Goal: Information Seeking & Learning: Find specific fact

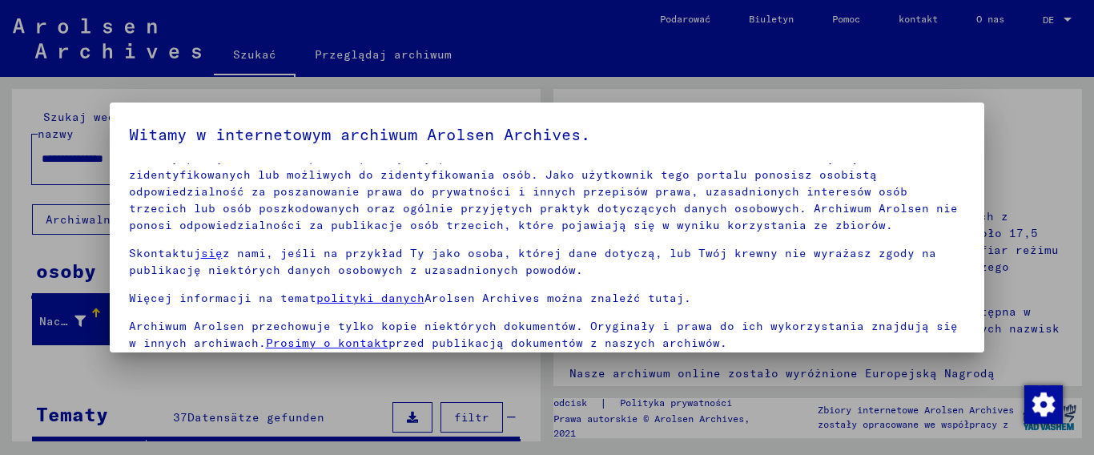
scroll to position [126, 0]
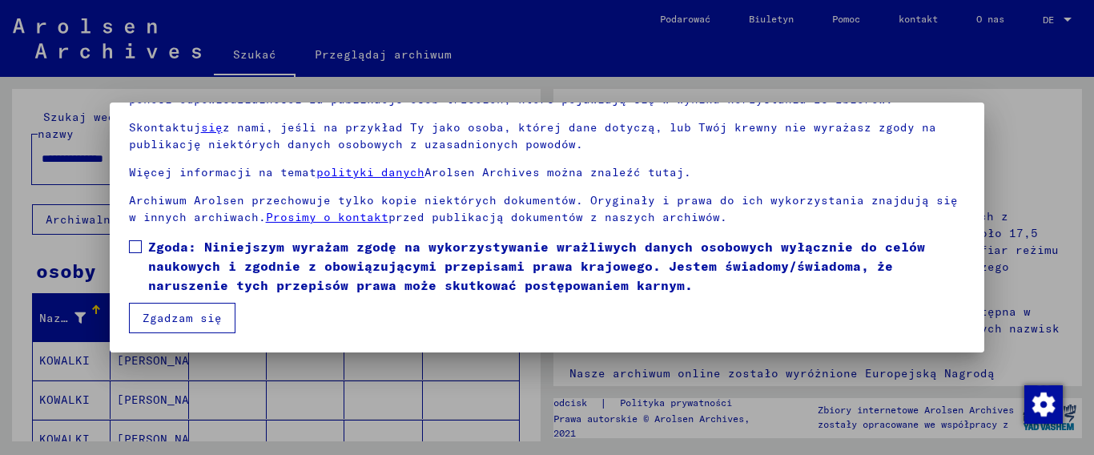
click at [129, 247] on span at bounding box center [135, 246] width 13 height 13
click at [136, 247] on span at bounding box center [135, 246] width 13 height 13
click at [171, 311] on font "Zgadzam się" at bounding box center [182, 318] width 79 height 14
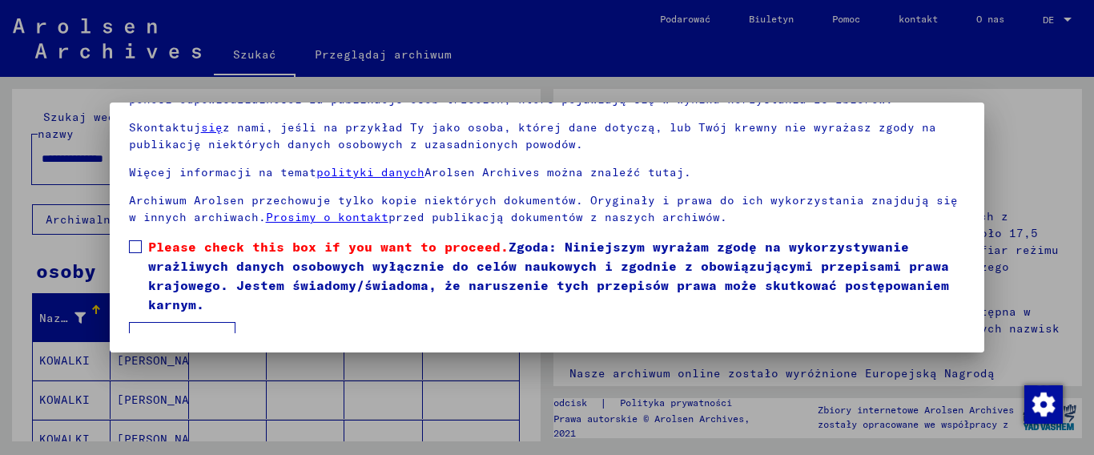
click at [135, 247] on span at bounding box center [135, 246] width 13 height 13
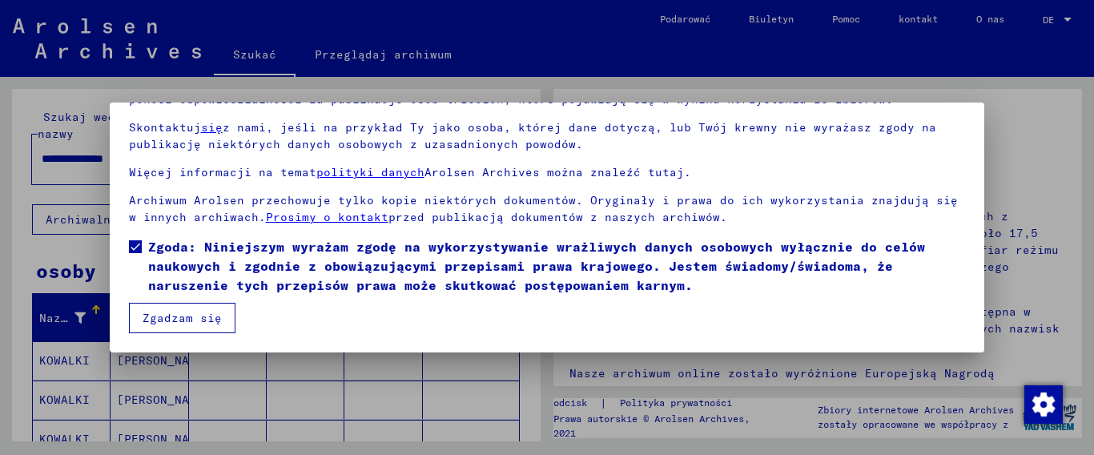
click at [186, 306] on button "Zgadzam się" at bounding box center [182, 318] width 106 height 30
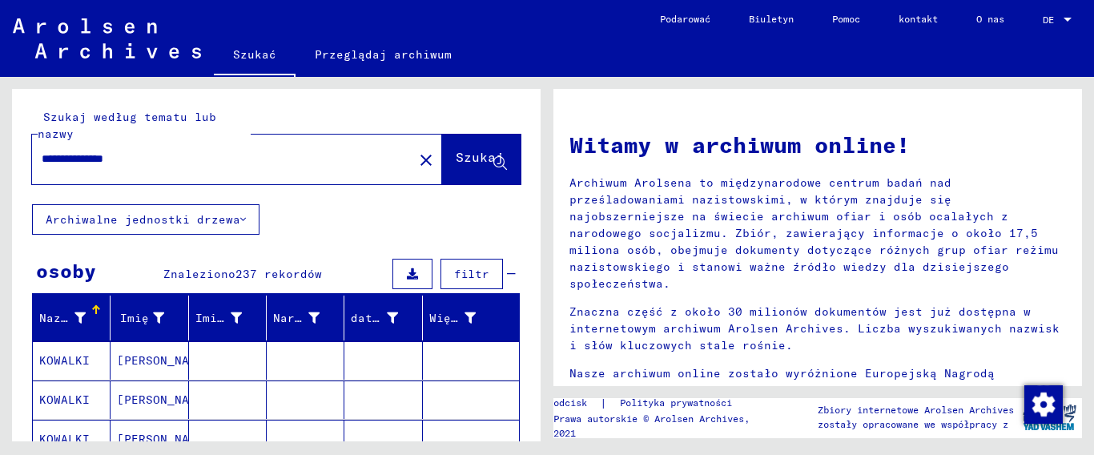
click at [156, 224] on font "Archiwalne jednostki drzewa" at bounding box center [143, 219] width 195 height 14
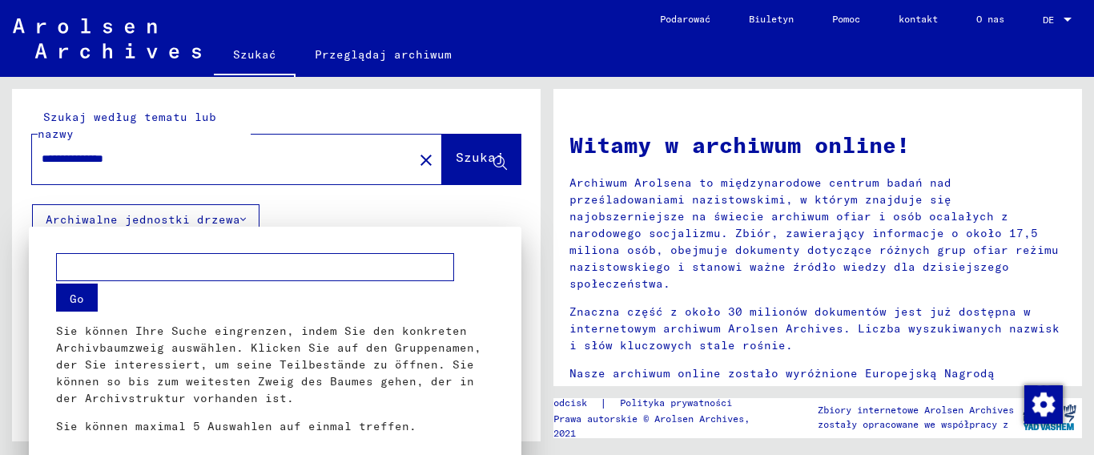
scroll to position [12, 0]
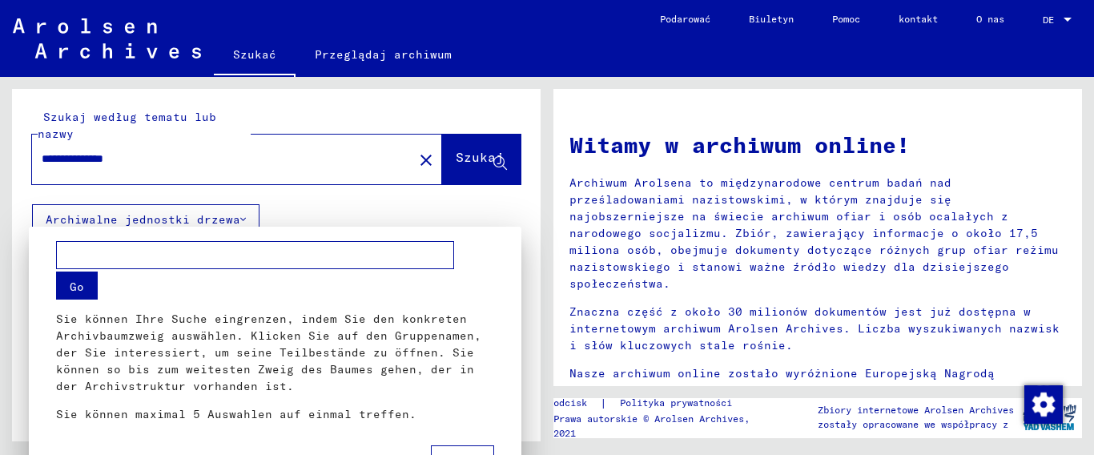
click at [74, 287] on button "Go" at bounding box center [77, 285] width 42 height 28
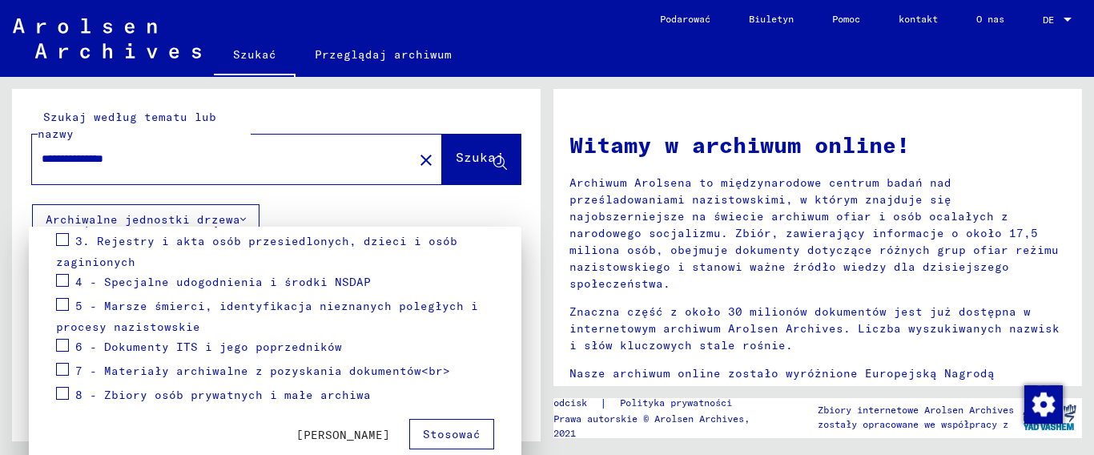
scroll to position [0, 0]
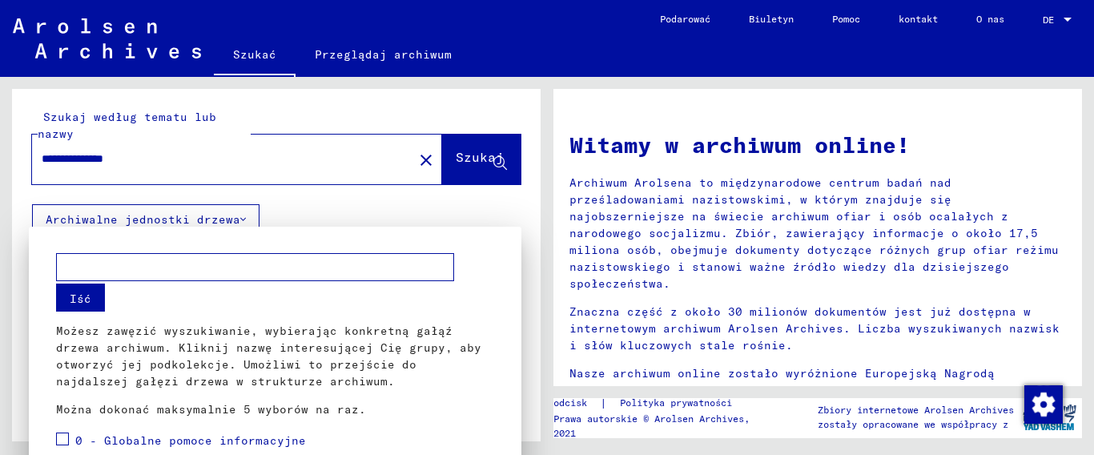
click at [419, 154] on div at bounding box center [547, 227] width 1094 height 455
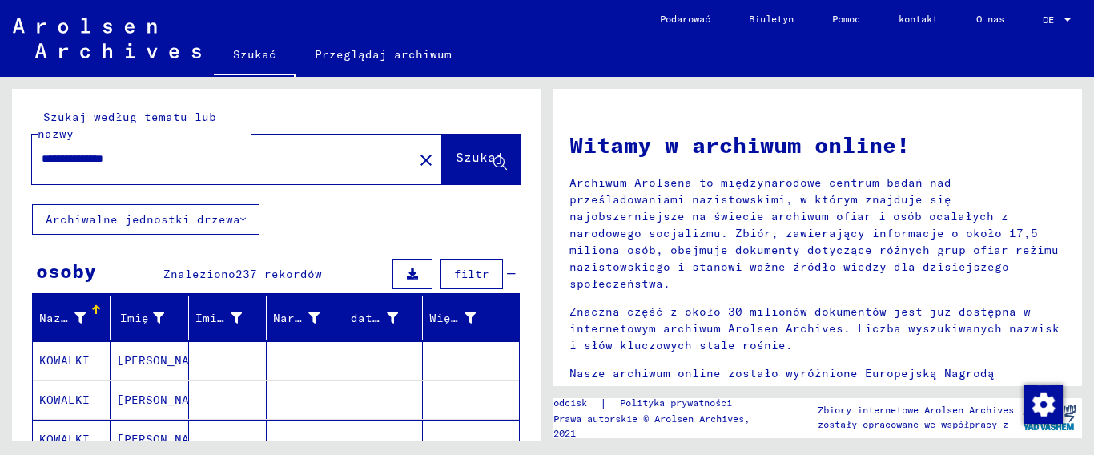
click at [454, 277] on font "filtr" at bounding box center [471, 274] width 35 height 14
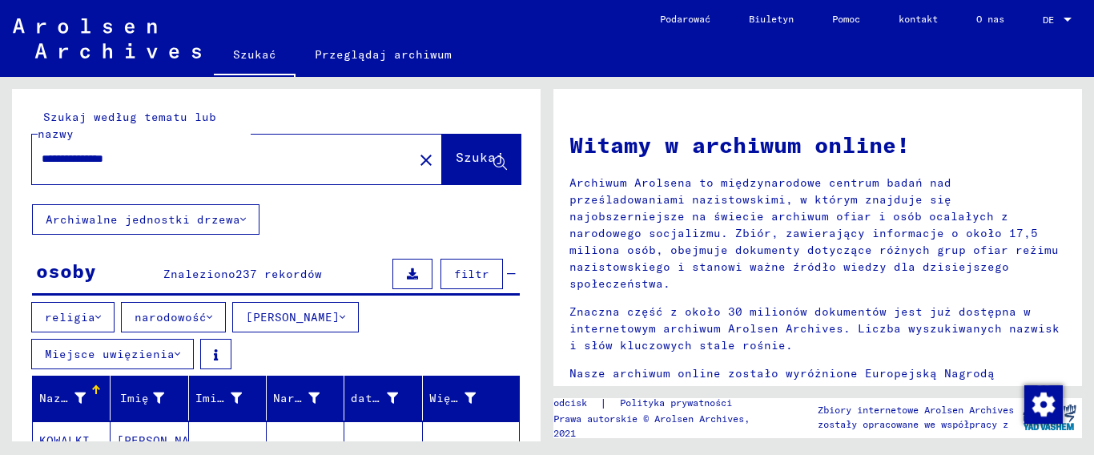
click at [190, 321] on font "narodowość" at bounding box center [171, 317] width 72 height 14
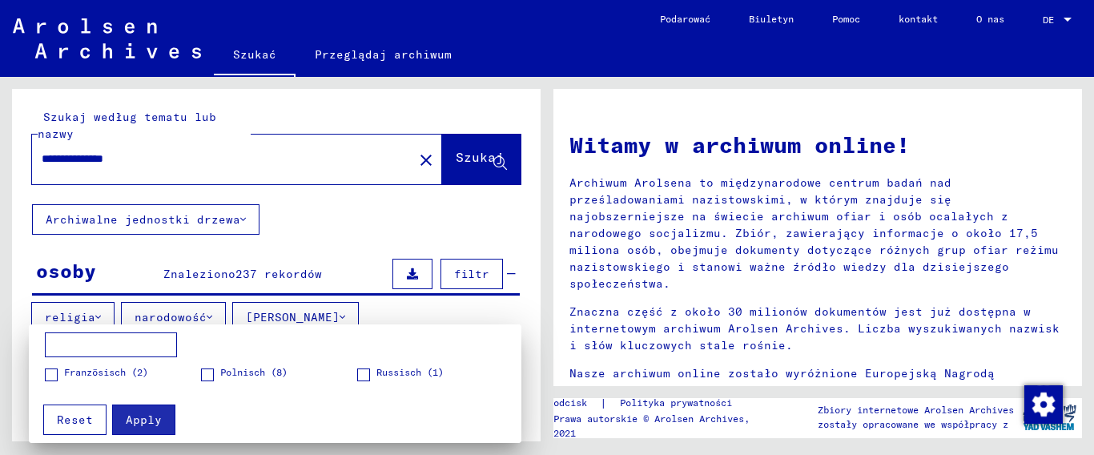
click at [217, 372] on label "Polnisch (8)" at bounding box center [244, 373] width 86 height 16
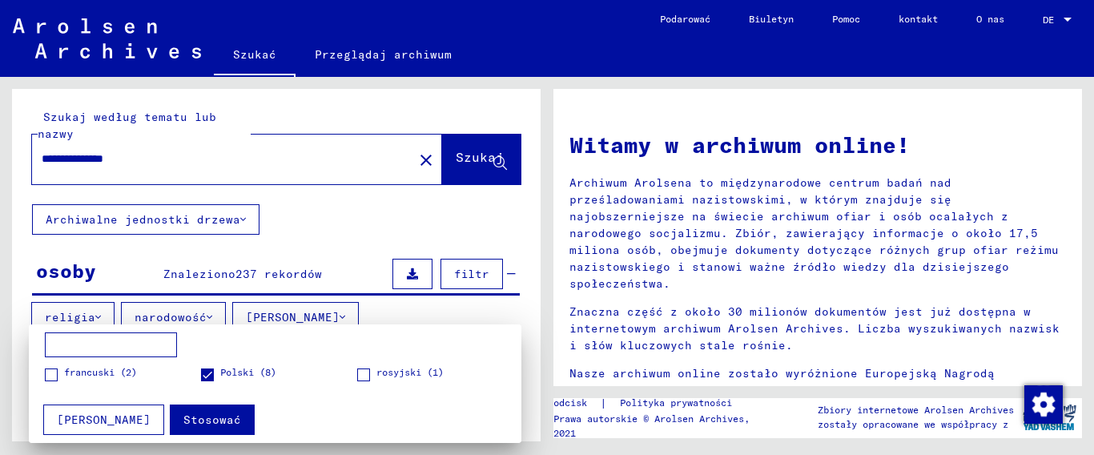
click at [183, 425] on font "Stosować" at bounding box center [212, 419] width 58 height 14
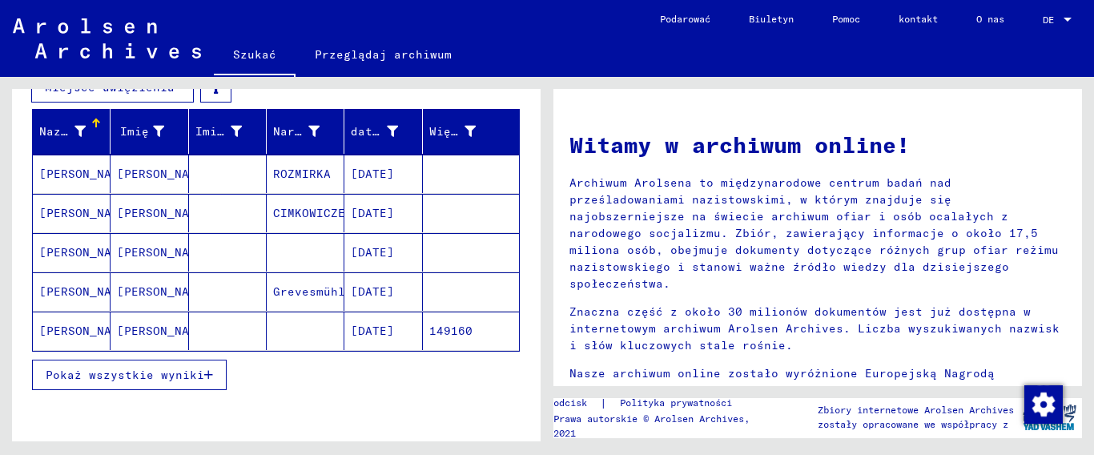
scroll to position [240, 0]
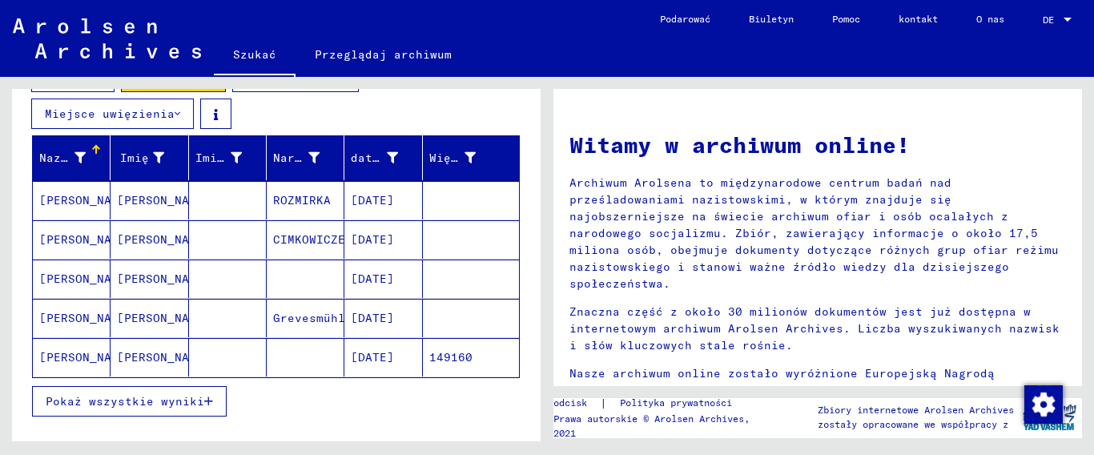
click at [156, 202] on font "[PERSON_NAME]" at bounding box center [164, 200] width 94 height 14
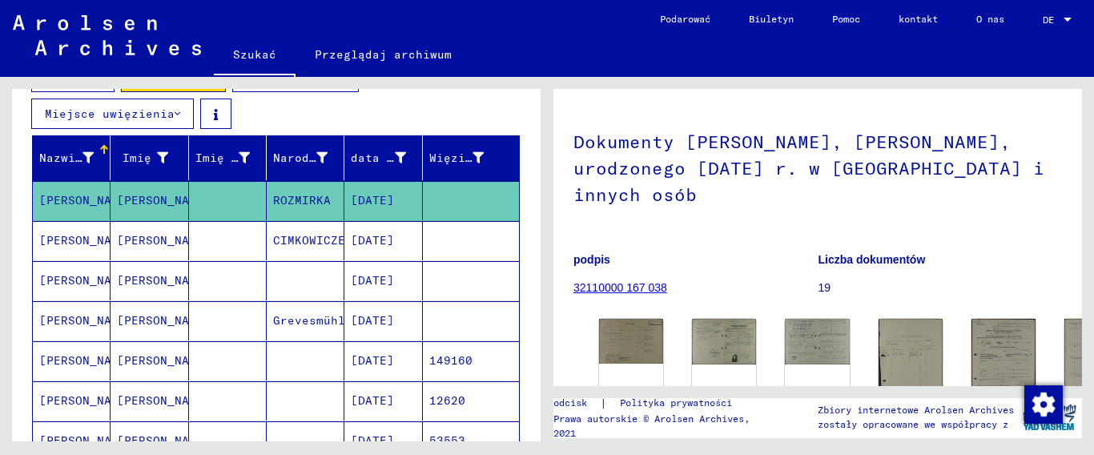
scroll to position [160, 0]
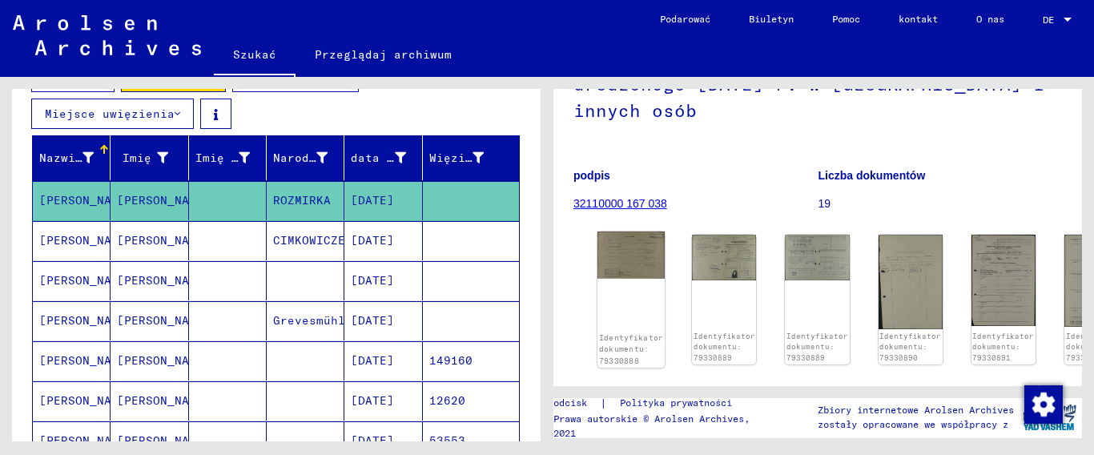
click at [626, 251] on img at bounding box center [630, 254] width 67 height 46
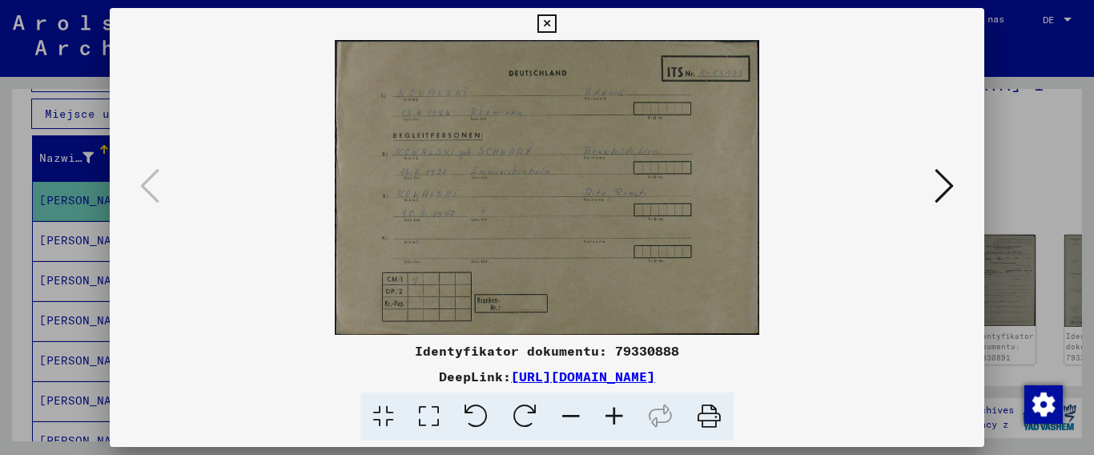
click at [613, 413] on icon at bounding box center [614, 416] width 43 height 49
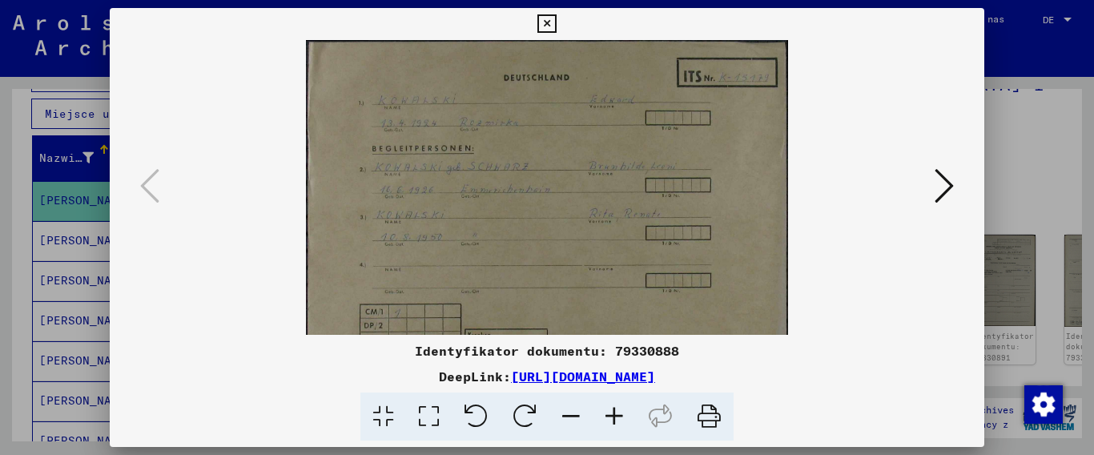
click at [613, 413] on icon at bounding box center [614, 416] width 43 height 49
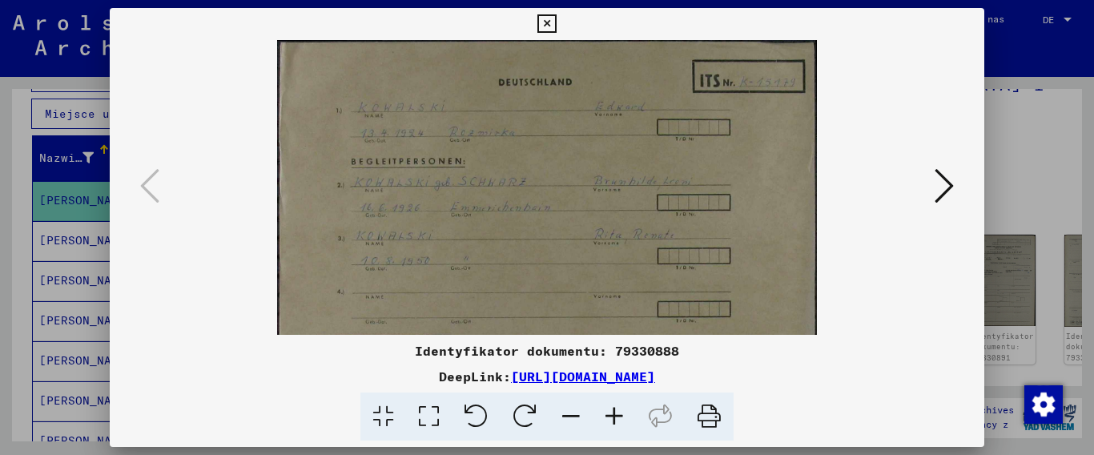
click at [613, 413] on icon at bounding box center [614, 416] width 43 height 49
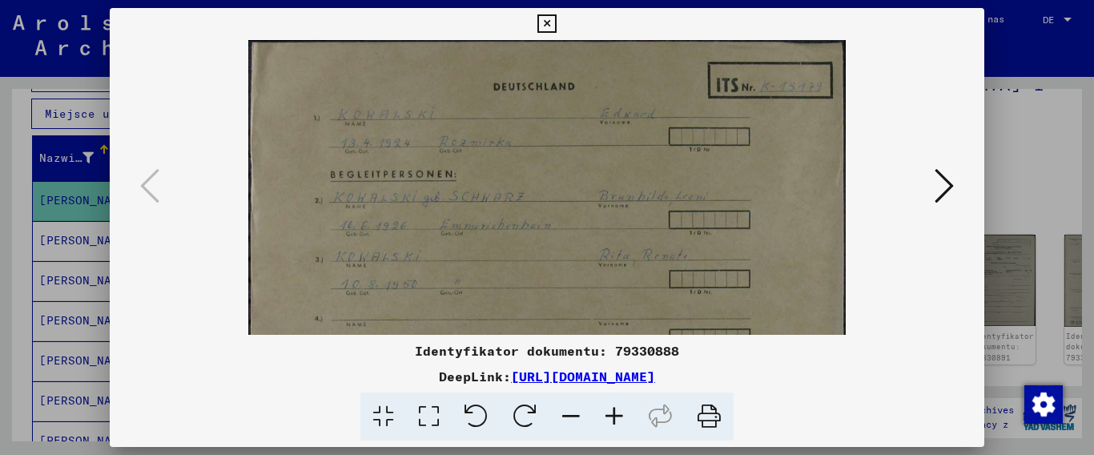
click at [613, 413] on icon at bounding box center [614, 416] width 43 height 49
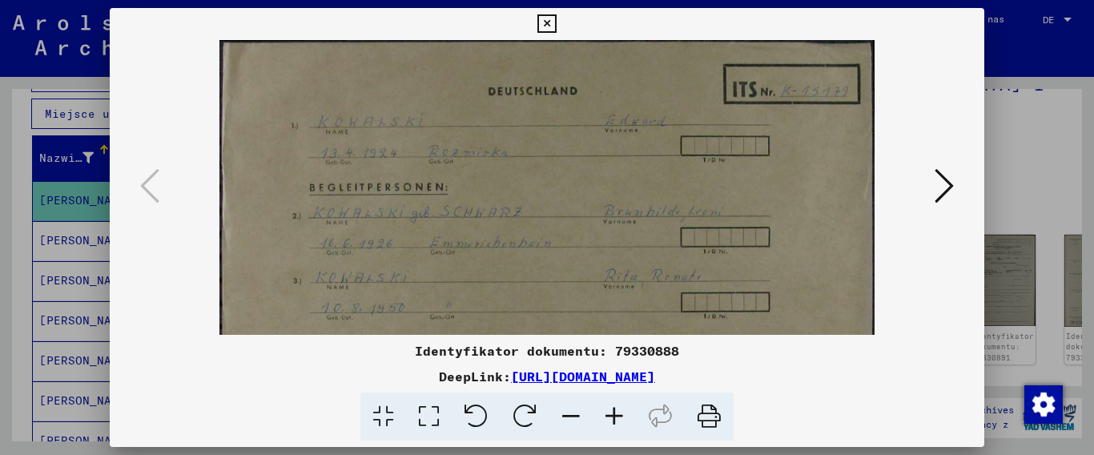
click at [613, 413] on icon at bounding box center [614, 416] width 43 height 49
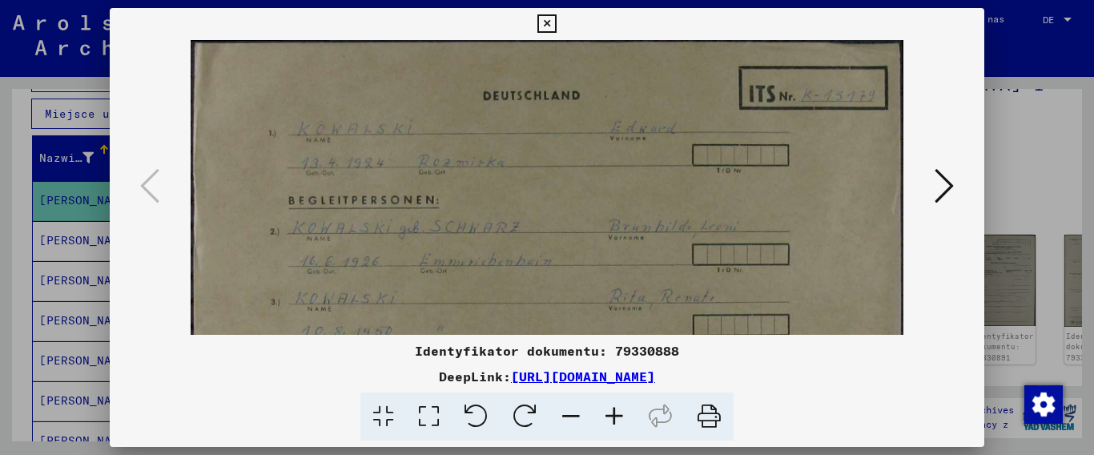
click at [613, 413] on icon at bounding box center [614, 416] width 43 height 49
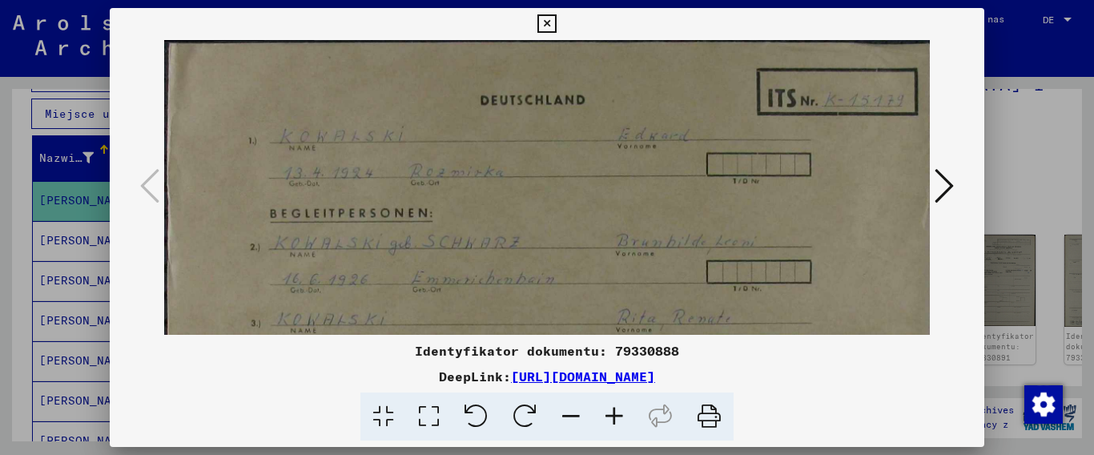
click at [613, 413] on icon at bounding box center [614, 416] width 43 height 49
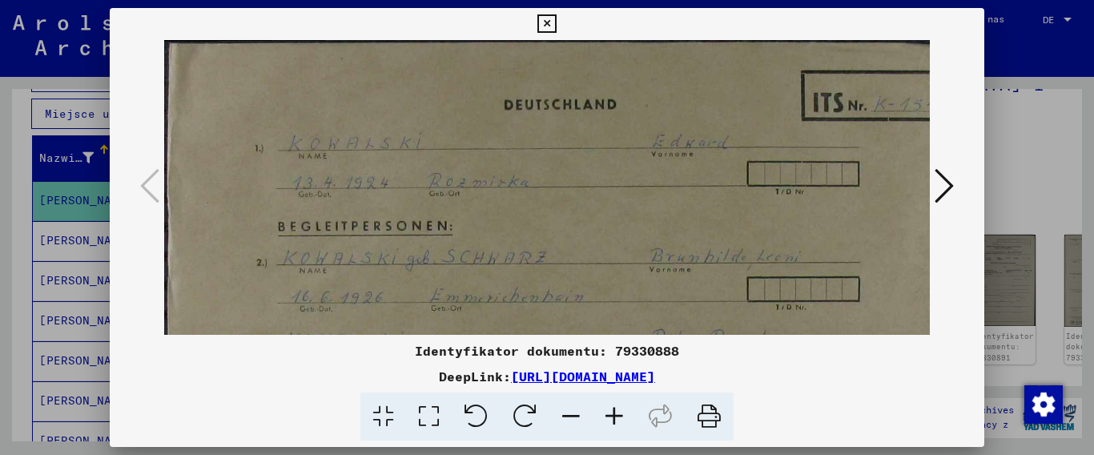
scroll to position [0, 6]
drag, startPoint x: 625, startPoint y: 241, endPoint x: 618, endPoint y: 270, distance: 29.5
click at [618, 270] on img at bounding box center [572, 327] width 828 height 575
click at [951, 187] on icon at bounding box center [943, 186] width 19 height 38
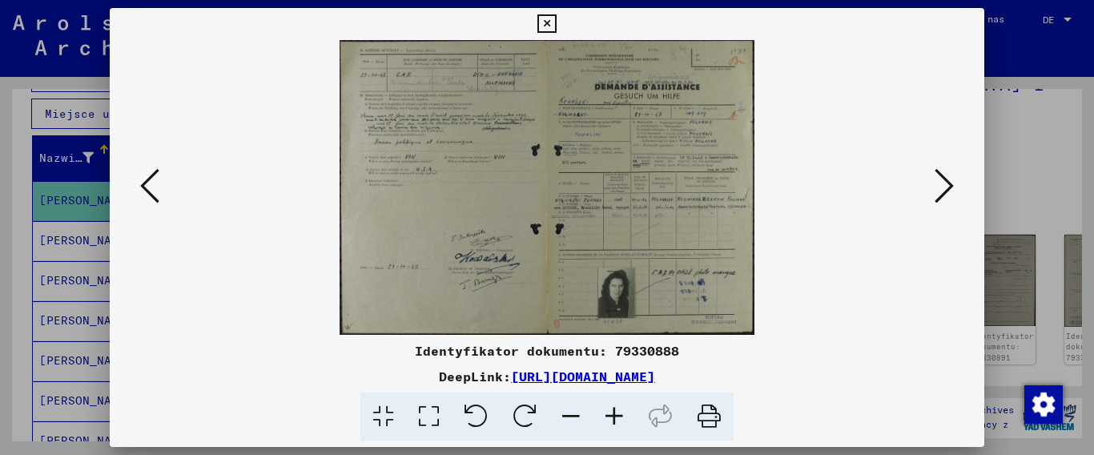
scroll to position [0, 0]
click at [696, 279] on img at bounding box center [547, 187] width 415 height 295
click at [611, 412] on icon at bounding box center [614, 416] width 43 height 49
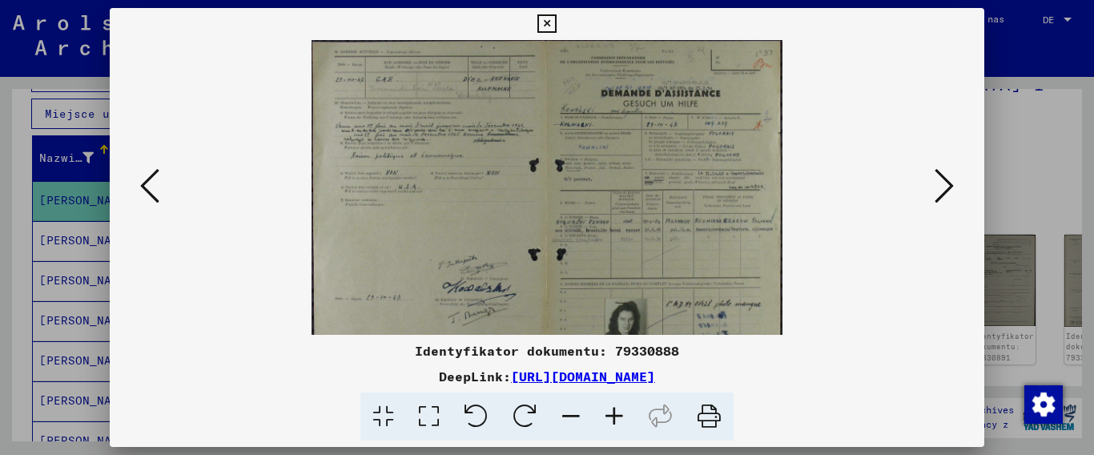
click at [611, 412] on icon at bounding box center [614, 416] width 43 height 49
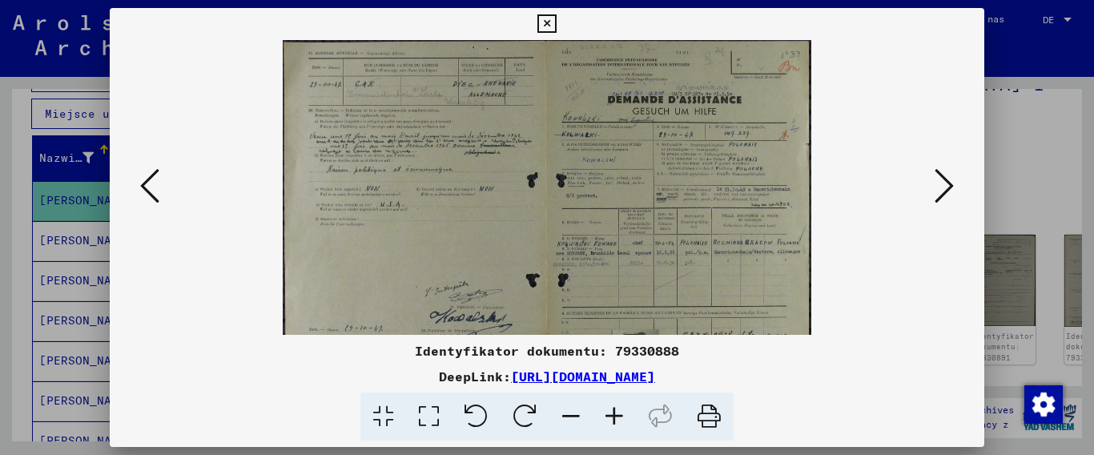
click at [611, 412] on icon at bounding box center [614, 416] width 43 height 49
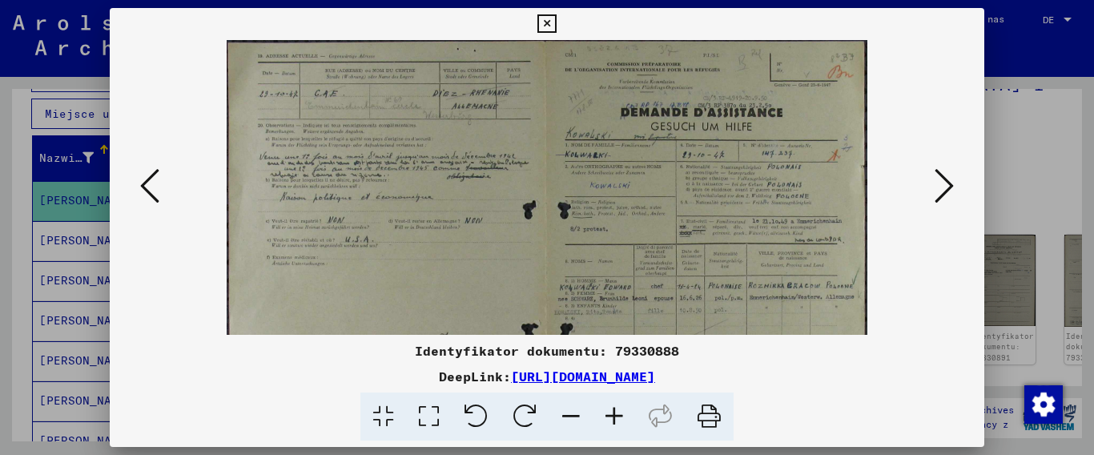
click at [611, 412] on icon at bounding box center [614, 416] width 43 height 49
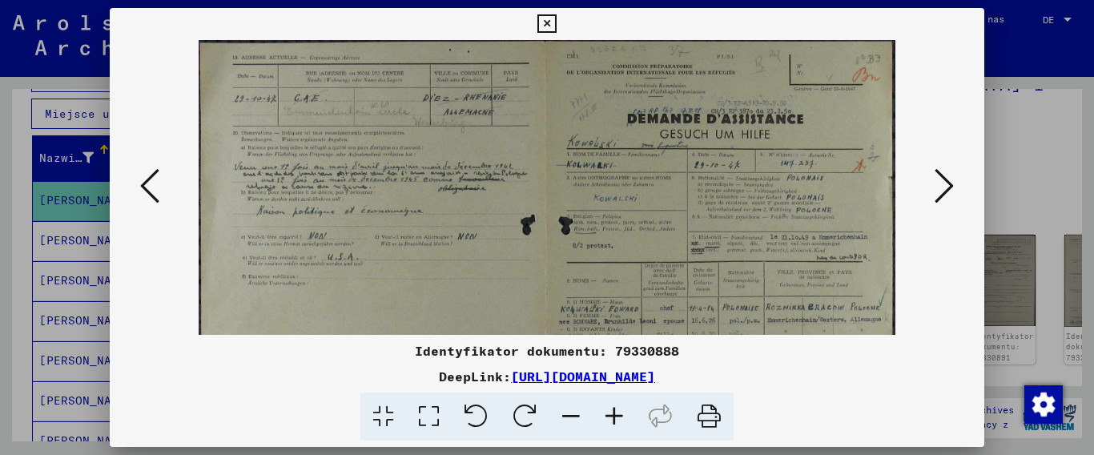
click at [611, 412] on icon at bounding box center [614, 416] width 43 height 49
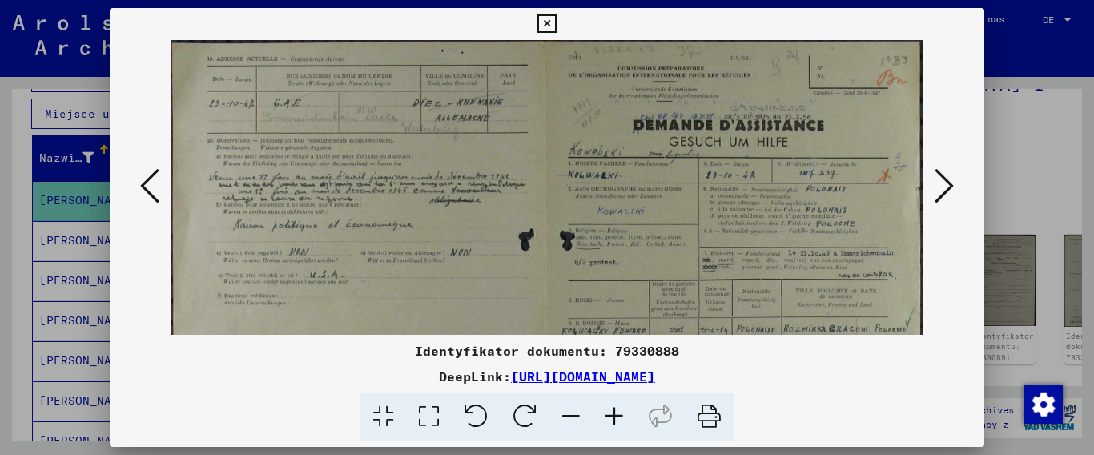
click at [611, 412] on icon at bounding box center [614, 416] width 43 height 49
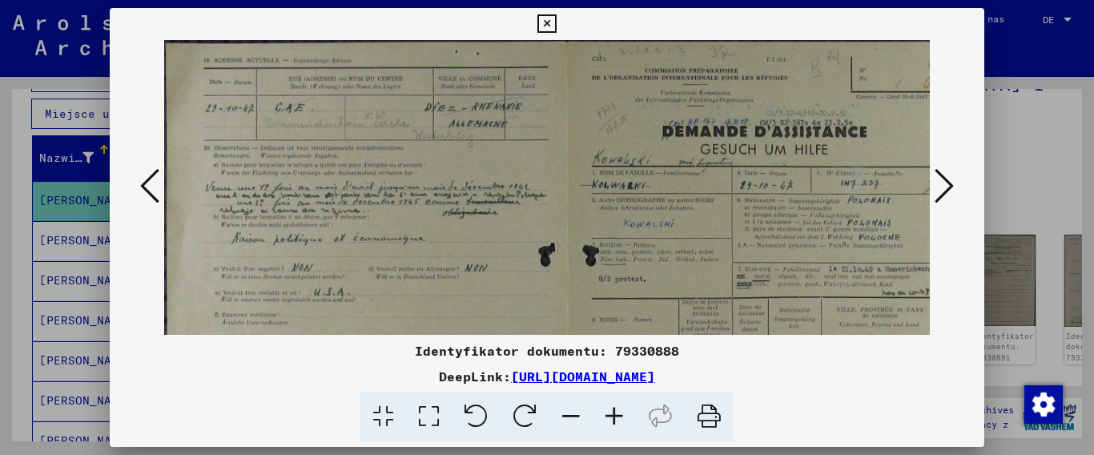
click at [611, 412] on icon at bounding box center [614, 416] width 43 height 49
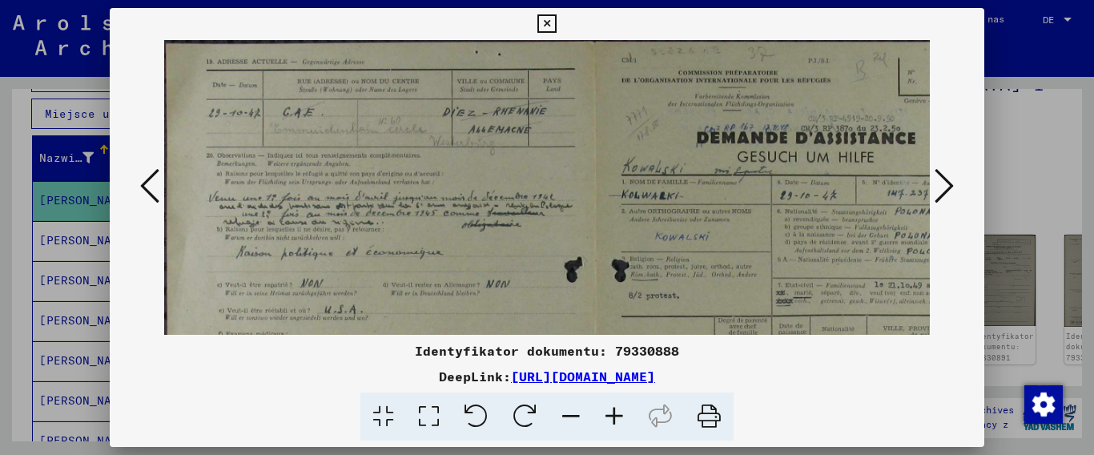
click at [611, 412] on icon at bounding box center [614, 416] width 43 height 49
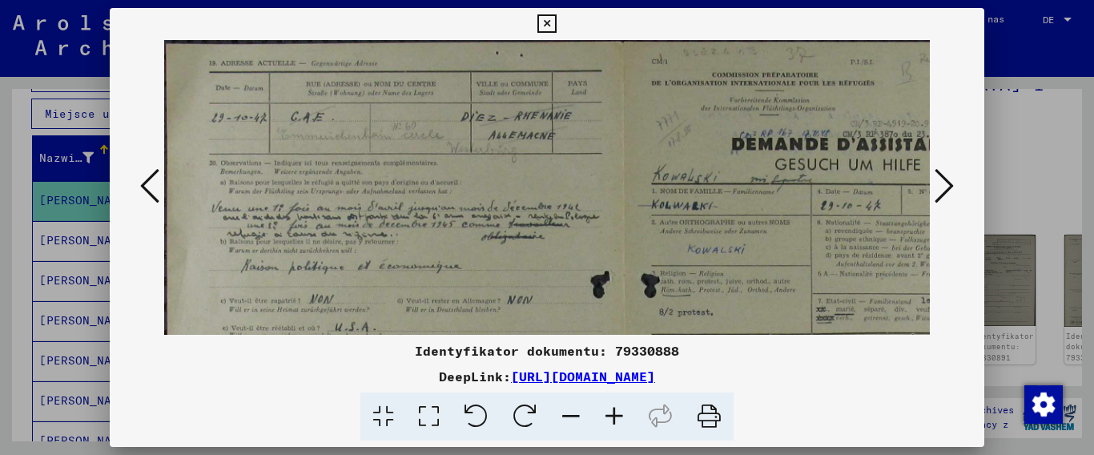
drag, startPoint x: 552, startPoint y: 256, endPoint x: 564, endPoint y: 279, distance: 25.4
click at [564, 279] on img at bounding box center [625, 367] width 922 height 655
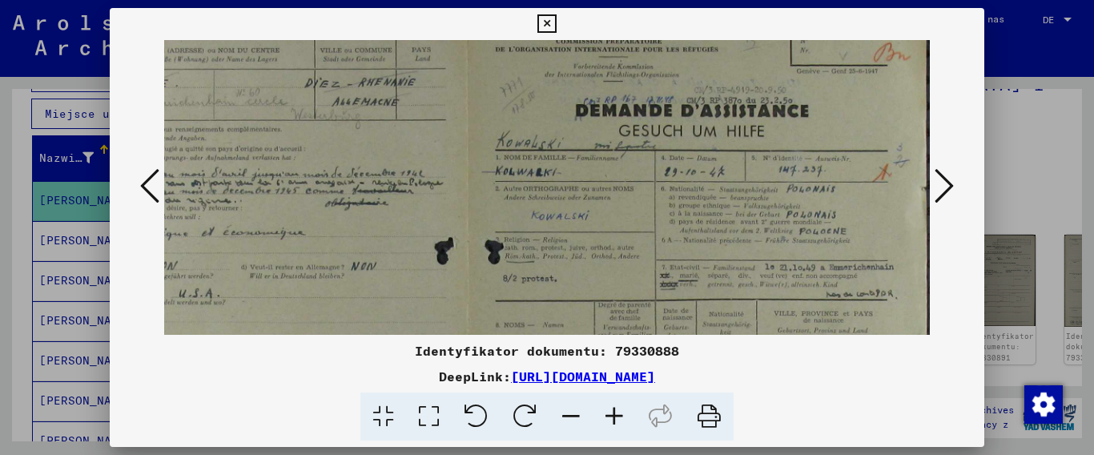
scroll to position [33, 156]
drag, startPoint x: 707, startPoint y: 229, endPoint x: 510, endPoint y: 197, distance: 199.6
click at [510, 197] on img at bounding box center [469, 334] width 922 height 655
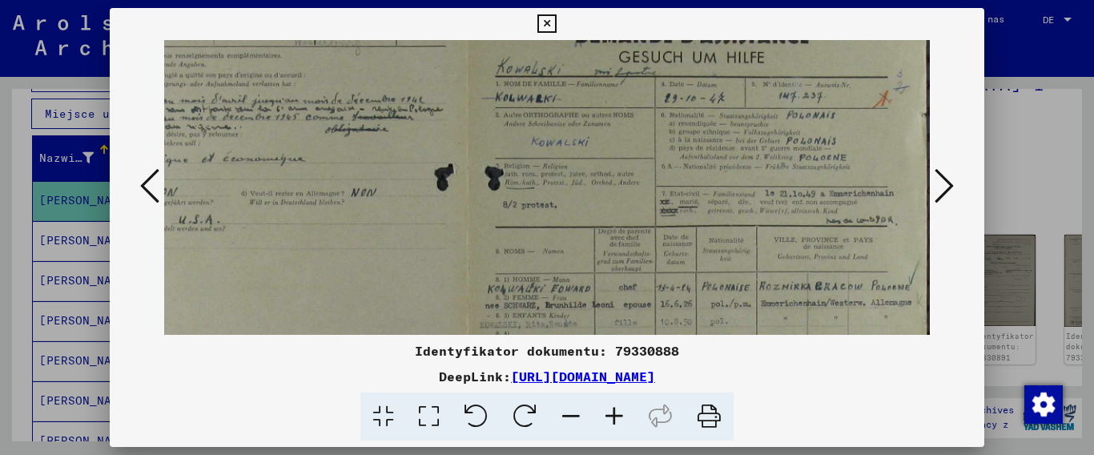
scroll to position [158, 156]
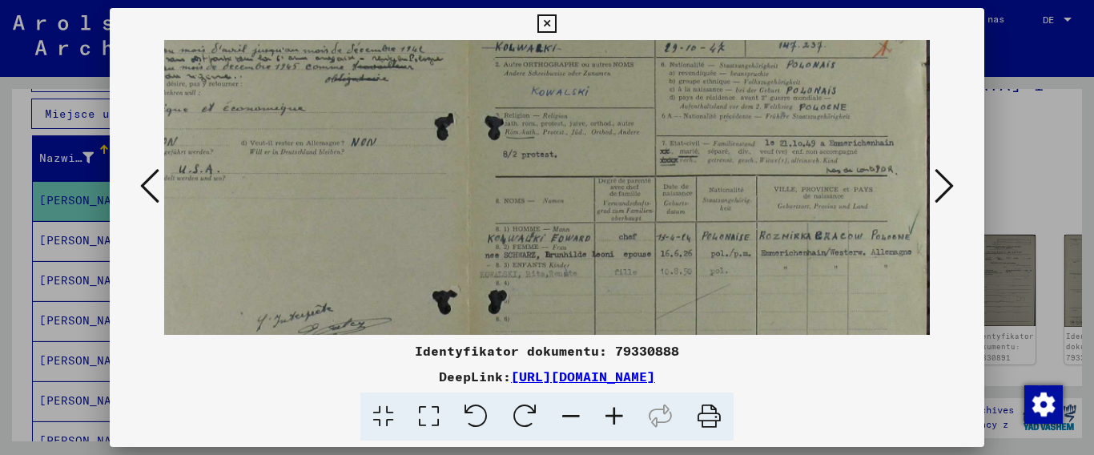
drag, startPoint x: 726, startPoint y: 256, endPoint x: 617, endPoint y: 131, distance: 165.7
click at [617, 131] on img at bounding box center [469, 209] width 922 height 655
click at [619, 419] on icon at bounding box center [614, 416] width 43 height 49
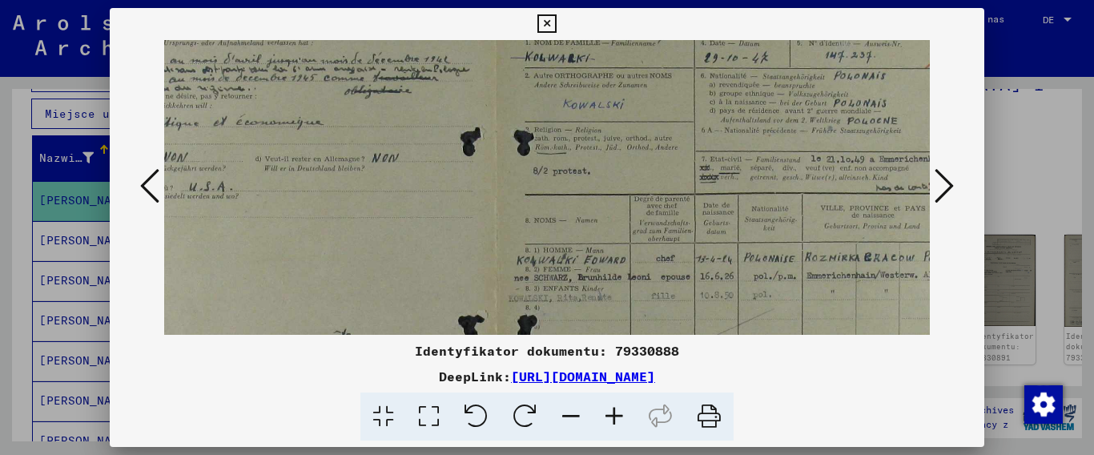
click at [619, 419] on icon at bounding box center [614, 416] width 43 height 49
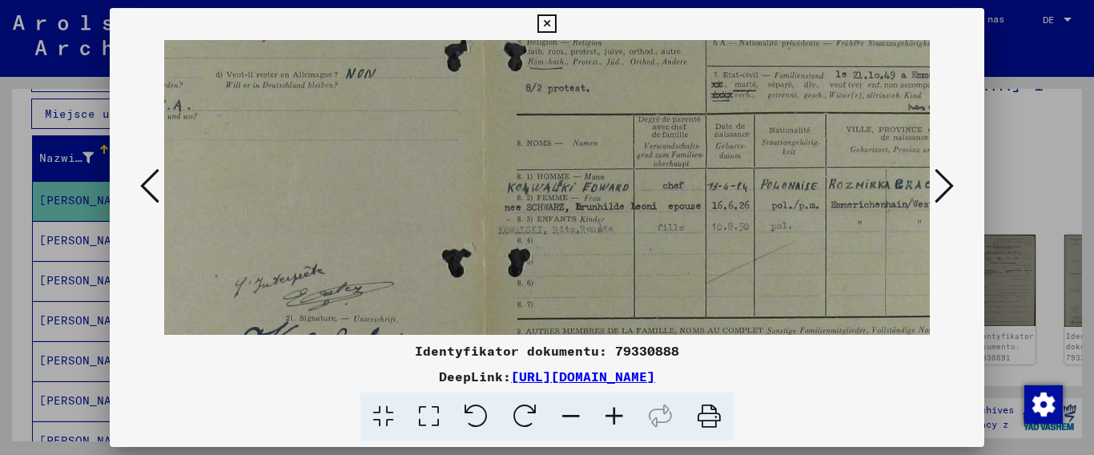
scroll to position [272, 225]
drag, startPoint x: 802, startPoint y: 286, endPoint x: 733, endPoint y: 171, distance: 133.6
click at [733, 171] on img at bounding box center [484, 155] width 1091 height 775
click at [620, 420] on icon at bounding box center [614, 416] width 43 height 49
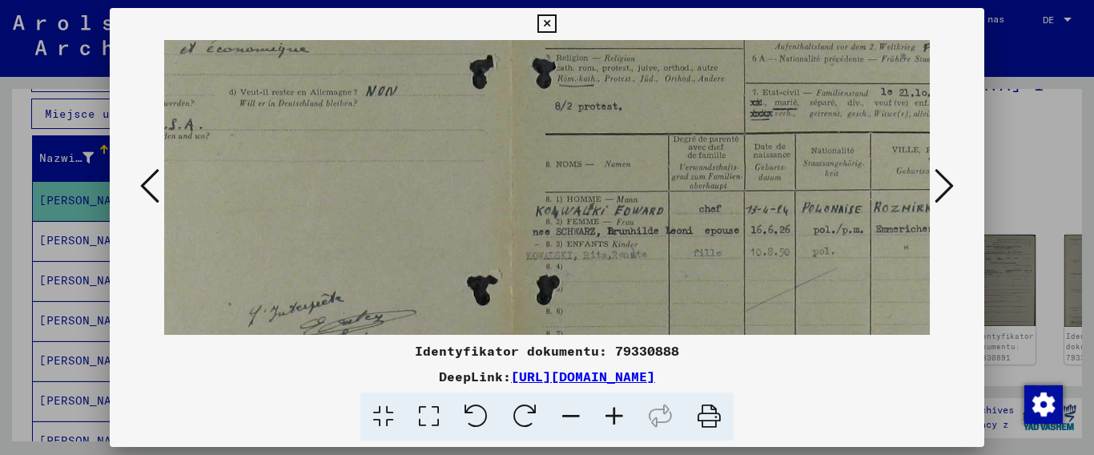
click at [620, 420] on icon at bounding box center [614, 416] width 43 height 49
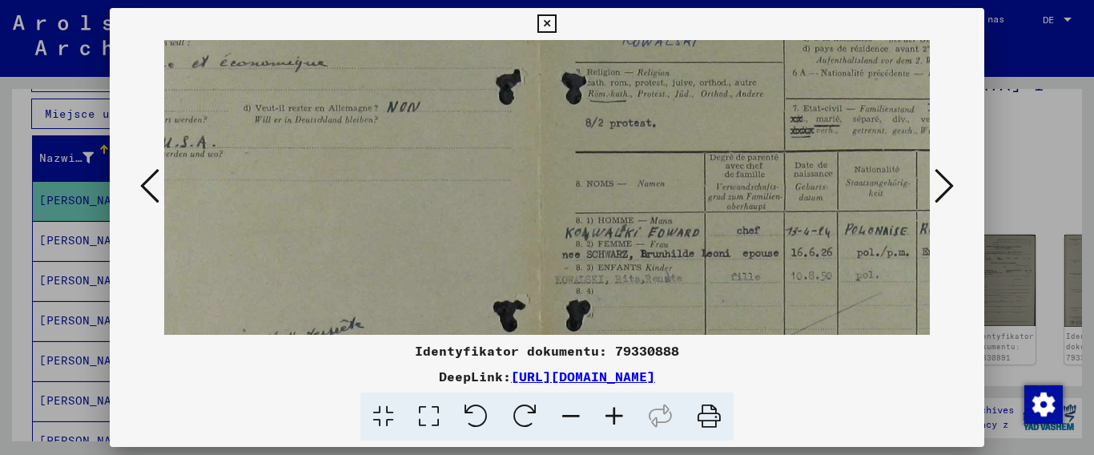
click at [620, 420] on icon at bounding box center [614, 416] width 43 height 49
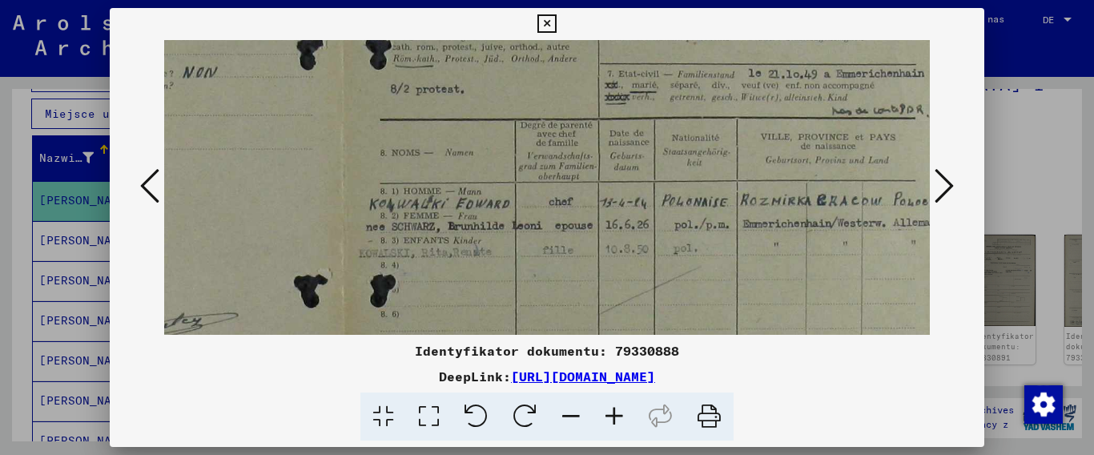
scroll to position [322, 450]
drag, startPoint x: 748, startPoint y: 277, endPoint x: 523, endPoint y: 227, distance: 230.4
click at [523, 227] on img at bounding box center [344, 165] width 1261 height 895
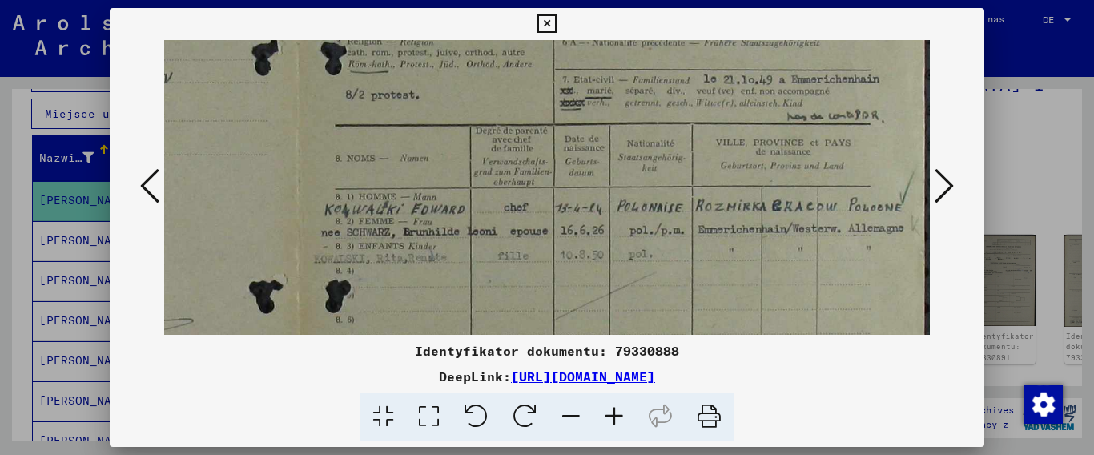
scroll to position [331, 484]
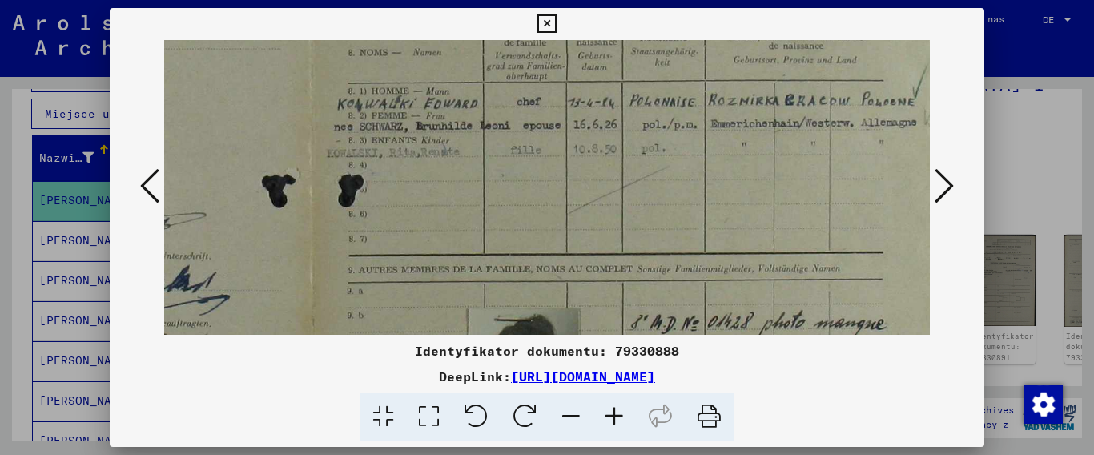
drag, startPoint x: 597, startPoint y: 266, endPoint x: 602, endPoint y: 155, distance: 111.4
click at [602, 155] on img at bounding box center [312, 64] width 1261 height 895
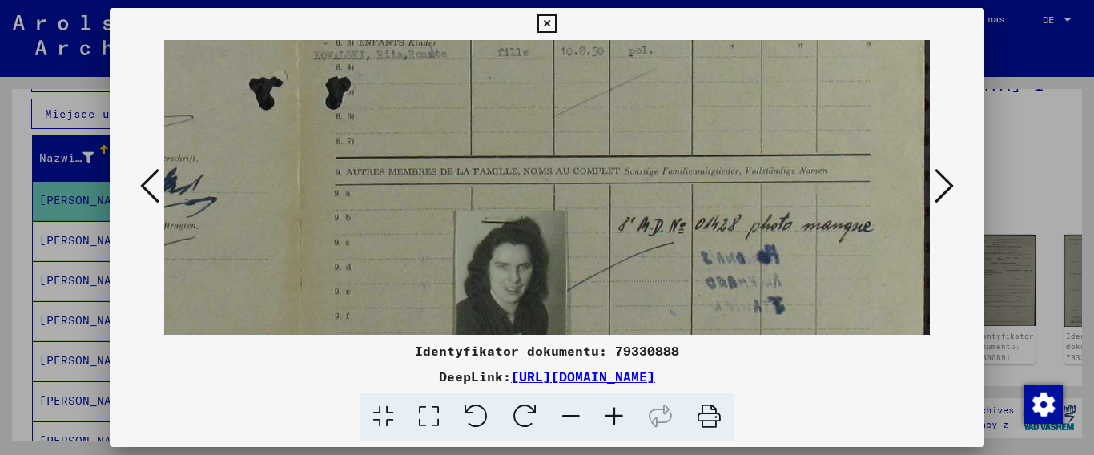
scroll to position [538, 495]
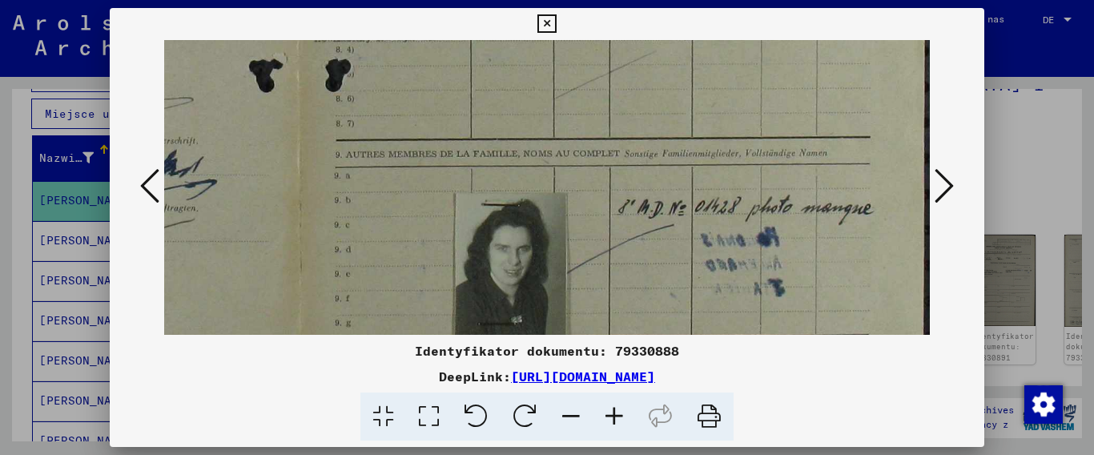
drag, startPoint x: 702, startPoint y: 245, endPoint x: 687, endPoint y: 130, distance: 116.3
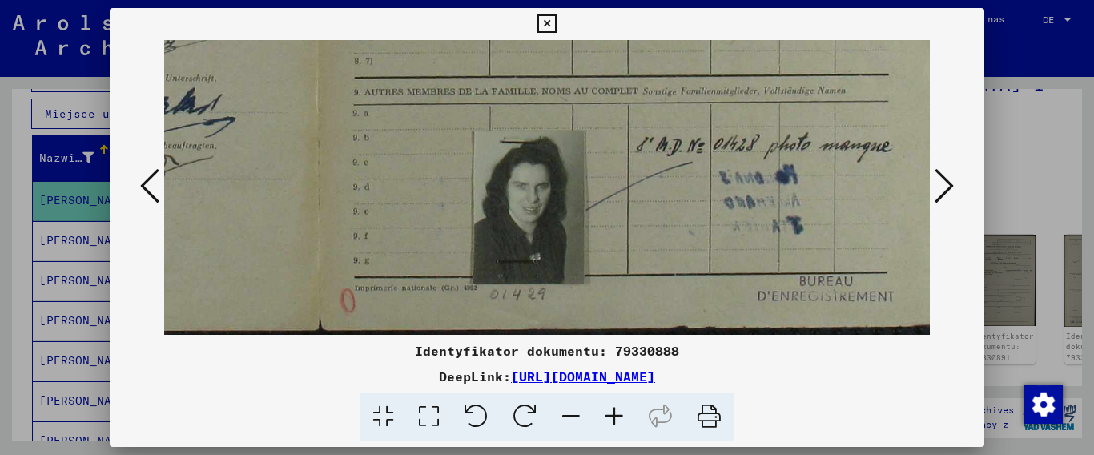
drag, startPoint x: 773, startPoint y: 266, endPoint x: 792, endPoint y: 140, distance: 127.1
click at [946, 175] on icon at bounding box center [943, 186] width 19 height 38
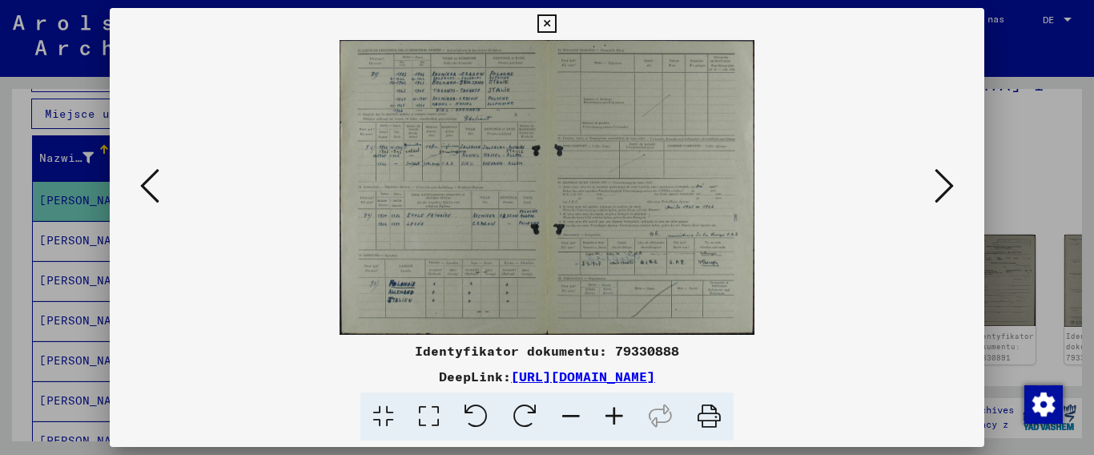
scroll to position [0, 0]
click at [617, 424] on icon at bounding box center [614, 416] width 43 height 49
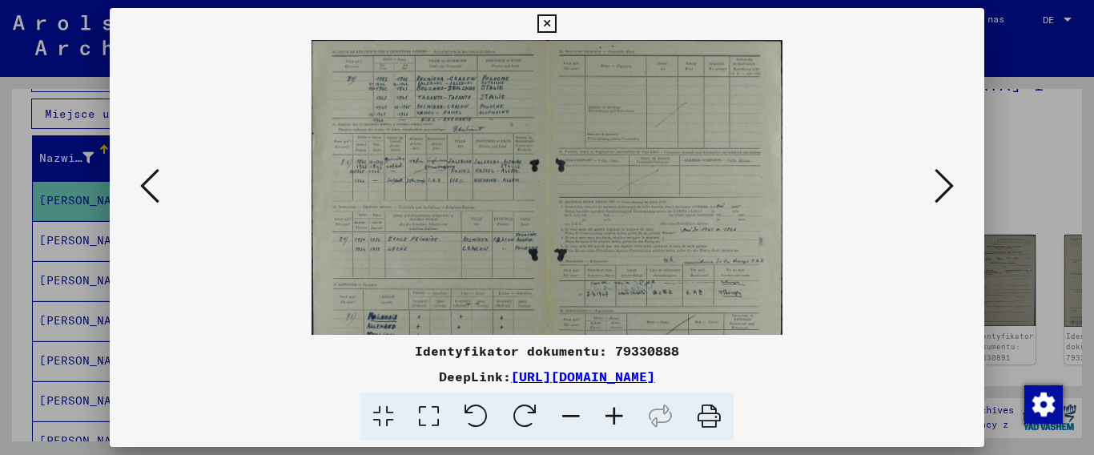
click at [617, 424] on icon at bounding box center [614, 416] width 43 height 49
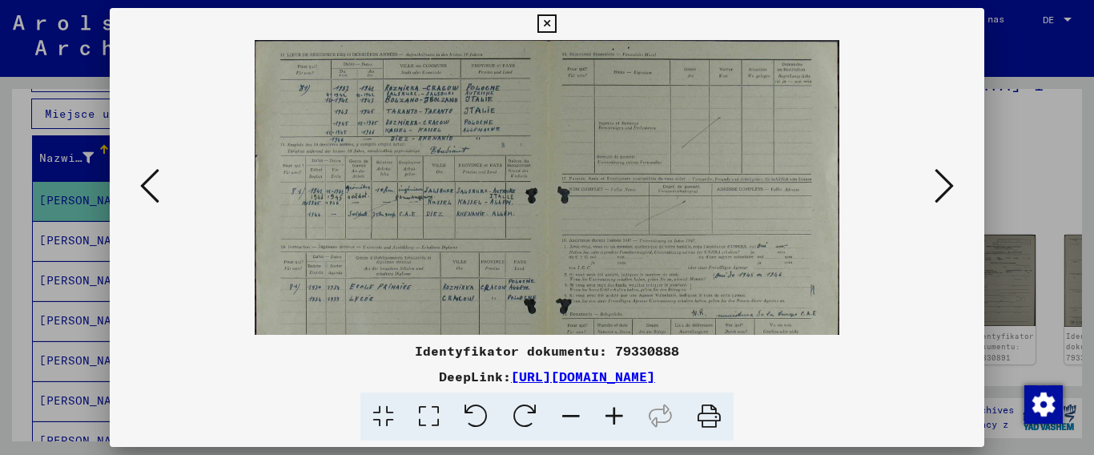
click at [617, 424] on icon at bounding box center [614, 416] width 43 height 49
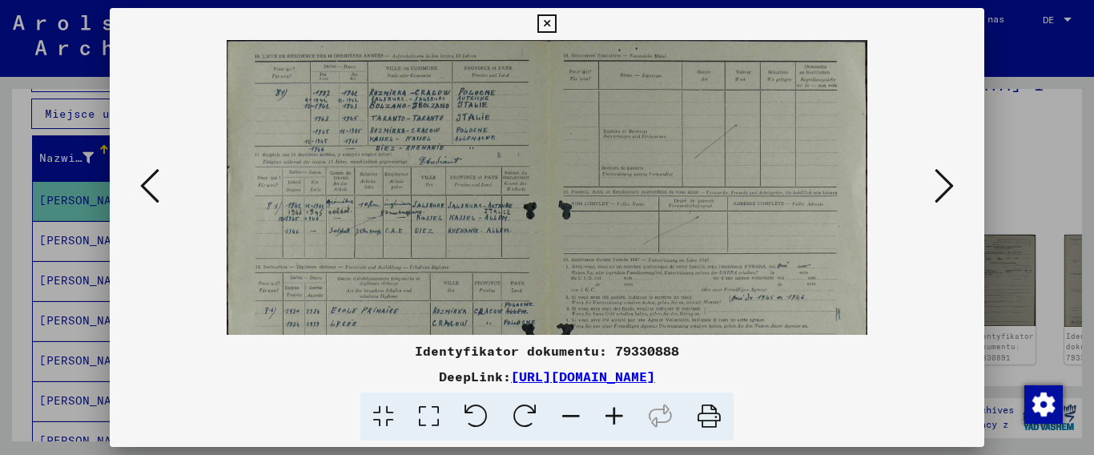
click at [617, 424] on icon at bounding box center [614, 416] width 43 height 49
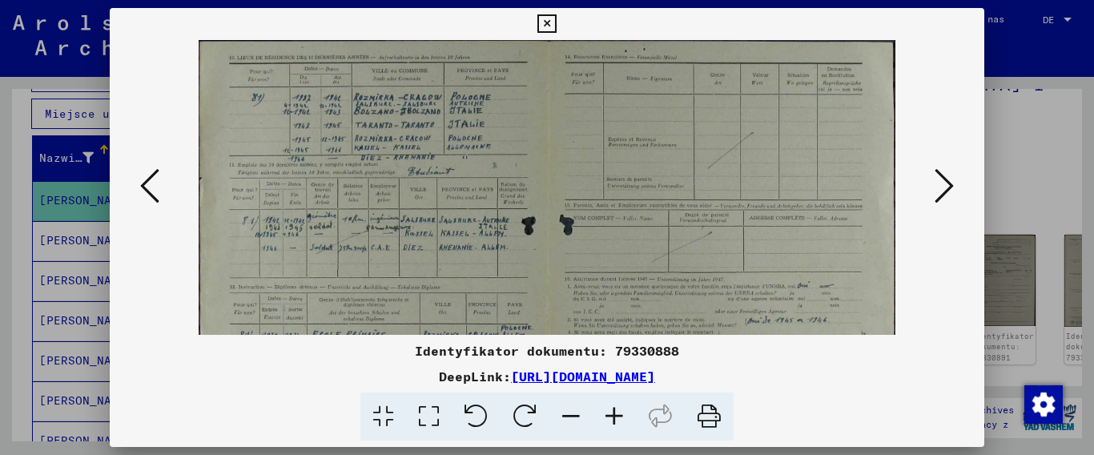
click at [617, 420] on icon at bounding box center [614, 416] width 43 height 49
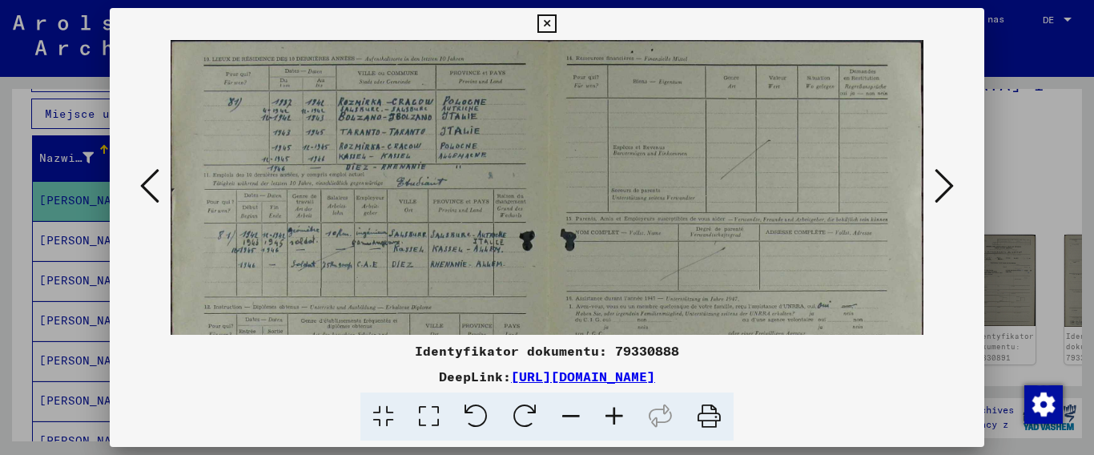
click at [617, 420] on icon at bounding box center [614, 416] width 43 height 49
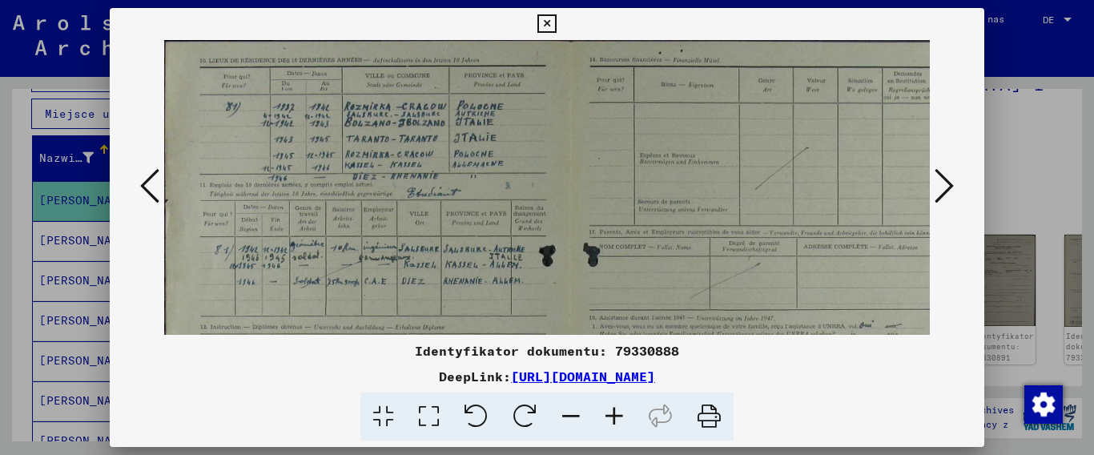
click at [617, 420] on icon at bounding box center [614, 416] width 43 height 49
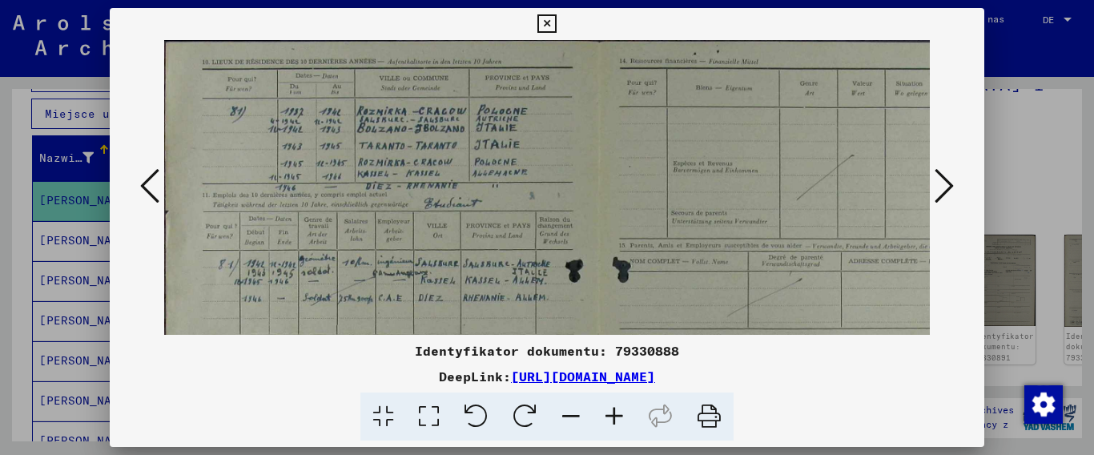
click at [617, 420] on icon at bounding box center [614, 416] width 43 height 49
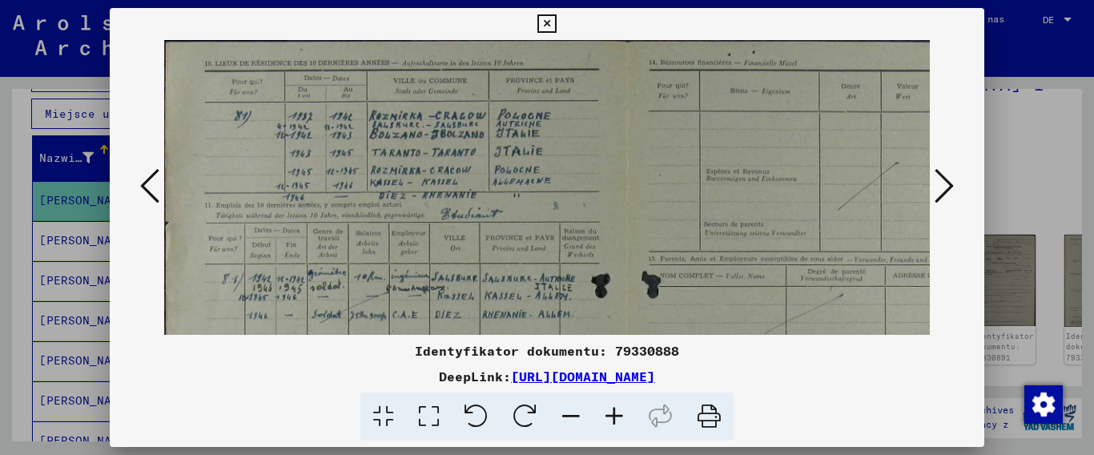
click at [617, 420] on icon at bounding box center [614, 416] width 43 height 49
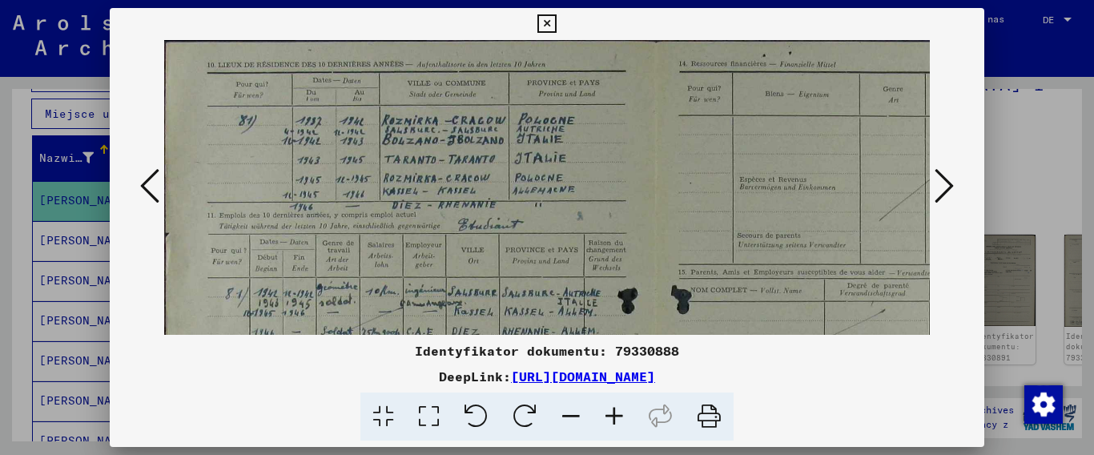
click at [617, 420] on icon at bounding box center [614, 416] width 43 height 49
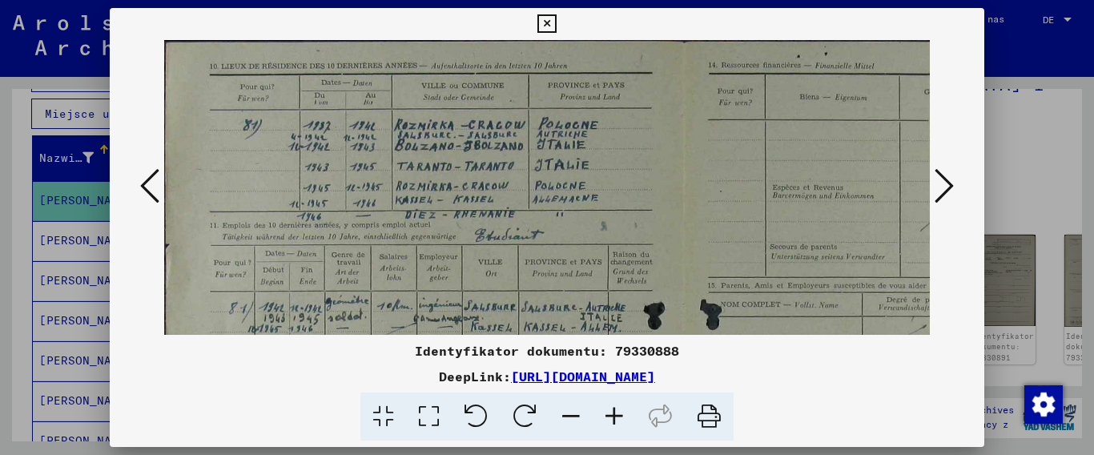
drag, startPoint x: 616, startPoint y: 227, endPoint x: 665, endPoint y: 291, distance: 81.7
click at [665, 316] on img at bounding box center [681, 407] width 1035 height 735
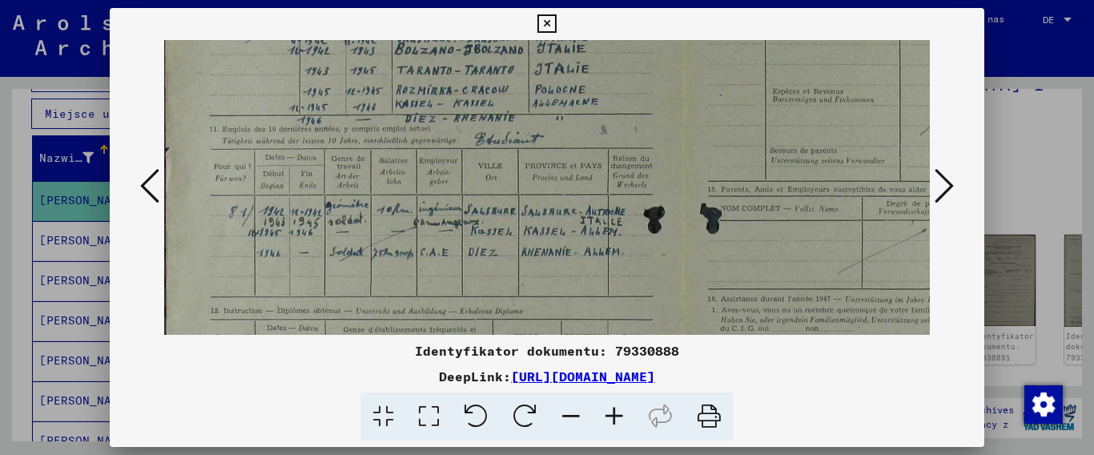
scroll to position [98, 0]
drag, startPoint x: 592, startPoint y: 204, endPoint x: 606, endPoint y: 110, distance: 95.6
click at [606, 110] on img at bounding box center [681, 309] width 1035 height 735
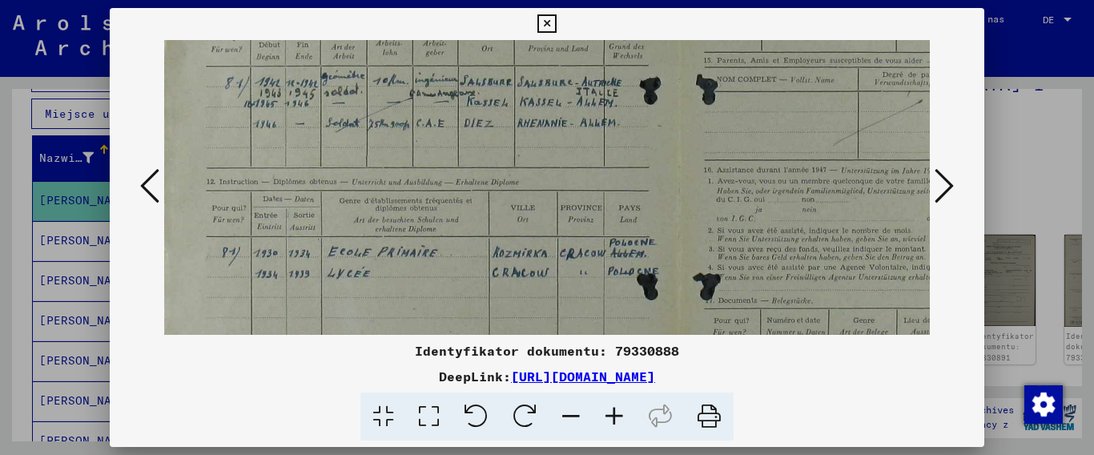
scroll to position [245, 0]
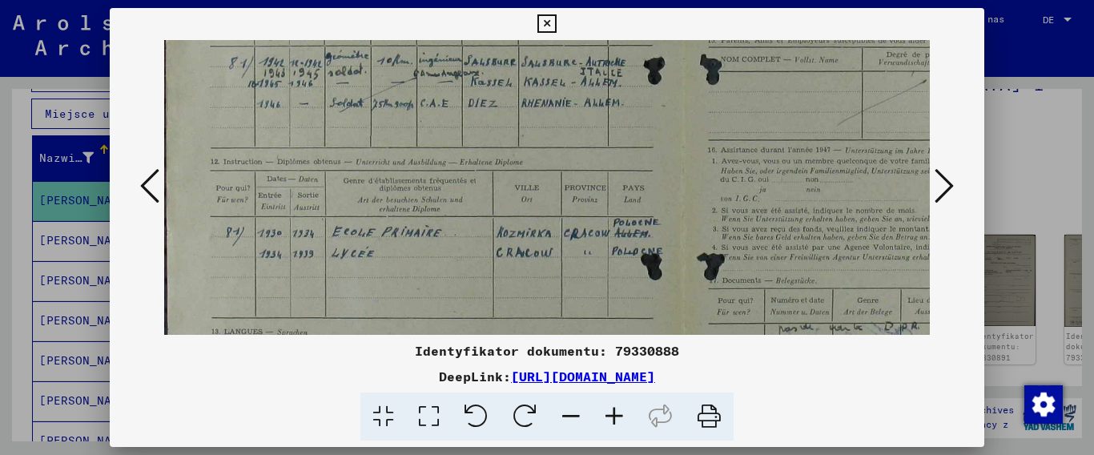
drag, startPoint x: 564, startPoint y: 278, endPoint x: 566, endPoint y: 131, distance: 146.6
click at [566, 131] on img at bounding box center [681, 162] width 1035 height 735
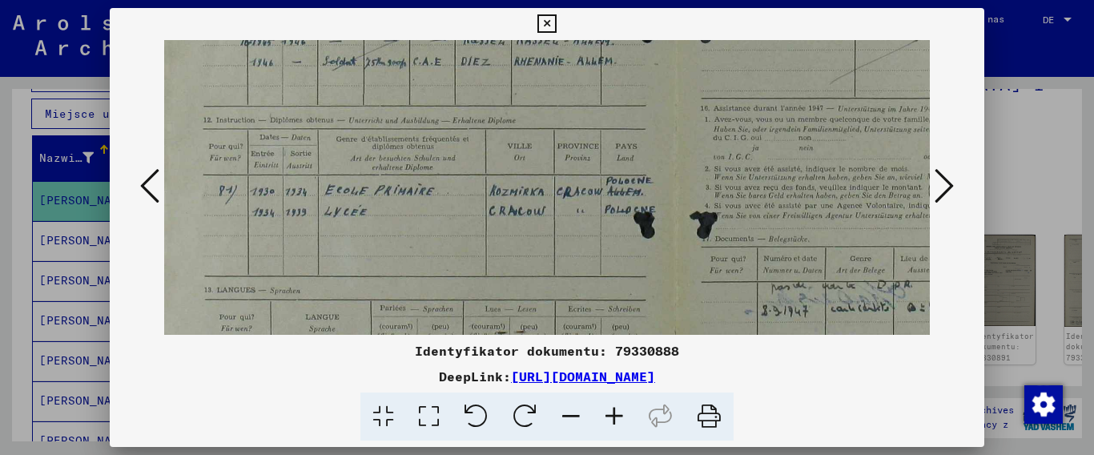
scroll to position [344, 28]
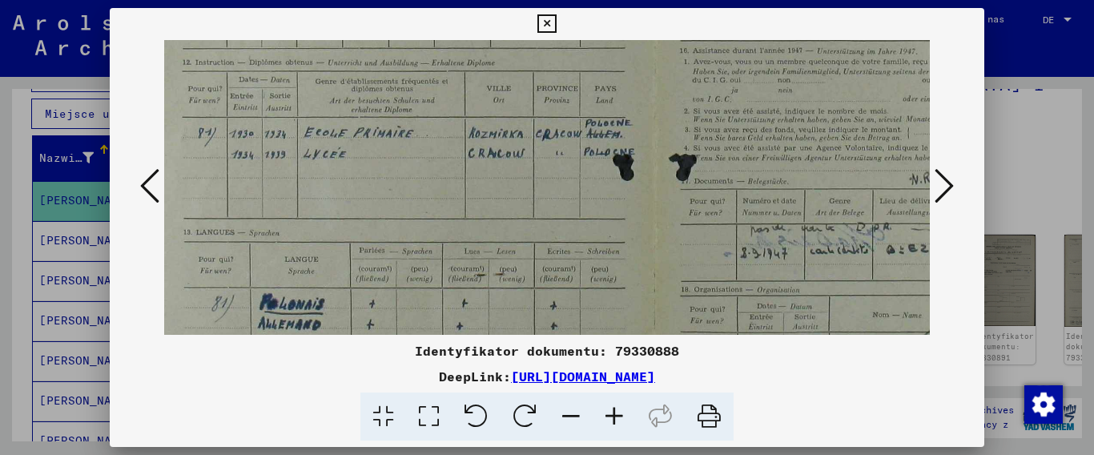
drag, startPoint x: 552, startPoint y: 280, endPoint x: 524, endPoint y: 181, distance: 103.2
click at [524, 181] on img at bounding box center [653, 63] width 1035 height 735
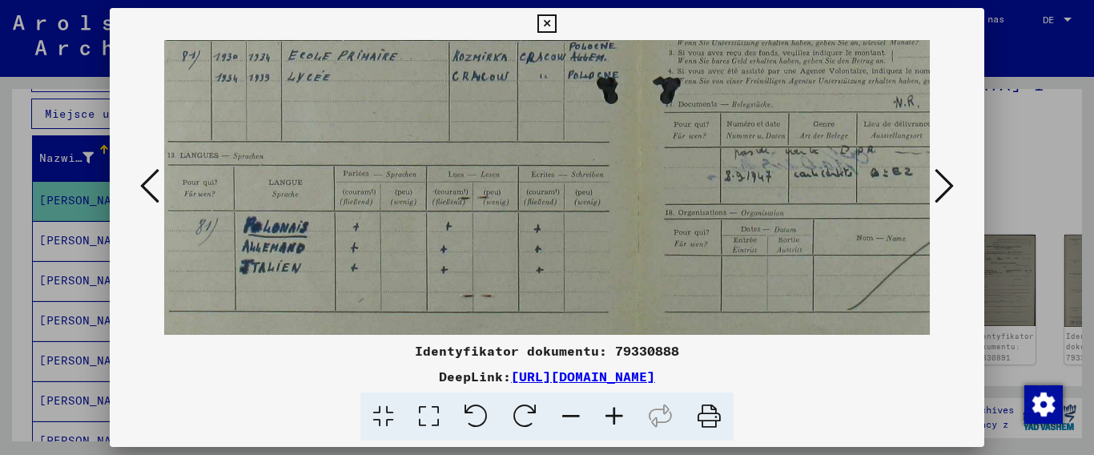
drag, startPoint x: 522, startPoint y: 230, endPoint x: 518, endPoint y: 204, distance: 25.9
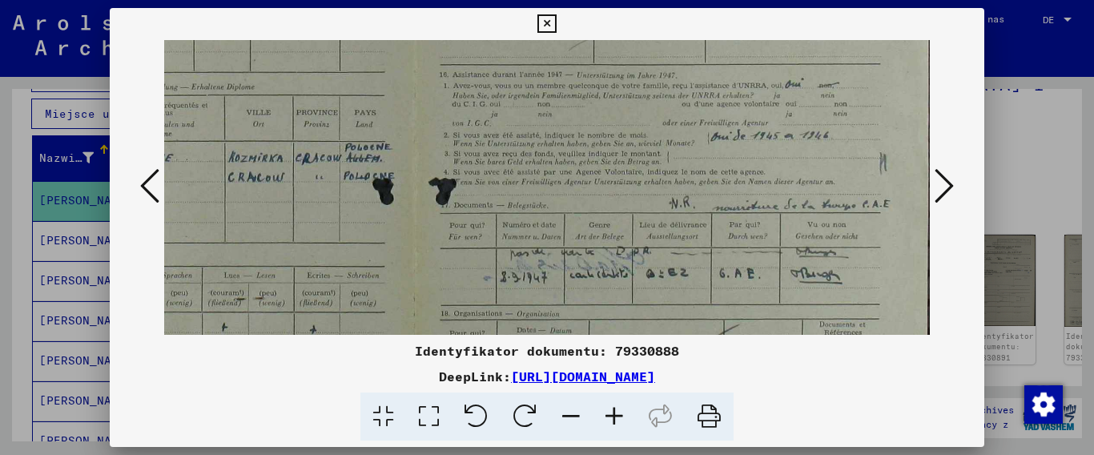
scroll to position [319, 268]
drag, startPoint x: 618, startPoint y: 207, endPoint x: 347, endPoint y: 313, distance: 291.3
click at [347, 313] on img at bounding box center [413, 88] width 1035 height 735
click at [946, 181] on icon at bounding box center [943, 186] width 19 height 38
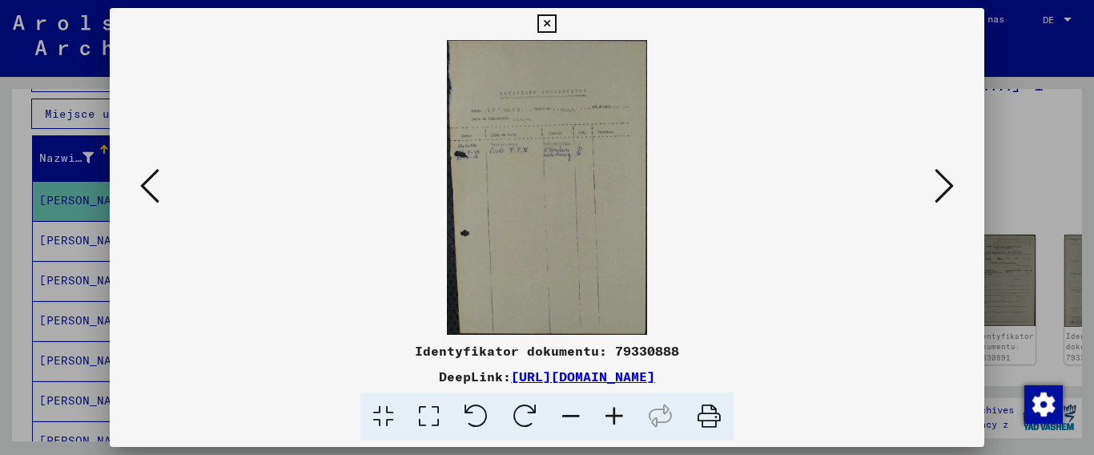
scroll to position [0, 0]
click at [615, 416] on icon at bounding box center [614, 416] width 43 height 49
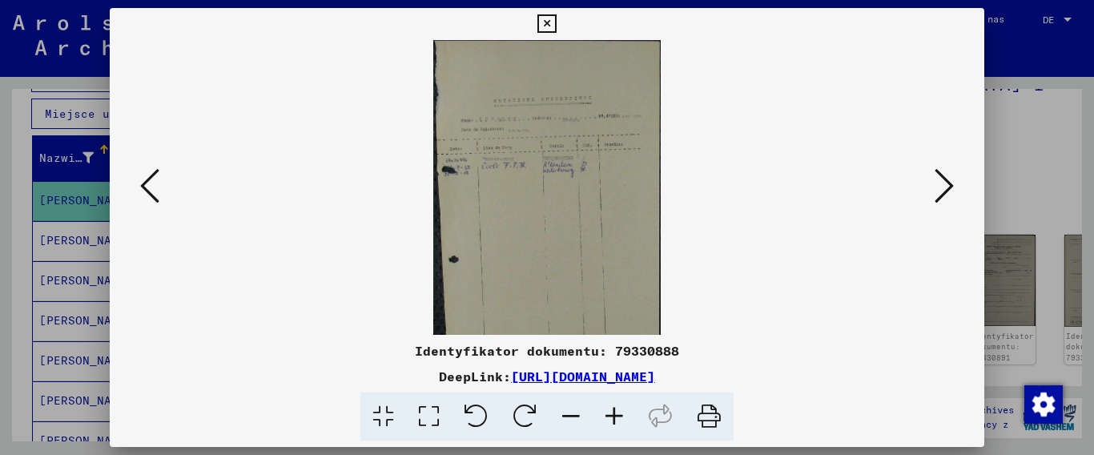
click at [615, 416] on icon at bounding box center [614, 416] width 43 height 49
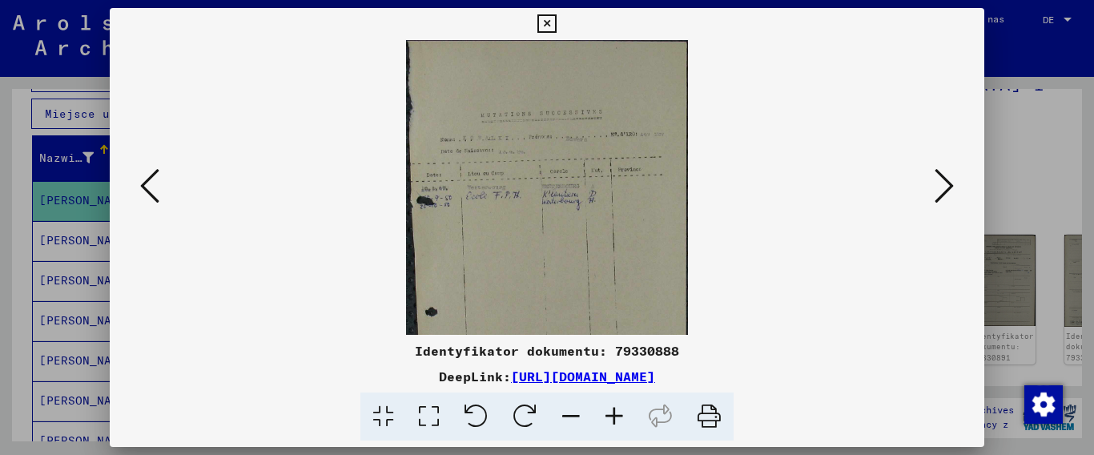
click at [615, 416] on icon at bounding box center [614, 416] width 43 height 49
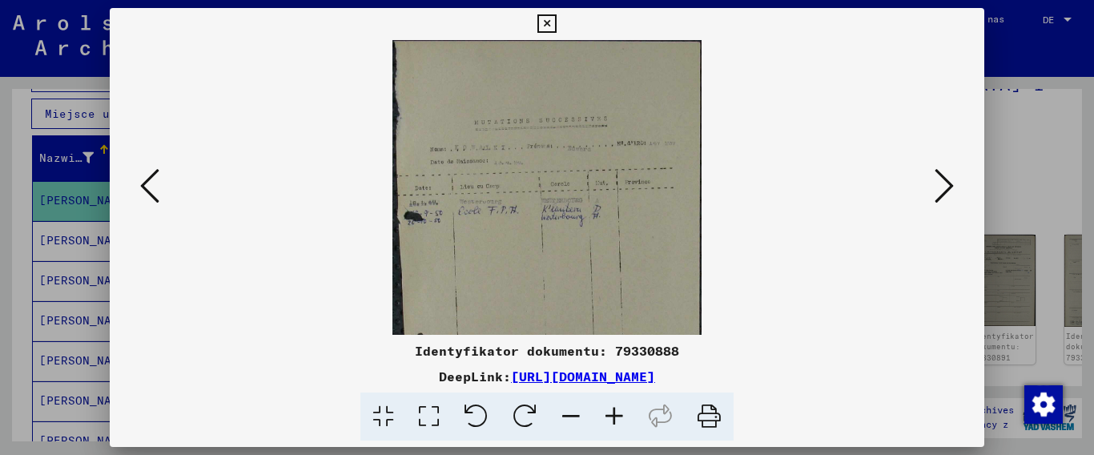
click at [615, 416] on icon at bounding box center [614, 416] width 43 height 49
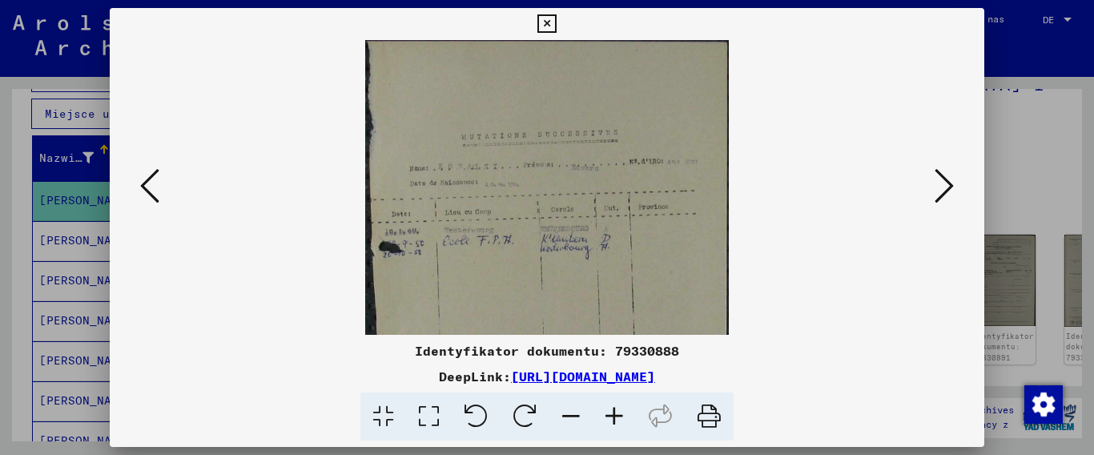
click at [615, 416] on icon at bounding box center [614, 416] width 43 height 49
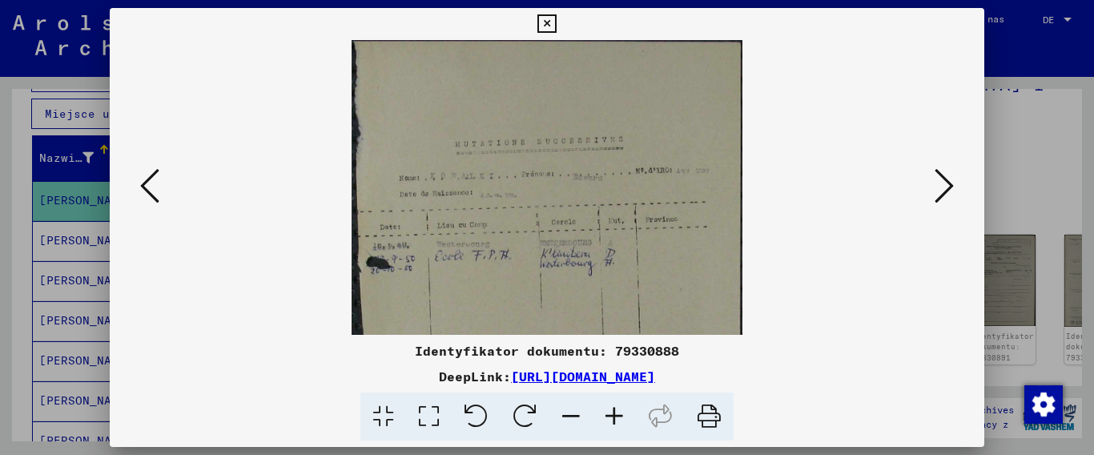
click at [615, 416] on icon at bounding box center [614, 416] width 43 height 49
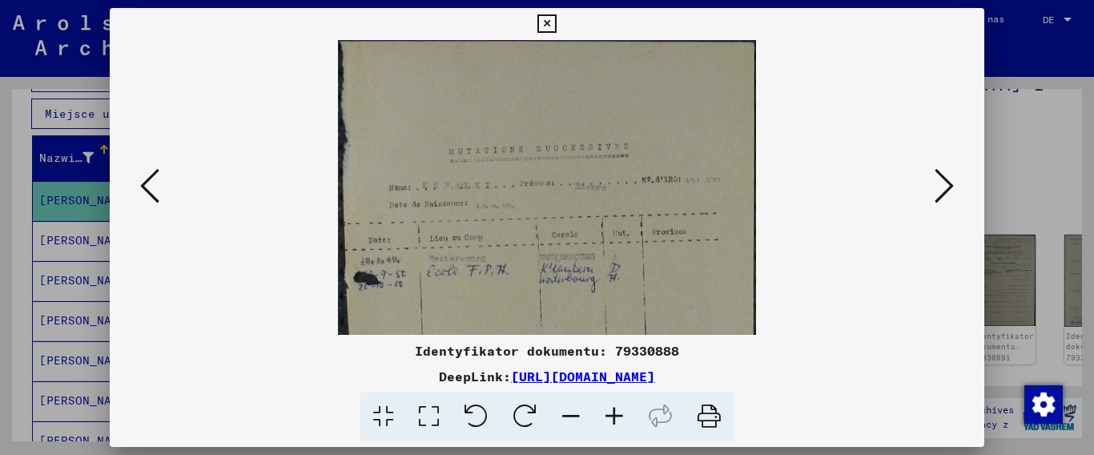
click at [615, 416] on icon at bounding box center [614, 416] width 43 height 49
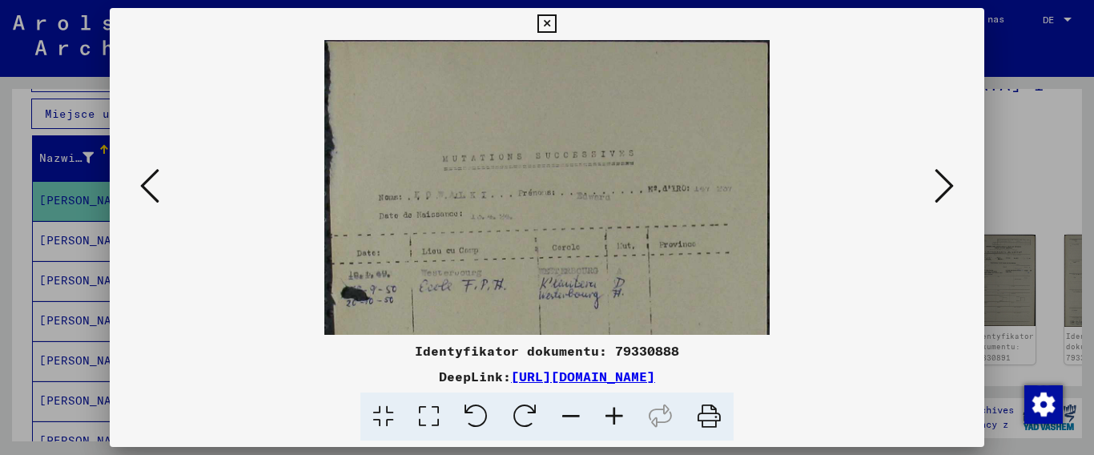
click at [615, 416] on icon at bounding box center [614, 416] width 43 height 49
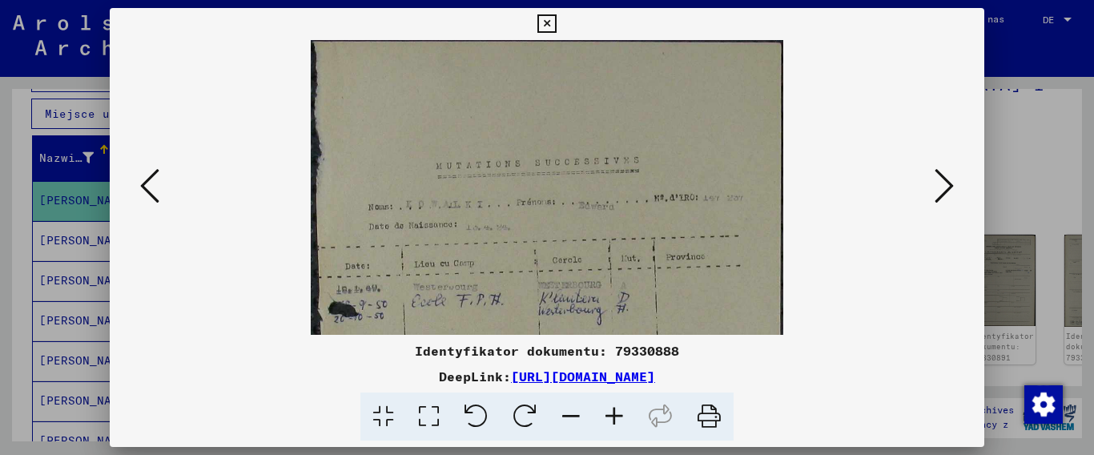
click at [615, 416] on icon at bounding box center [614, 416] width 43 height 49
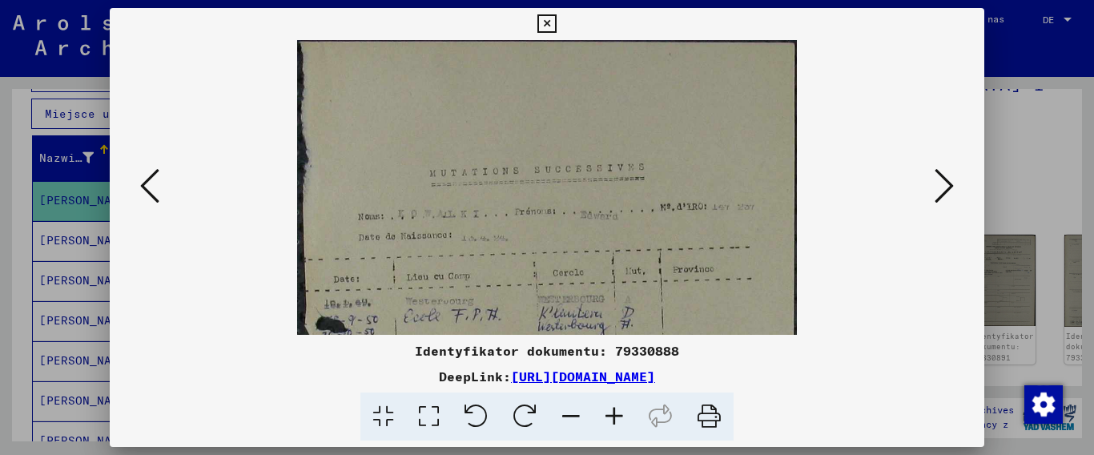
click at [615, 416] on icon at bounding box center [614, 416] width 43 height 49
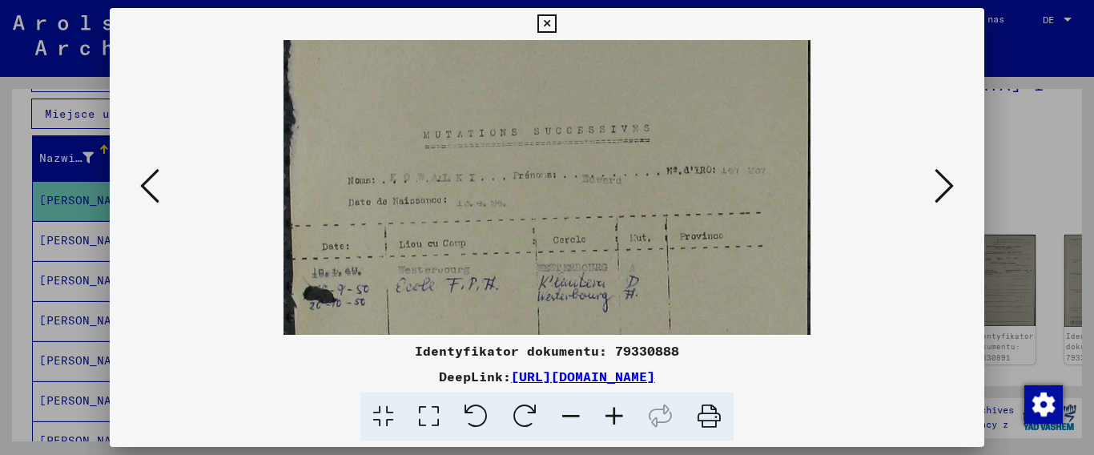
scroll to position [38, 0]
drag, startPoint x: 668, startPoint y: 195, endPoint x: 703, endPoint y: 265, distance: 78.1
click at [703, 265] on img at bounding box center [546, 389] width 527 height 775
click at [946, 190] on icon at bounding box center [943, 186] width 19 height 38
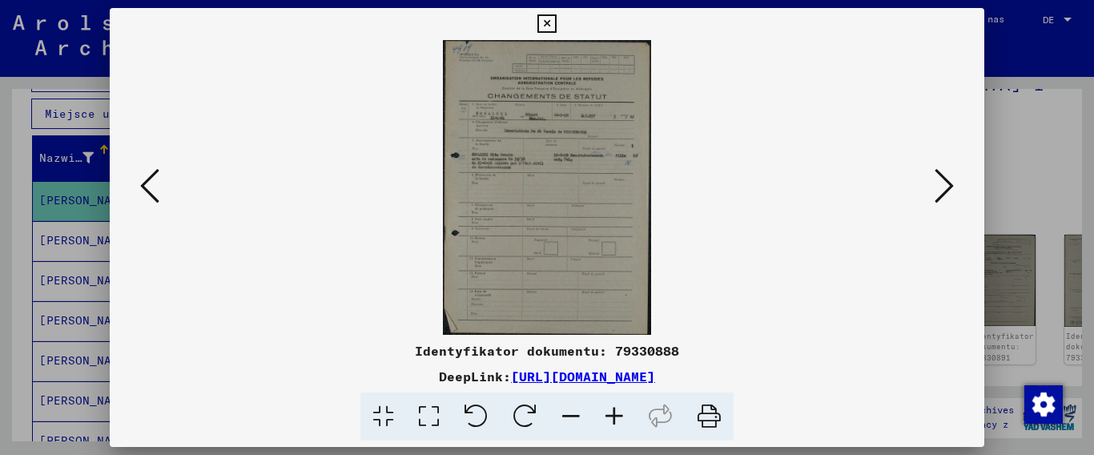
scroll to position [0, 0]
click at [609, 417] on icon at bounding box center [614, 416] width 43 height 49
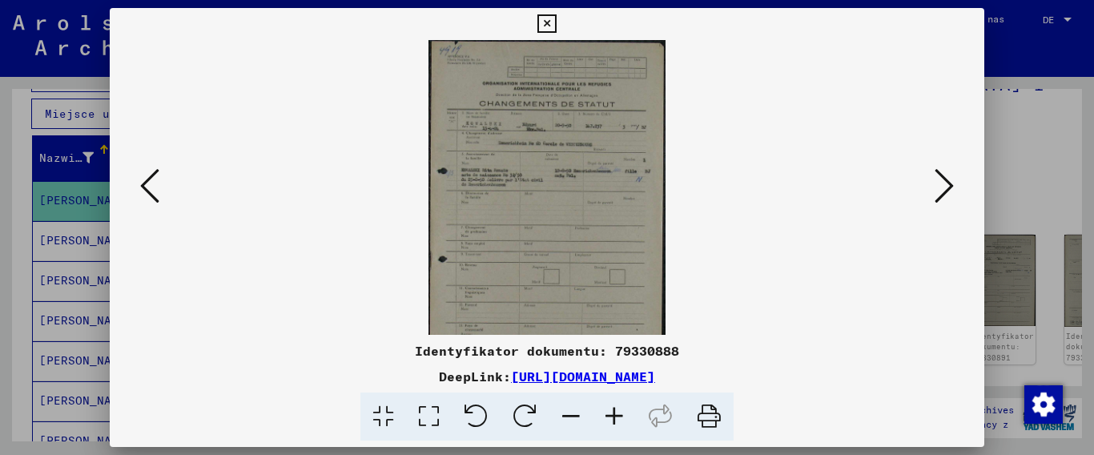
click at [609, 417] on icon at bounding box center [614, 416] width 43 height 49
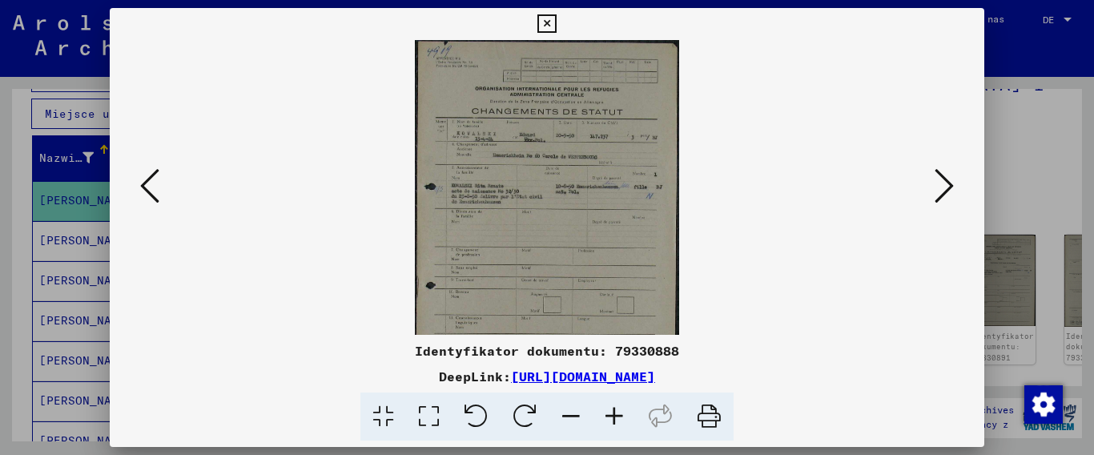
click at [609, 417] on icon at bounding box center [614, 416] width 43 height 49
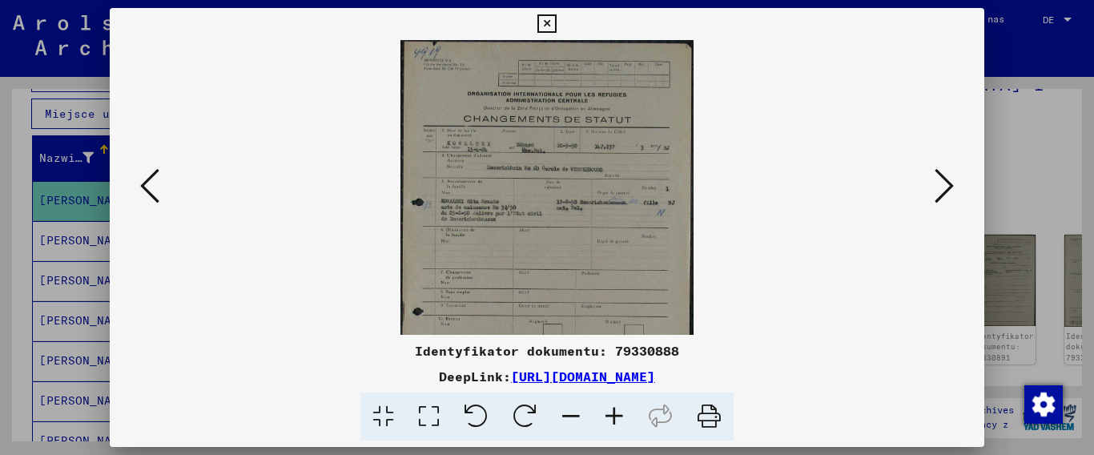
click at [609, 417] on icon at bounding box center [614, 416] width 43 height 49
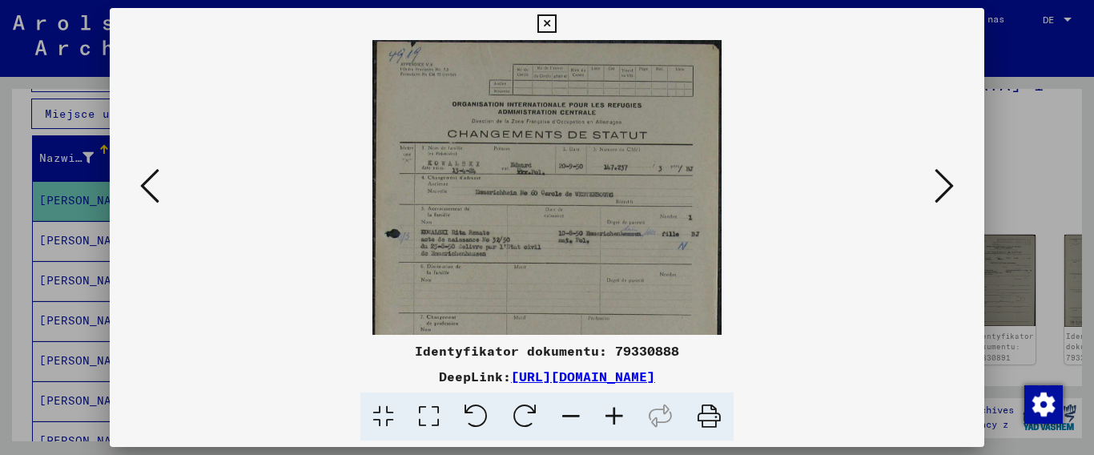
click at [609, 417] on icon at bounding box center [614, 416] width 43 height 49
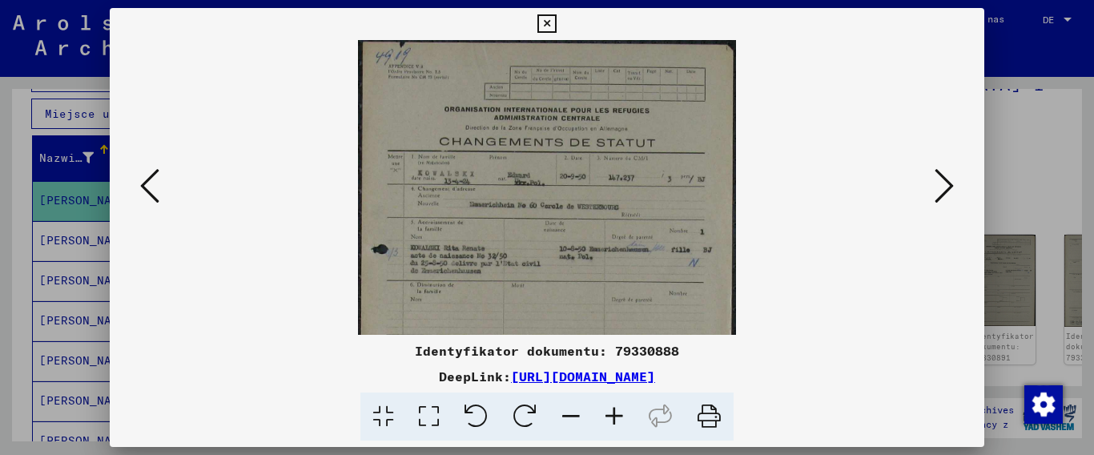
click at [609, 417] on icon at bounding box center [614, 416] width 43 height 49
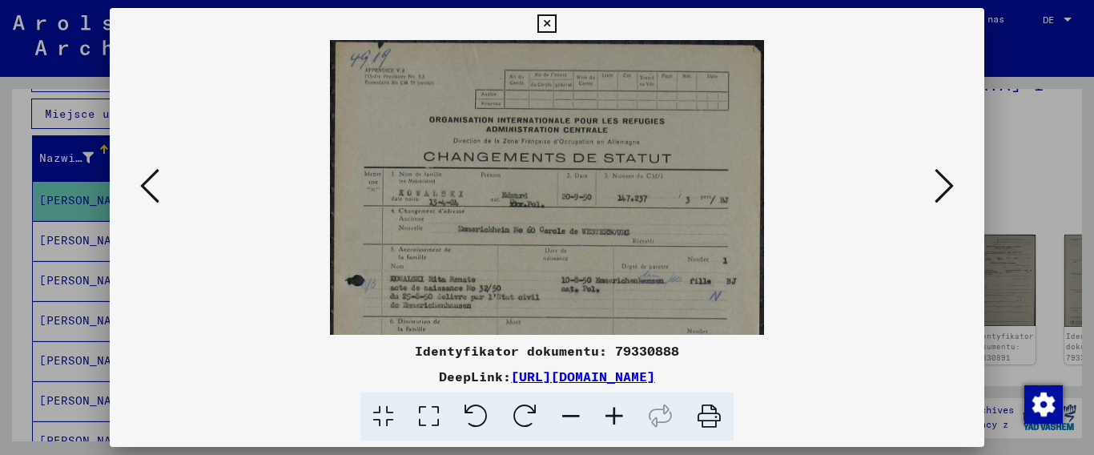
click at [609, 417] on icon at bounding box center [614, 416] width 43 height 49
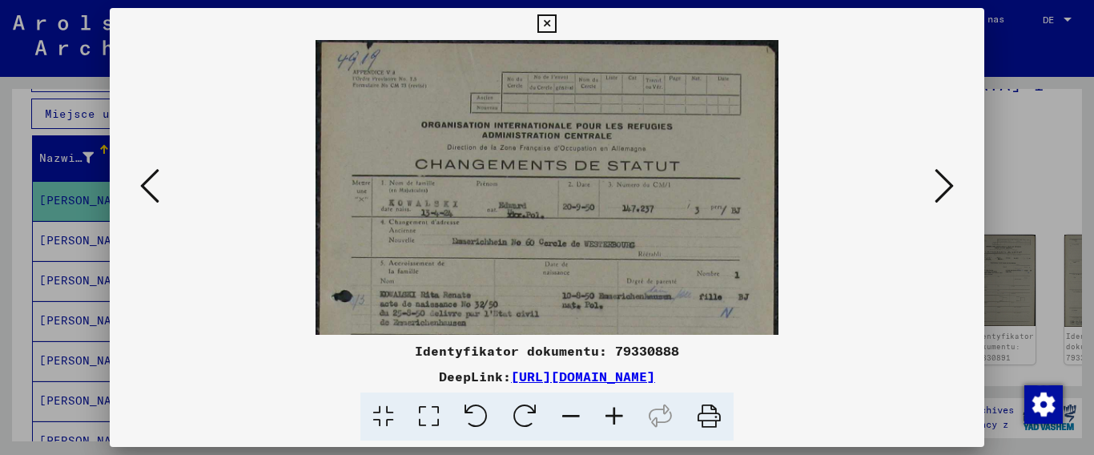
click at [609, 417] on icon at bounding box center [614, 416] width 43 height 49
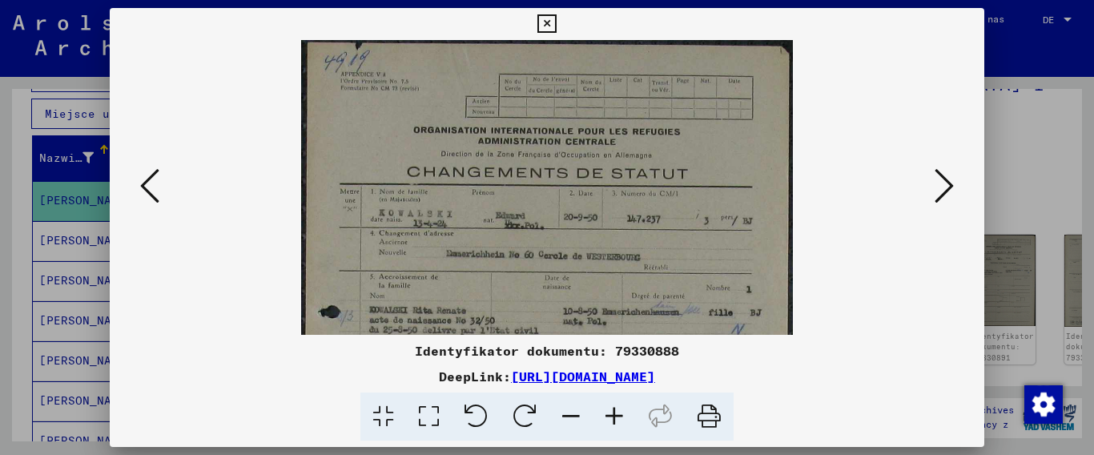
click at [609, 417] on icon at bounding box center [614, 416] width 43 height 49
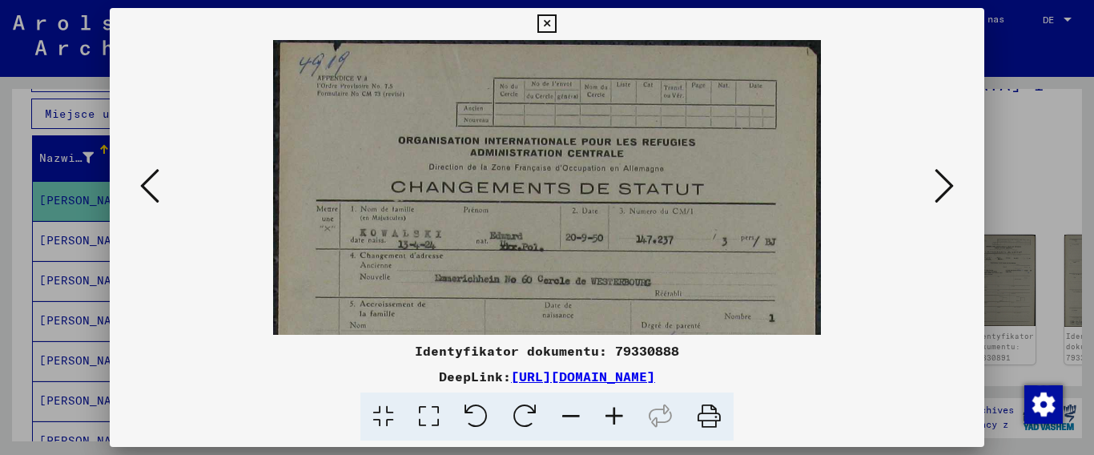
click at [609, 417] on icon at bounding box center [614, 416] width 43 height 49
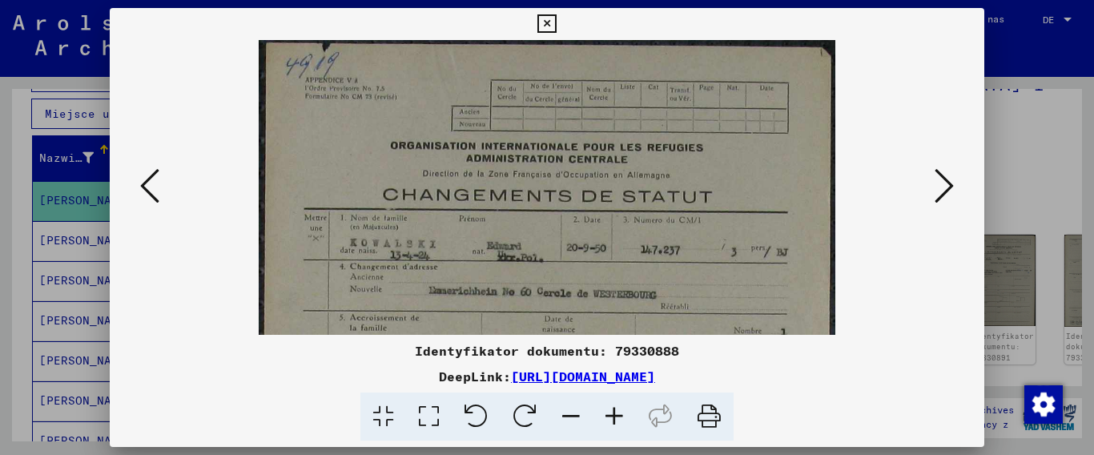
click at [609, 417] on icon at bounding box center [614, 416] width 43 height 49
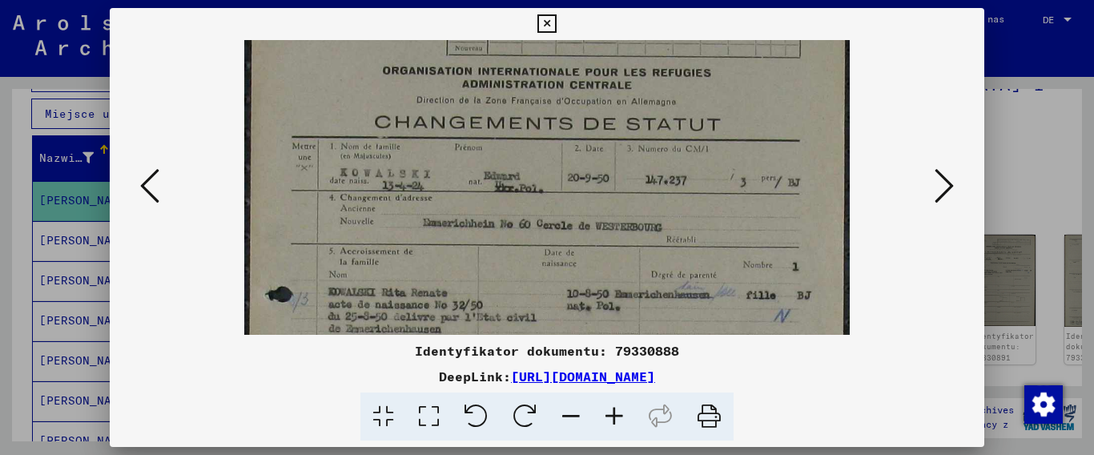
scroll to position [83, 0]
drag, startPoint x: 724, startPoint y: 285, endPoint x: 728, endPoint y: 202, distance: 83.4
click at [728, 202] on img at bounding box center [546, 384] width 605 height 855
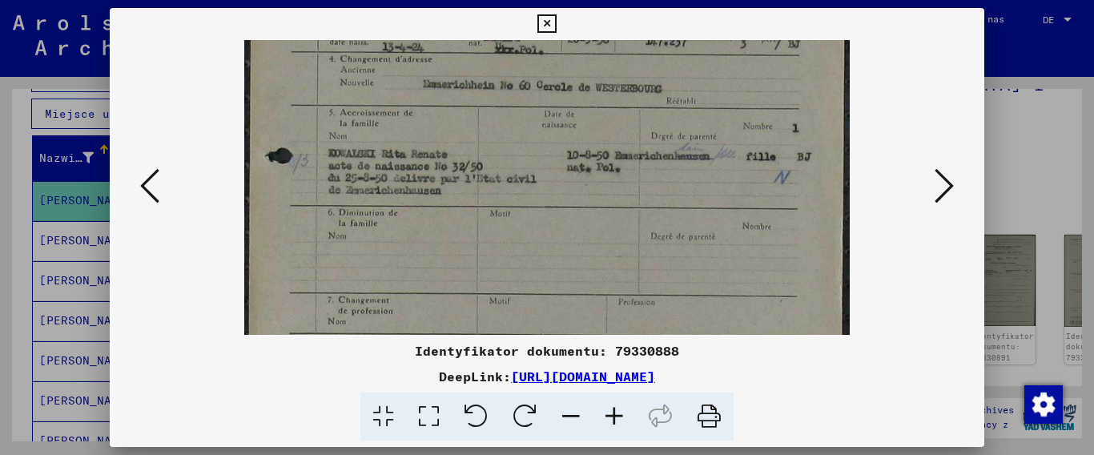
drag, startPoint x: 721, startPoint y: 284, endPoint x: 701, endPoint y: 149, distance: 136.8
click at [701, 149] on img at bounding box center [546, 248] width 605 height 855
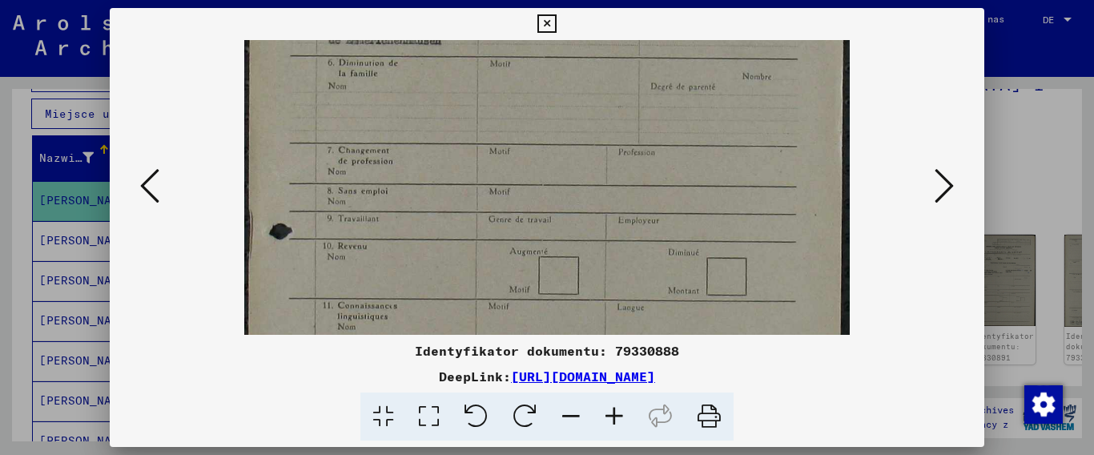
click at [673, 125] on img at bounding box center [546, 99] width 605 height 855
click at [661, 125] on img at bounding box center [546, 99] width 605 height 855
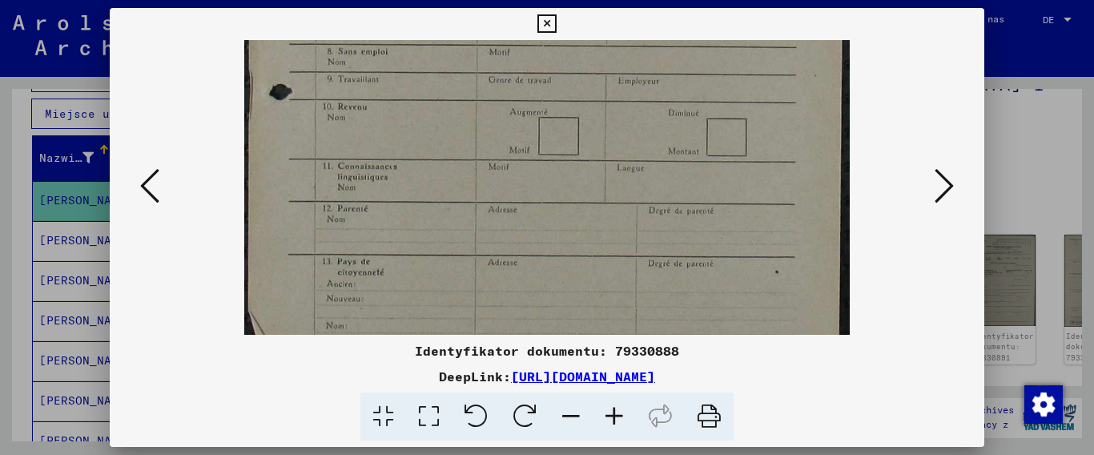
click at [945, 191] on icon at bounding box center [943, 186] width 19 height 38
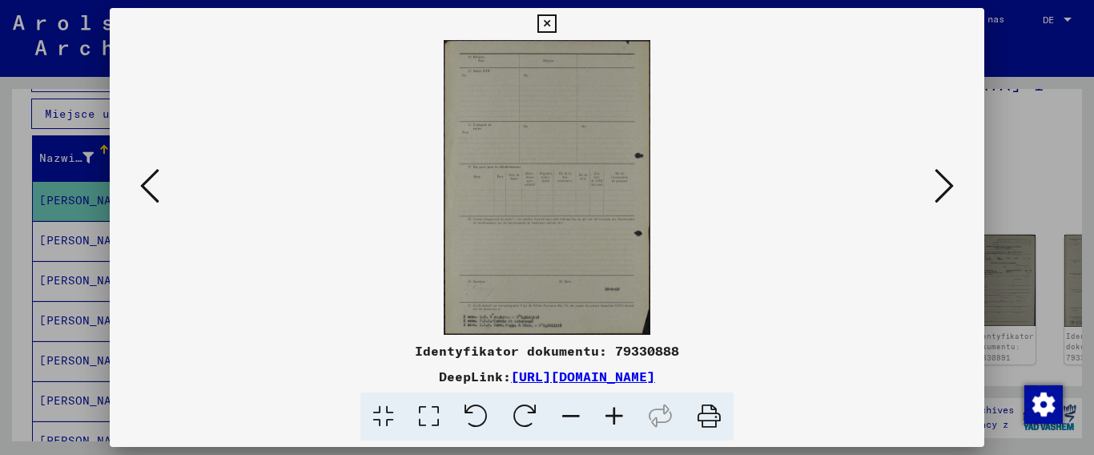
scroll to position [0, 0]
click at [945, 191] on icon at bounding box center [943, 186] width 19 height 38
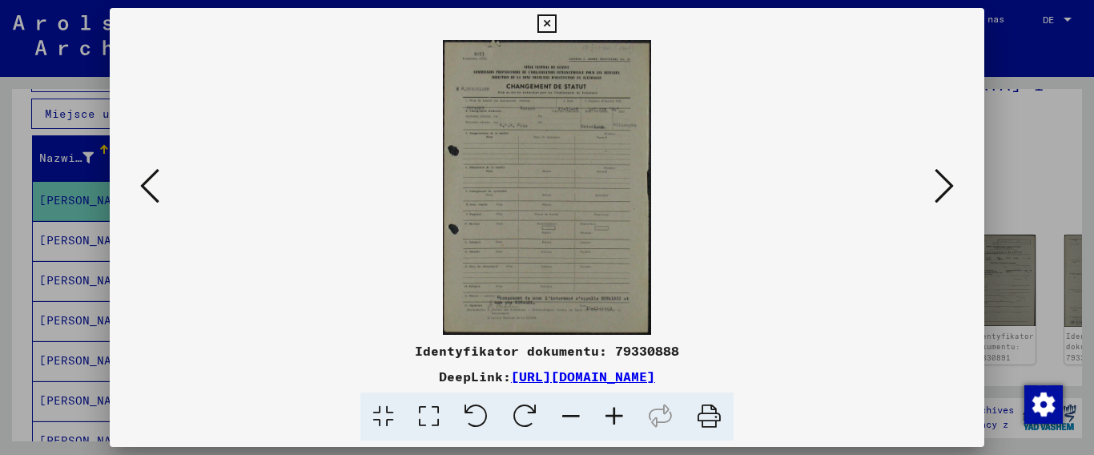
click at [611, 418] on icon at bounding box center [614, 416] width 43 height 49
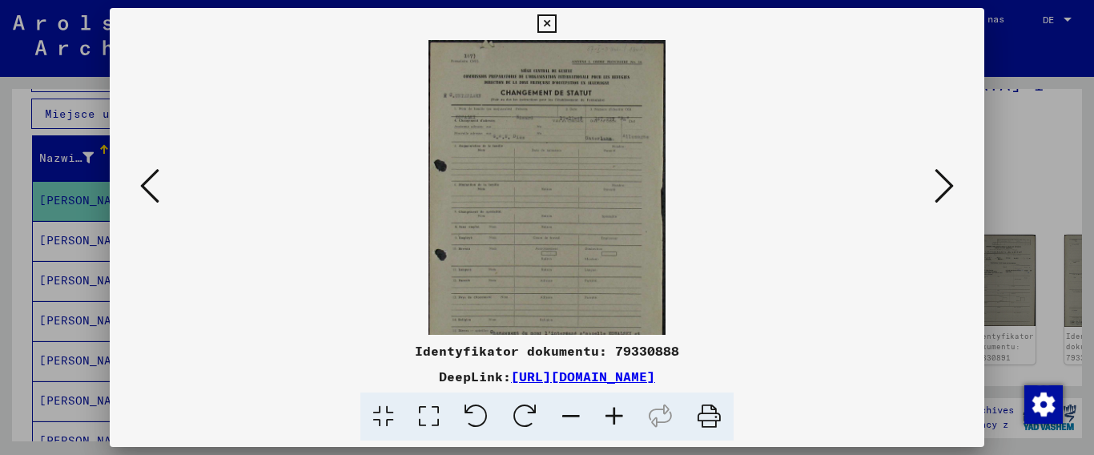
click at [611, 418] on icon at bounding box center [614, 416] width 43 height 49
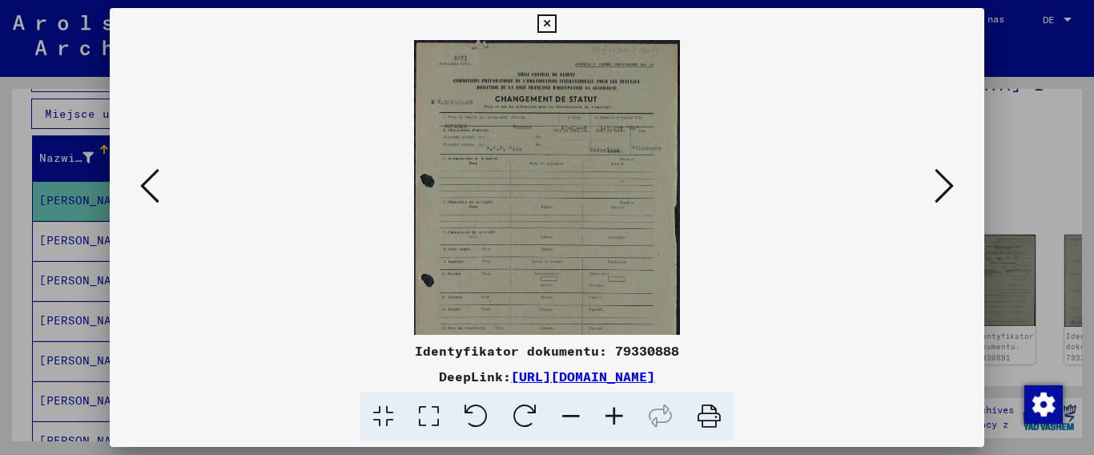
click at [611, 418] on icon at bounding box center [614, 416] width 43 height 49
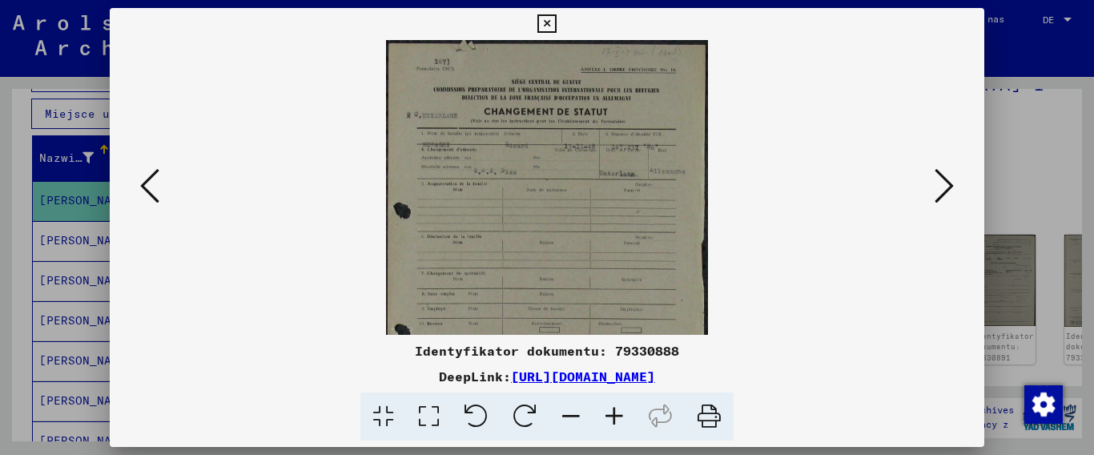
click at [611, 418] on icon at bounding box center [614, 416] width 43 height 49
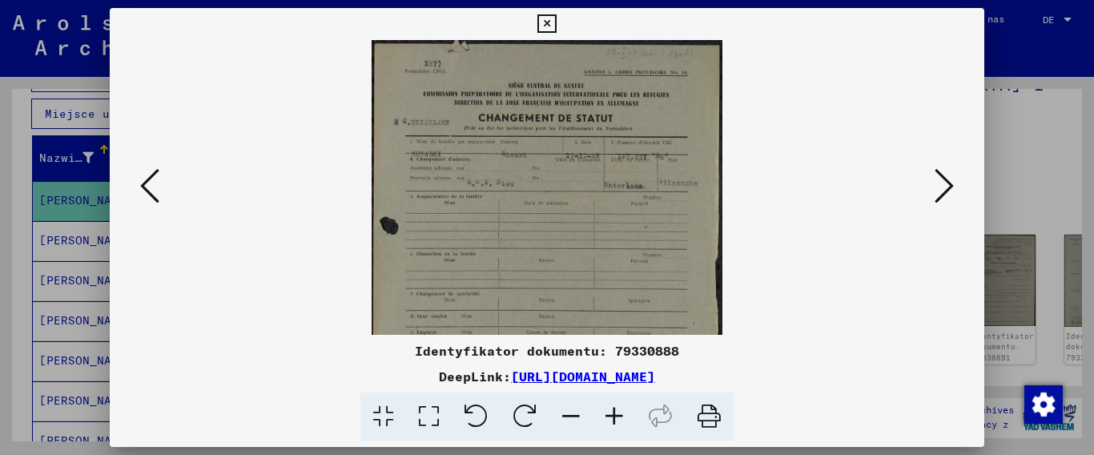
click at [611, 418] on icon at bounding box center [614, 416] width 43 height 49
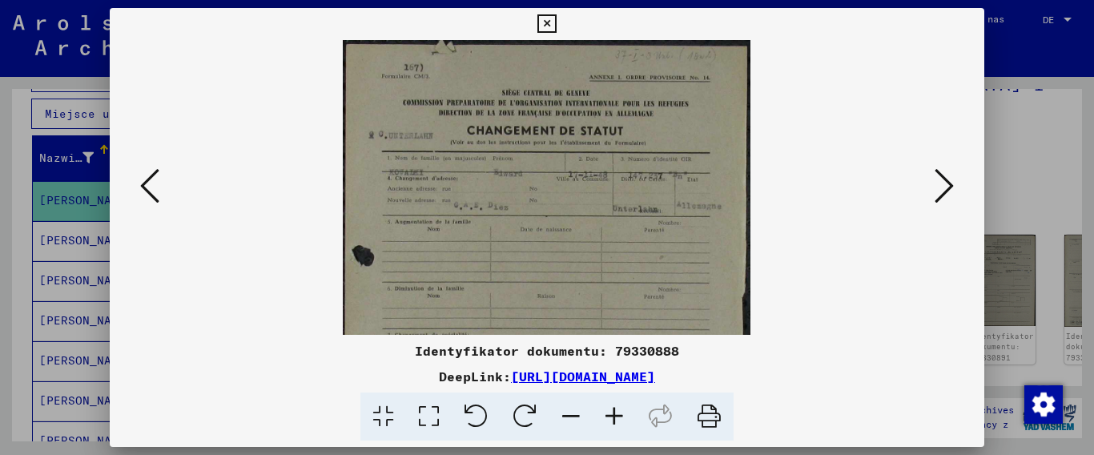
click at [611, 418] on icon at bounding box center [614, 416] width 43 height 49
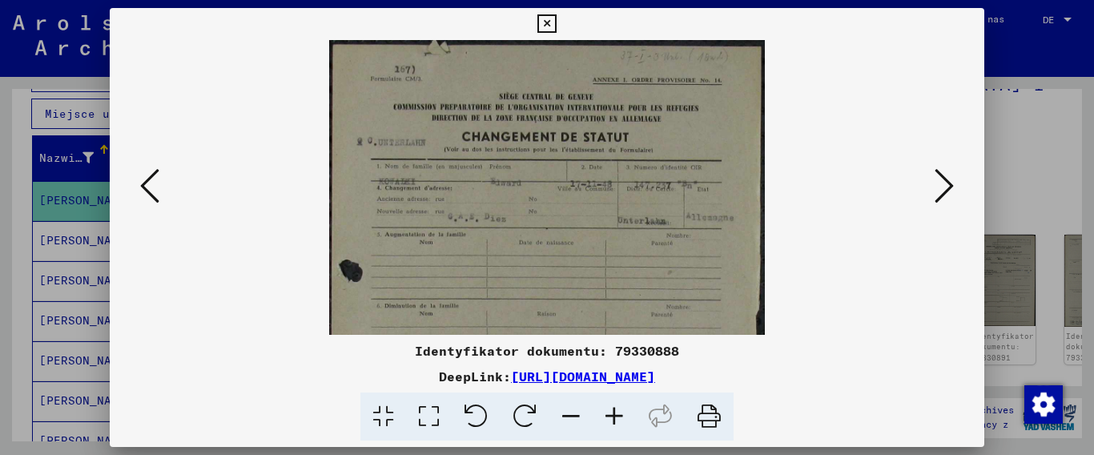
click at [611, 418] on icon at bounding box center [614, 416] width 43 height 49
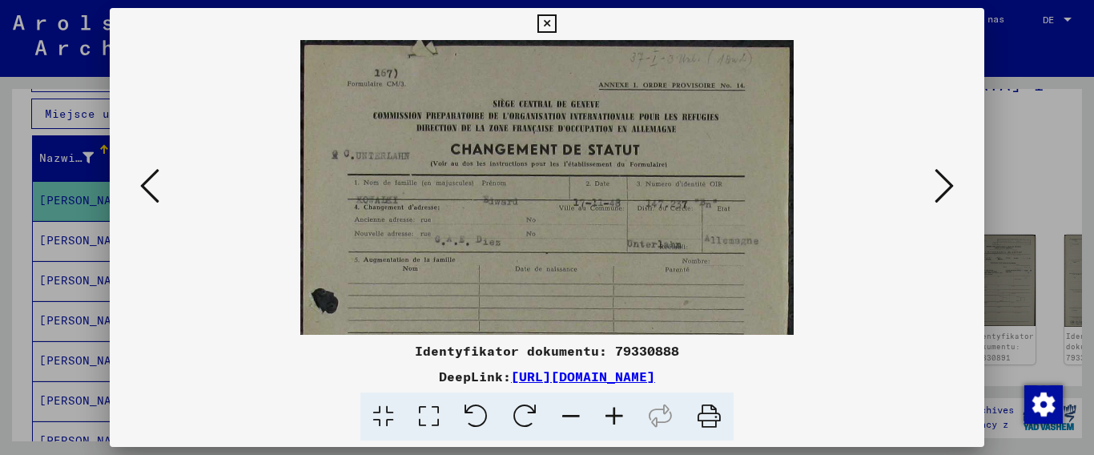
click at [611, 418] on icon at bounding box center [614, 416] width 43 height 49
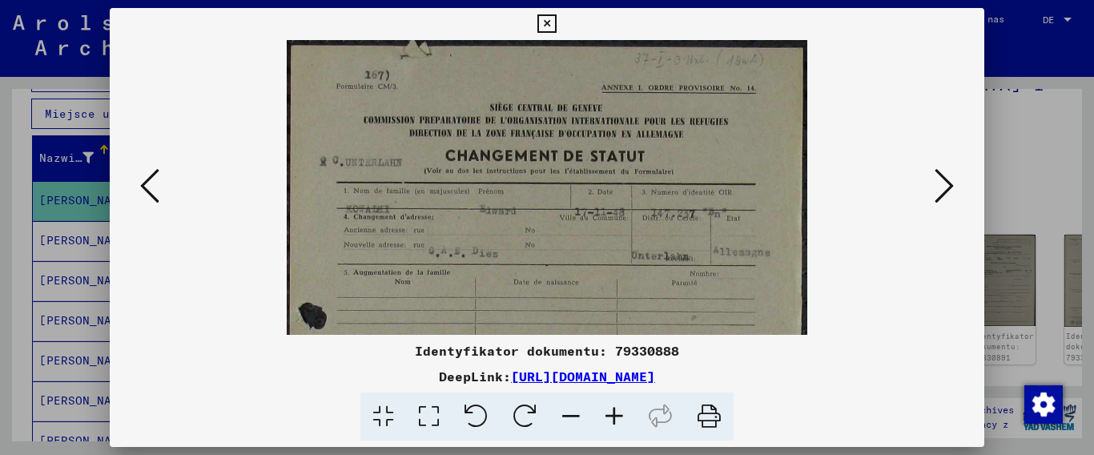
click at [611, 418] on icon at bounding box center [614, 416] width 43 height 49
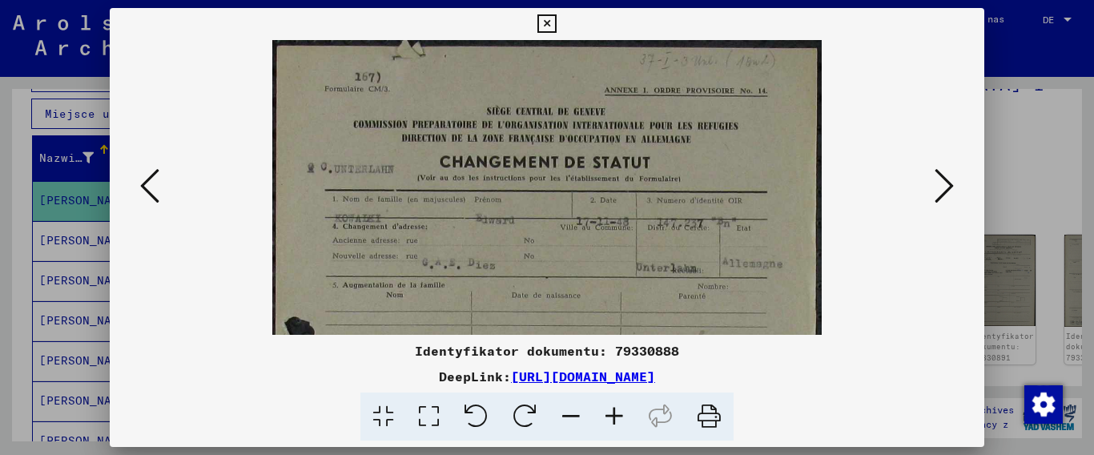
click at [611, 418] on icon at bounding box center [614, 416] width 43 height 49
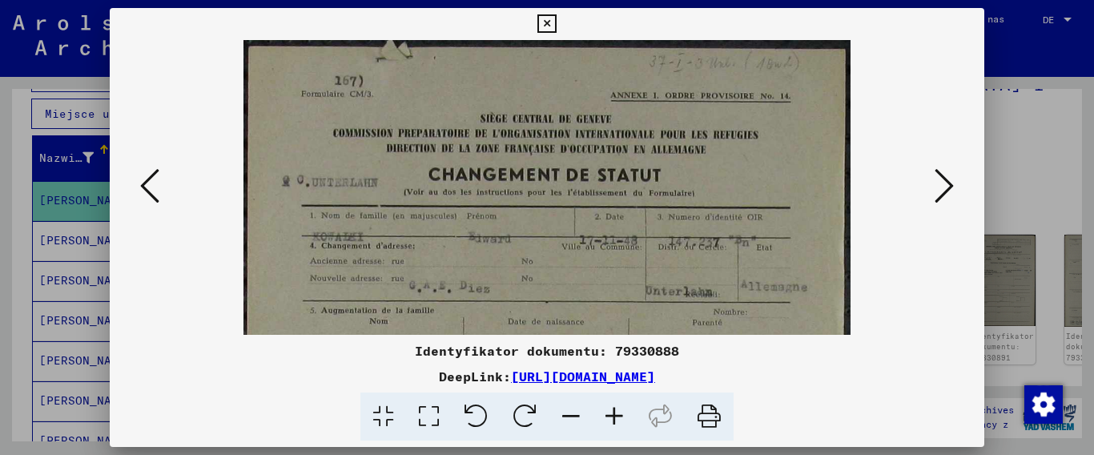
click at [611, 418] on icon at bounding box center [614, 416] width 43 height 49
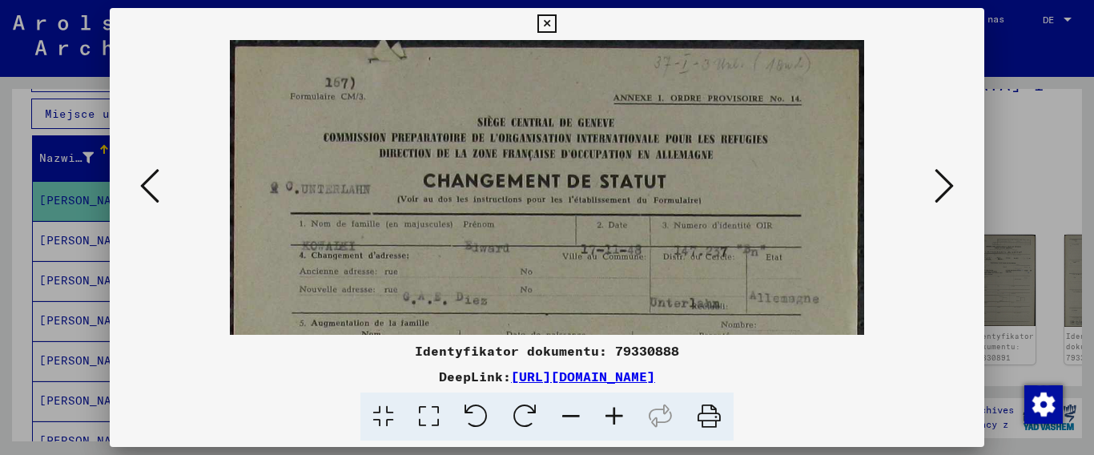
click at [611, 418] on icon at bounding box center [614, 416] width 43 height 49
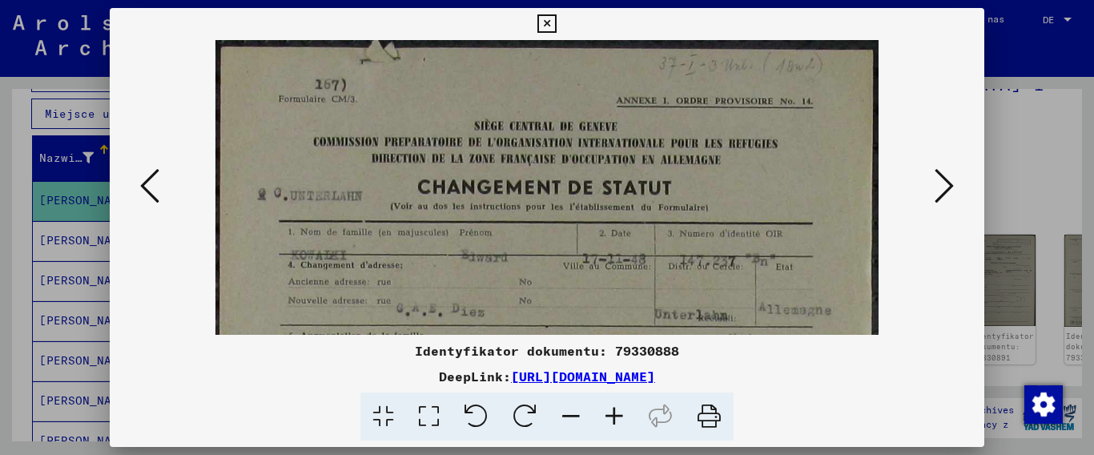
click at [611, 418] on icon at bounding box center [614, 416] width 43 height 49
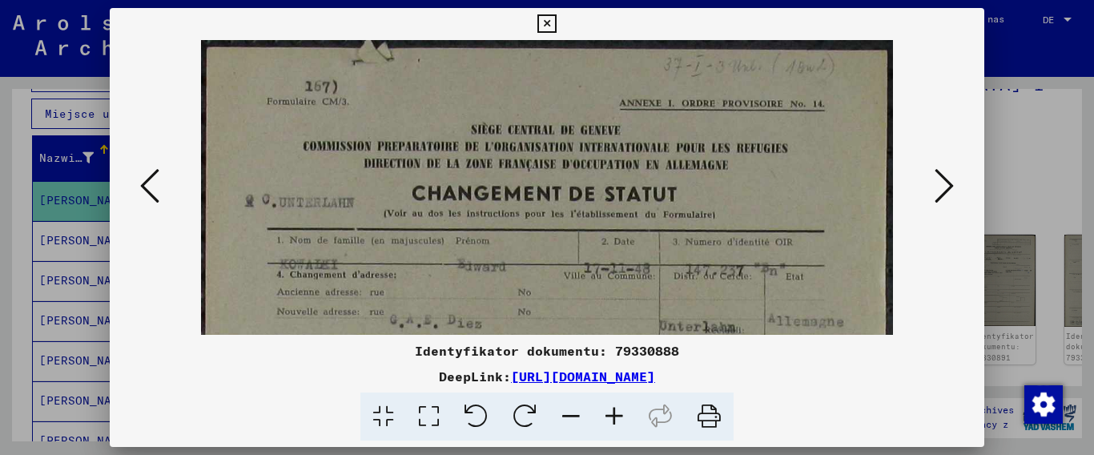
scroll to position [91, 0]
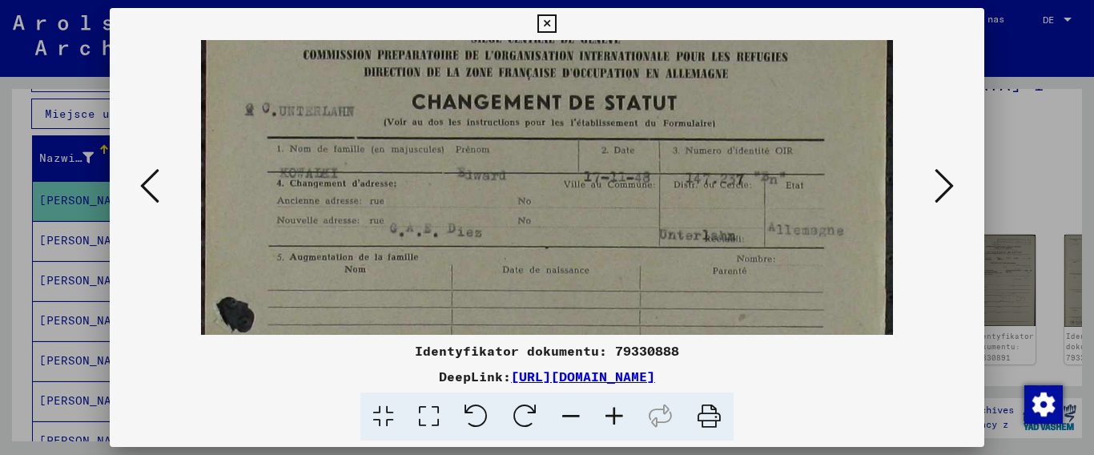
drag, startPoint x: 611, startPoint y: 295, endPoint x: 600, endPoint y: 203, distance: 92.0
click at [600, 203] on img at bounding box center [546, 436] width 691 height 975
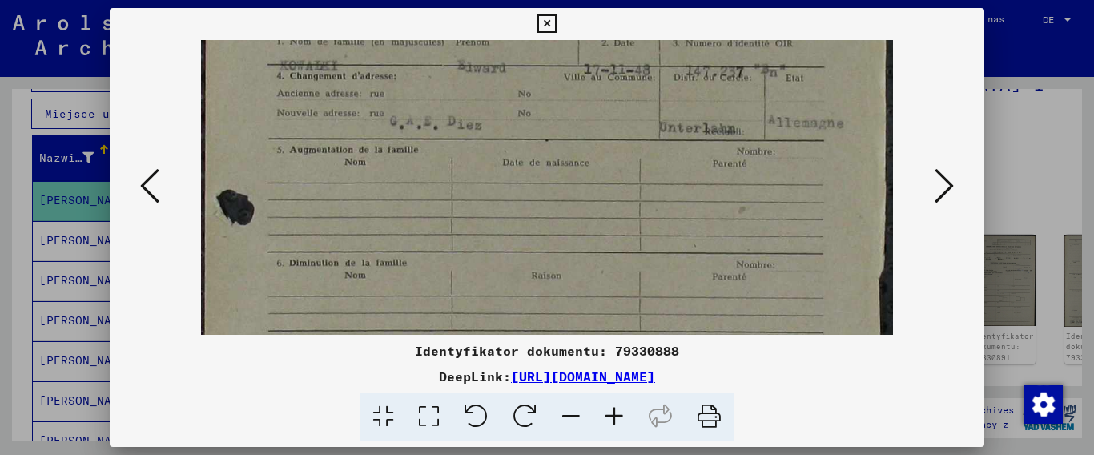
drag, startPoint x: 610, startPoint y: 275, endPoint x: 601, endPoint y: 167, distance: 107.7
click at [601, 167] on img at bounding box center [546, 328] width 691 height 975
click at [568, 127] on img at bounding box center [546, 328] width 691 height 975
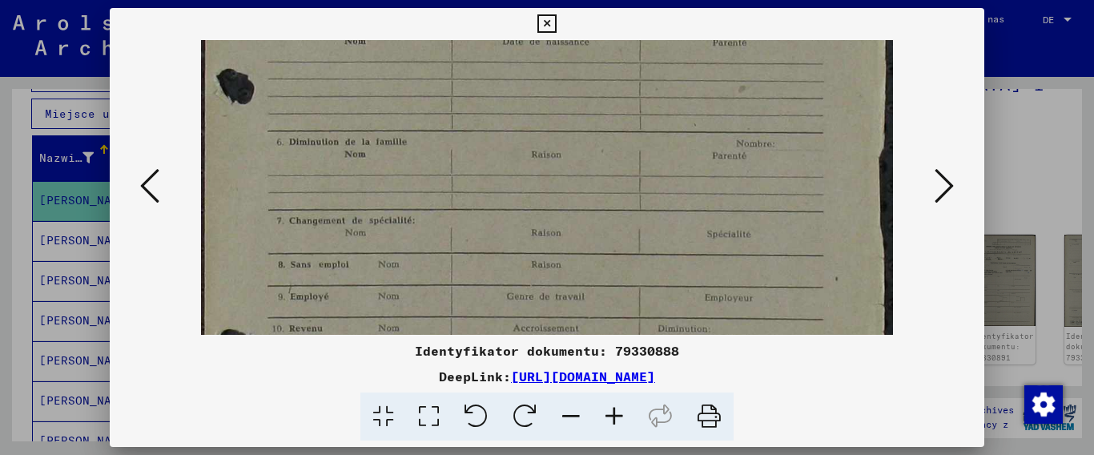
drag, startPoint x: 742, startPoint y: 147, endPoint x: 745, endPoint y: 127, distance: 20.2
click at [745, 127] on img at bounding box center [546, 208] width 691 height 975
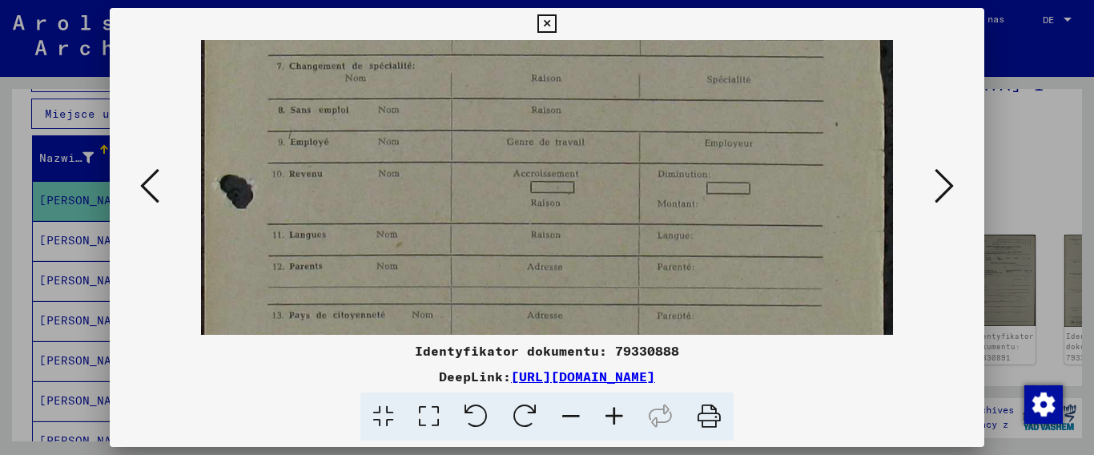
drag, startPoint x: 689, startPoint y: 283, endPoint x: 696, endPoint y: 150, distance: 133.9
click at [696, 150] on img at bounding box center [546, 53] width 691 height 975
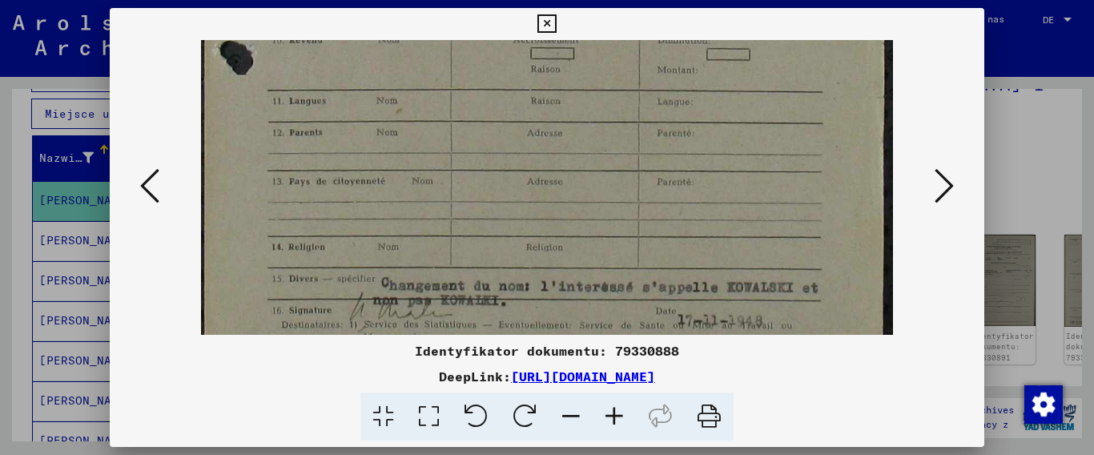
scroll to position [681, 0]
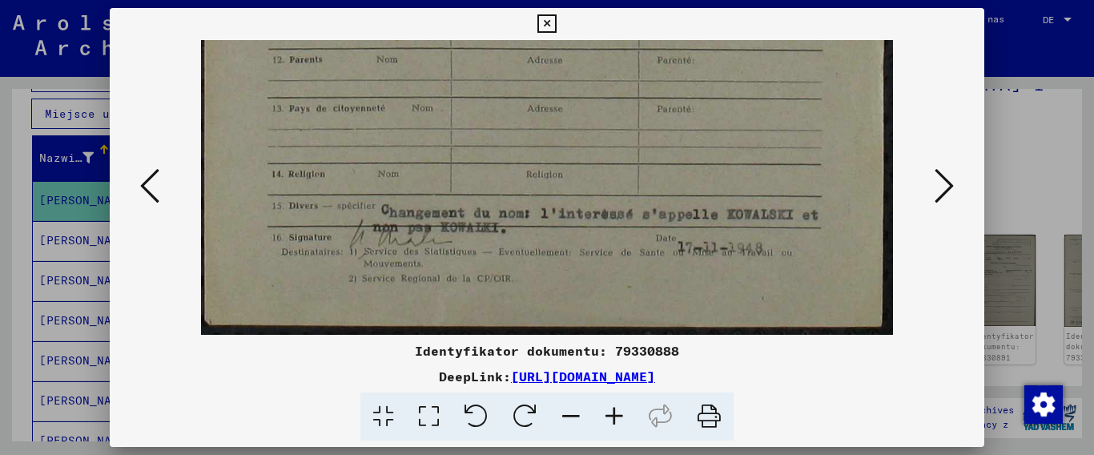
click at [939, 185] on icon at bounding box center [943, 186] width 19 height 38
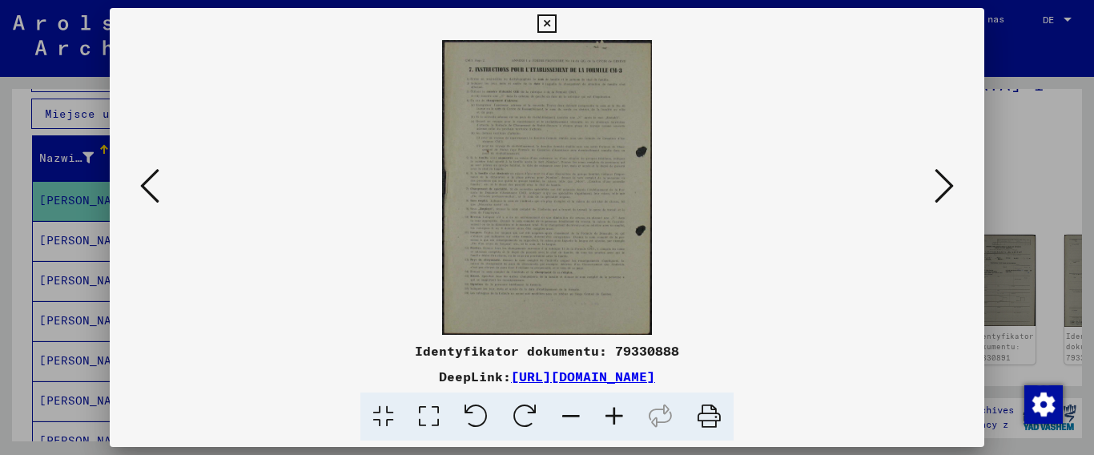
scroll to position [0, 0]
click at [610, 407] on icon at bounding box center [614, 416] width 43 height 49
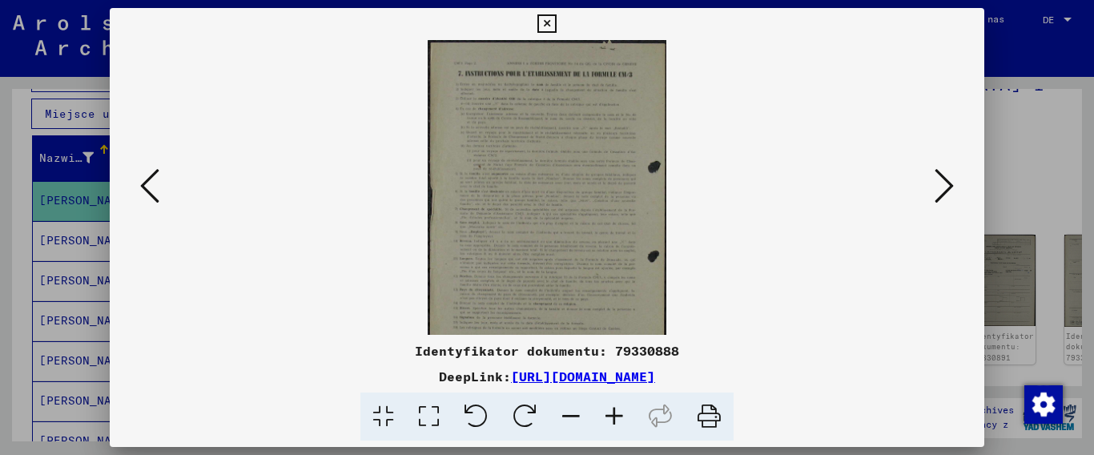
click at [610, 407] on icon at bounding box center [614, 416] width 43 height 49
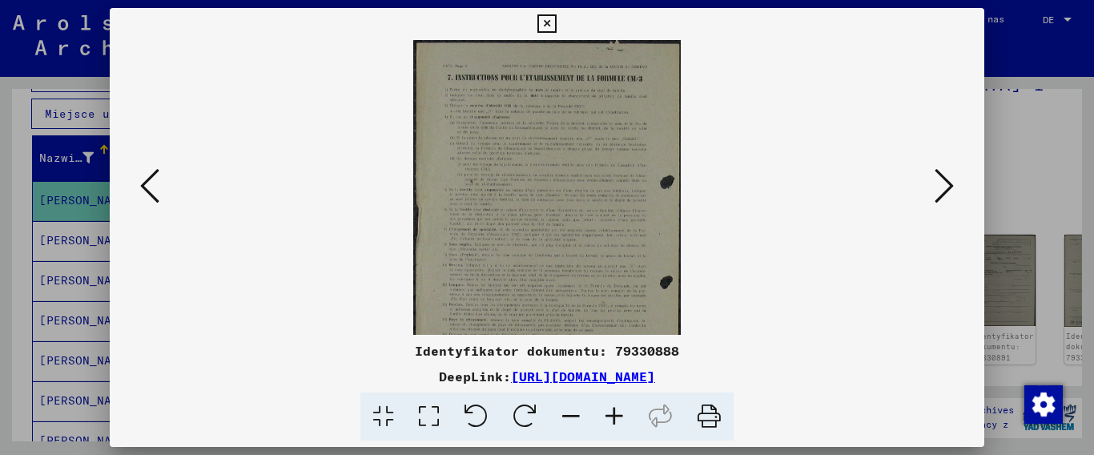
click at [610, 407] on icon at bounding box center [614, 416] width 43 height 49
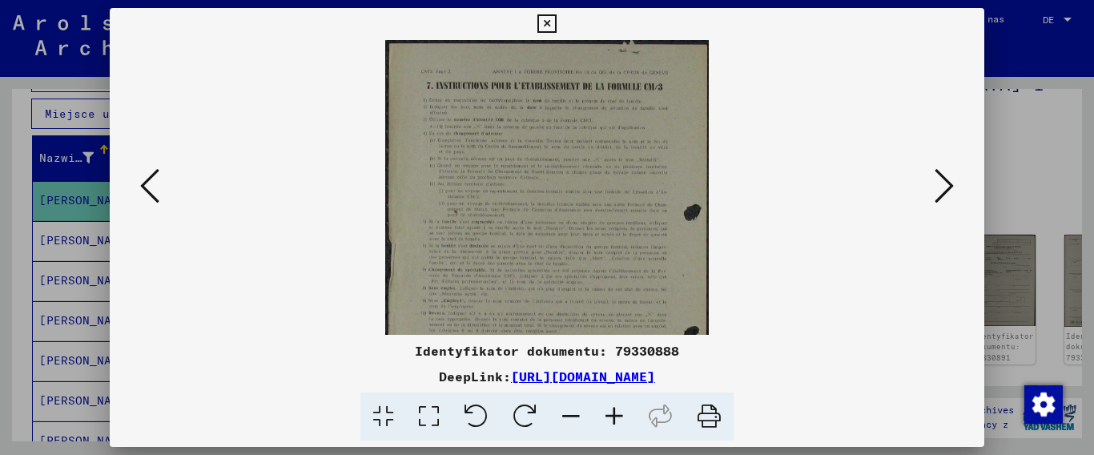
click at [610, 407] on icon at bounding box center [614, 416] width 43 height 49
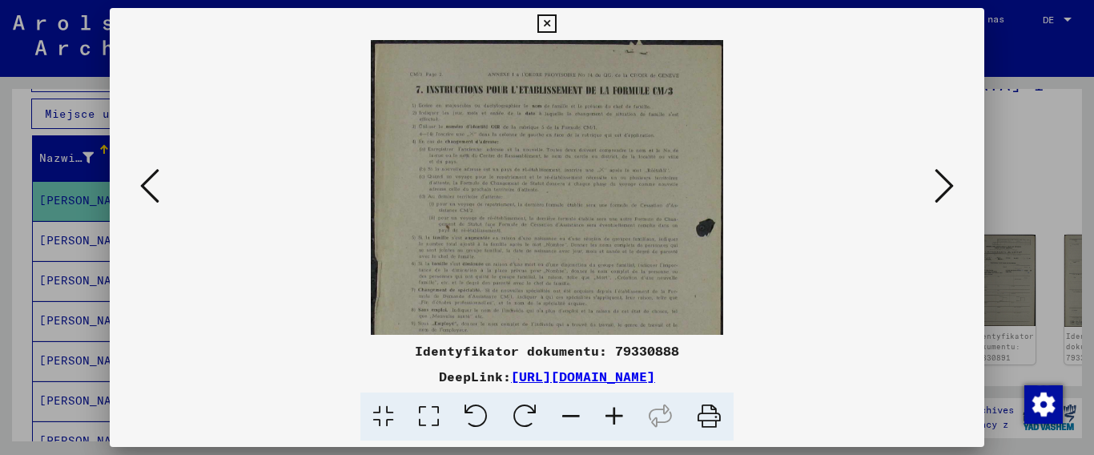
click at [610, 407] on icon at bounding box center [614, 416] width 43 height 49
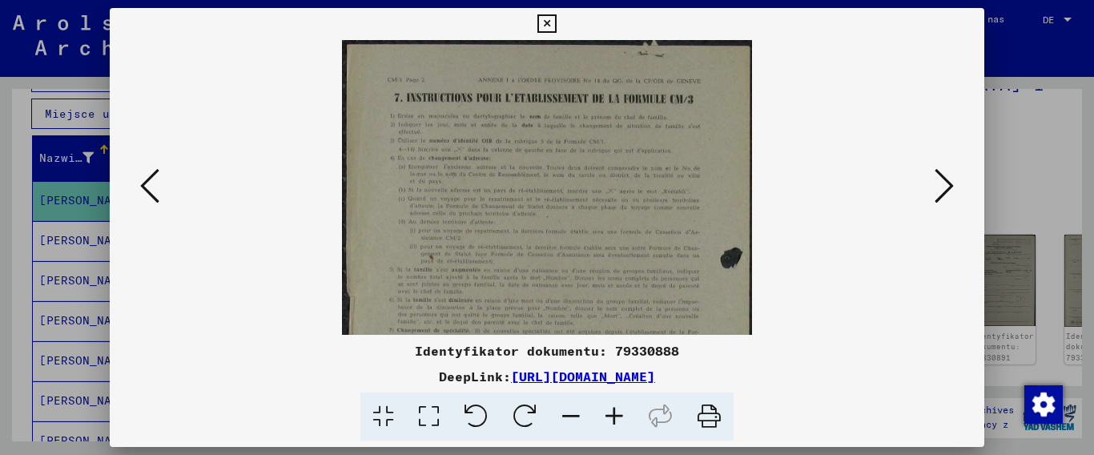
click at [610, 407] on icon at bounding box center [614, 416] width 43 height 49
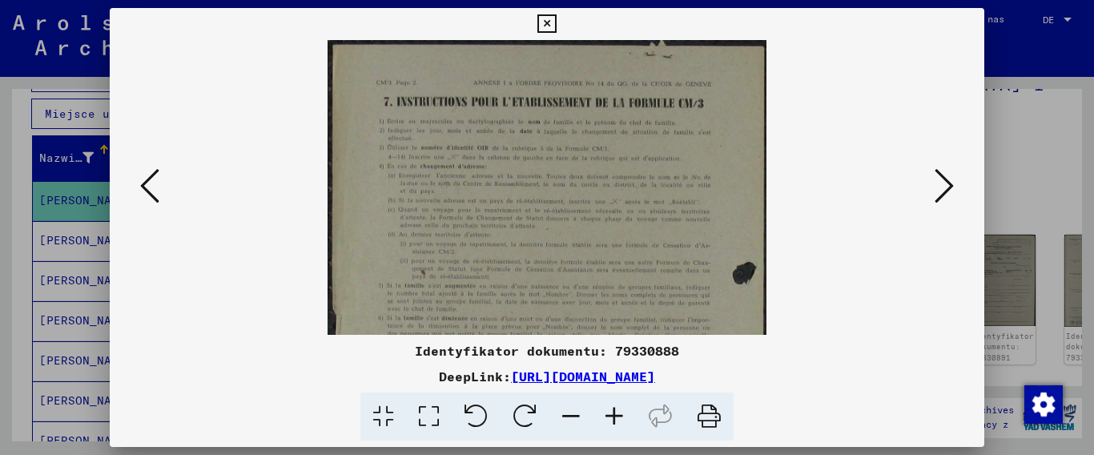
click at [610, 407] on icon at bounding box center [614, 416] width 43 height 49
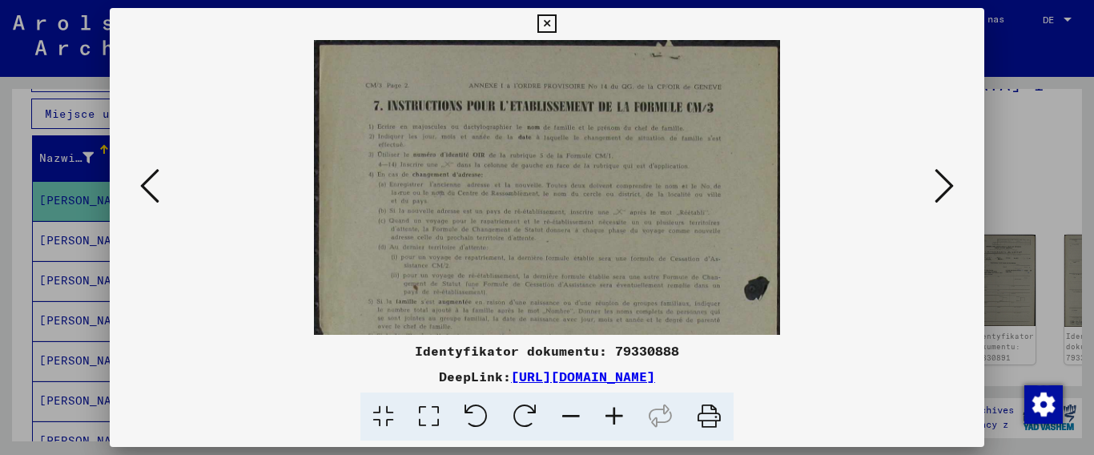
click at [610, 407] on icon at bounding box center [614, 416] width 43 height 49
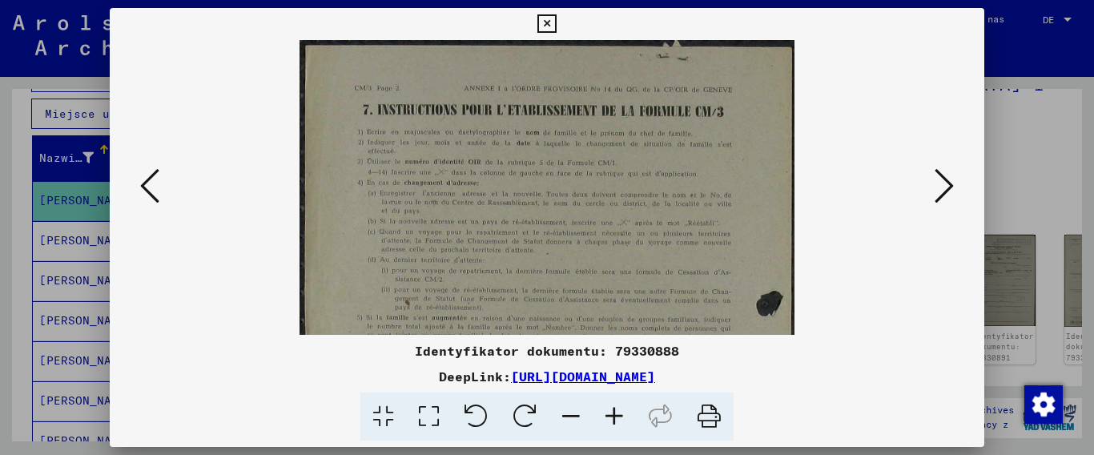
click at [610, 407] on icon at bounding box center [614, 416] width 43 height 49
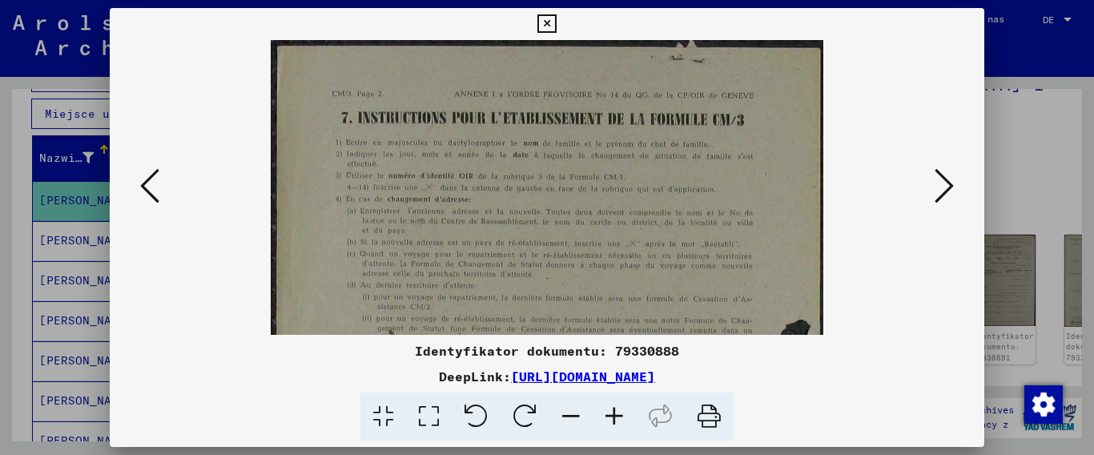
click at [610, 407] on icon at bounding box center [614, 416] width 43 height 49
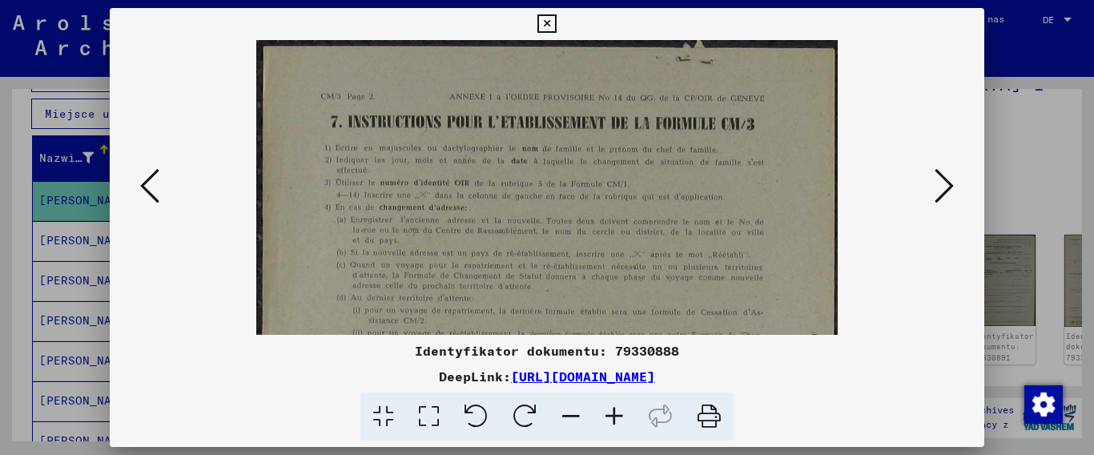
click at [948, 184] on icon at bounding box center [943, 186] width 19 height 38
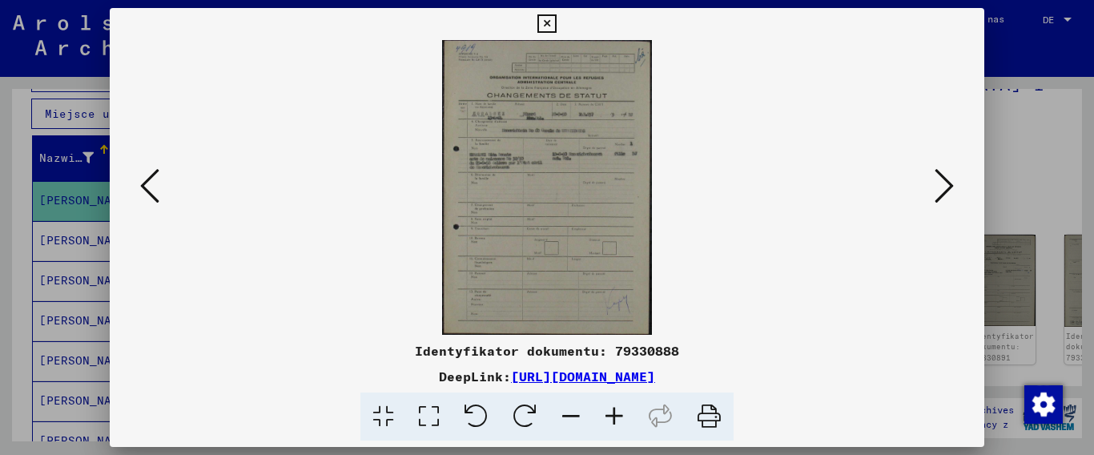
click at [606, 411] on icon at bounding box center [614, 416] width 43 height 49
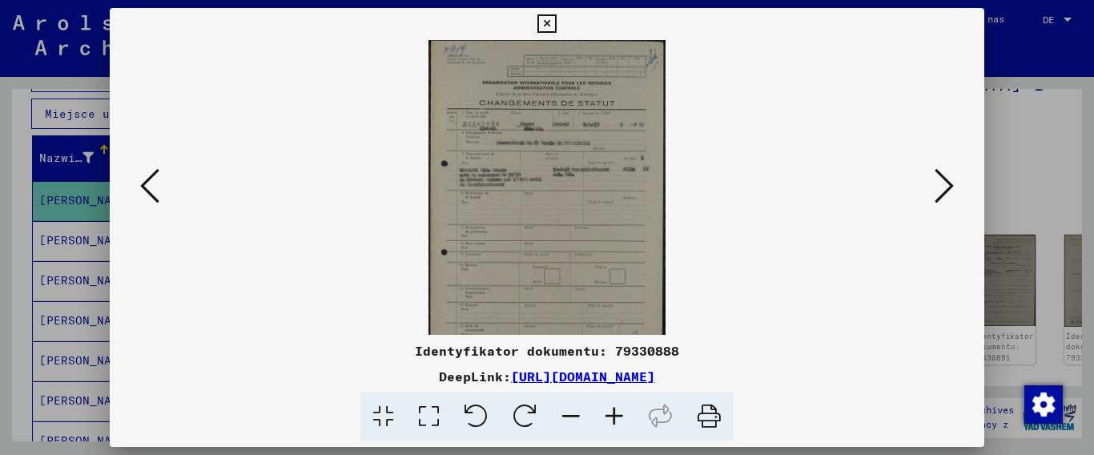
click at [606, 411] on icon at bounding box center [614, 416] width 43 height 49
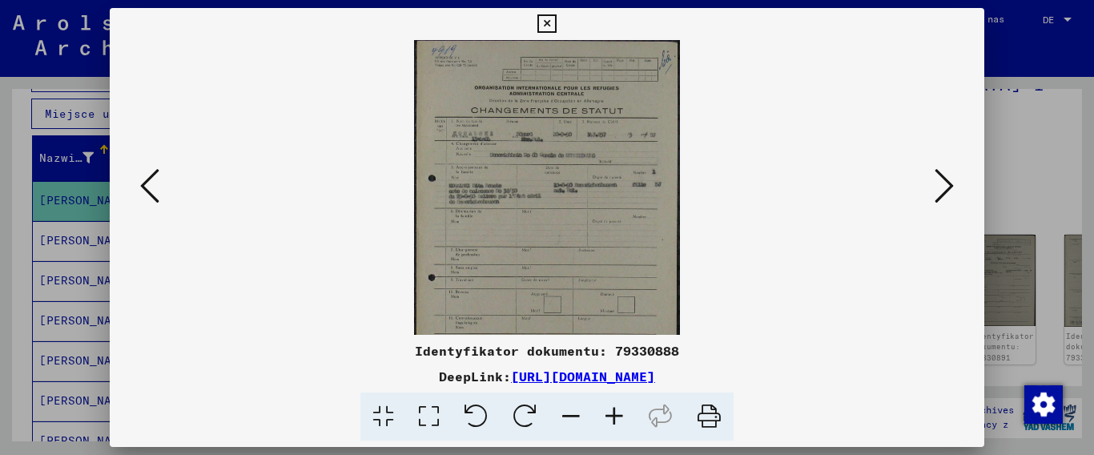
click at [606, 411] on icon at bounding box center [614, 416] width 43 height 49
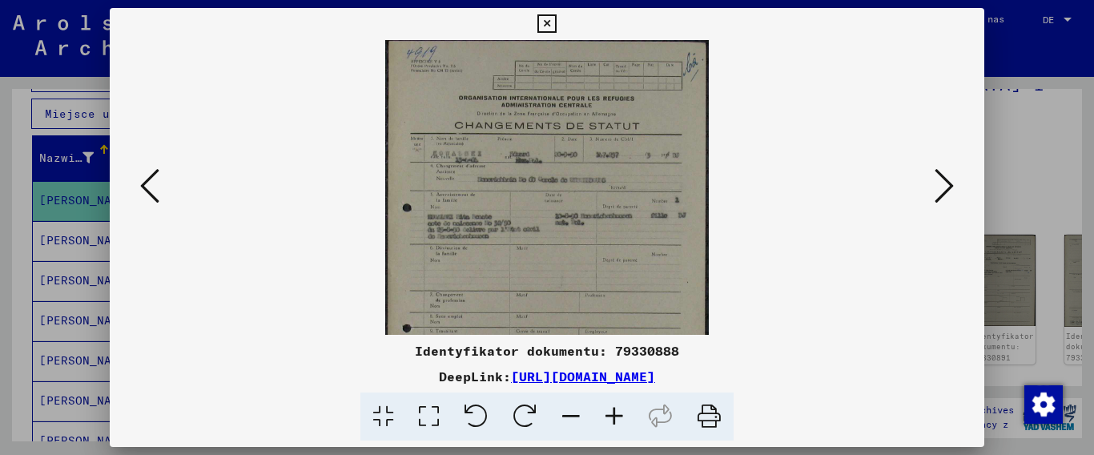
click at [606, 411] on icon at bounding box center [614, 416] width 43 height 49
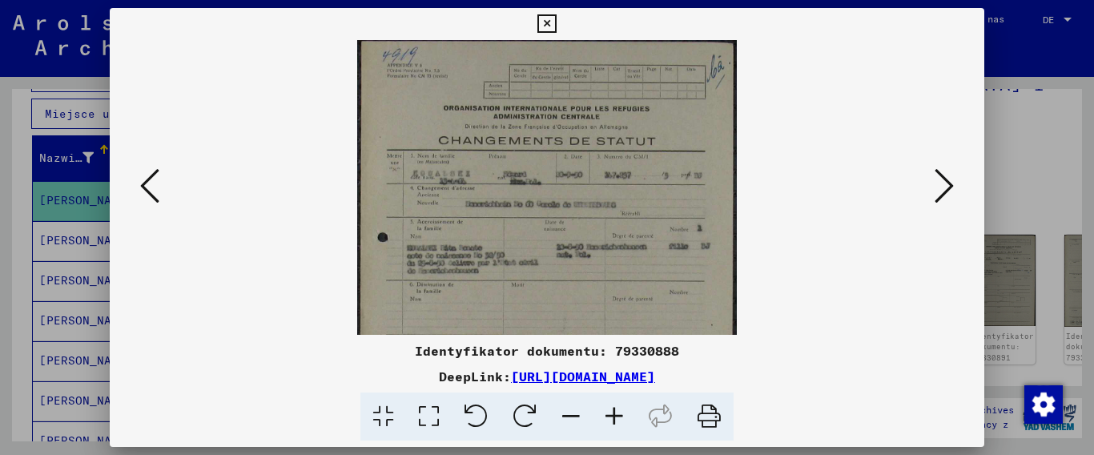
click at [606, 411] on icon at bounding box center [614, 416] width 43 height 49
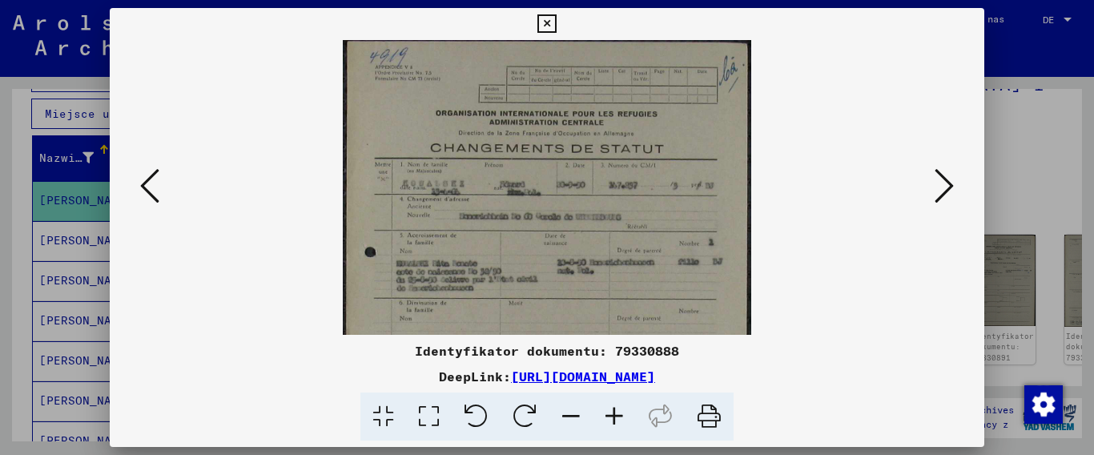
click at [606, 411] on icon at bounding box center [614, 416] width 43 height 49
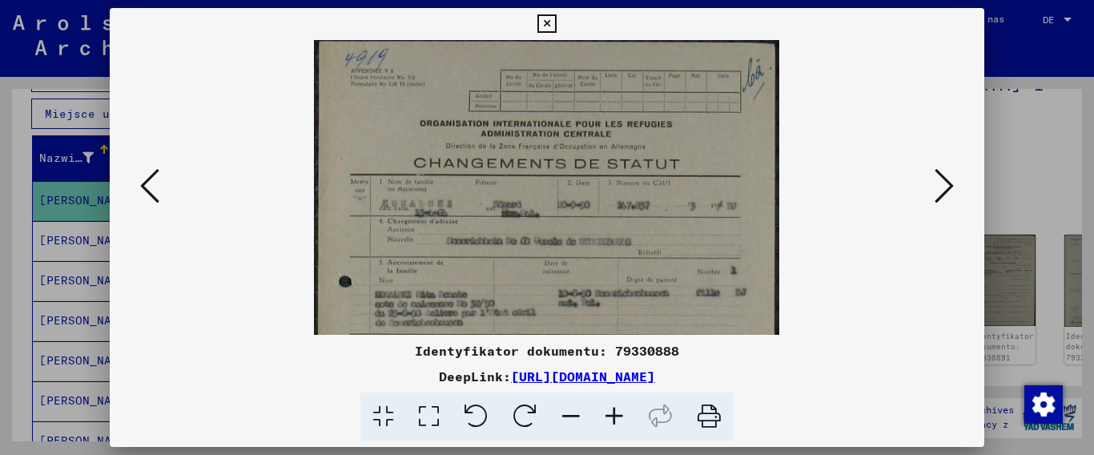
click at [606, 411] on icon at bounding box center [614, 416] width 43 height 49
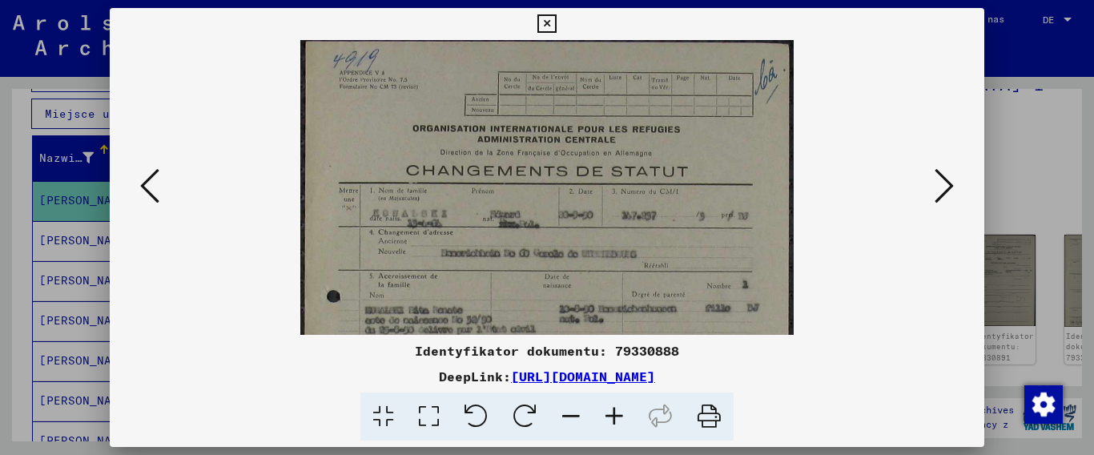
click at [606, 411] on icon at bounding box center [614, 416] width 43 height 49
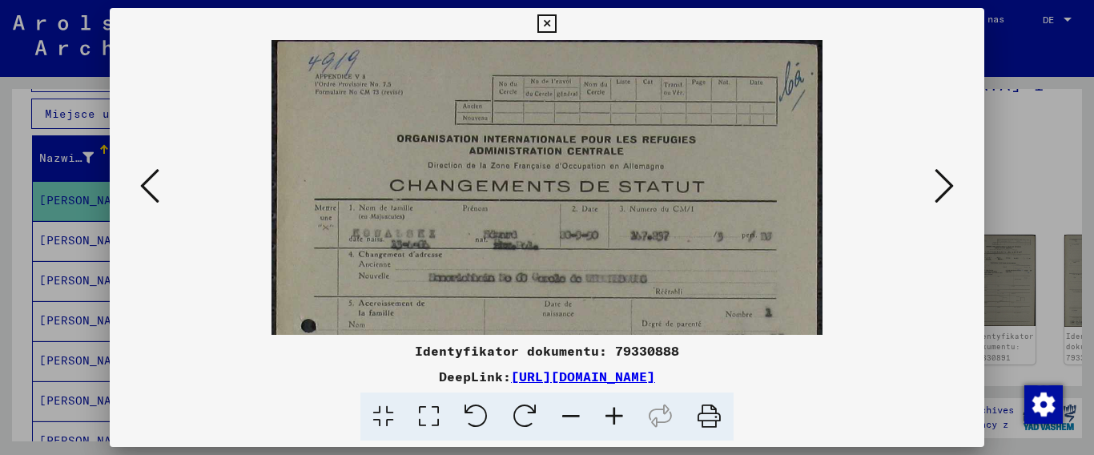
click at [607, 412] on icon at bounding box center [614, 416] width 43 height 49
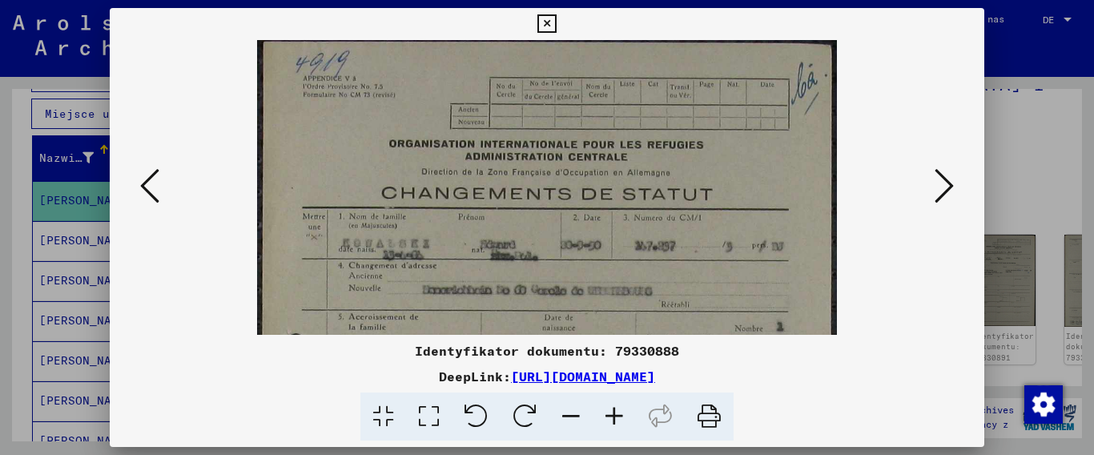
click at [607, 412] on icon at bounding box center [614, 416] width 43 height 49
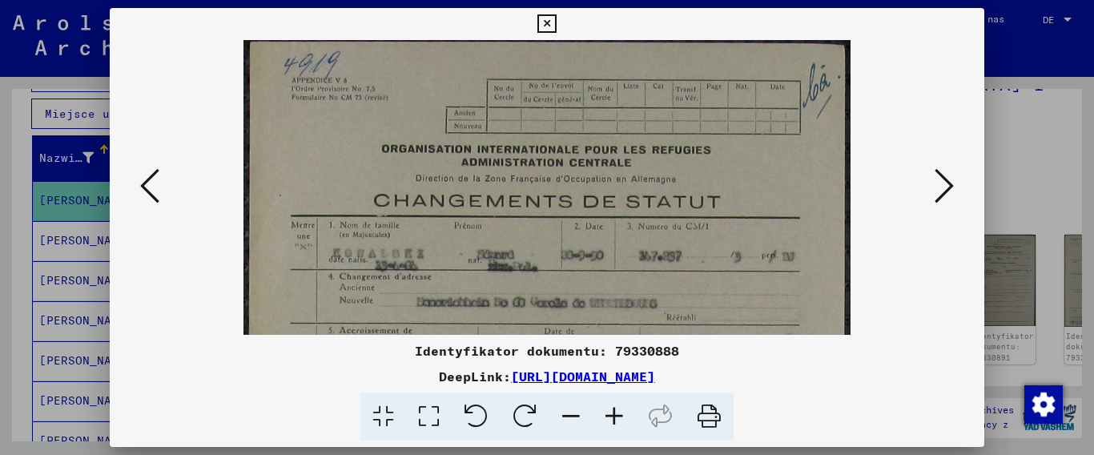
scroll to position [57, 0]
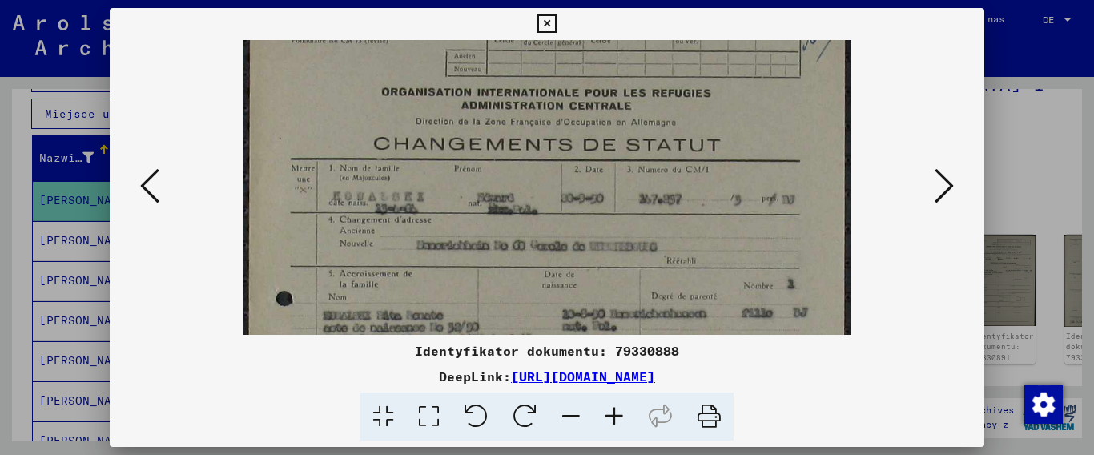
drag, startPoint x: 585, startPoint y: 260, endPoint x: 577, endPoint y: 203, distance: 57.3
click at [577, 203] on img at bounding box center [547, 410] width 608 height 855
click at [936, 185] on icon at bounding box center [943, 186] width 19 height 38
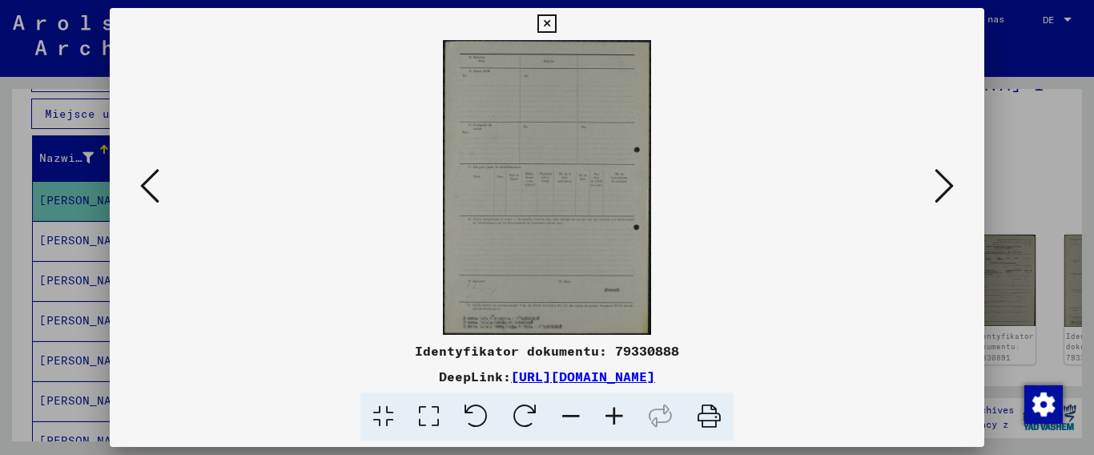
click at [936, 185] on icon at bounding box center [943, 186] width 19 height 38
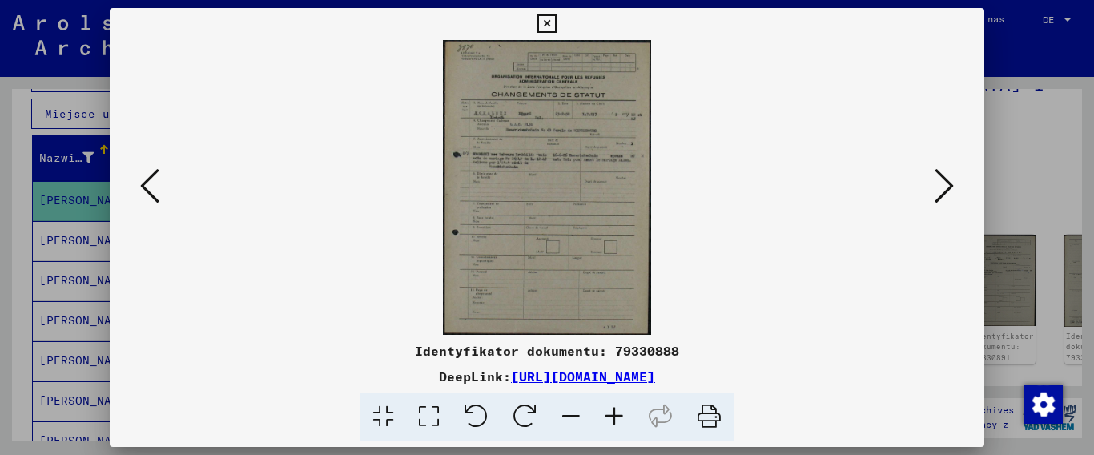
click at [943, 182] on icon at bounding box center [943, 186] width 19 height 38
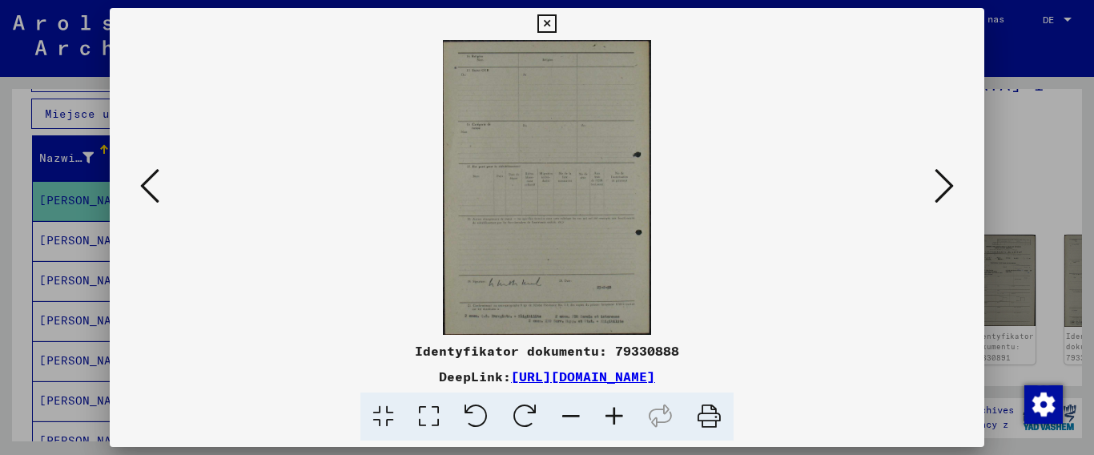
click at [943, 182] on icon at bounding box center [943, 186] width 19 height 38
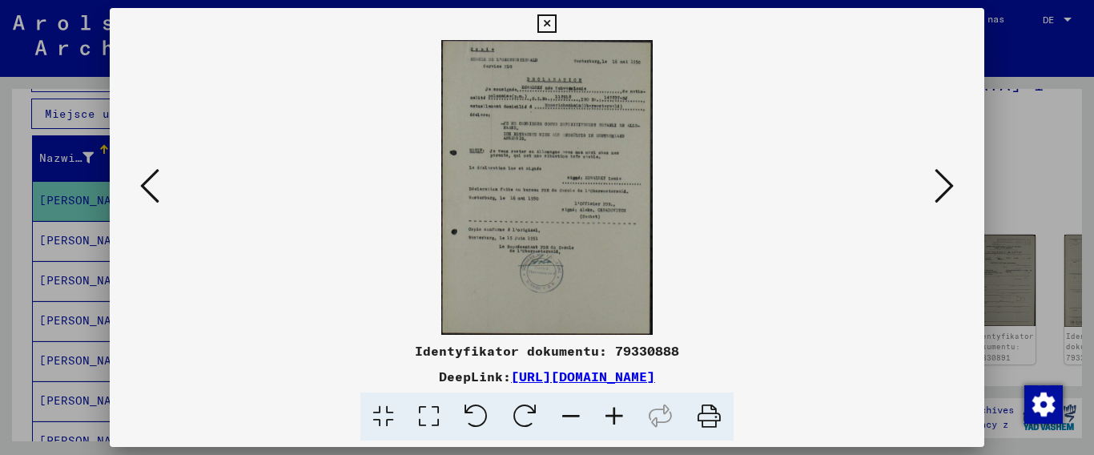
click at [617, 412] on icon at bounding box center [614, 416] width 43 height 49
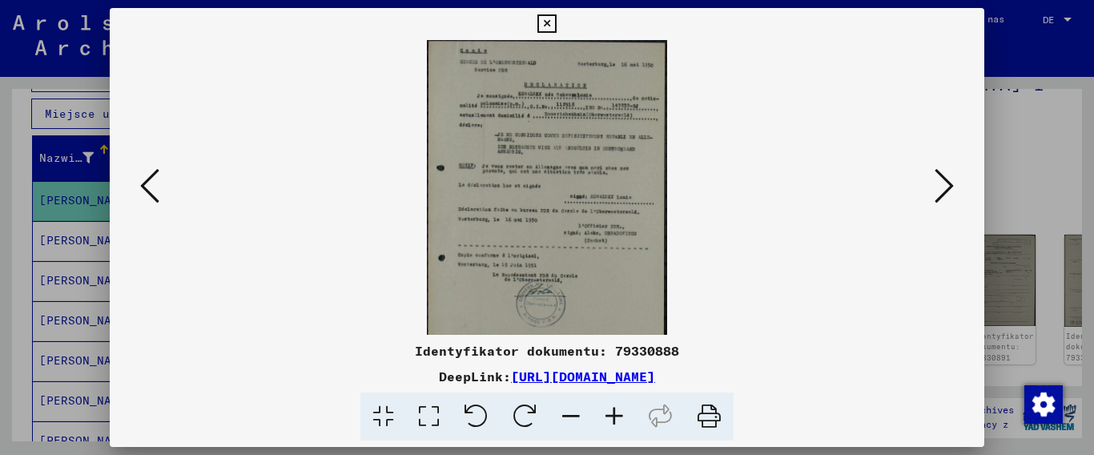
click at [617, 412] on icon at bounding box center [614, 416] width 43 height 49
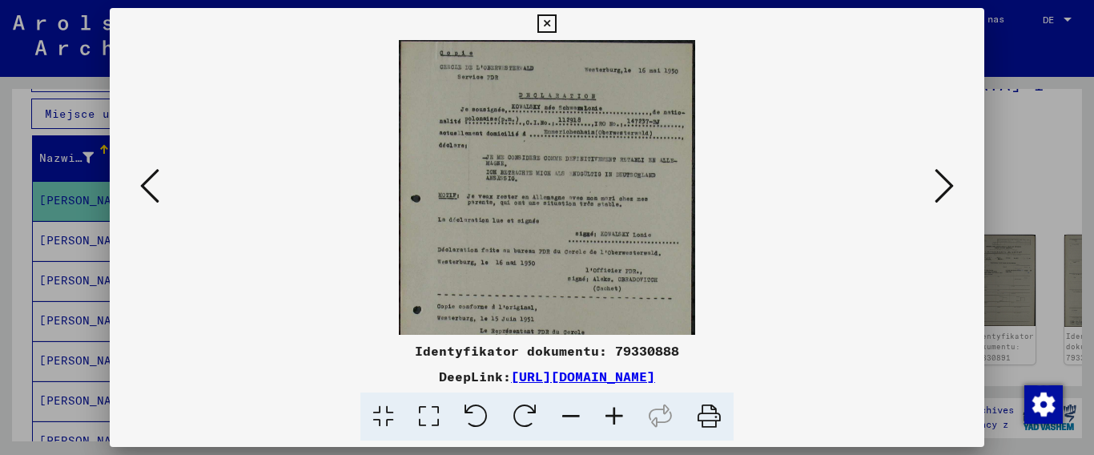
click at [617, 412] on icon at bounding box center [614, 416] width 43 height 49
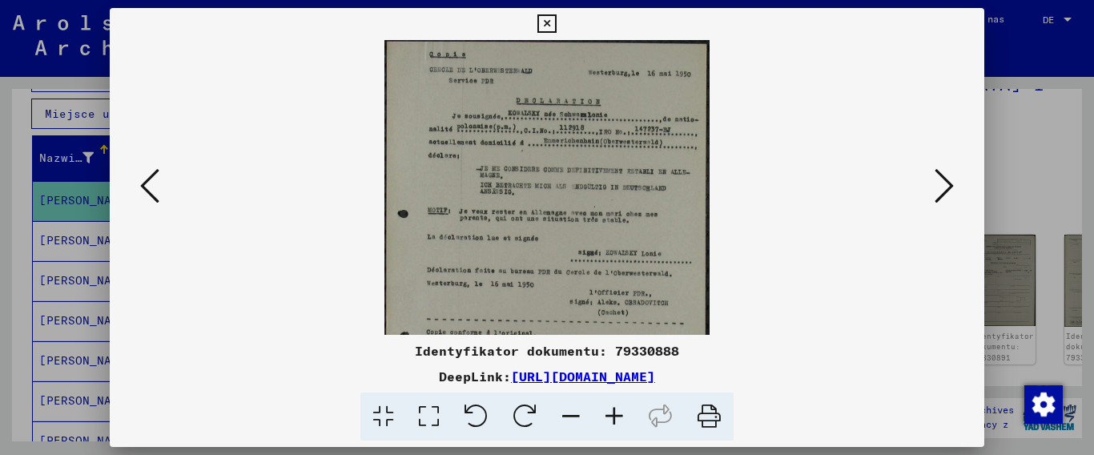
click at [617, 412] on icon at bounding box center [614, 416] width 43 height 49
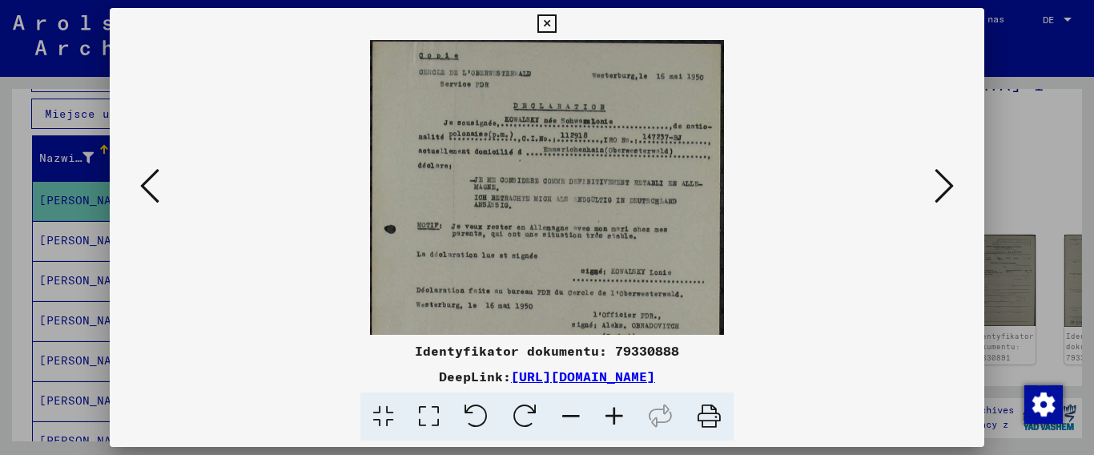
click at [617, 412] on icon at bounding box center [614, 416] width 43 height 49
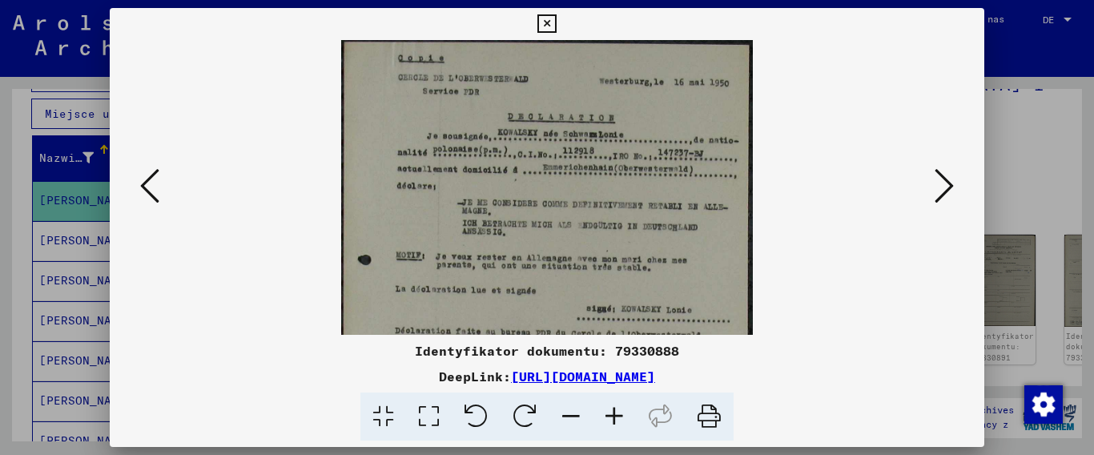
click at [617, 412] on icon at bounding box center [614, 416] width 43 height 49
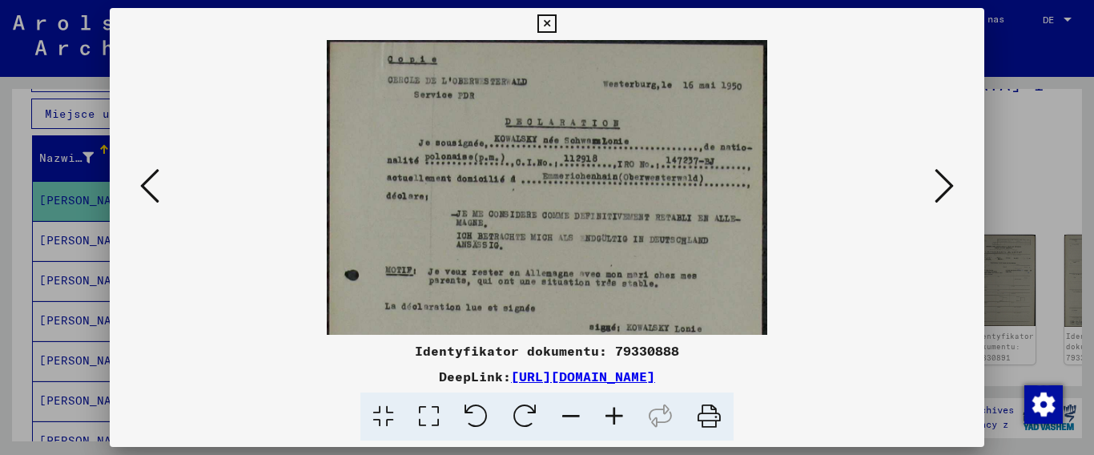
click at [617, 412] on icon at bounding box center [614, 416] width 43 height 49
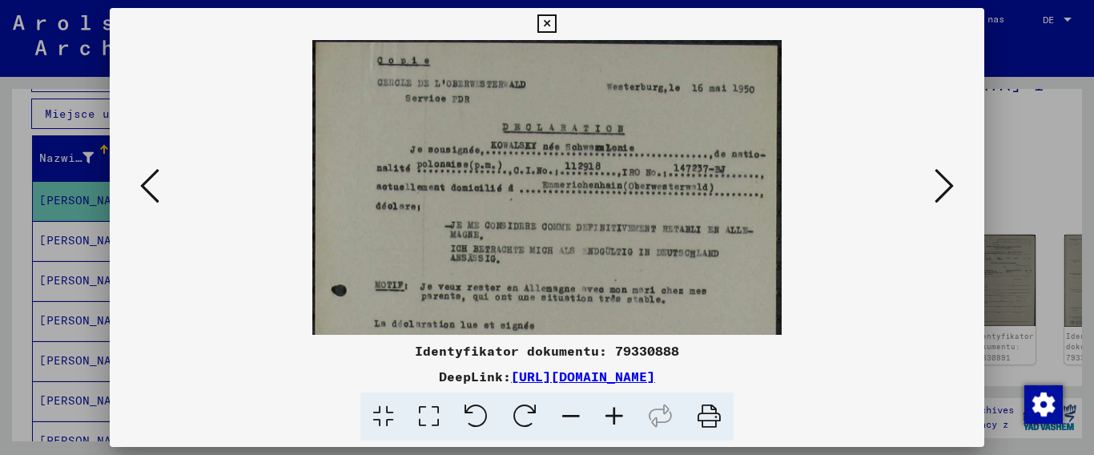
click at [617, 412] on icon at bounding box center [614, 416] width 43 height 49
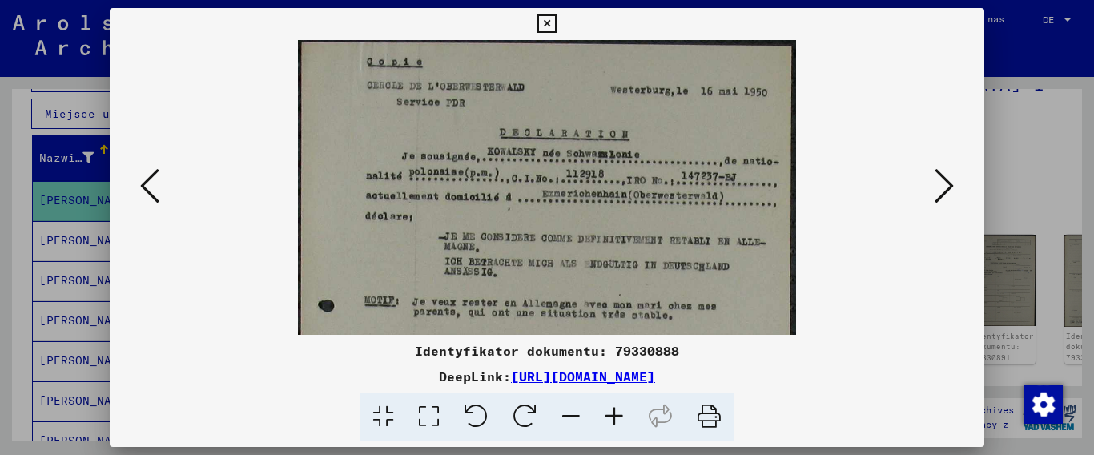
click at [617, 412] on icon at bounding box center [614, 416] width 43 height 49
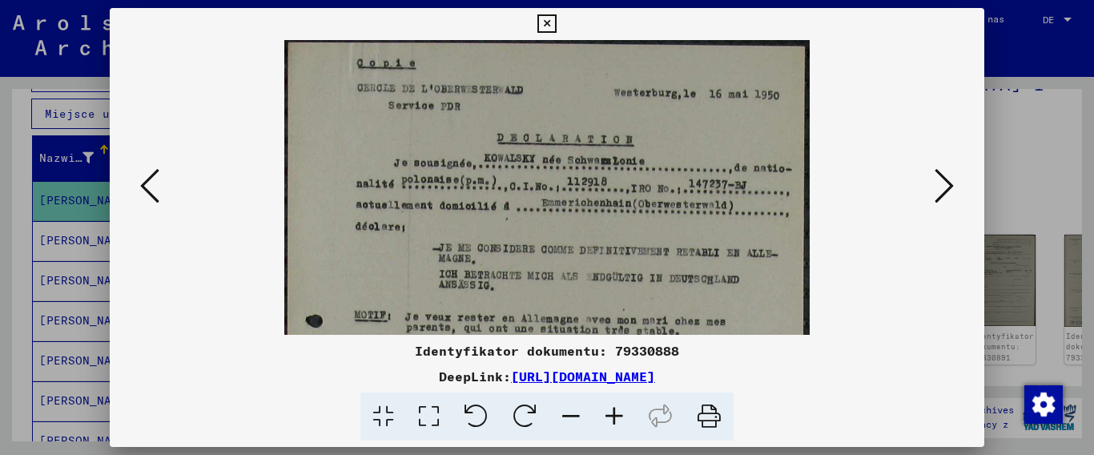
click at [617, 412] on icon at bounding box center [614, 416] width 43 height 49
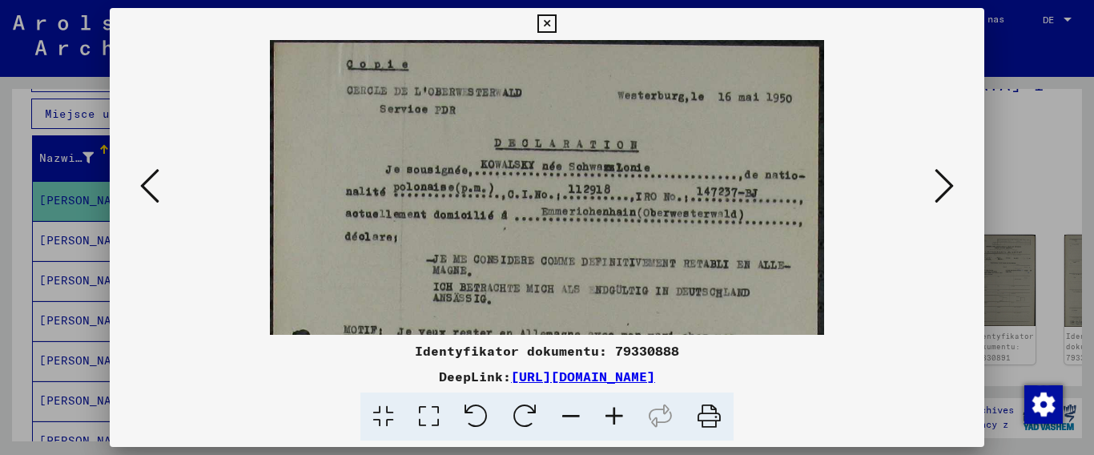
drag, startPoint x: 530, startPoint y: 251, endPoint x: 537, endPoint y: 280, distance: 30.5
click at [537, 280] on img at bounding box center [547, 427] width 555 height 775
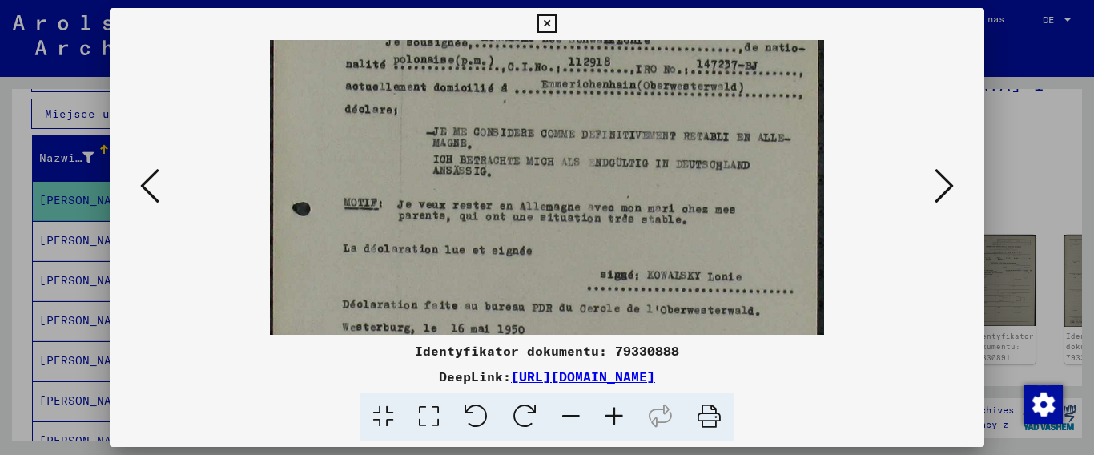
scroll to position [128, 0]
drag, startPoint x: 537, startPoint y: 273, endPoint x: 540, endPoint y: 145, distance: 128.2
click at [540, 145] on img at bounding box center [547, 299] width 555 height 775
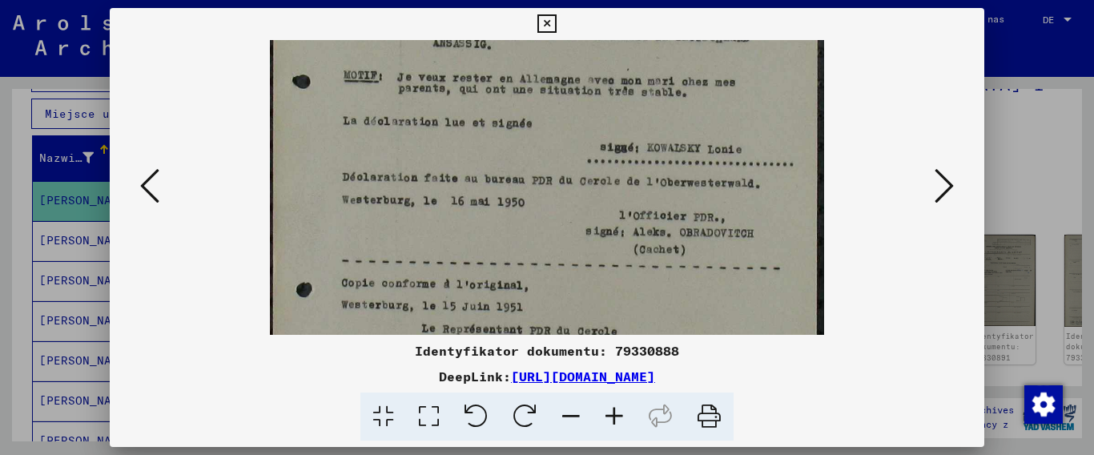
scroll to position [259, 0]
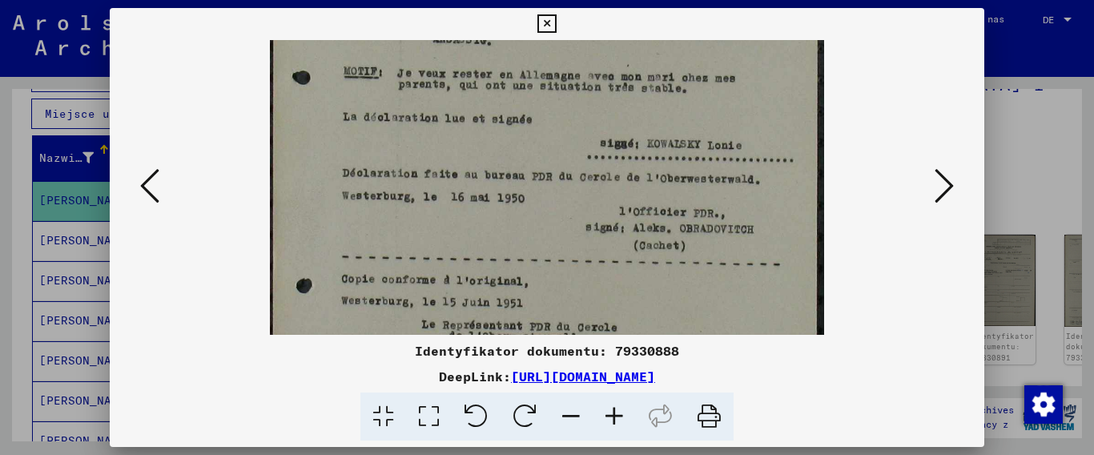
drag, startPoint x: 601, startPoint y: 244, endPoint x: 592, endPoint y: 114, distance: 130.8
click at [592, 114] on img at bounding box center [547, 168] width 555 height 775
click at [556, 27] on icon at bounding box center [546, 23] width 18 height 19
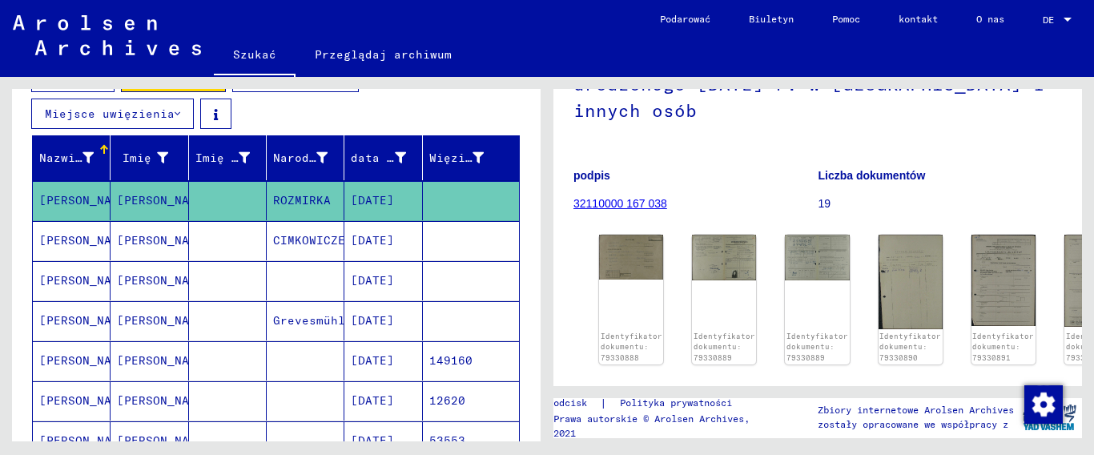
click at [300, 276] on mat-cell at bounding box center [306, 280] width 78 height 39
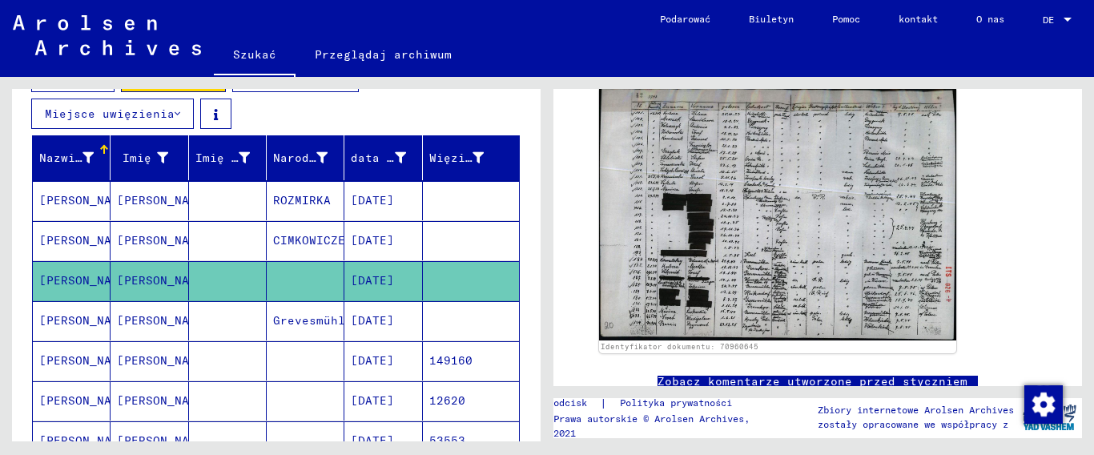
scroll to position [480, 0]
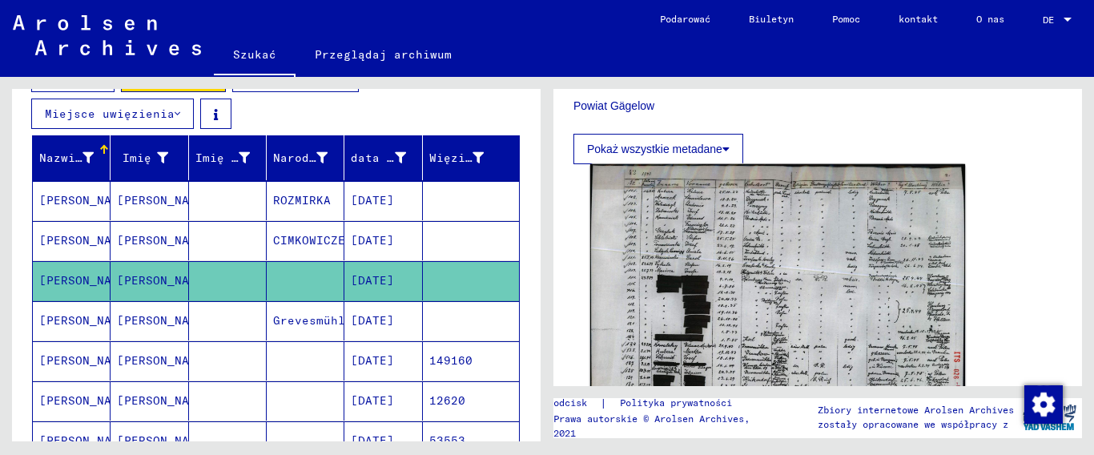
click at [724, 253] on img at bounding box center [777, 296] width 375 height 265
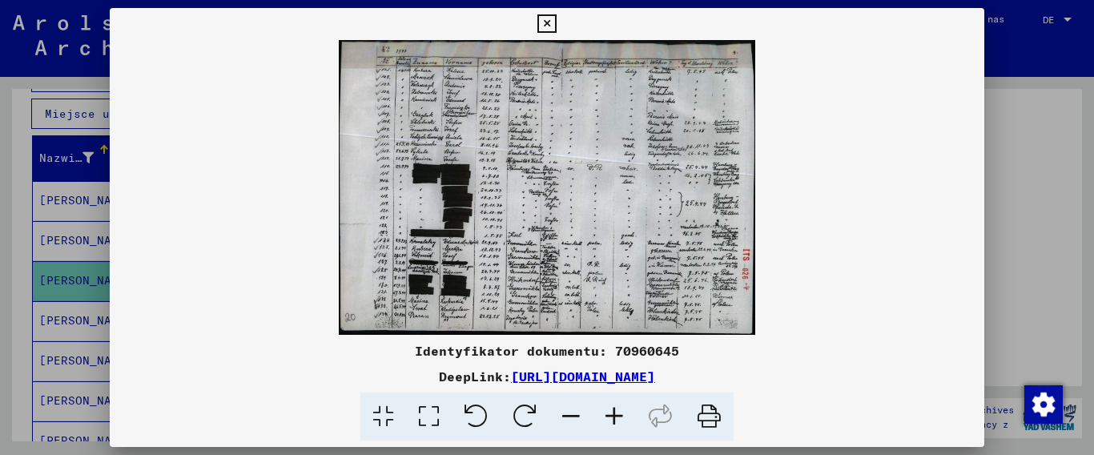
click at [556, 27] on icon at bounding box center [546, 23] width 18 height 19
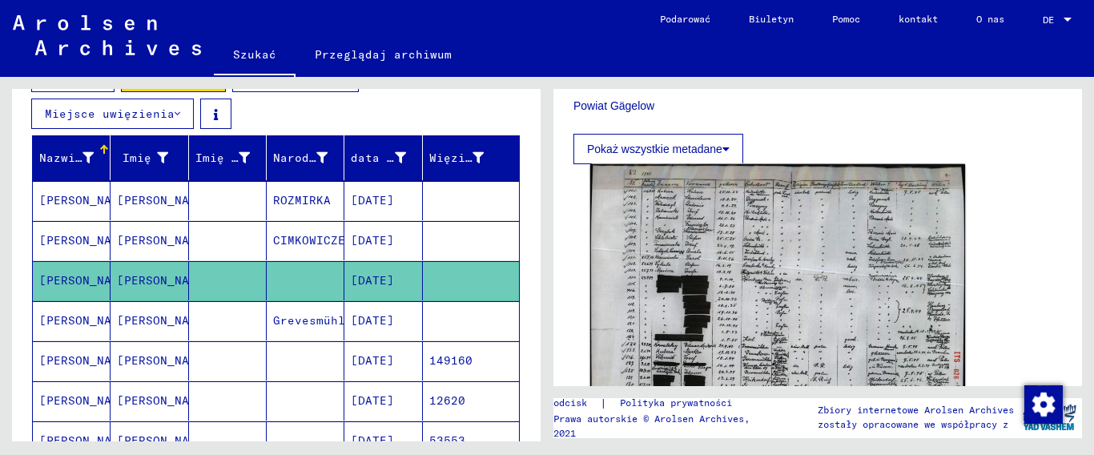
click at [701, 301] on img at bounding box center [777, 296] width 375 height 265
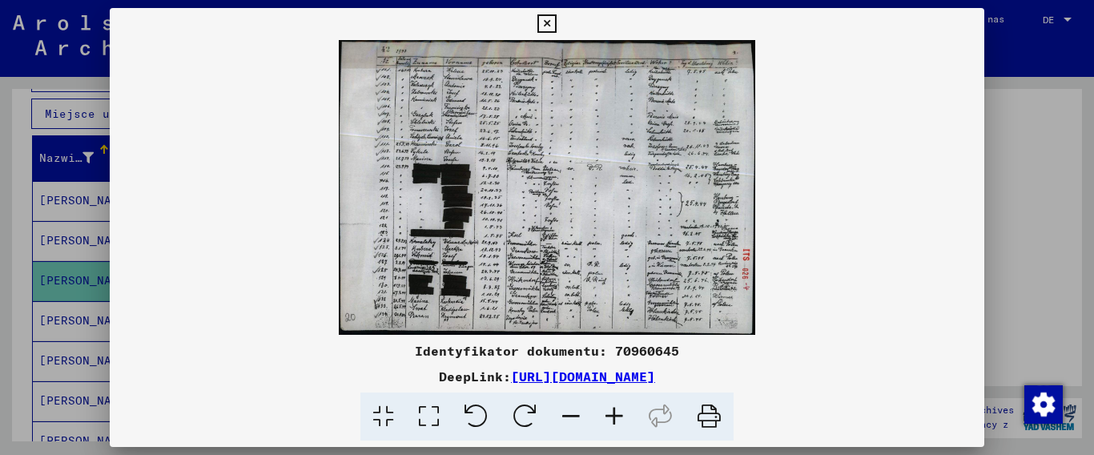
click at [613, 420] on icon at bounding box center [614, 416] width 43 height 49
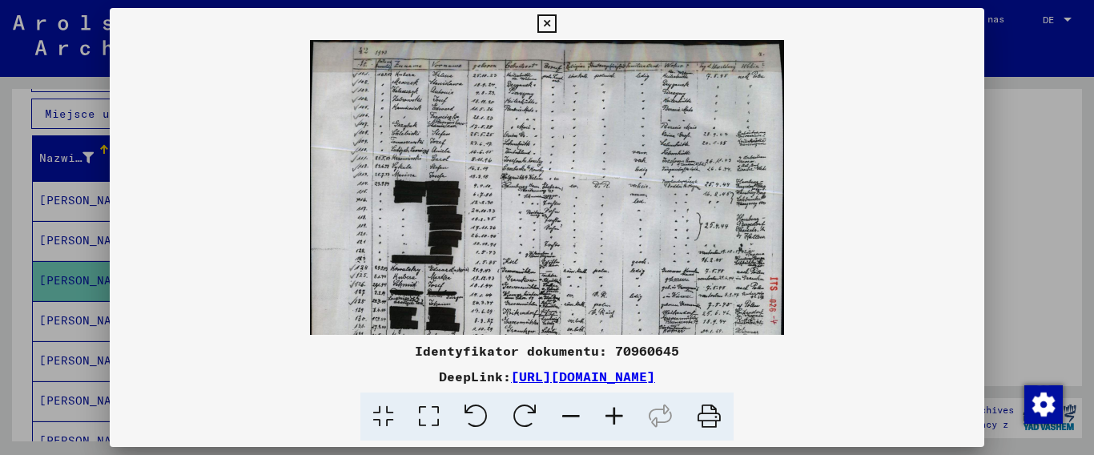
click at [613, 420] on icon at bounding box center [614, 416] width 43 height 49
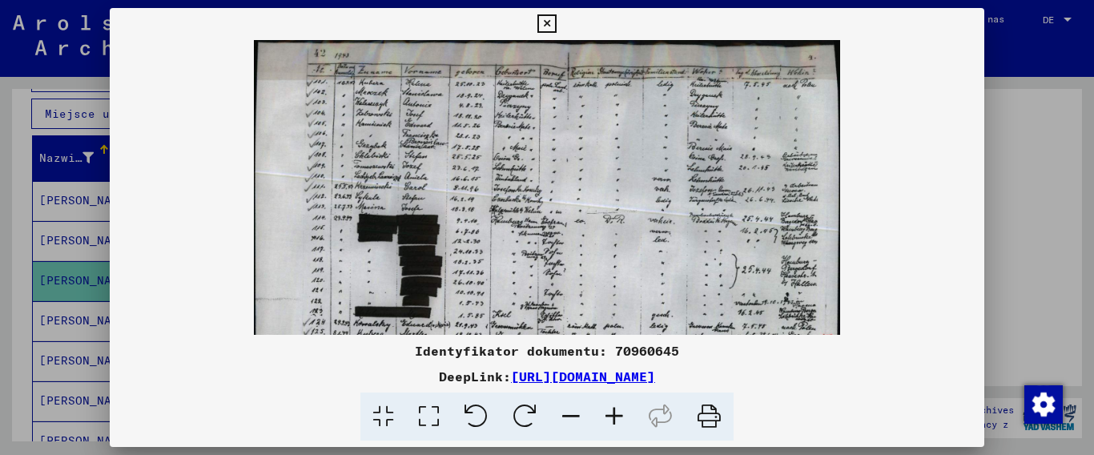
click at [613, 420] on icon at bounding box center [614, 416] width 43 height 49
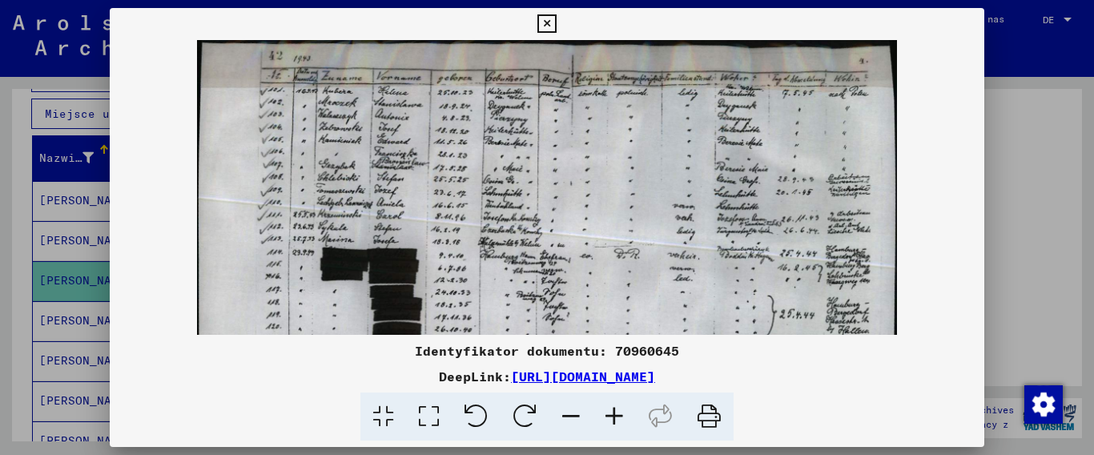
click at [613, 420] on icon at bounding box center [614, 416] width 43 height 49
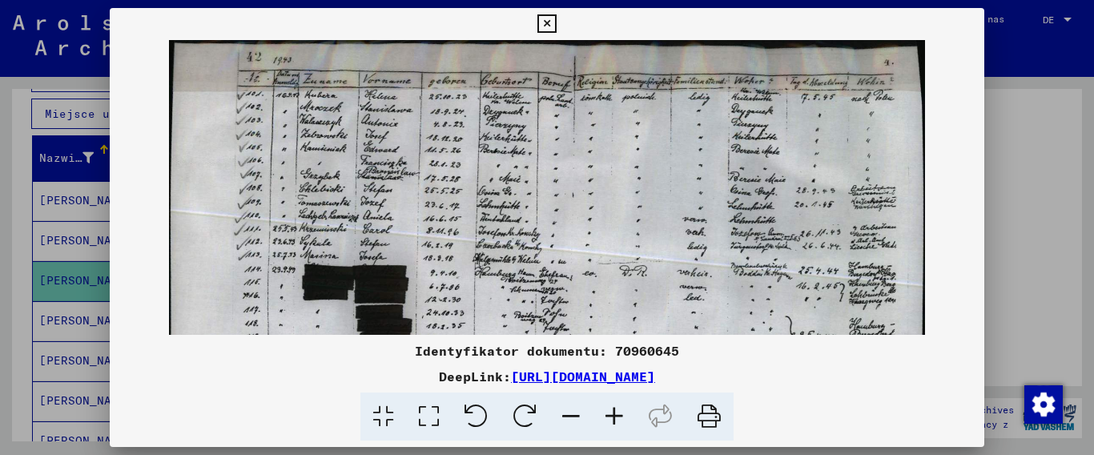
click at [613, 420] on icon at bounding box center [614, 416] width 43 height 49
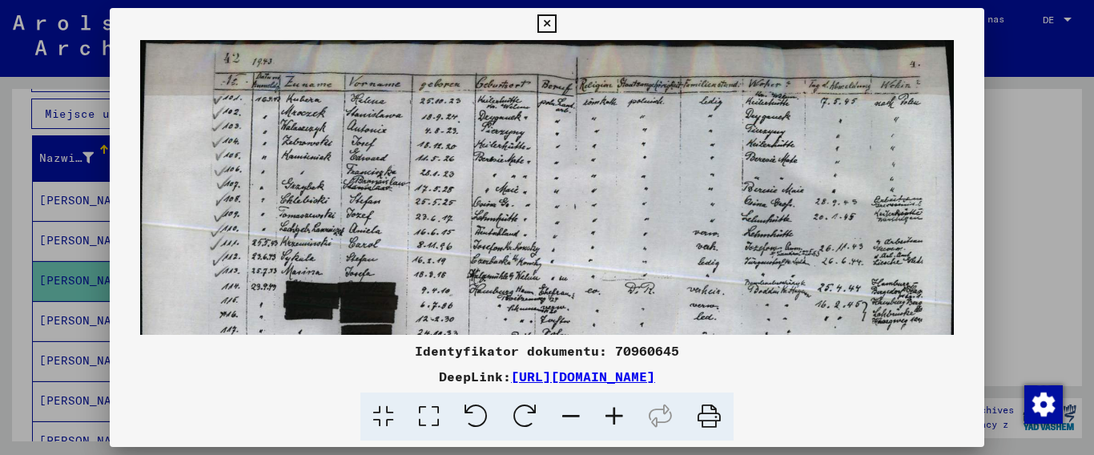
click at [613, 420] on icon at bounding box center [614, 416] width 43 height 49
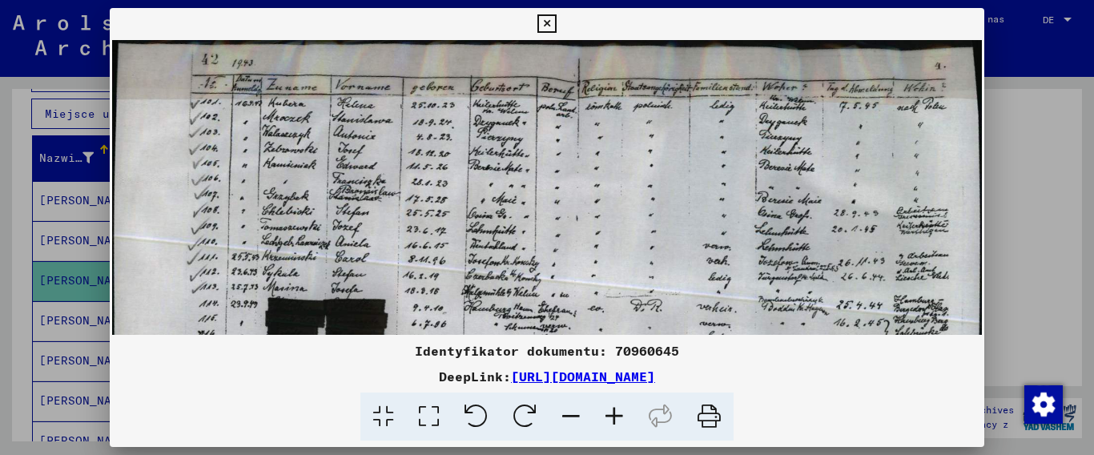
click at [613, 420] on icon at bounding box center [614, 416] width 43 height 49
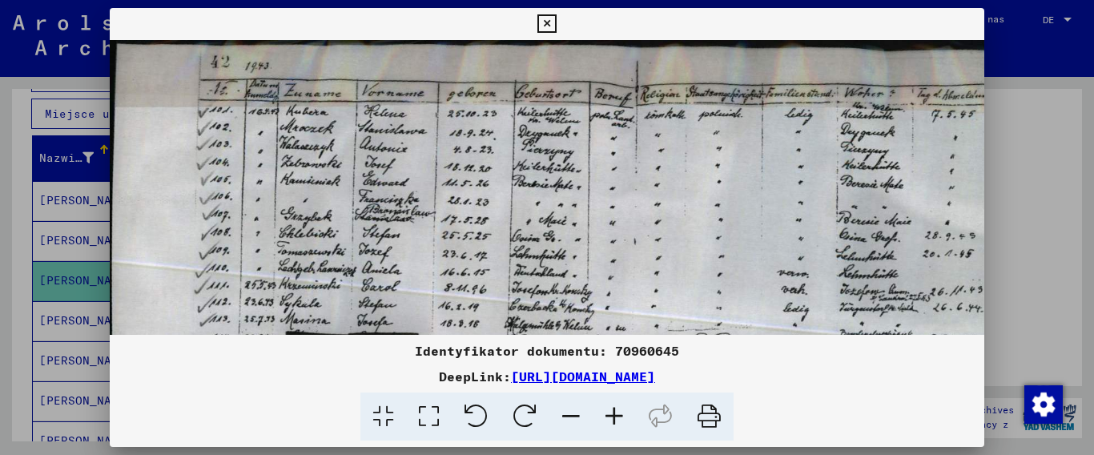
click at [613, 420] on icon at bounding box center [614, 416] width 43 height 49
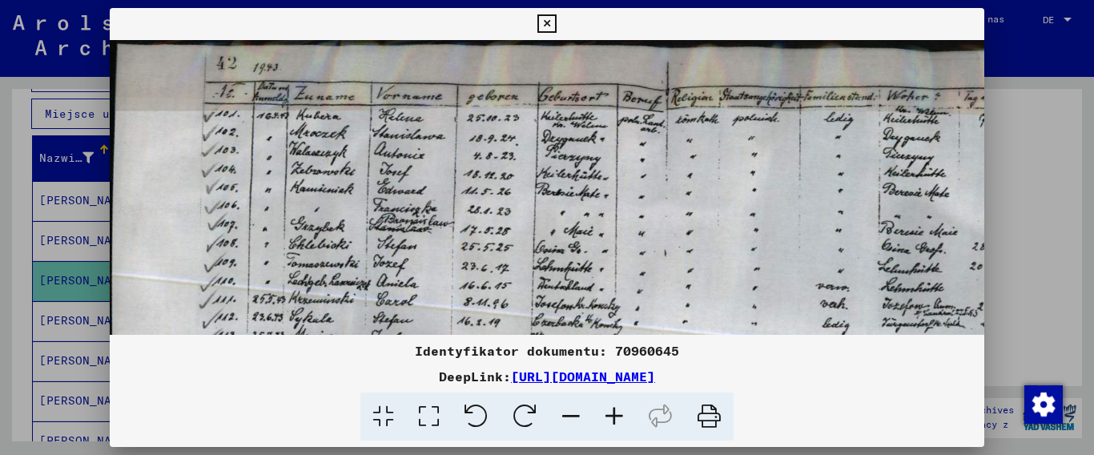
click at [613, 420] on icon at bounding box center [614, 416] width 43 height 49
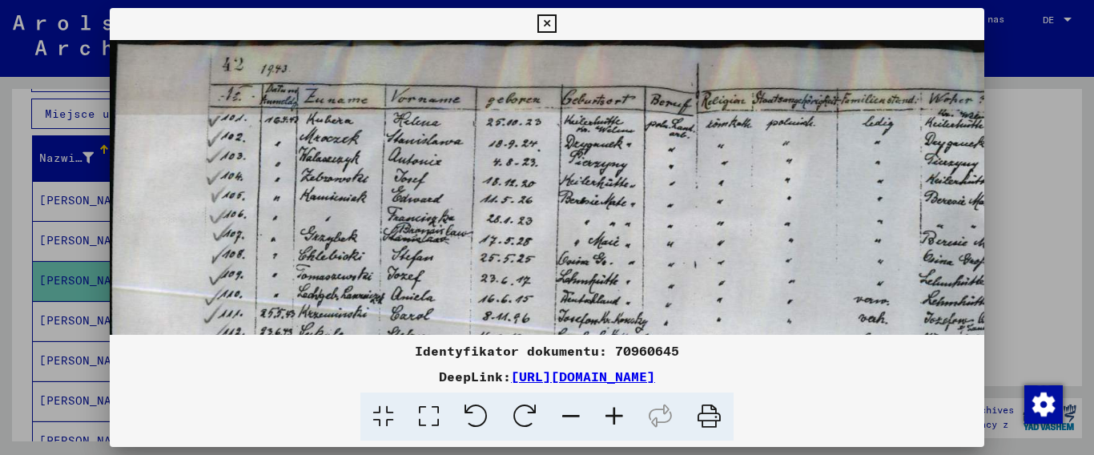
click at [613, 420] on icon at bounding box center [614, 416] width 43 height 49
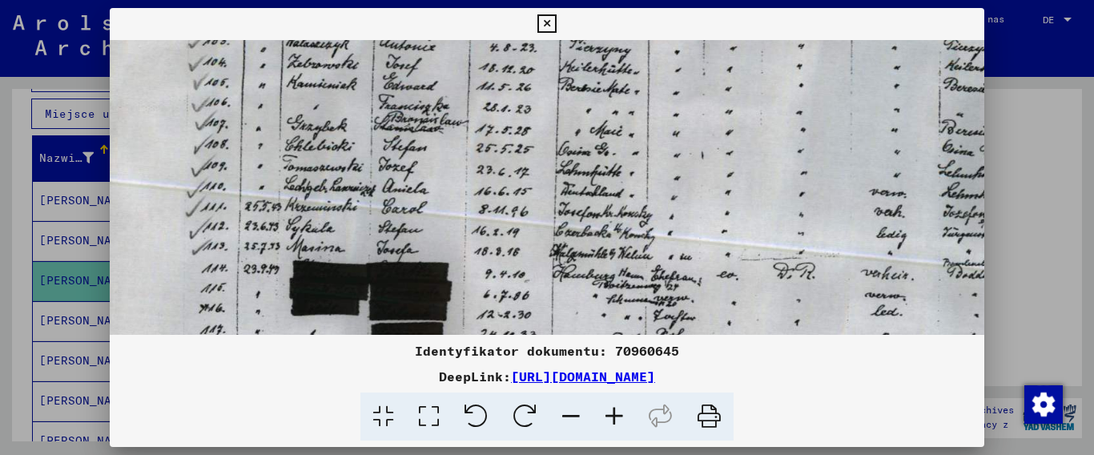
scroll to position [127, 25]
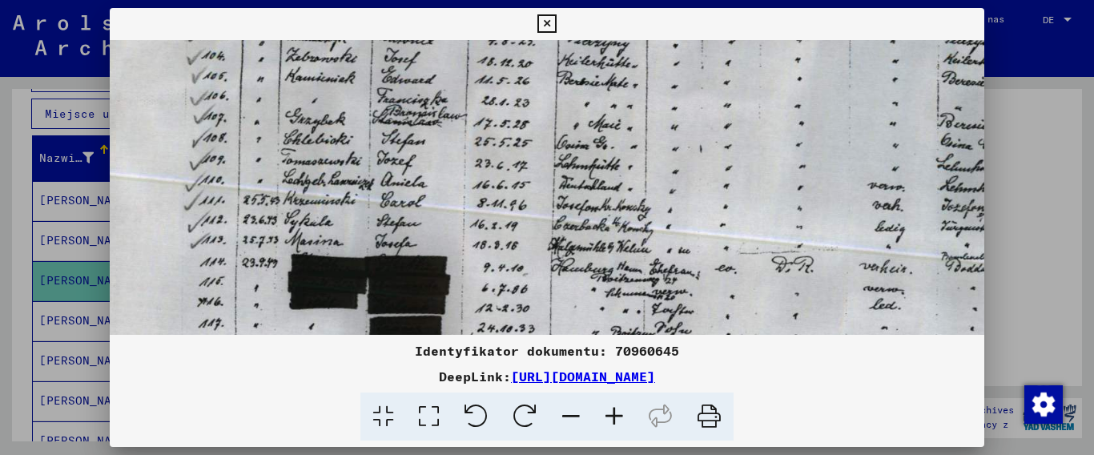
drag, startPoint x: 683, startPoint y: 245, endPoint x: 659, endPoint y: 118, distance: 129.6
click at [659, 118] on img at bounding box center [661, 320] width 1152 height 815
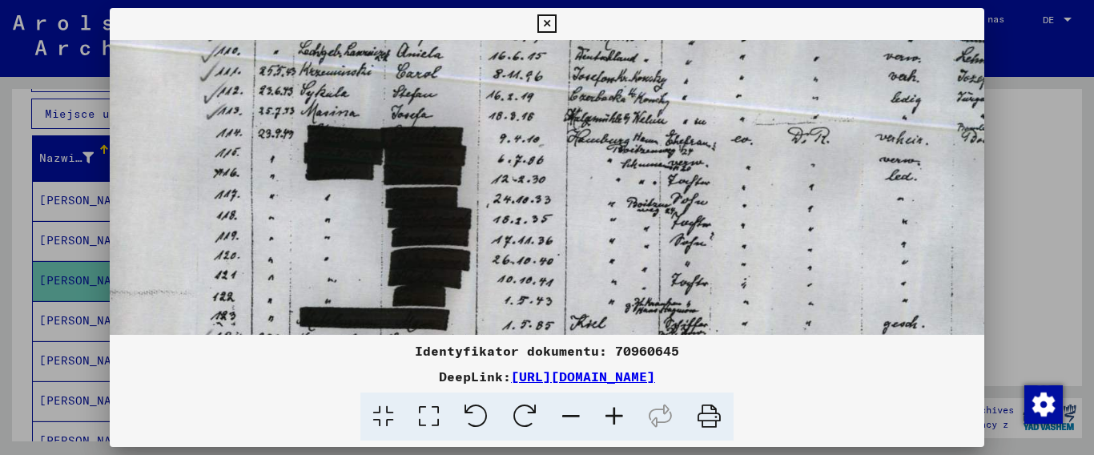
scroll to position [279, 0]
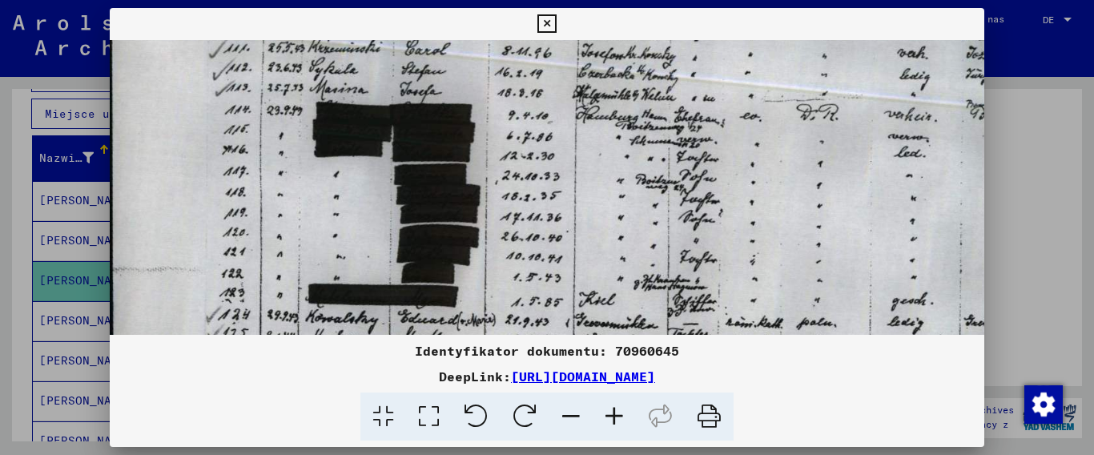
drag, startPoint x: 603, startPoint y: 272, endPoint x: 638, endPoint y: 120, distance: 156.2
click at [638, 120] on img at bounding box center [686, 168] width 1152 height 815
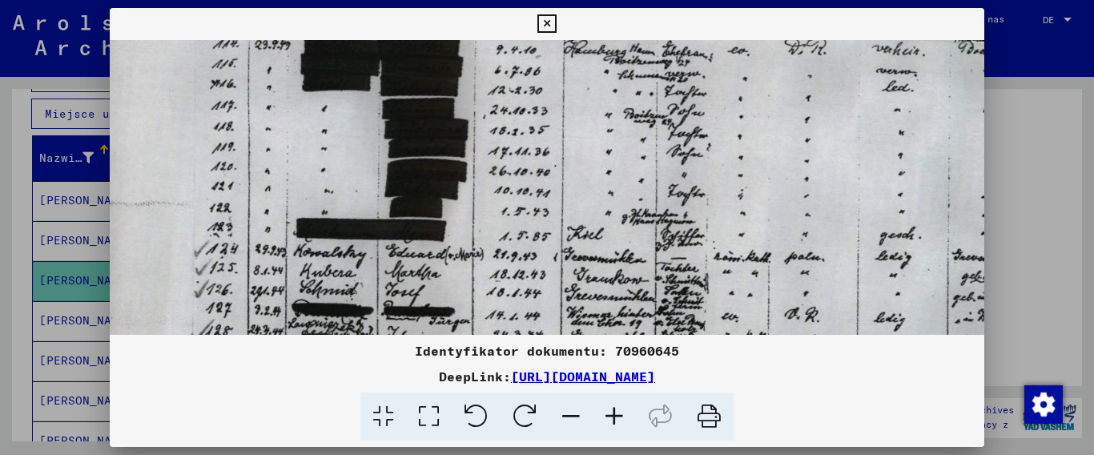
click at [605, 139] on img at bounding box center [674, 102] width 1152 height 815
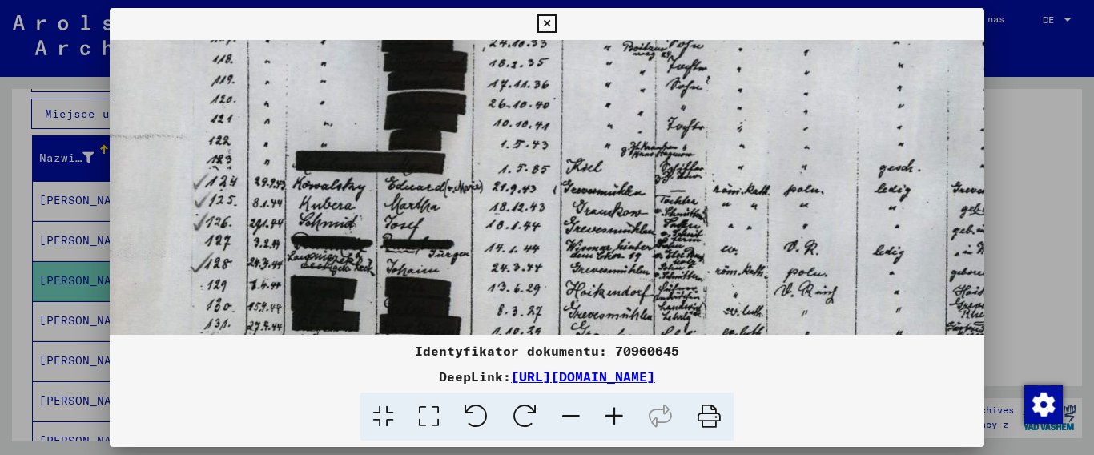
drag, startPoint x: 597, startPoint y: 251, endPoint x: 596, endPoint y: 156, distance: 94.5
click at [596, 156] on img at bounding box center [673, 35] width 1152 height 815
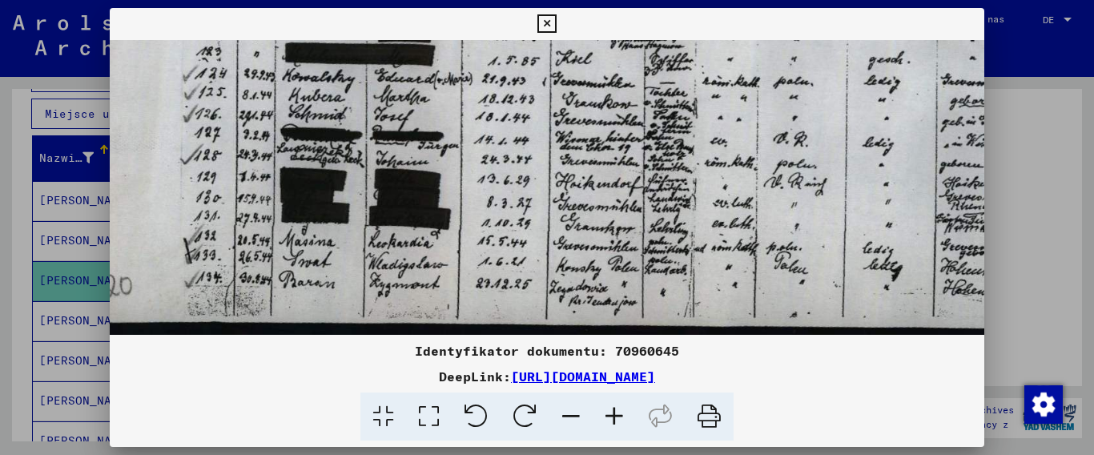
drag, startPoint x: 574, startPoint y: 263, endPoint x: 564, endPoint y: 208, distance: 56.2
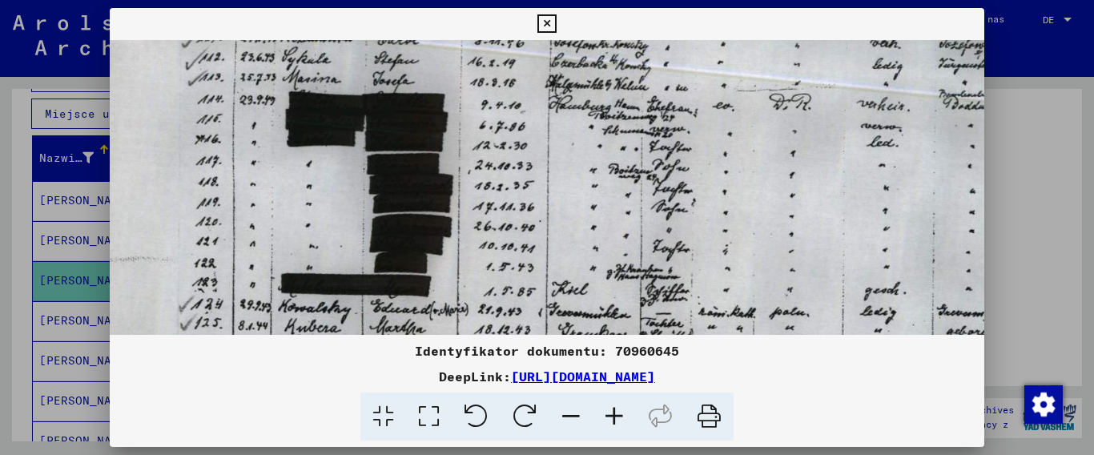
drag, startPoint x: 603, startPoint y: 163, endPoint x: 548, endPoint y: 79, distance: 100.2
click at [599, 382] on div "Identyfikator dokumentu: 70960645 DeepLink: [URL][DOMAIN_NAME]" at bounding box center [547, 224] width 875 height 433
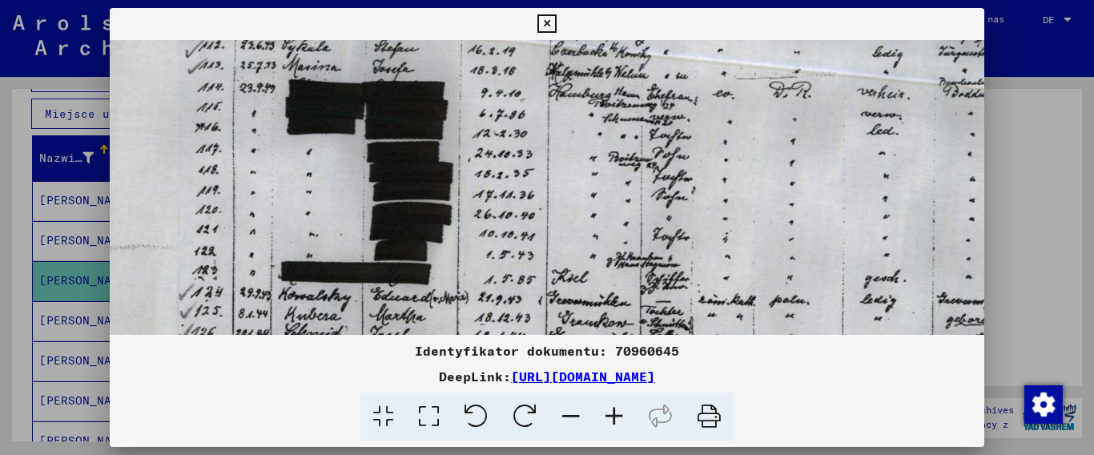
scroll to position [75, 29]
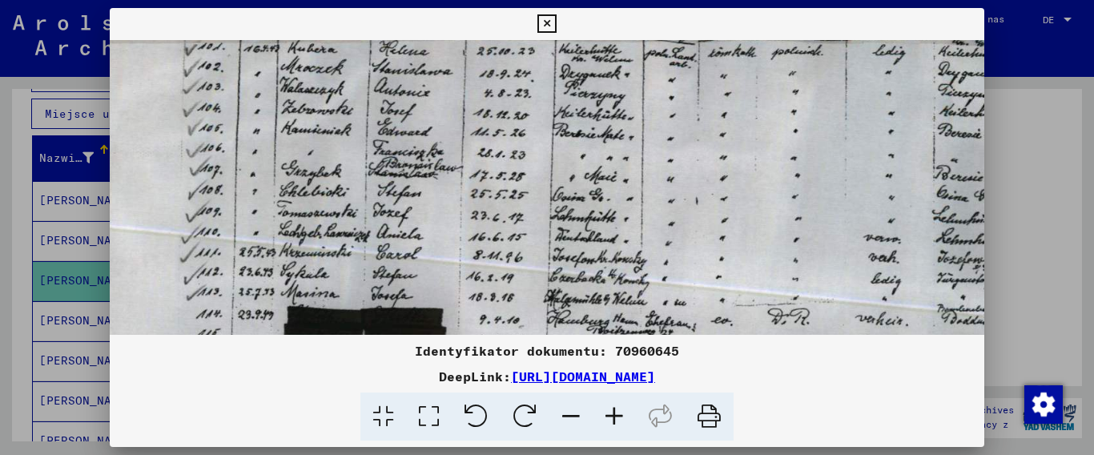
drag, startPoint x: 552, startPoint y: 66, endPoint x: 552, endPoint y: 291, distance: 225.8
click at [551, 292] on img at bounding box center [657, 372] width 1152 height 815
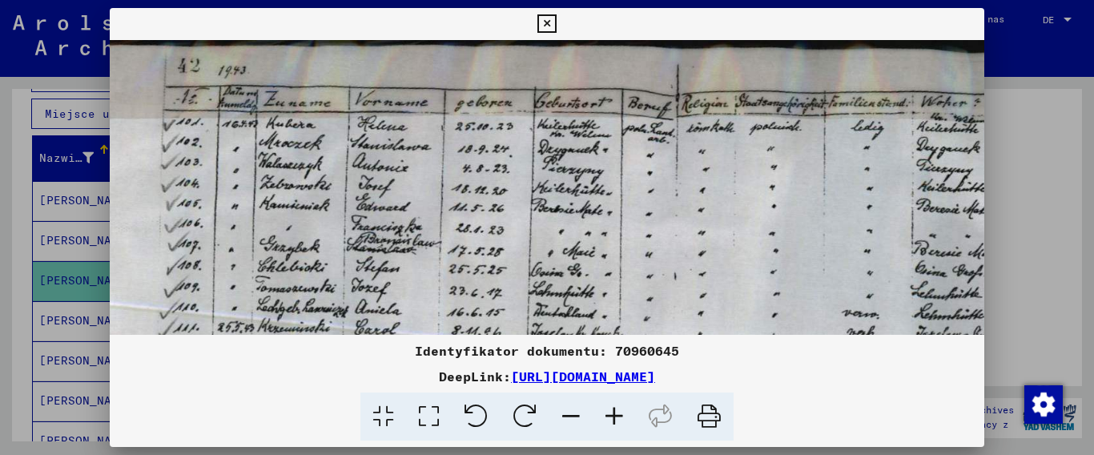
scroll to position [0, 2]
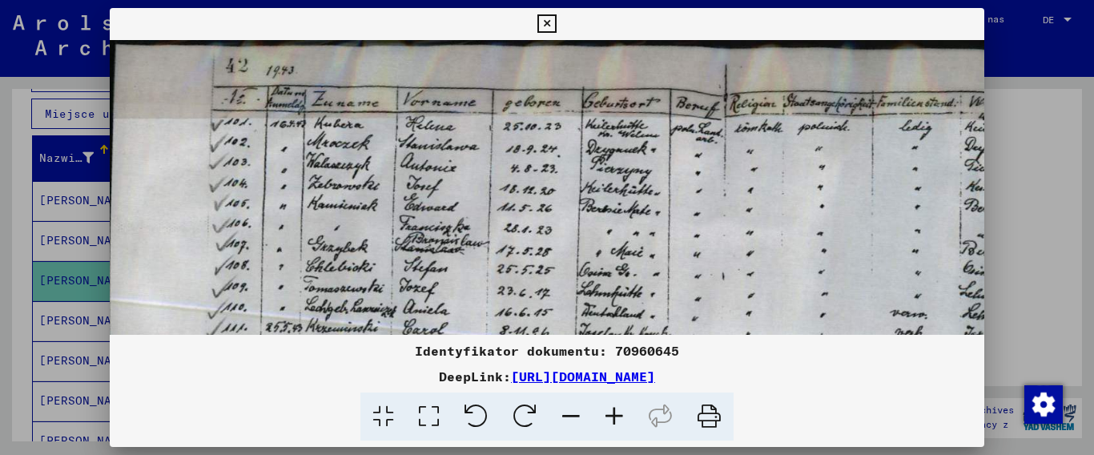
drag, startPoint x: 589, startPoint y: 211, endPoint x: 634, endPoint y: 260, distance: 66.9
click at [634, 260] on img at bounding box center [683, 447] width 1152 height 815
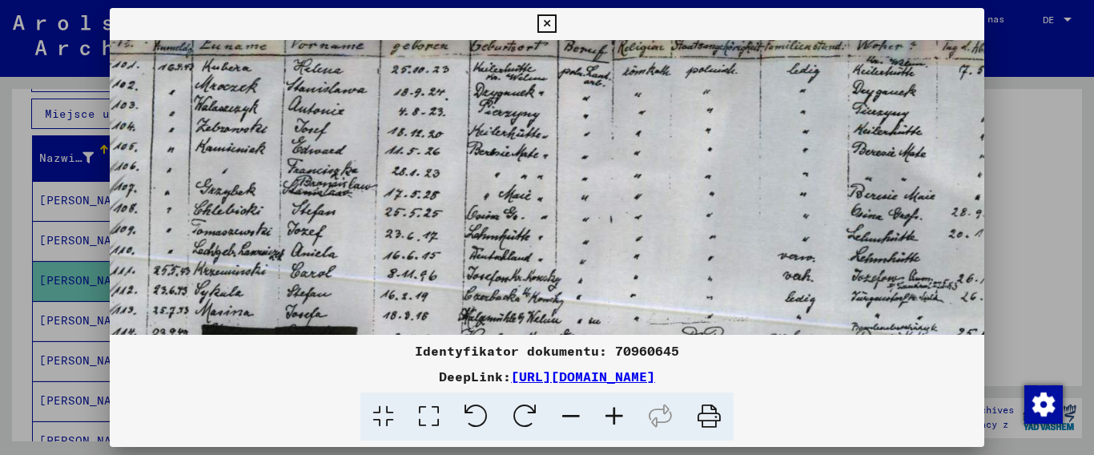
scroll to position [58, 115]
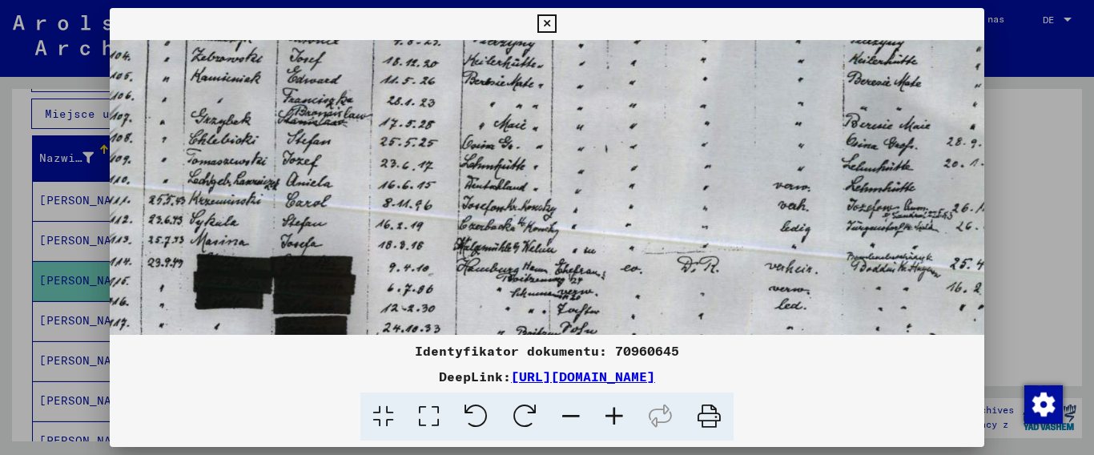
drag, startPoint x: 663, startPoint y: 259, endPoint x: 544, endPoint y: 125, distance: 179.3
click at [544, 126] on img at bounding box center [566, 320] width 1152 height 815
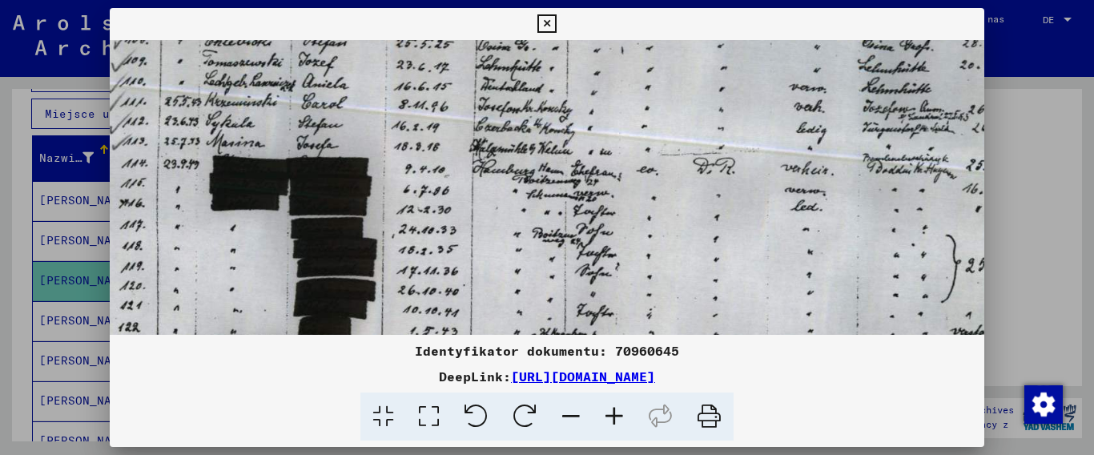
scroll to position [228, 103]
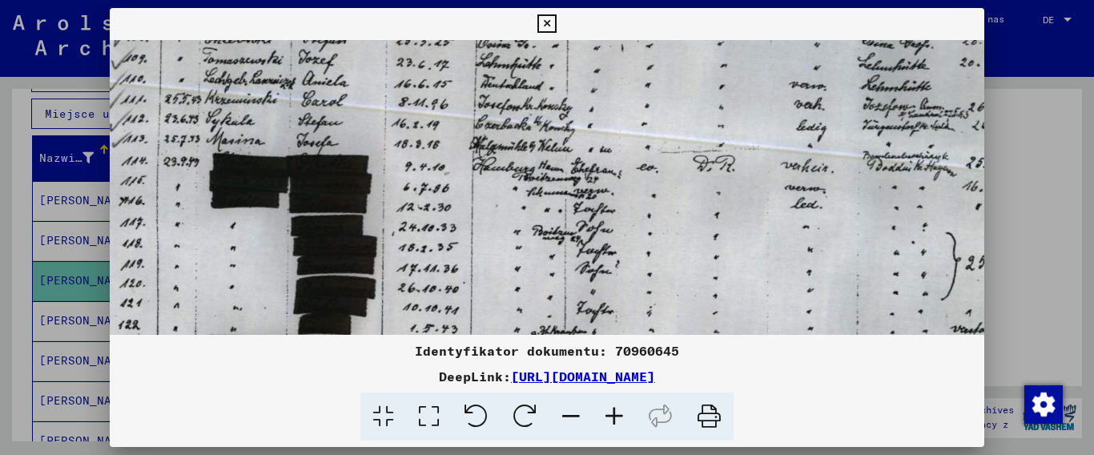
drag, startPoint x: 585, startPoint y: 192, endPoint x: 603, endPoint y: 98, distance: 96.1
click at [603, 98] on img at bounding box center [582, 219] width 1152 height 815
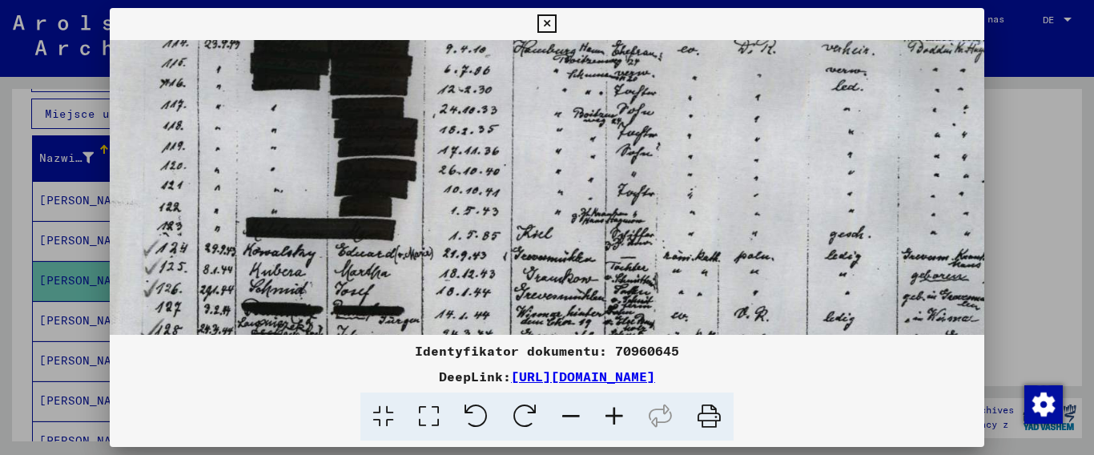
drag, startPoint x: 557, startPoint y: 226, endPoint x: 598, endPoint y: 108, distance: 124.6
click at [598, 108] on img at bounding box center [623, 101] width 1152 height 815
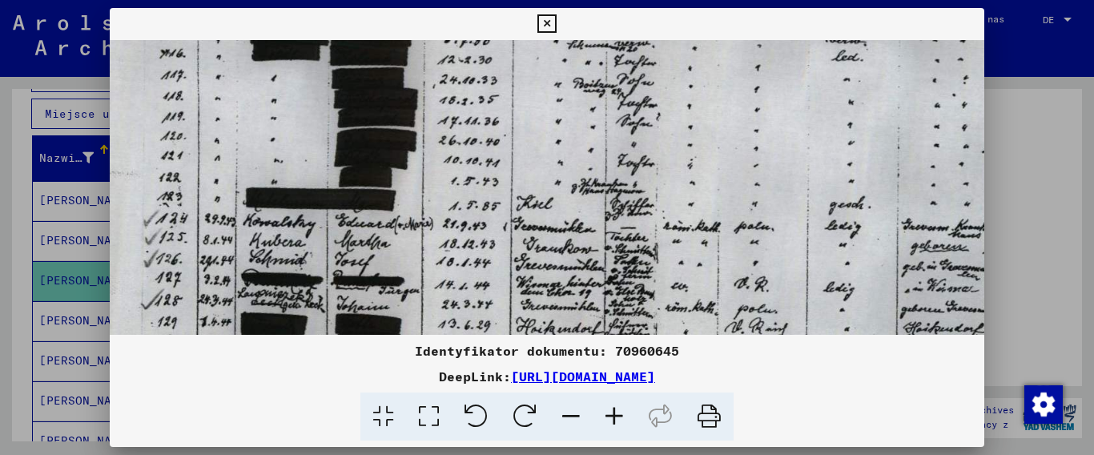
click at [575, 209] on img at bounding box center [623, 71] width 1152 height 815
click at [556, 23] on icon at bounding box center [546, 23] width 18 height 19
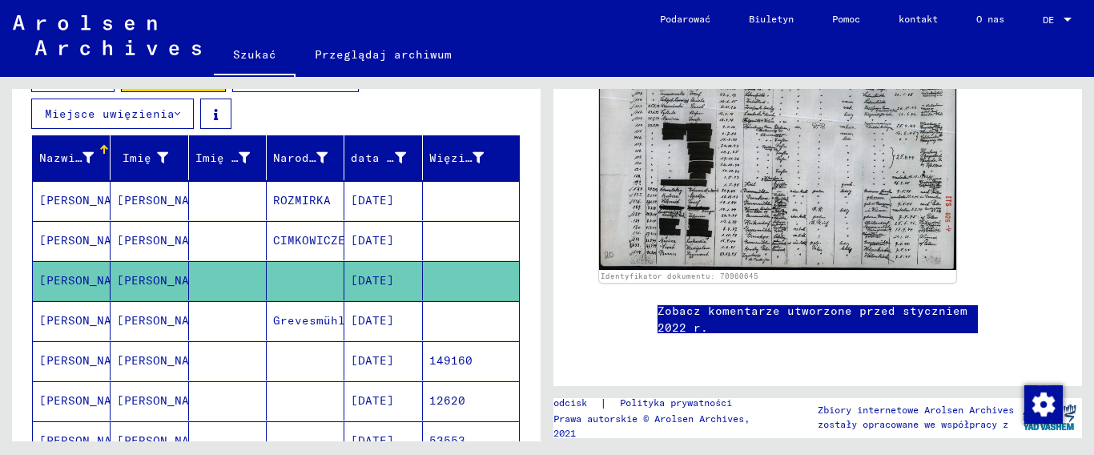
scroll to position [721, 0]
click at [189, 319] on mat-cell at bounding box center [228, 320] width 78 height 39
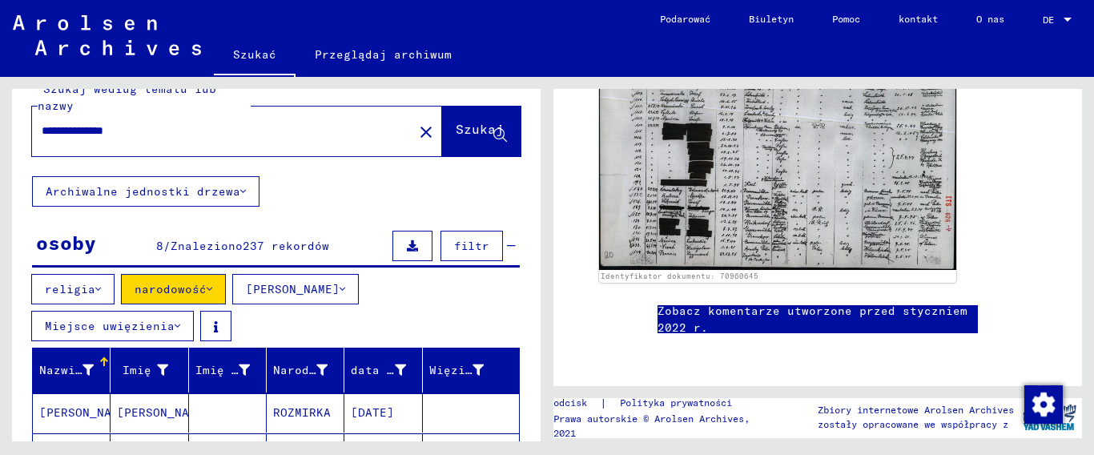
scroll to position [0, 0]
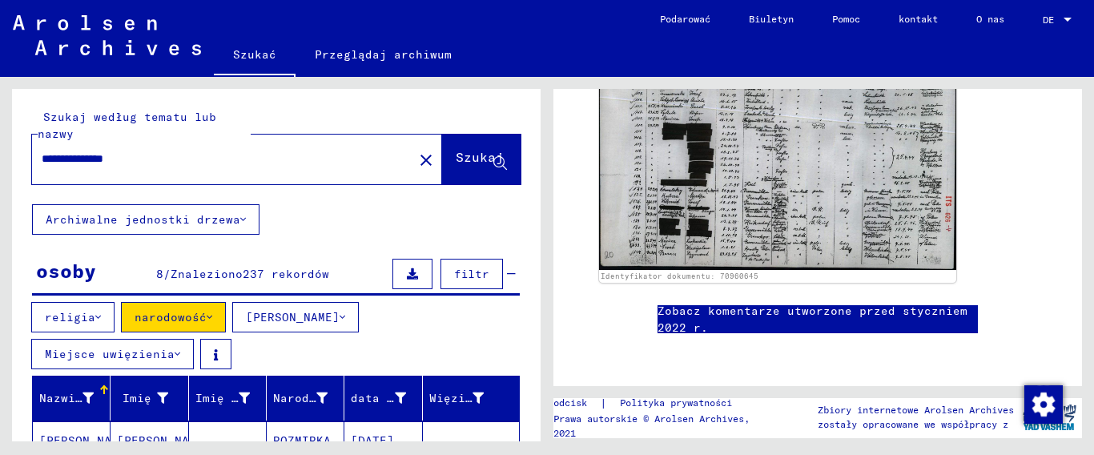
click at [167, 157] on input "**********" at bounding box center [223, 159] width 362 height 17
type input "*"
type input "**********"
click at [460, 158] on font "Szukaj" at bounding box center [480, 157] width 48 height 16
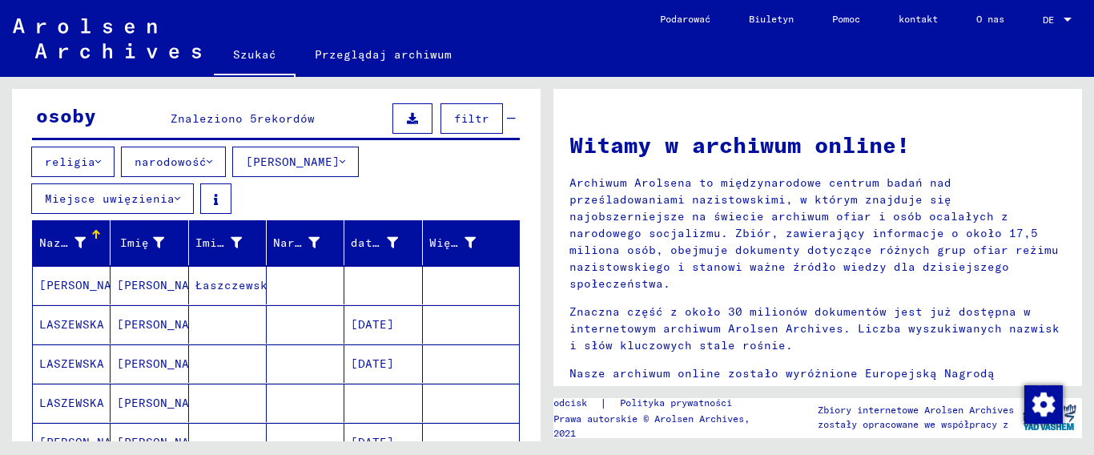
scroll to position [240, 0]
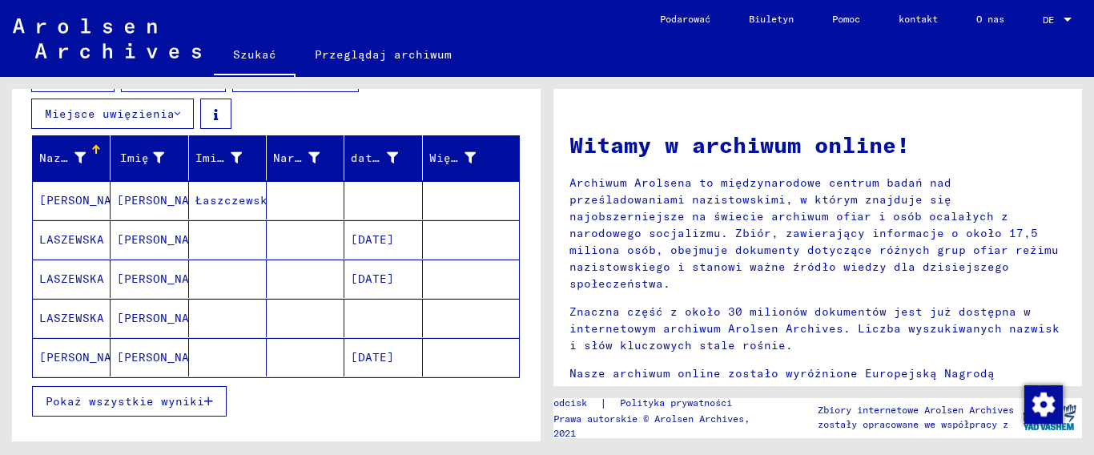
click at [170, 203] on mat-cell "[PERSON_NAME]" at bounding box center [149, 200] width 78 height 38
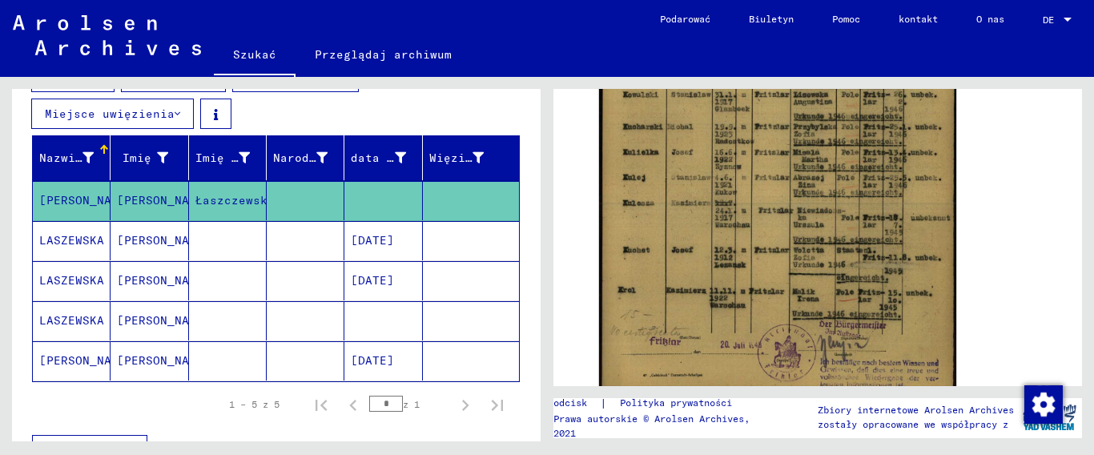
scroll to position [480, 0]
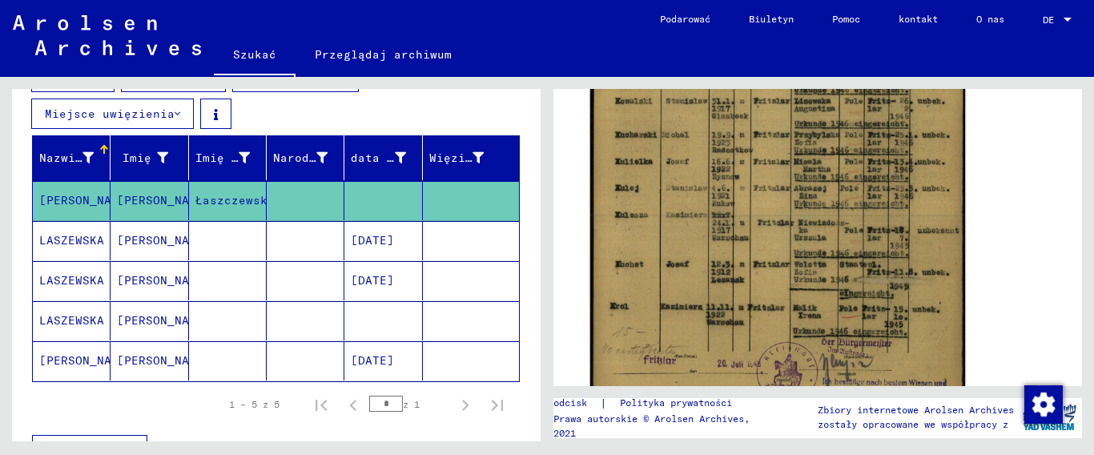
click at [890, 199] on img at bounding box center [777, 160] width 375 height 523
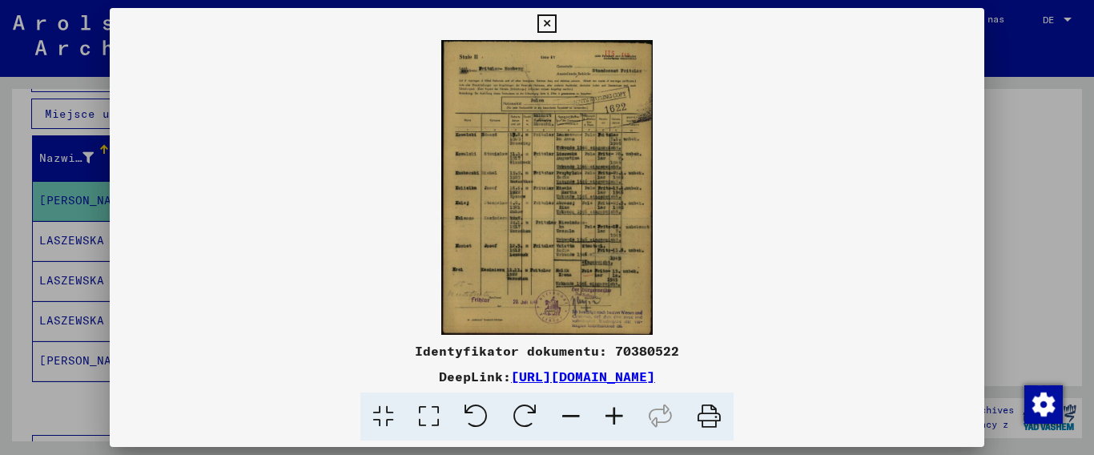
click at [622, 419] on icon at bounding box center [614, 416] width 43 height 49
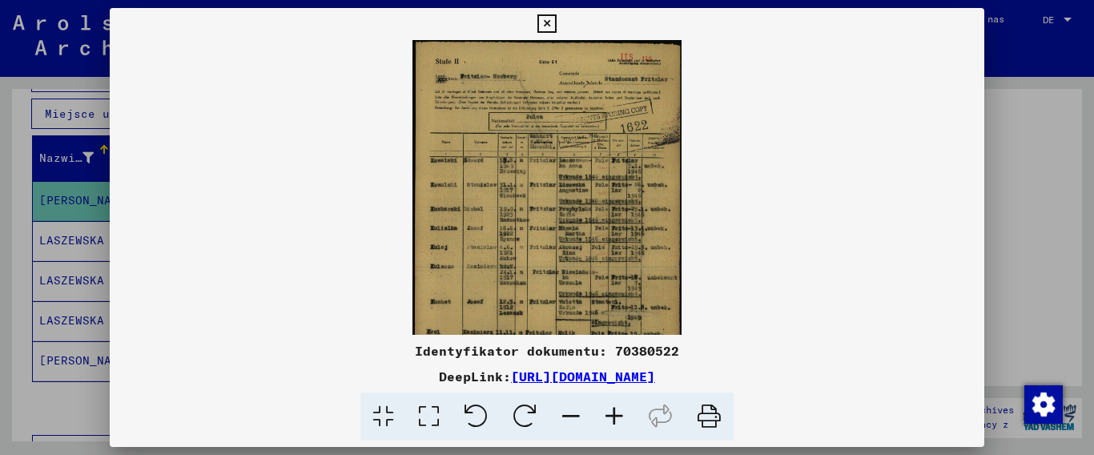
click at [622, 419] on icon at bounding box center [614, 416] width 43 height 49
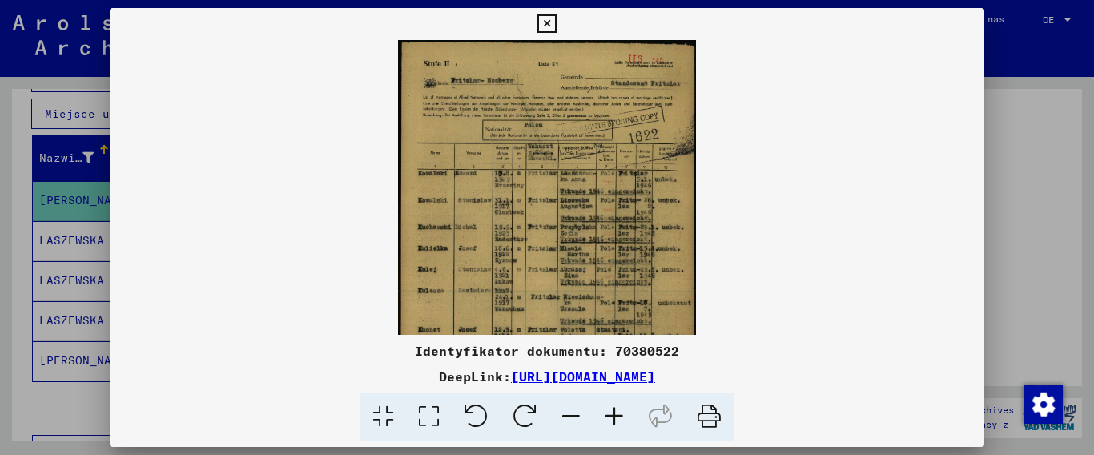
click at [622, 419] on icon at bounding box center [614, 416] width 43 height 49
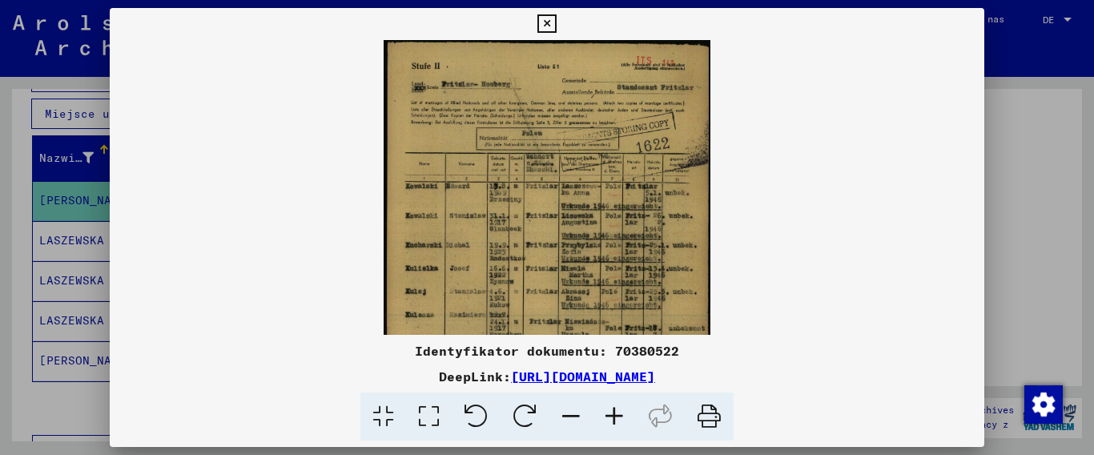
click at [622, 419] on icon at bounding box center [614, 416] width 43 height 49
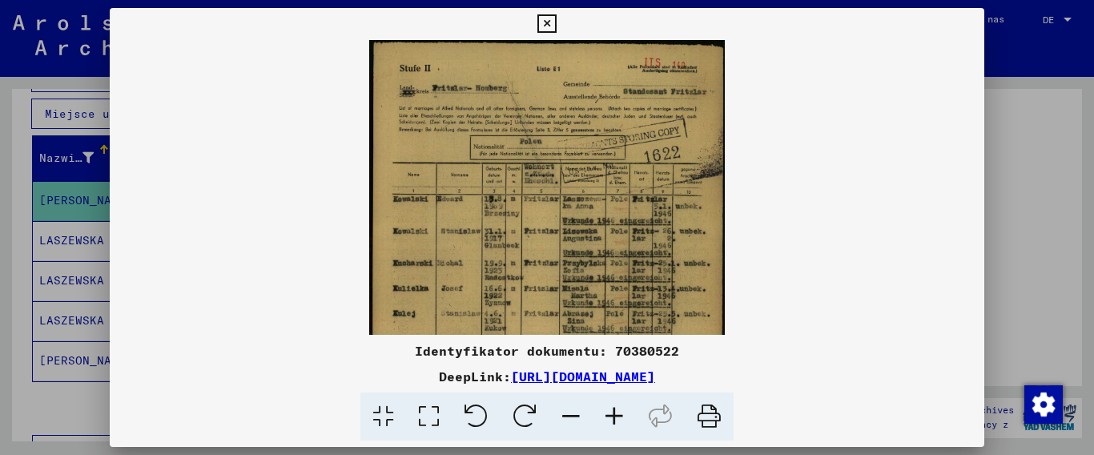
click at [622, 419] on icon at bounding box center [614, 416] width 43 height 49
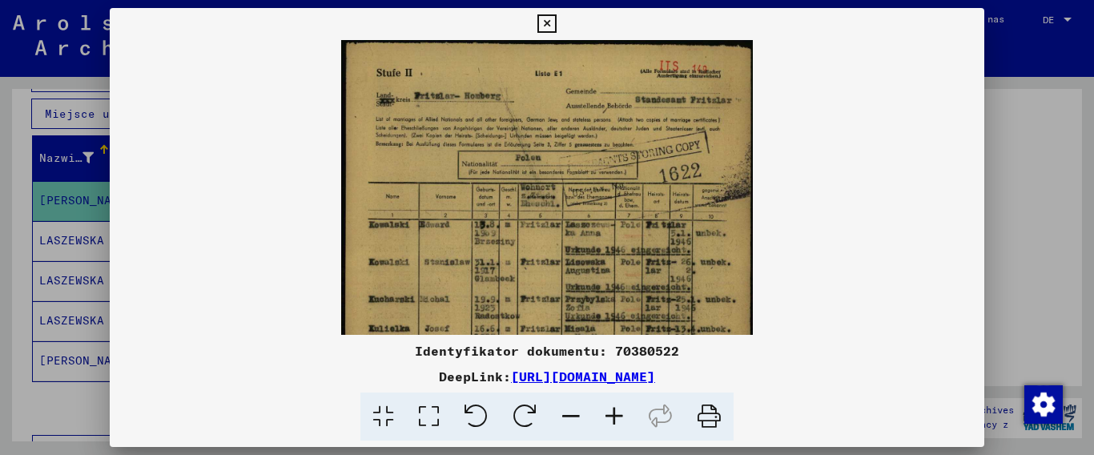
click at [622, 419] on icon at bounding box center [614, 416] width 43 height 49
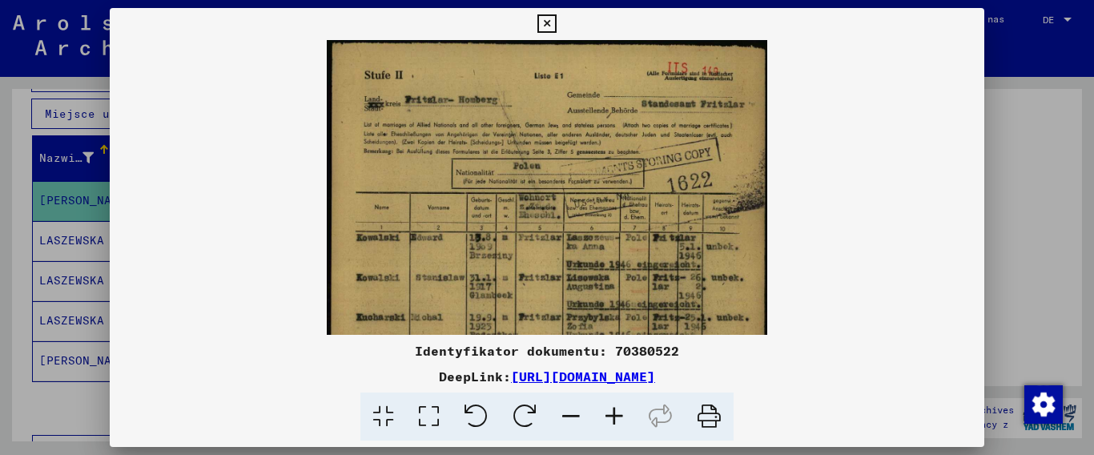
click at [622, 419] on icon at bounding box center [614, 416] width 43 height 49
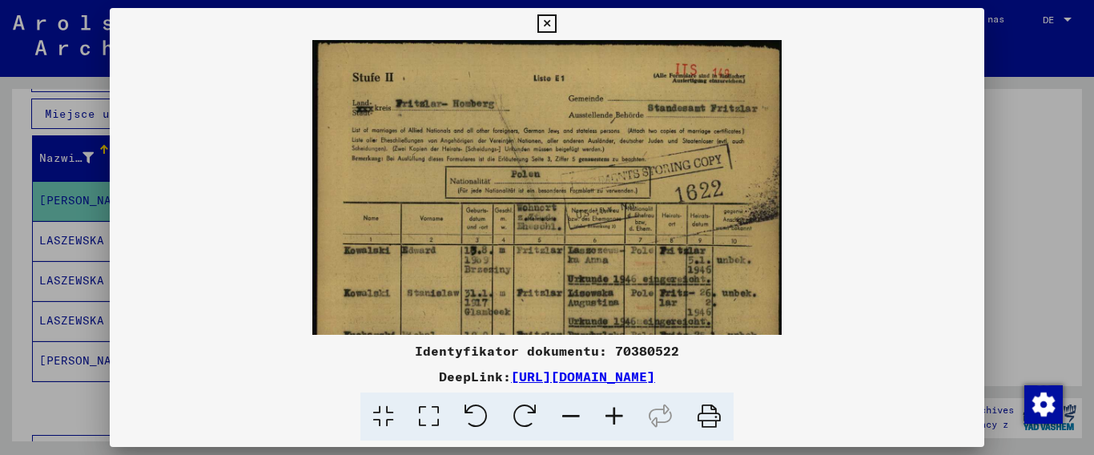
click at [622, 419] on icon at bounding box center [614, 416] width 43 height 49
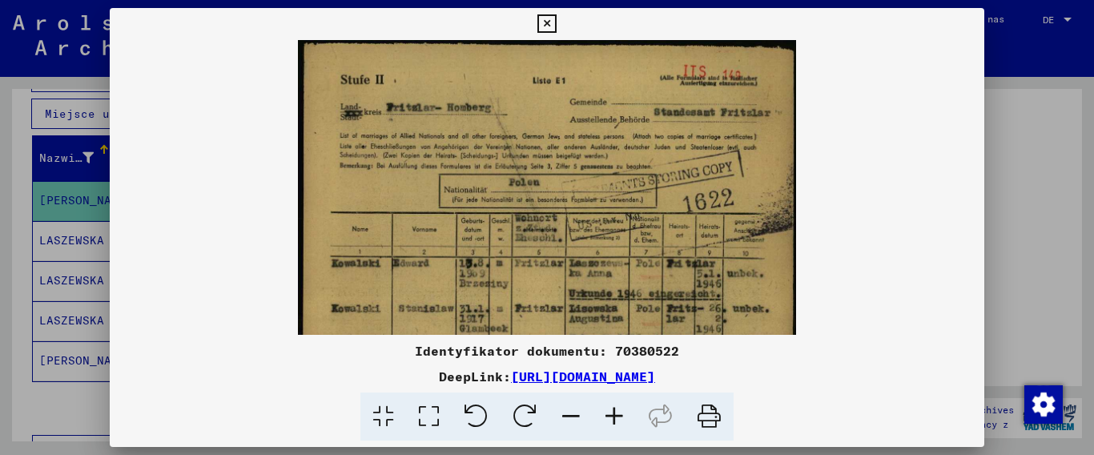
click at [622, 419] on icon at bounding box center [614, 416] width 43 height 49
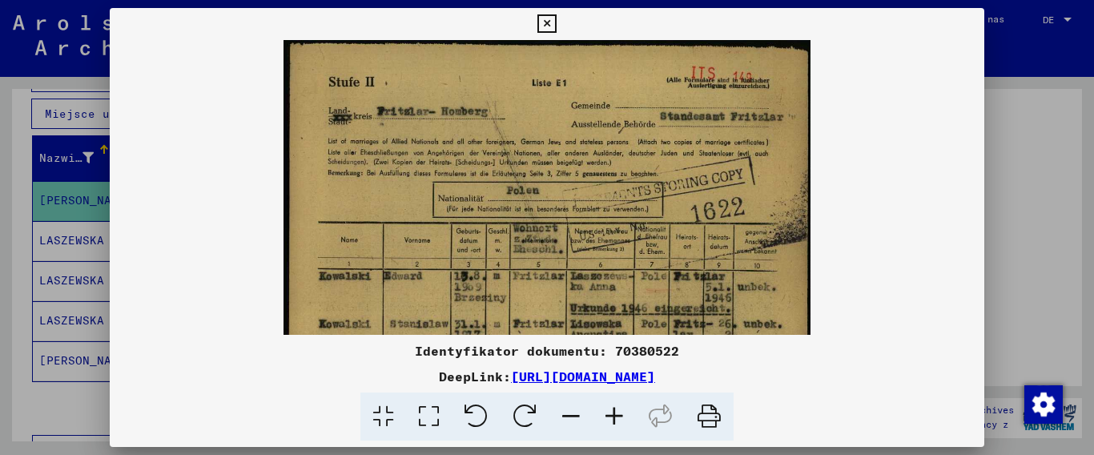
click at [622, 419] on icon at bounding box center [614, 416] width 43 height 49
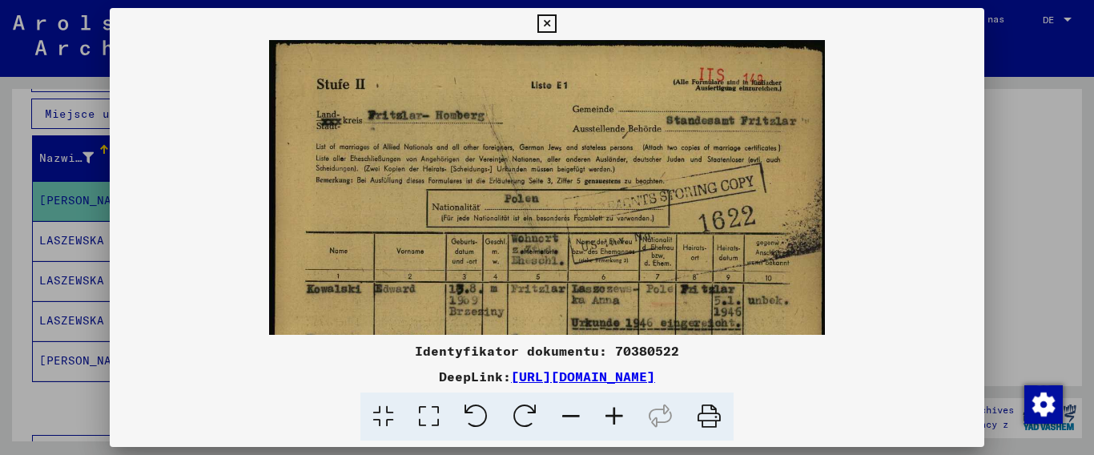
click at [622, 419] on icon at bounding box center [614, 416] width 43 height 49
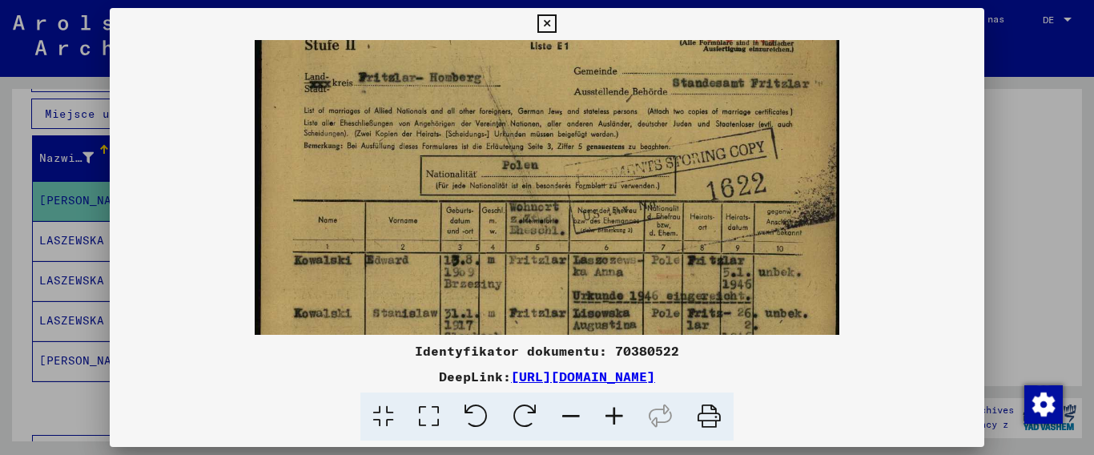
scroll to position [42, 0]
drag, startPoint x: 691, startPoint y: 263, endPoint x: 690, endPoint y: 220, distance: 42.4
click at [690, 220] on img at bounding box center [547, 405] width 585 height 815
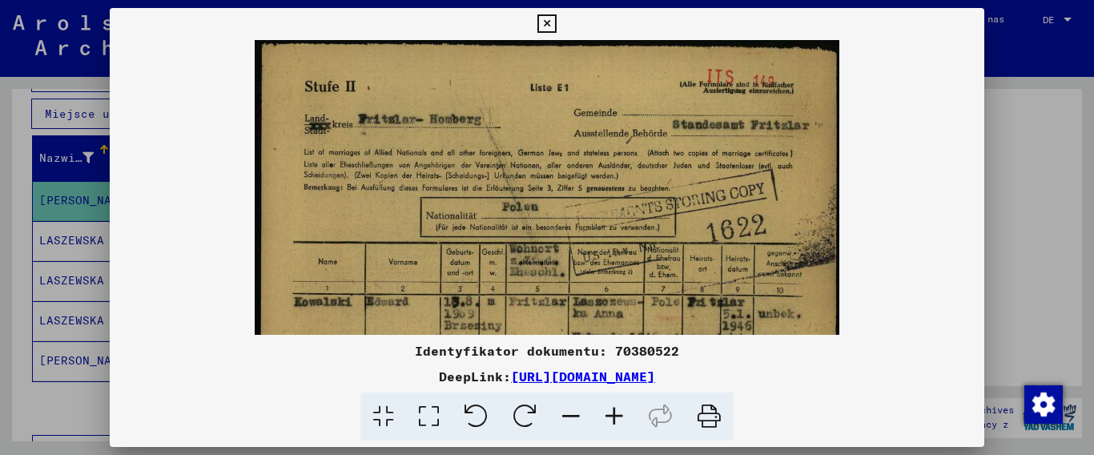
drag, startPoint x: 782, startPoint y: 142, endPoint x: 783, endPoint y: 226, distance: 84.1
click at [783, 226] on img at bounding box center [547, 447] width 585 height 815
click at [556, 22] on icon at bounding box center [546, 23] width 18 height 19
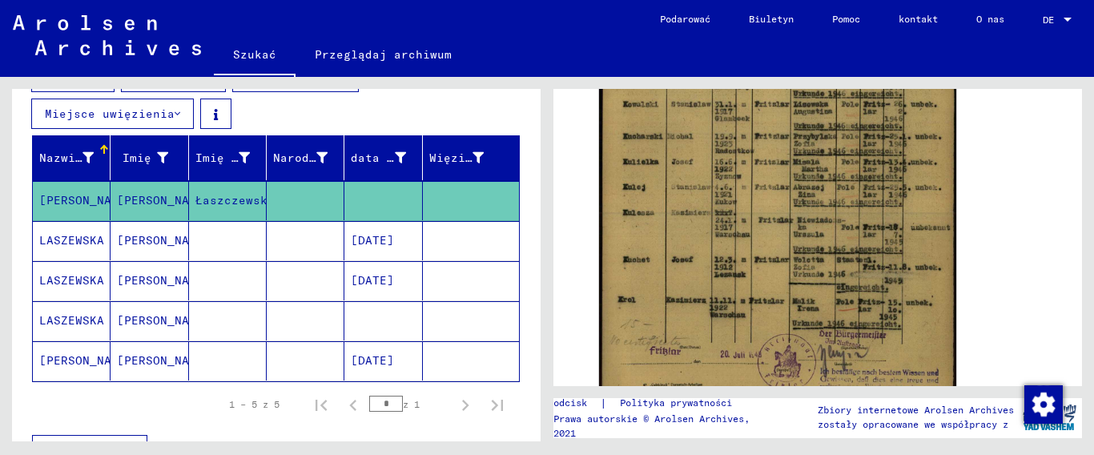
click at [200, 242] on mat-cell at bounding box center [228, 240] width 78 height 39
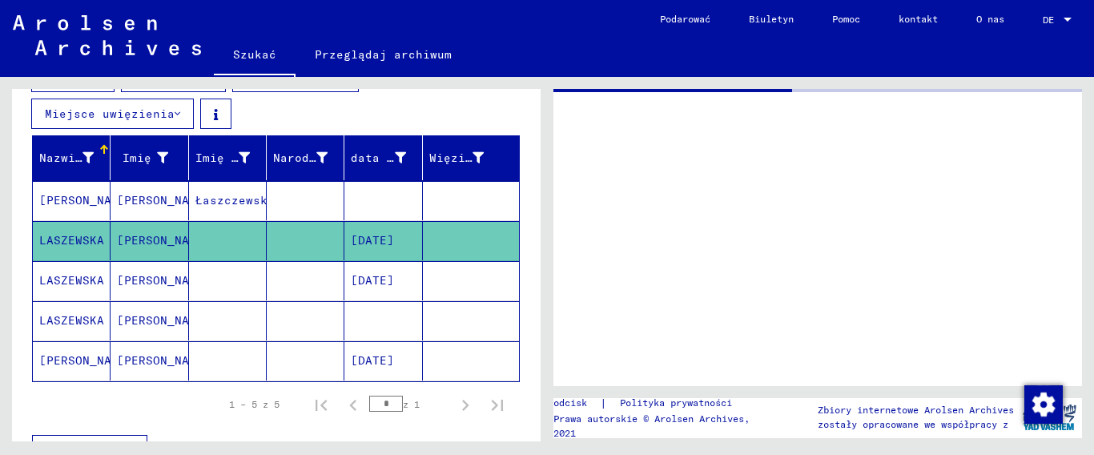
click at [235, 204] on font "Łaszczewska" at bounding box center [234, 200] width 79 height 14
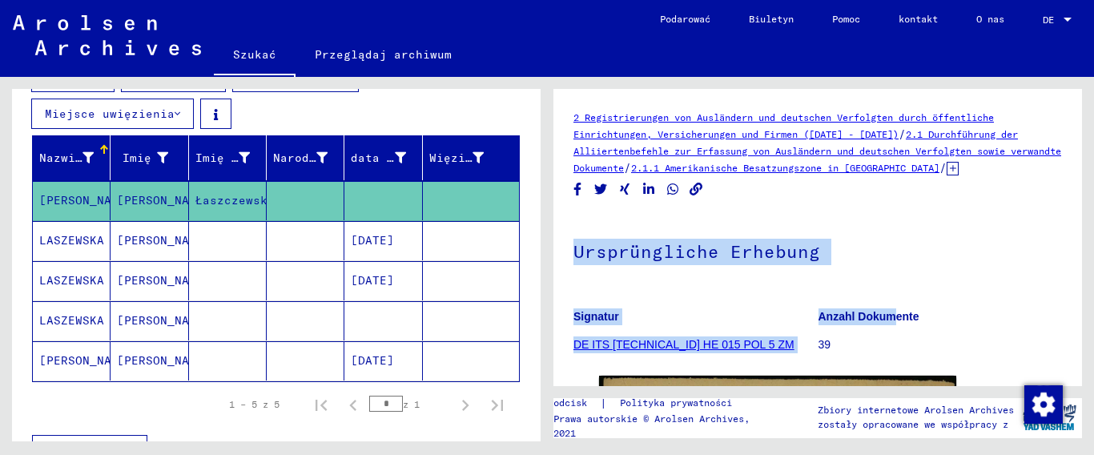
drag, startPoint x: 890, startPoint y: 299, endPoint x: 874, endPoint y: 187, distance: 113.2
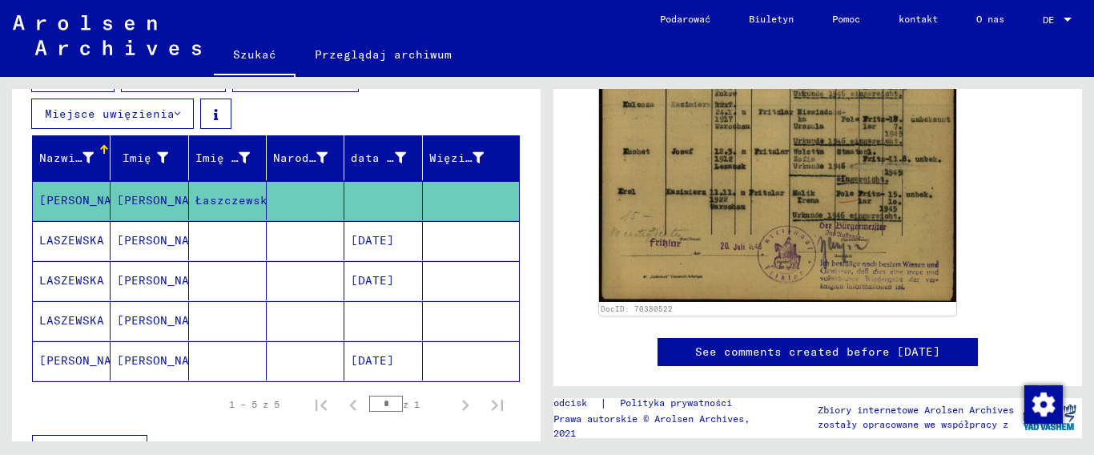
scroll to position [185, 0]
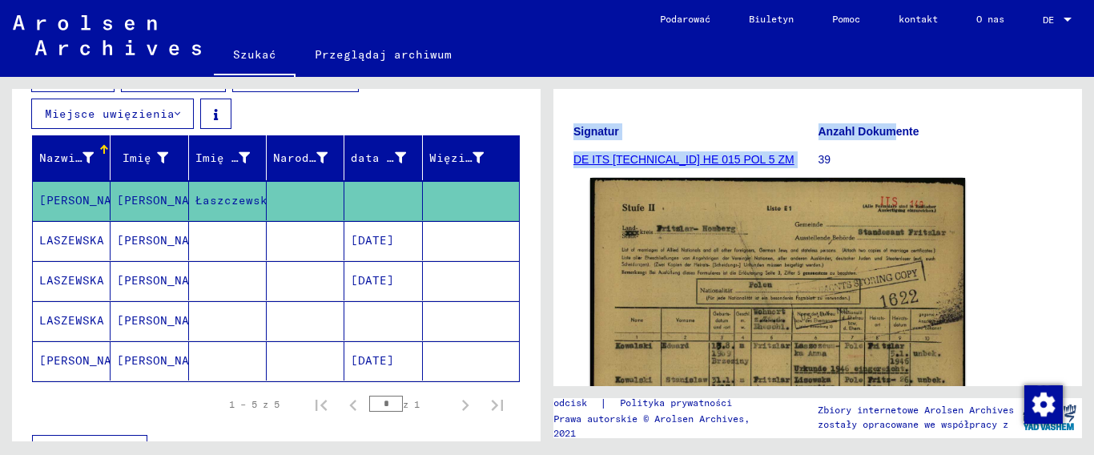
click at [841, 261] on img at bounding box center [777, 439] width 375 height 523
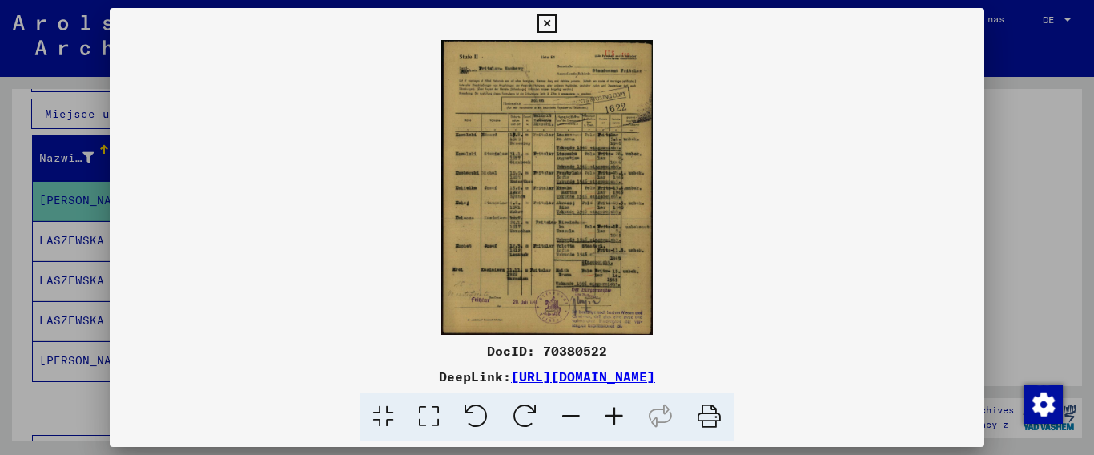
click at [600, 187] on img at bounding box center [547, 187] width 875 height 295
click at [612, 411] on icon at bounding box center [614, 416] width 43 height 49
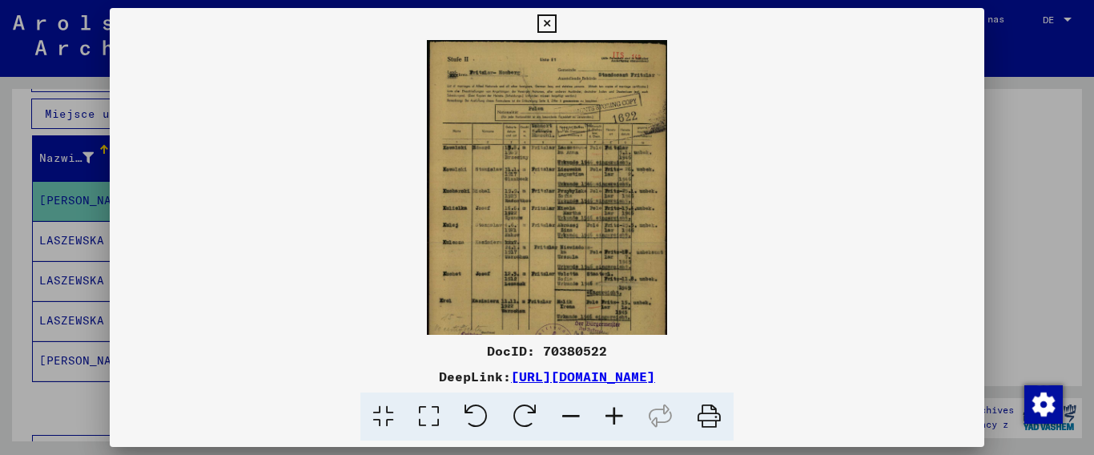
click at [612, 411] on icon at bounding box center [614, 416] width 43 height 49
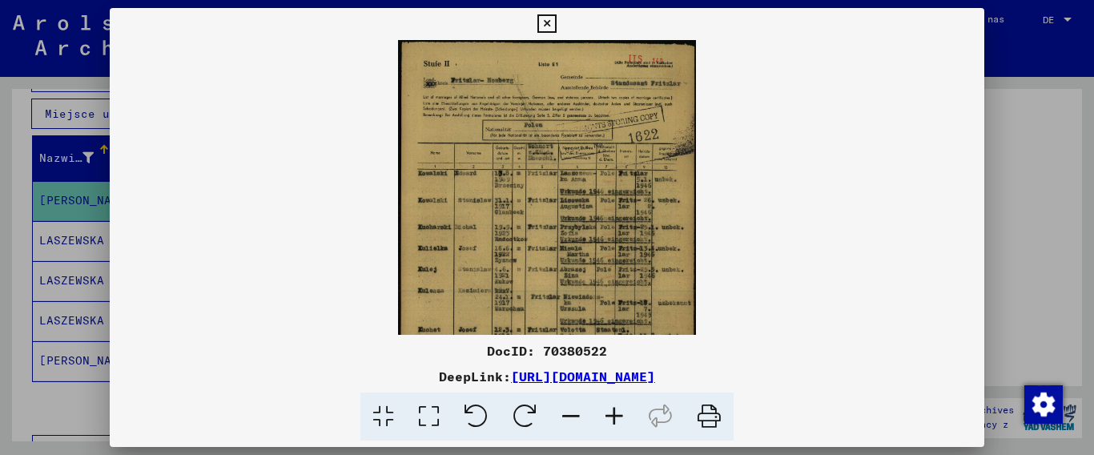
click at [612, 411] on icon at bounding box center [614, 416] width 43 height 49
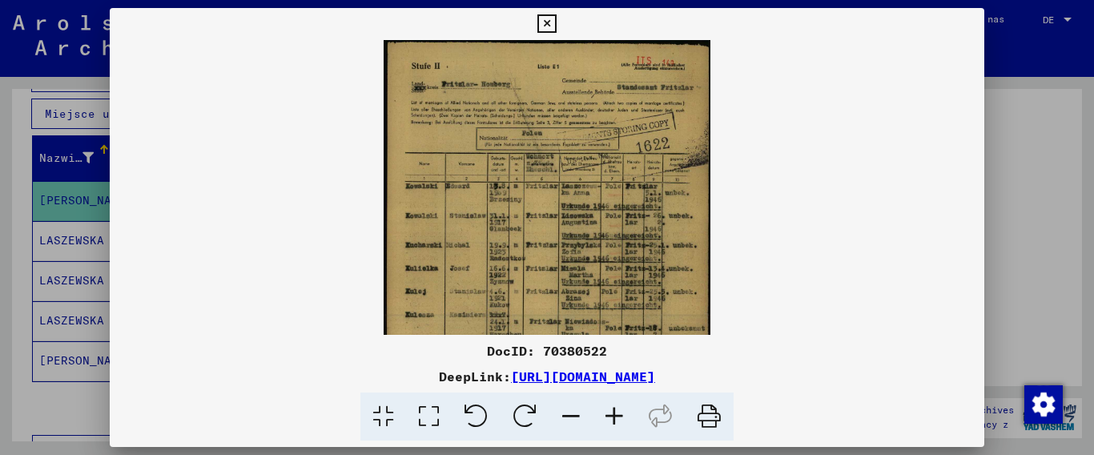
click at [612, 411] on icon at bounding box center [614, 416] width 43 height 49
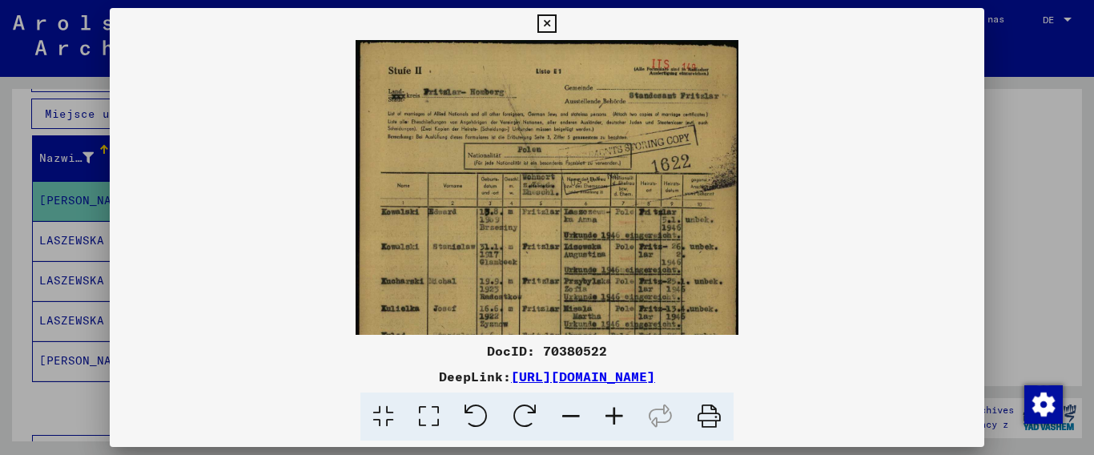
click at [612, 411] on icon at bounding box center [614, 416] width 43 height 49
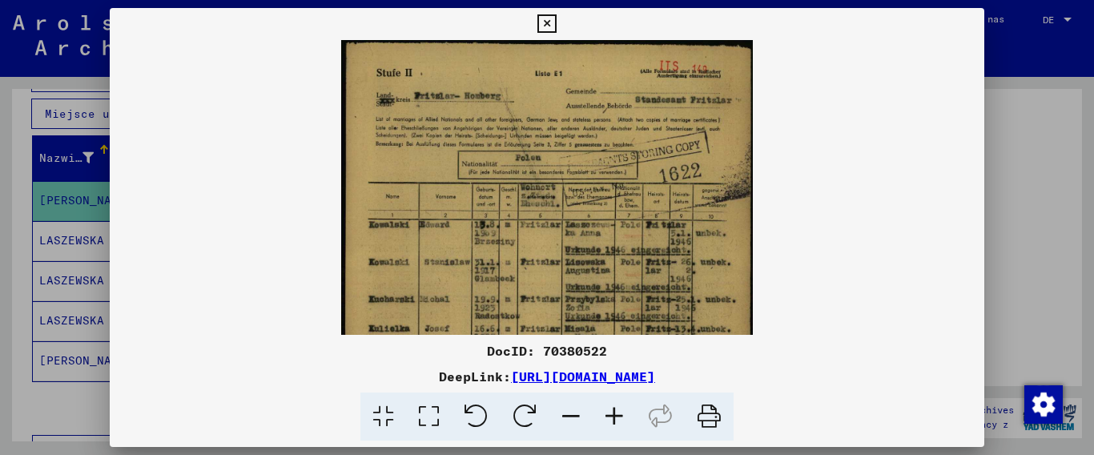
click at [612, 411] on icon at bounding box center [614, 416] width 43 height 49
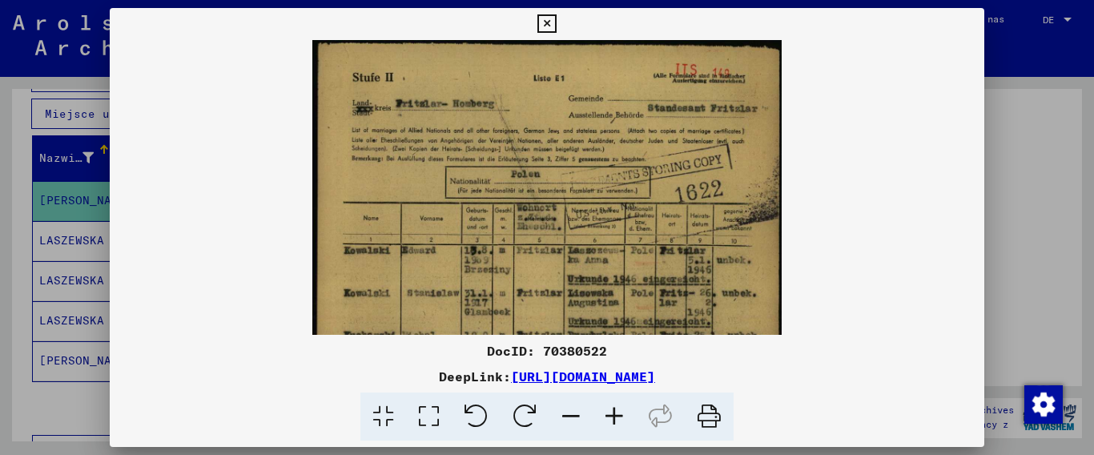
click at [612, 411] on icon at bounding box center [614, 416] width 43 height 49
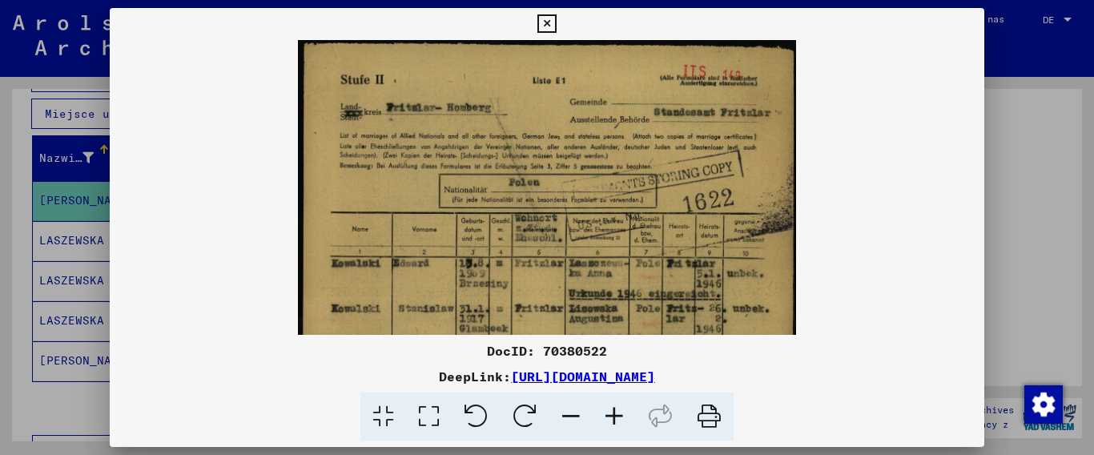
click at [612, 411] on icon at bounding box center [614, 416] width 43 height 49
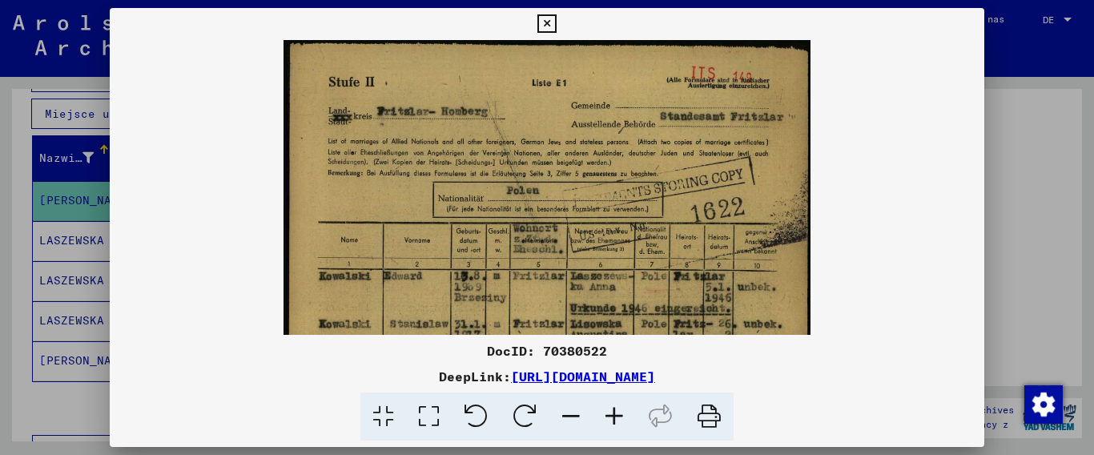
click at [612, 411] on icon at bounding box center [614, 416] width 43 height 49
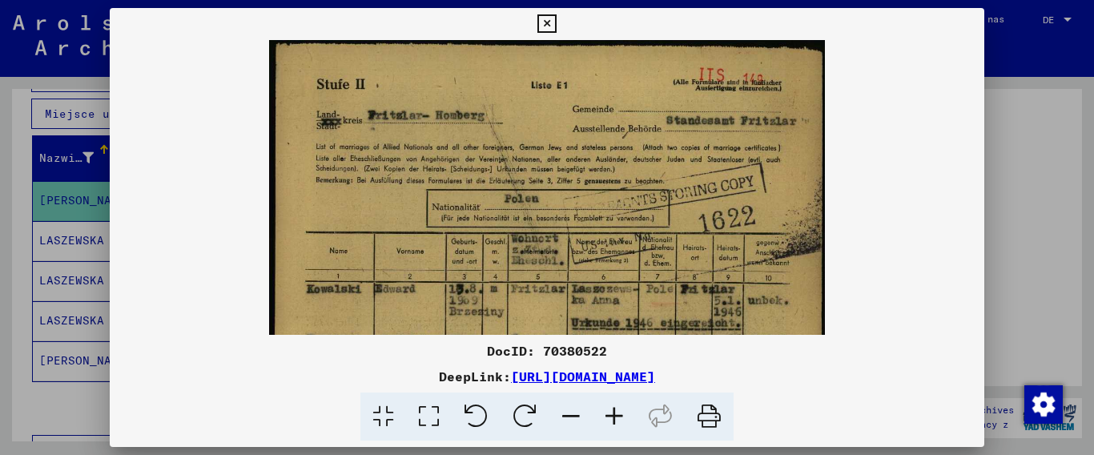
click at [612, 411] on icon at bounding box center [614, 416] width 43 height 49
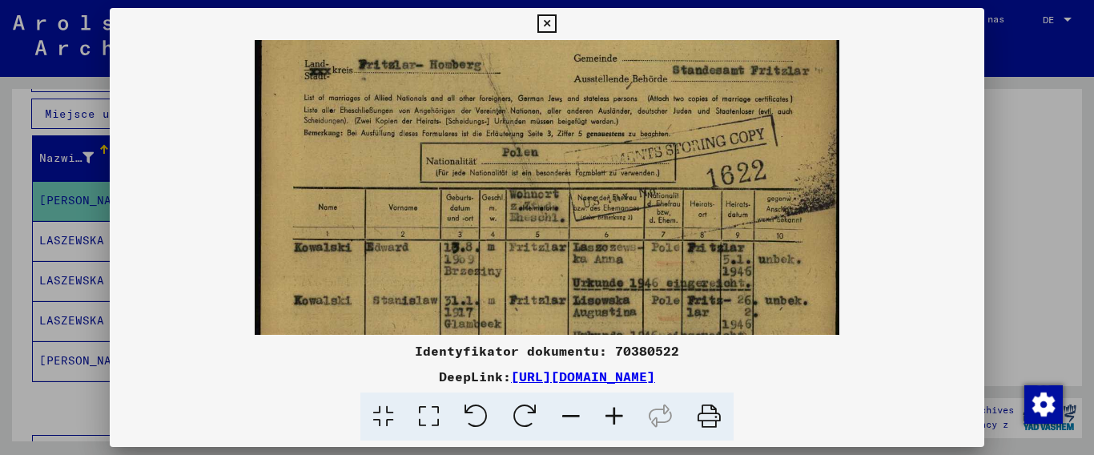
scroll to position [56, 0]
drag, startPoint x: 613, startPoint y: 296, endPoint x: 614, endPoint y: 240, distance: 56.1
click at [614, 240] on img at bounding box center [547, 391] width 585 height 815
click at [609, 412] on icon at bounding box center [614, 416] width 43 height 49
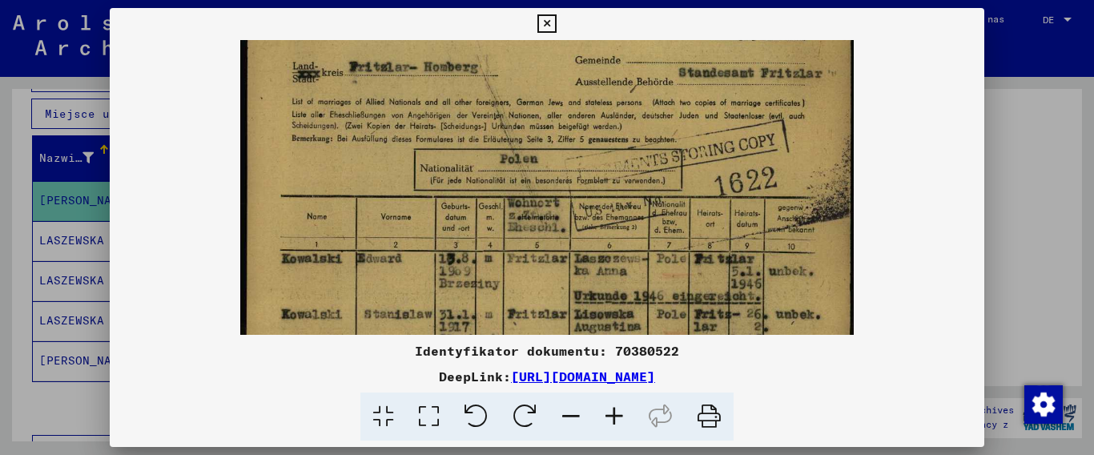
click at [609, 412] on icon at bounding box center [614, 416] width 43 height 49
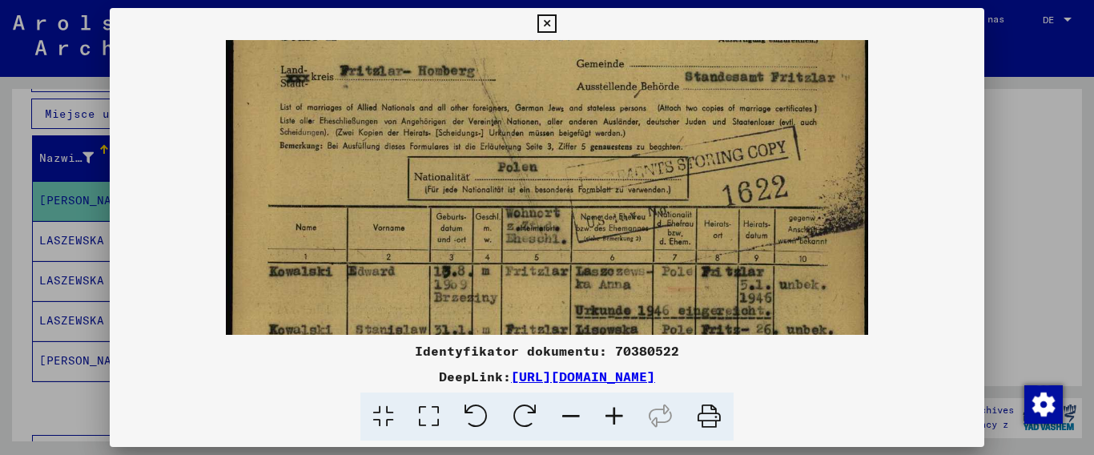
click at [609, 412] on icon at bounding box center [614, 416] width 43 height 49
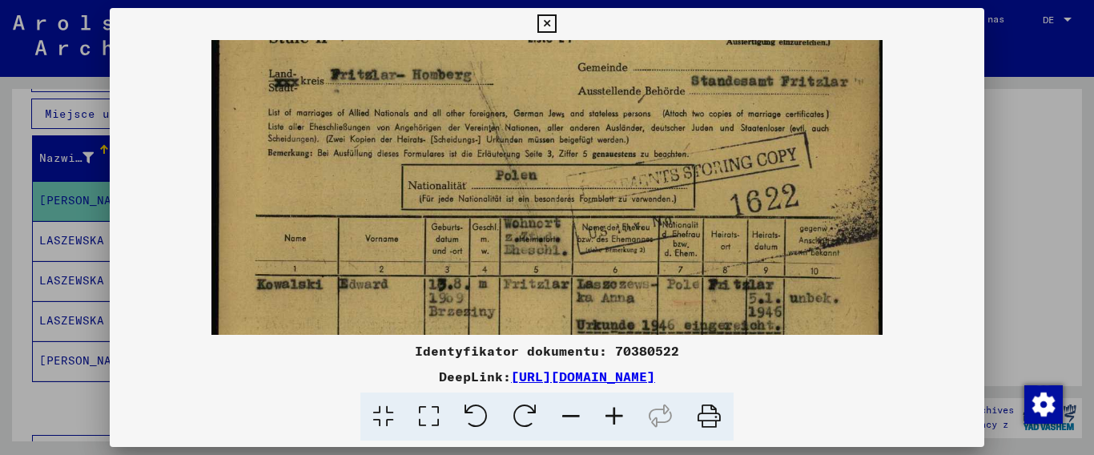
click at [609, 412] on icon at bounding box center [614, 416] width 43 height 49
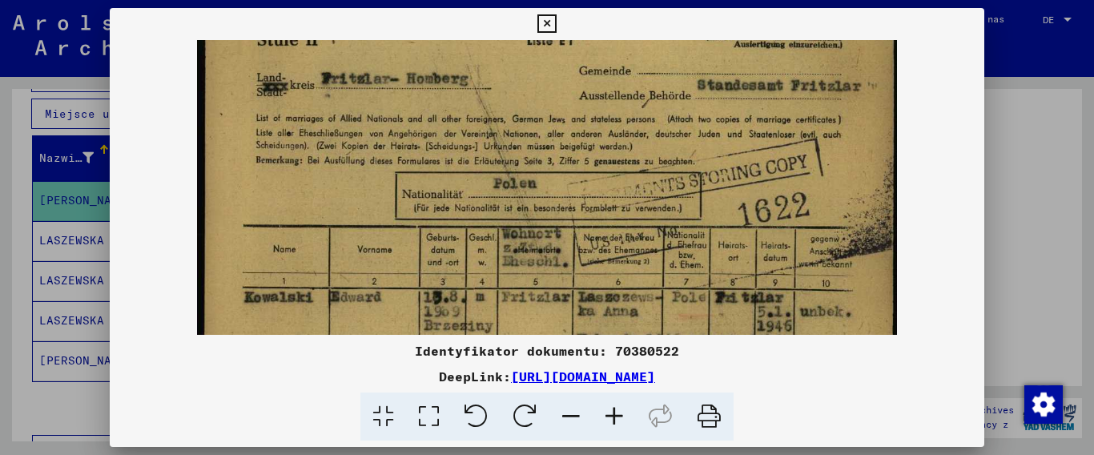
click at [609, 412] on icon at bounding box center [614, 416] width 43 height 49
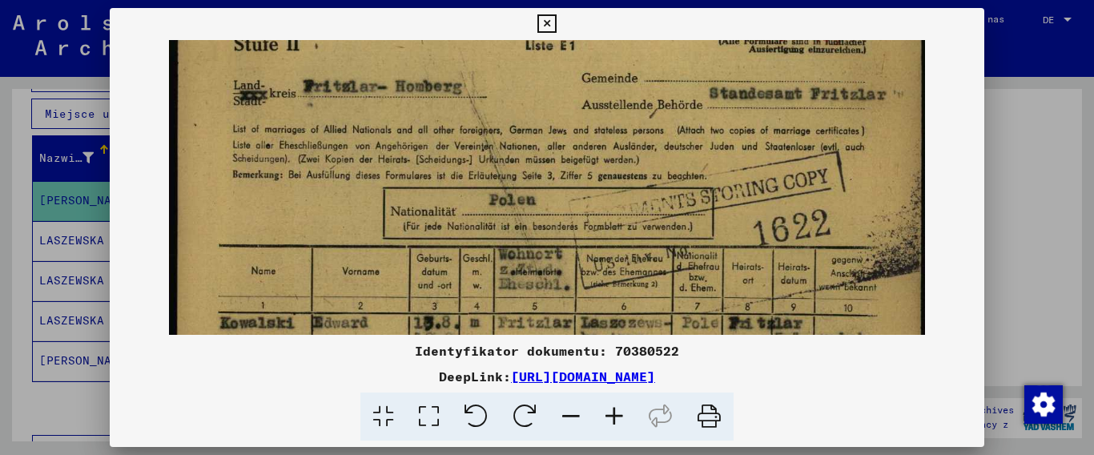
click at [609, 412] on icon at bounding box center [614, 416] width 43 height 49
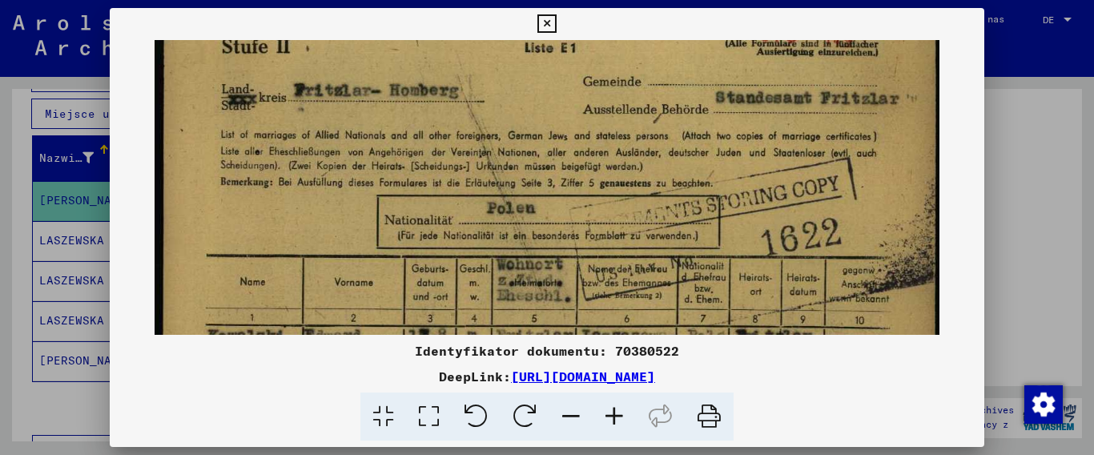
scroll to position [133, 0]
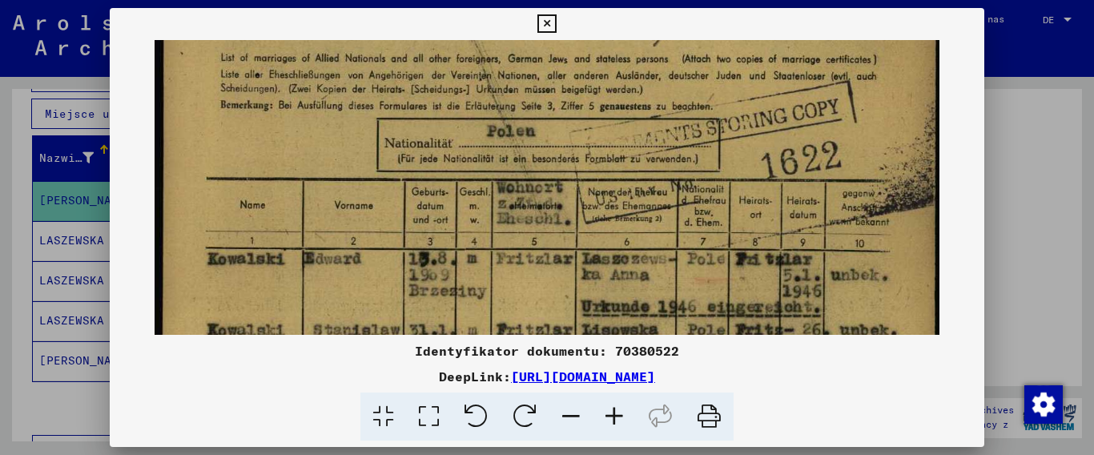
drag, startPoint x: 457, startPoint y: 247, endPoint x: 460, endPoint y: 171, distance: 76.9
click at [460, 171] on img at bounding box center [548, 454] width 786 height 1095
click at [620, 419] on icon at bounding box center [614, 416] width 43 height 49
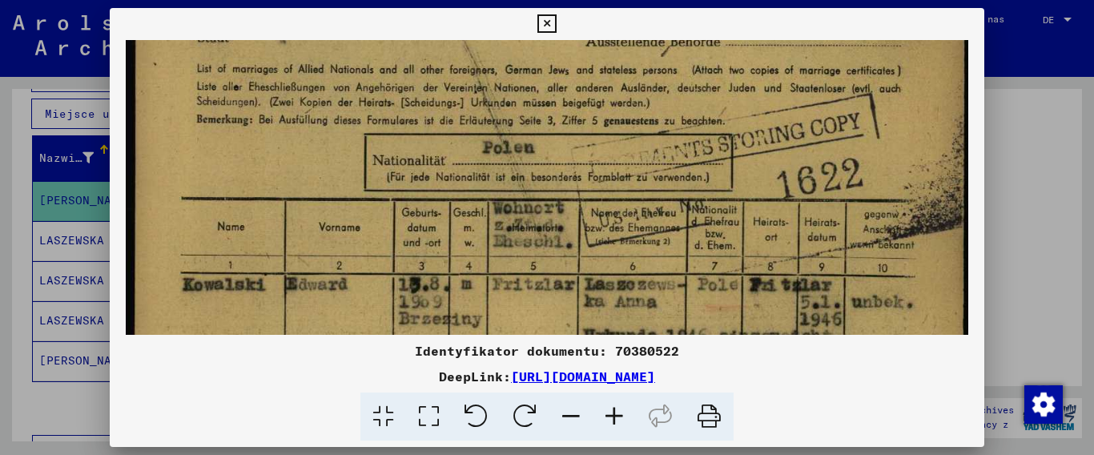
click at [620, 419] on icon at bounding box center [614, 416] width 43 height 49
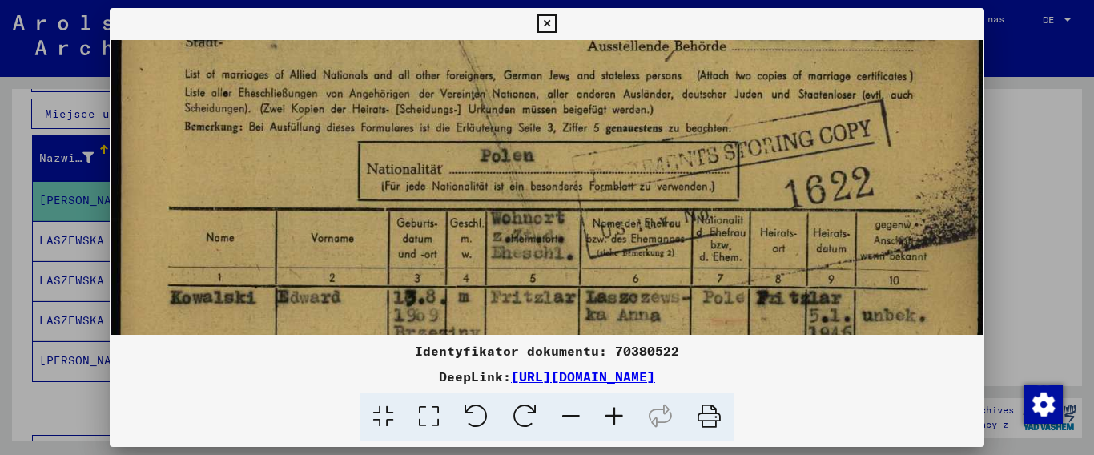
click at [620, 419] on icon at bounding box center [614, 416] width 43 height 49
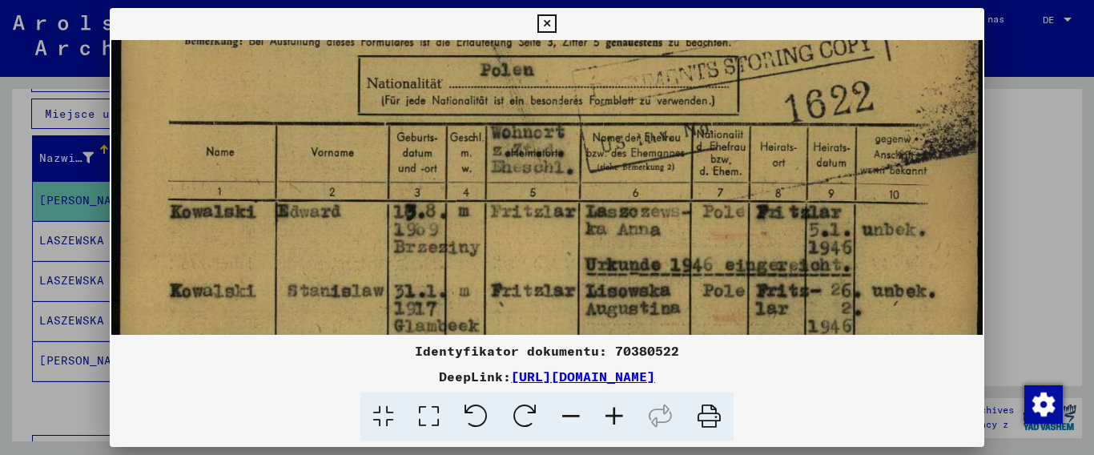
drag, startPoint x: 511, startPoint y: 212, endPoint x: 511, endPoint y: 195, distance: 16.8
click at [511, 195] on img at bounding box center [546, 428] width 871 height 1215
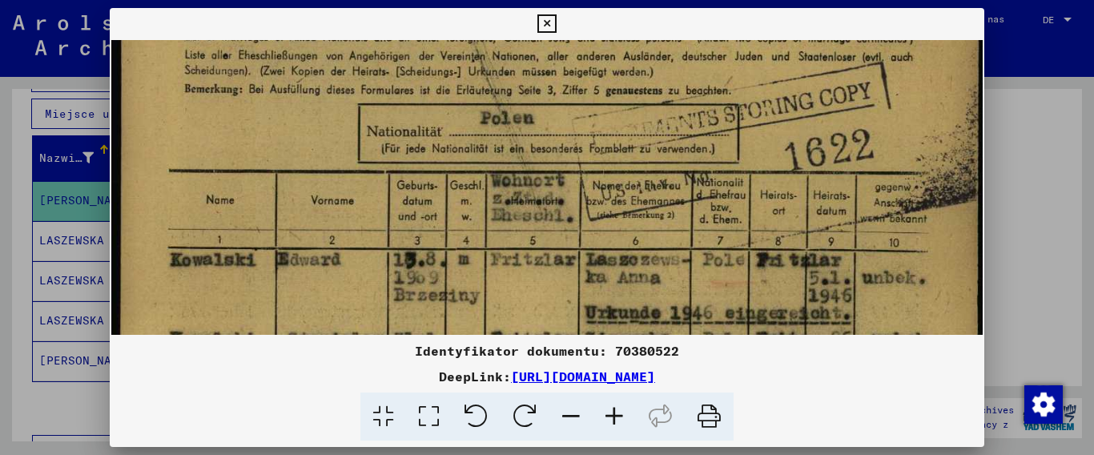
drag, startPoint x: 517, startPoint y: 242, endPoint x: 519, endPoint y: 257, distance: 15.3
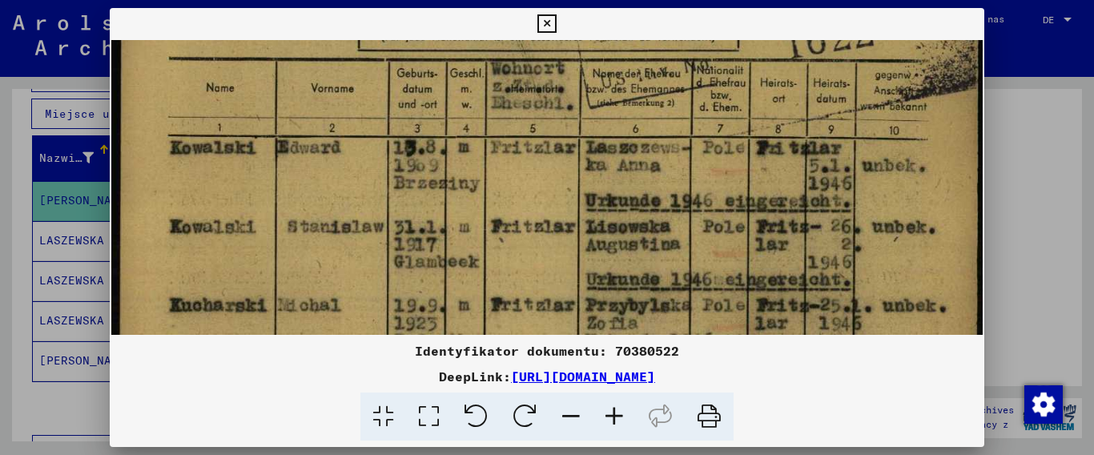
drag, startPoint x: 765, startPoint y: 219, endPoint x: 743, endPoint y: 106, distance: 114.3
click at [743, 106] on img at bounding box center [546, 364] width 871 height 1215
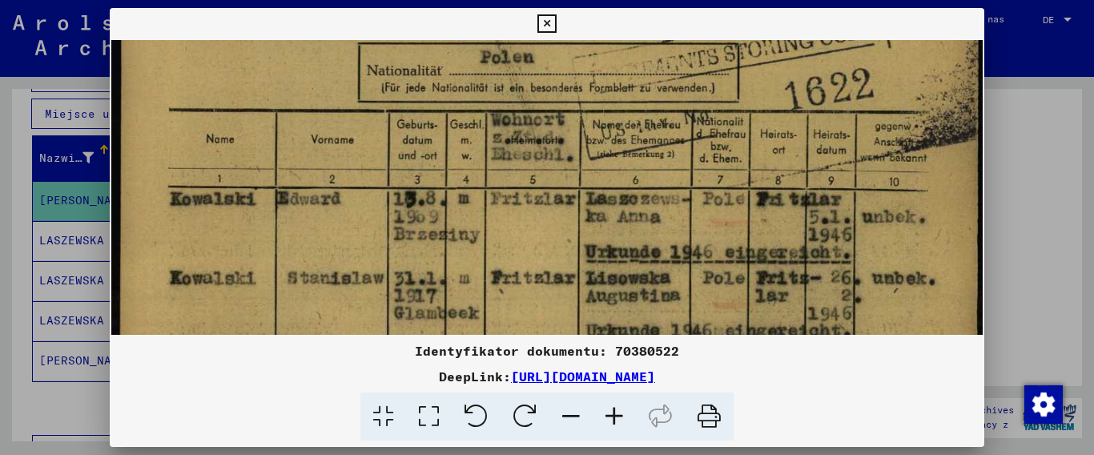
scroll to position [183, 0]
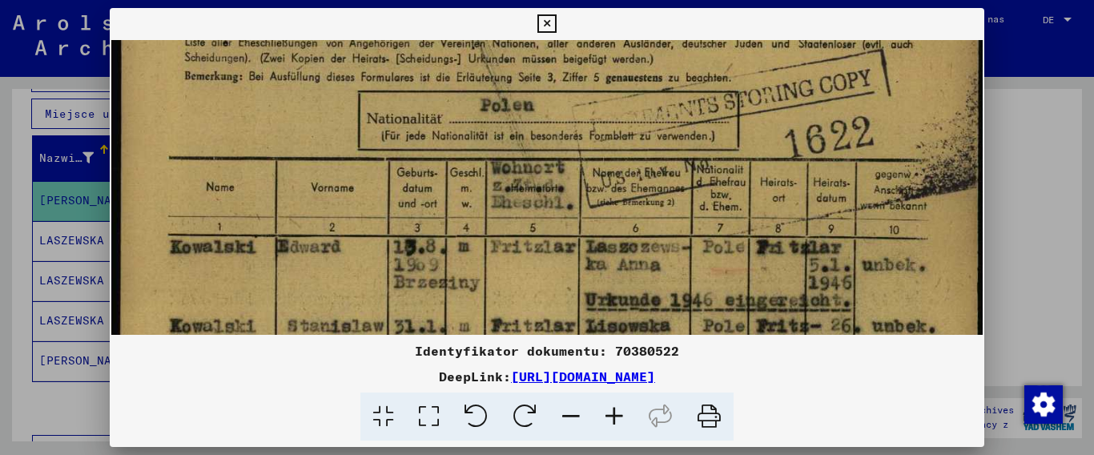
drag, startPoint x: 741, startPoint y: 186, endPoint x: 760, endPoint y: 285, distance: 101.0
click at [760, 285] on img at bounding box center [546, 464] width 871 height 1215
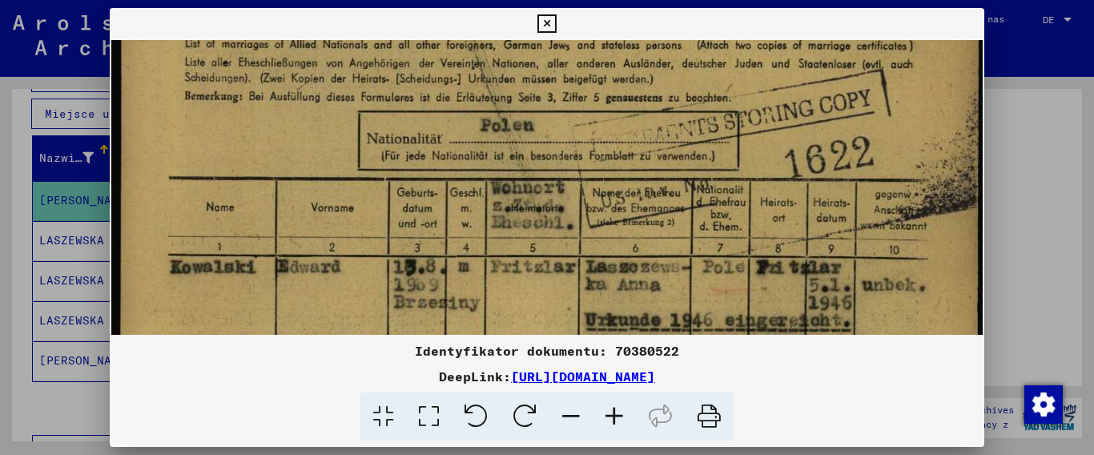
scroll to position [208, 0]
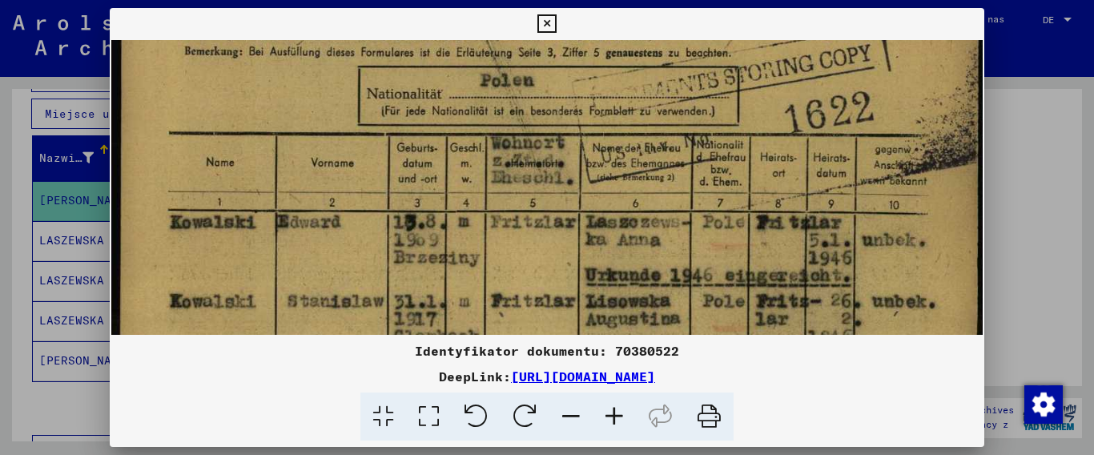
drag, startPoint x: 579, startPoint y: 251, endPoint x: 568, endPoint y: 226, distance: 27.2
click at [568, 226] on img at bounding box center [546, 439] width 871 height 1215
click at [556, 20] on icon at bounding box center [546, 23] width 18 height 19
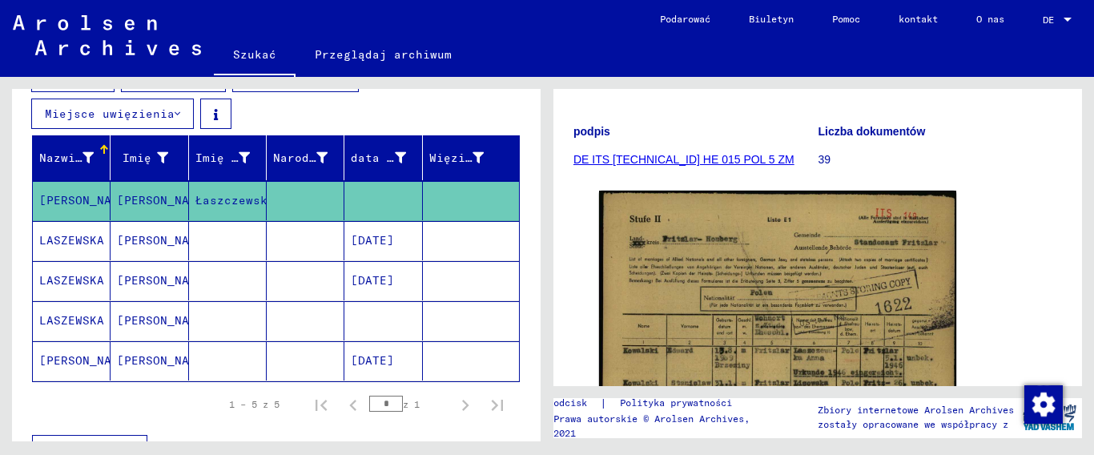
click at [143, 237] on mat-cell "[PERSON_NAME]" at bounding box center [149, 240] width 78 height 39
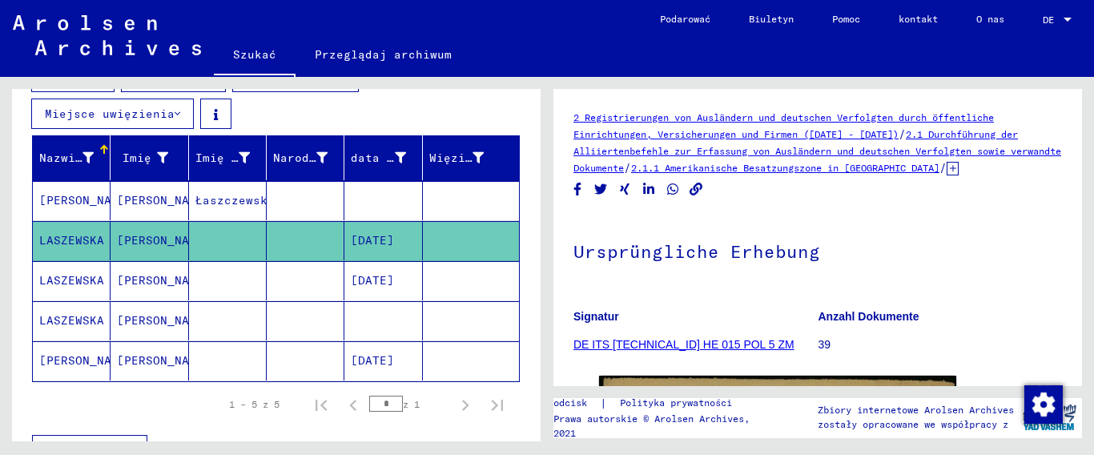
drag, startPoint x: 836, startPoint y: 274, endPoint x: 831, endPoint y: 220, distance: 53.9
click at [831, 216] on h1 "Ursprüngliche Erhebung" at bounding box center [817, 250] width 488 height 70
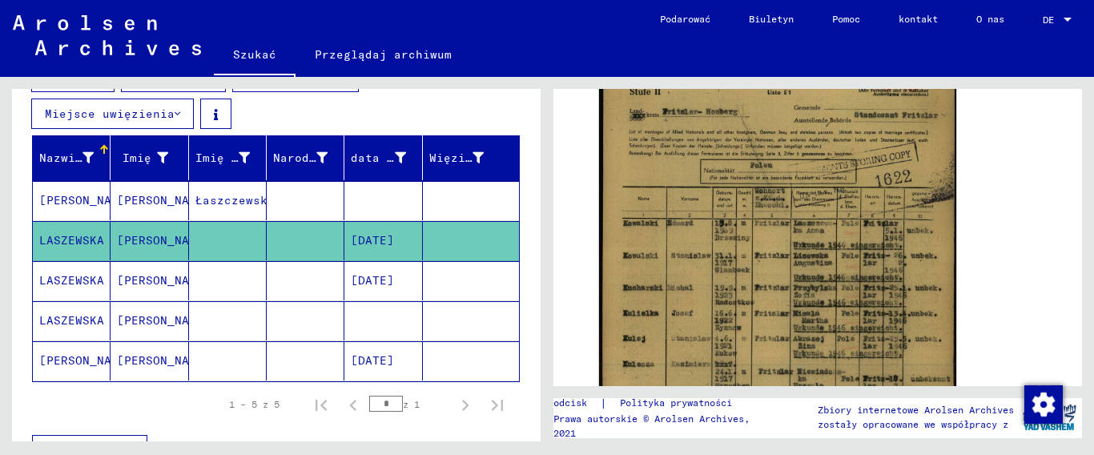
scroll to position [320, 0]
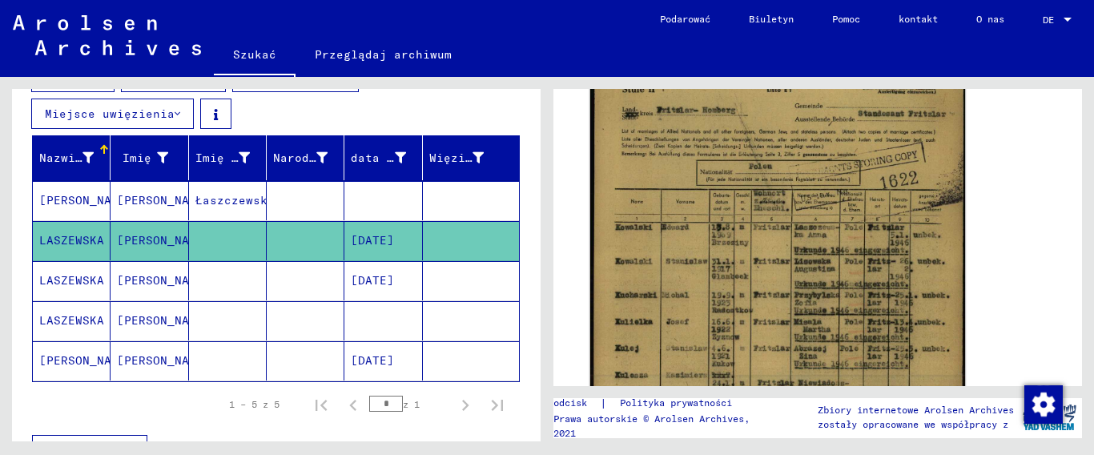
click at [760, 270] on img at bounding box center [777, 320] width 375 height 523
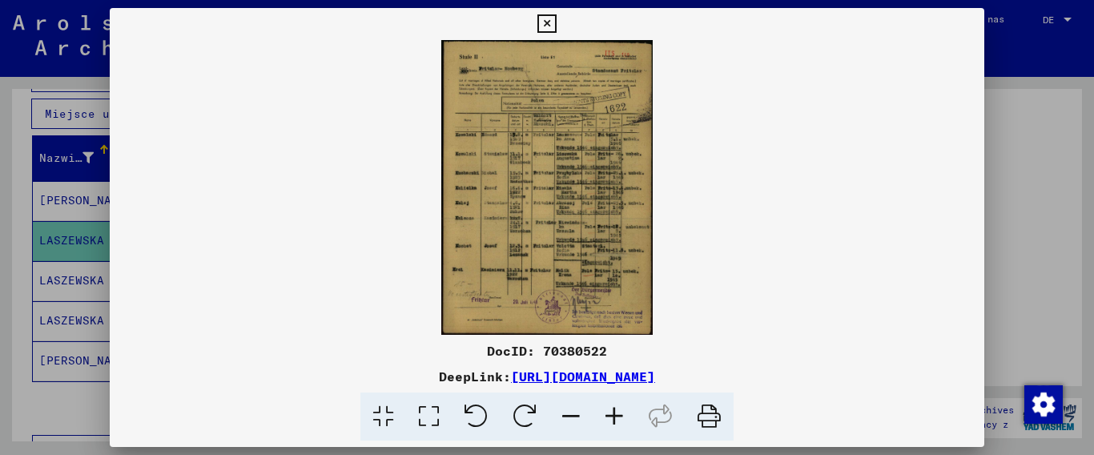
click at [612, 412] on icon at bounding box center [614, 416] width 43 height 49
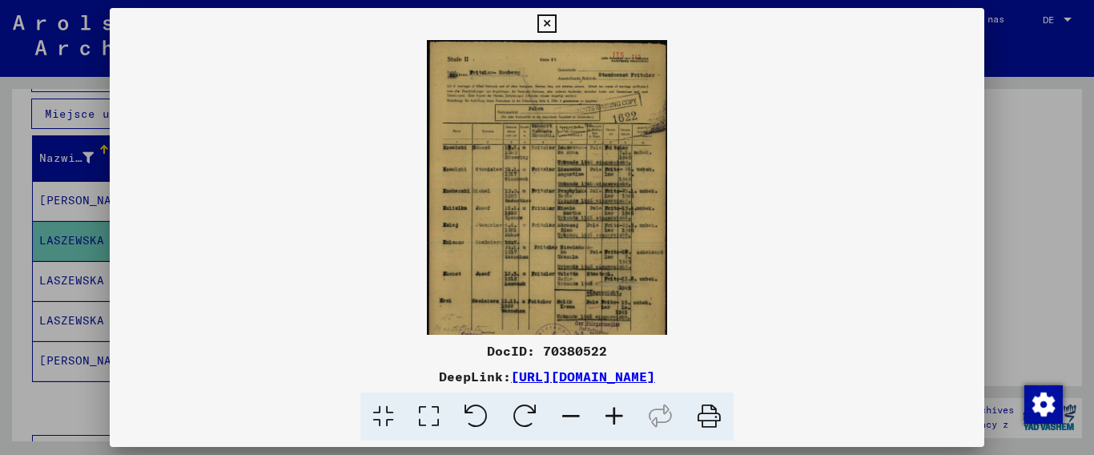
click at [612, 412] on icon at bounding box center [614, 416] width 43 height 49
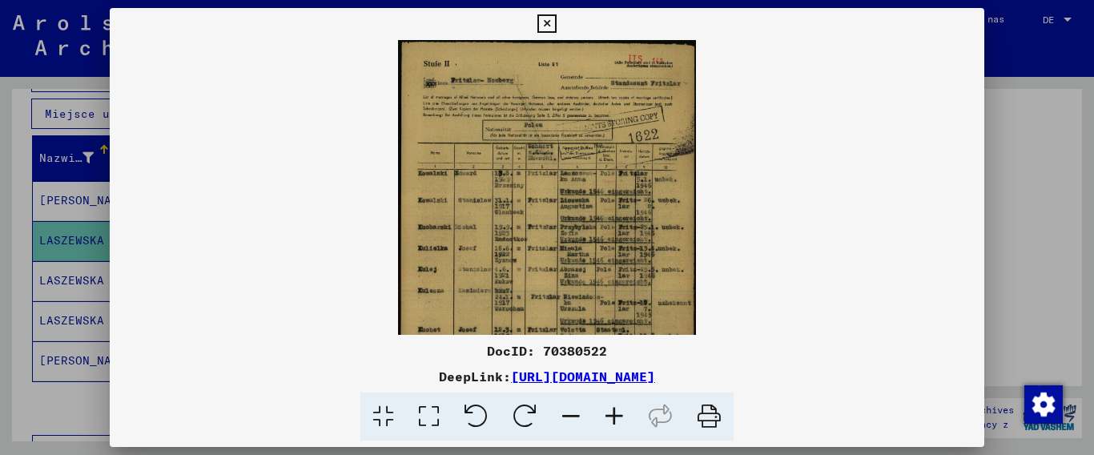
click at [612, 412] on icon at bounding box center [614, 416] width 43 height 49
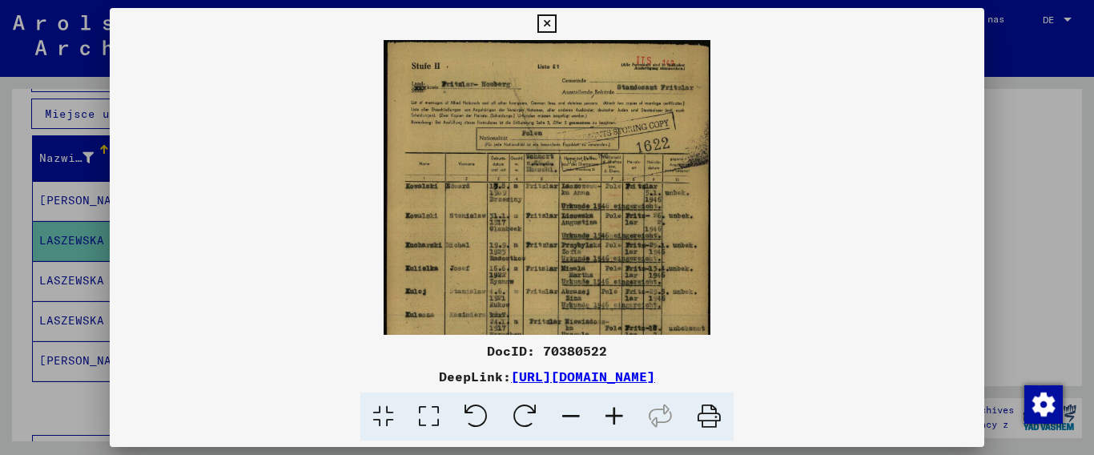
click at [612, 412] on icon at bounding box center [614, 416] width 43 height 49
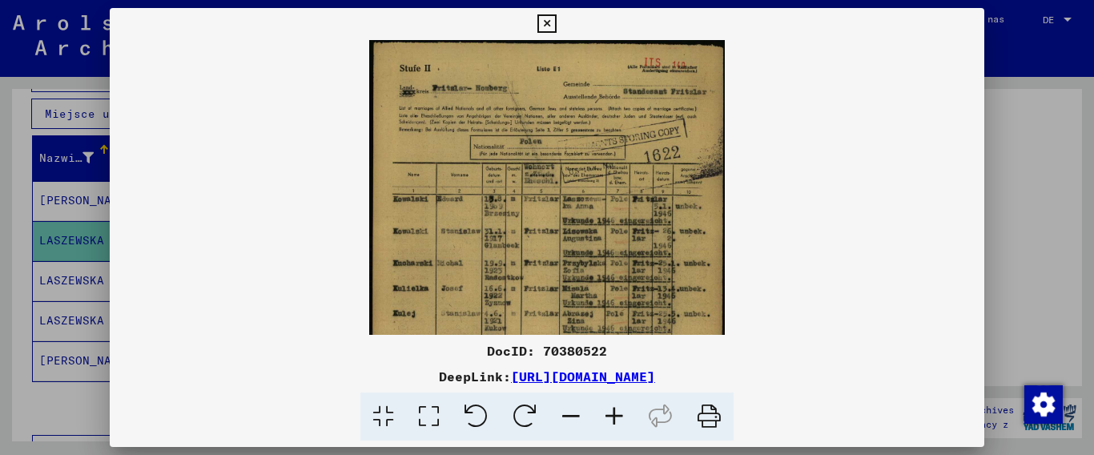
click at [612, 412] on icon at bounding box center [614, 416] width 43 height 49
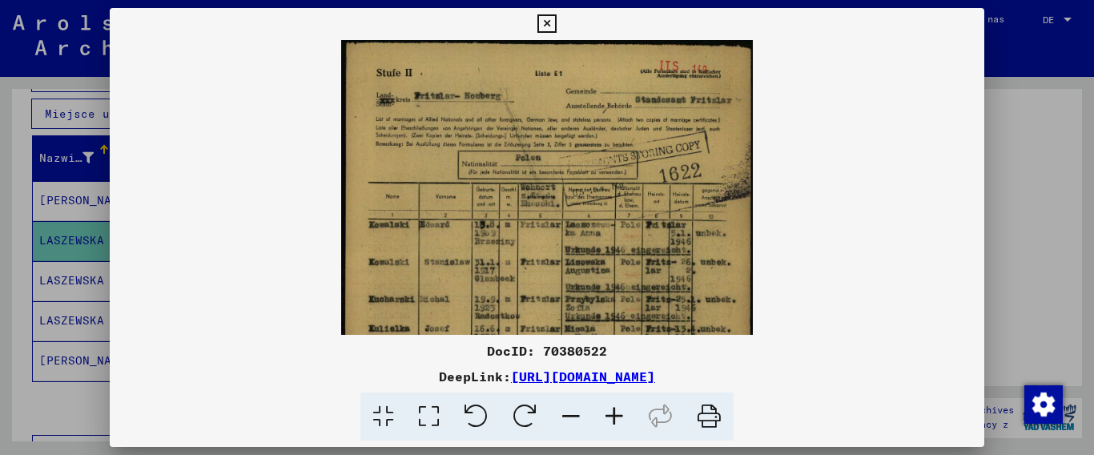
click at [612, 412] on icon at bounding box center [614, 416] width 43 height 49
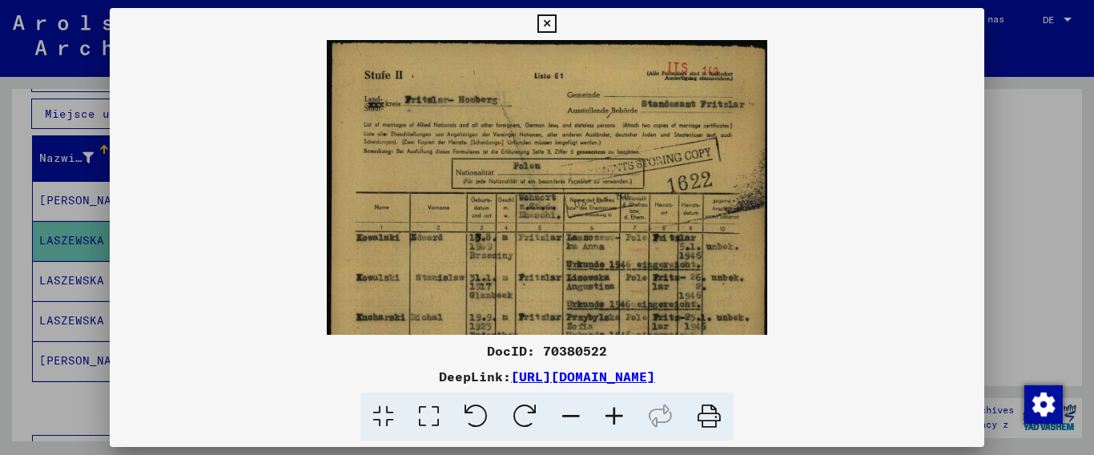
click at [612, 412] on icon at bounding box center [614, 416] width 43 height 49
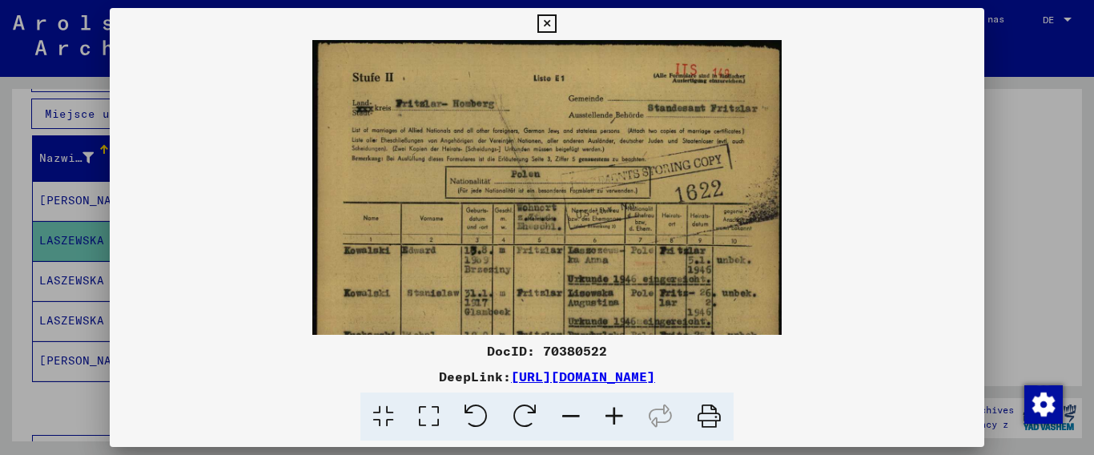
click at [612, 412] on icon at bounding box center [614, 416] width 43 height 49
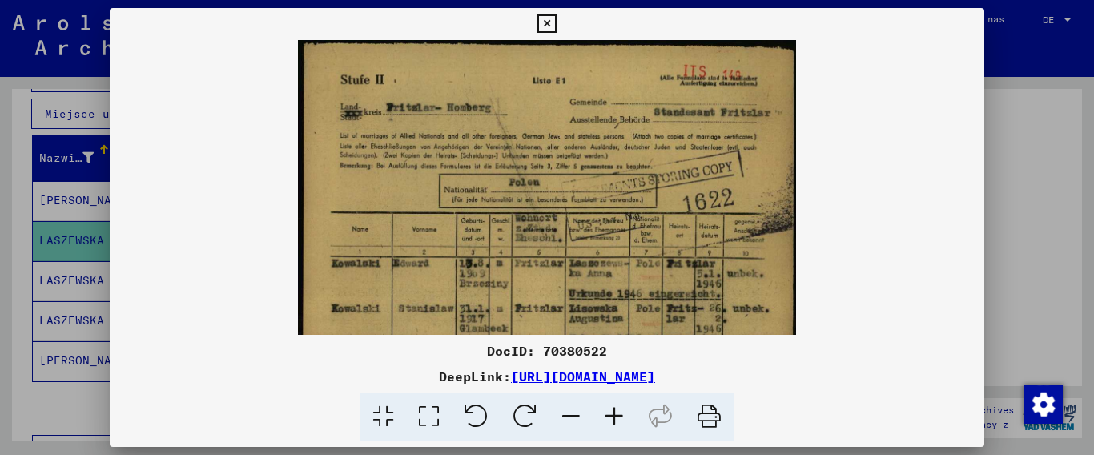
click at [612, 412] on icon at bounding box center [614, 416] width 43 height 49
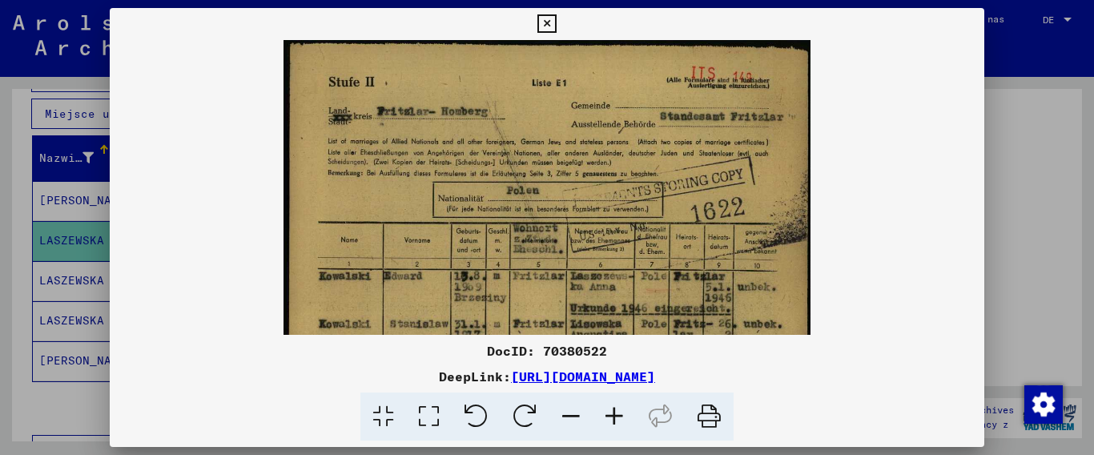
click at [612, 412] on icon at bounding box center [614, 416] width 43 height 49
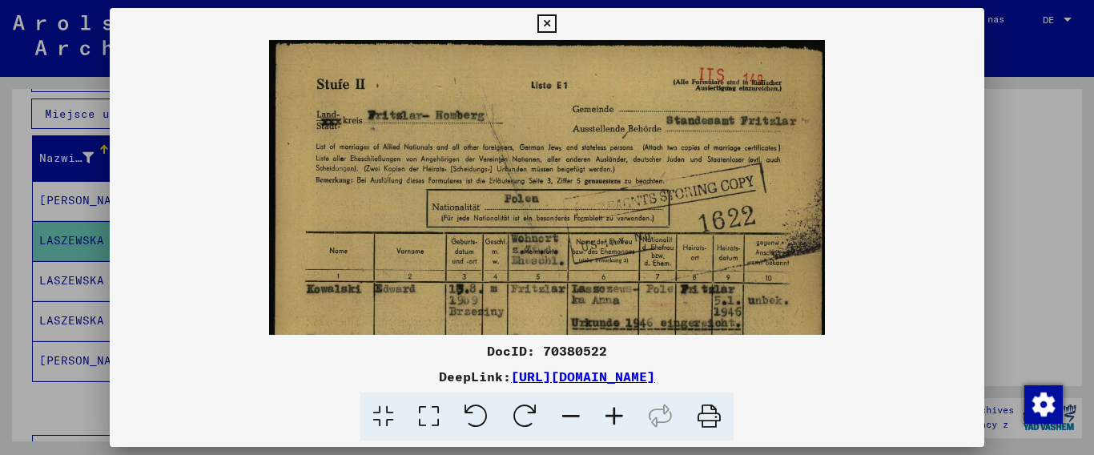
click at [612, 412] on icon at bounding box center [614, 416] width 43 height 49
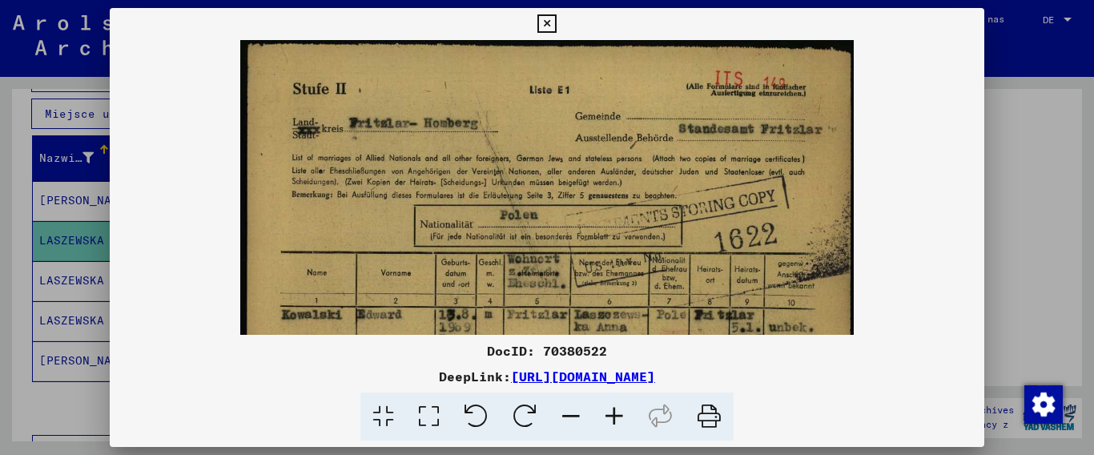
click at [612, 412] on icon at bounding box center [614, 416] width 43 height 49
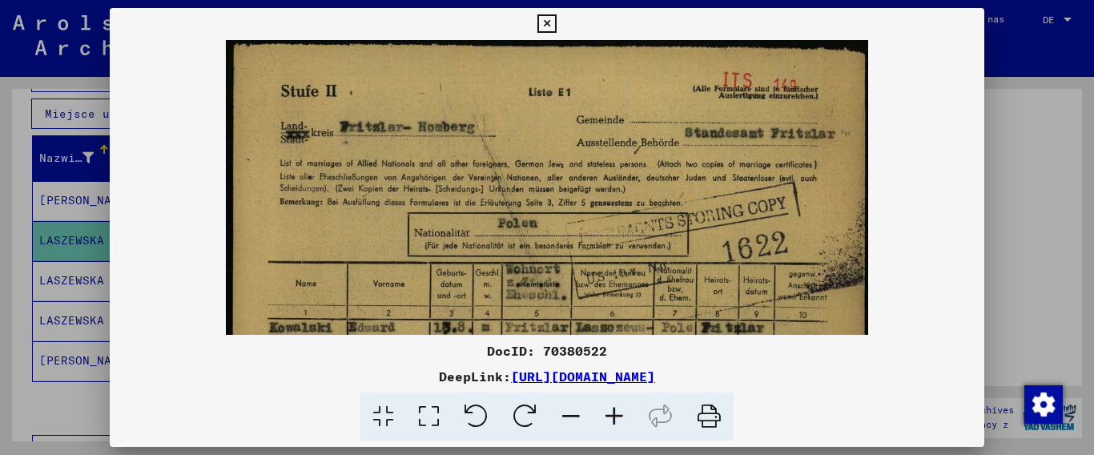
scroll to position [84, 0]
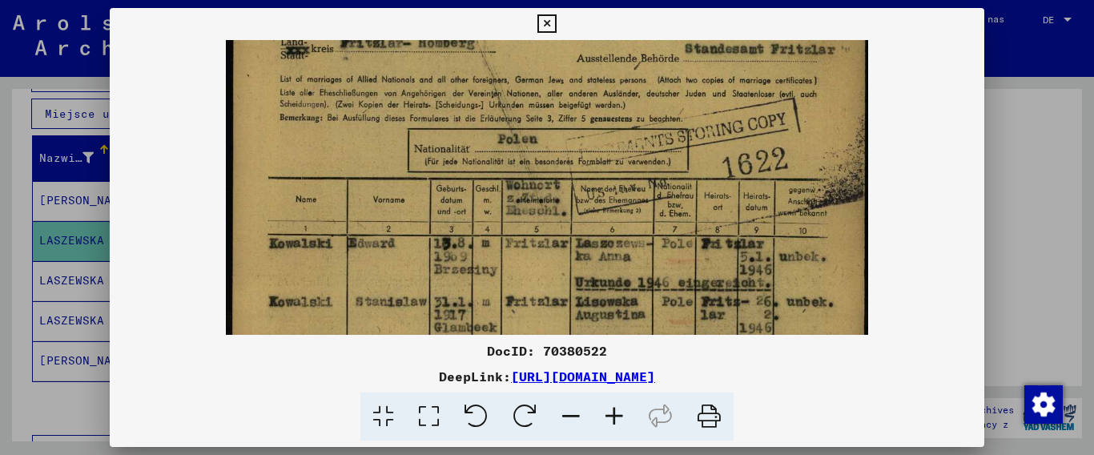
drag, startPoint x: 640, startPoint y: 259, endPoint x: 640, endPoint y: 175, distance: 84.1
click at [640, 175] on img at bounding box center [546, 403] width 641 height 895
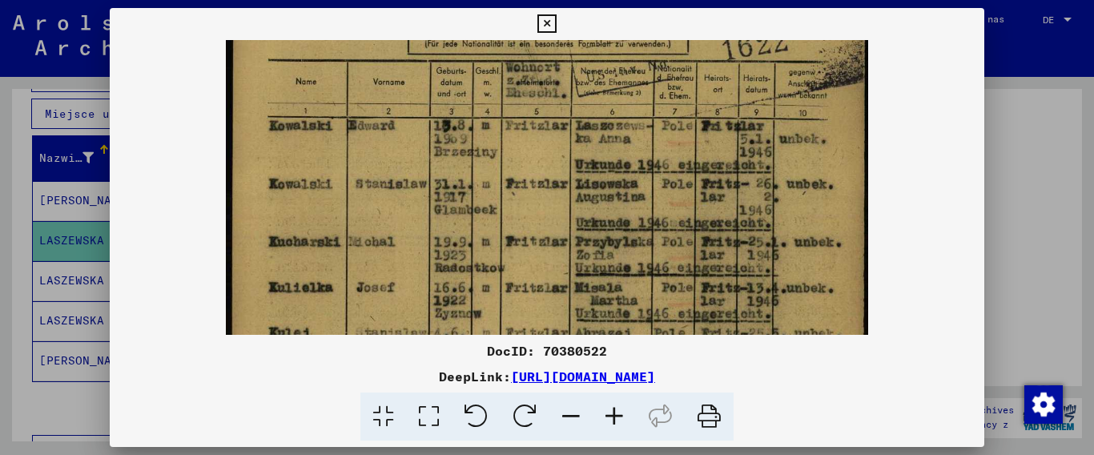
drag, startPoint x: 685, startPoint y: 310, endPoint x: 684, endPoint y: 174, distance: 136.1
click at [683, 175] on img at bounding box center [546, 285] width 641 height 895
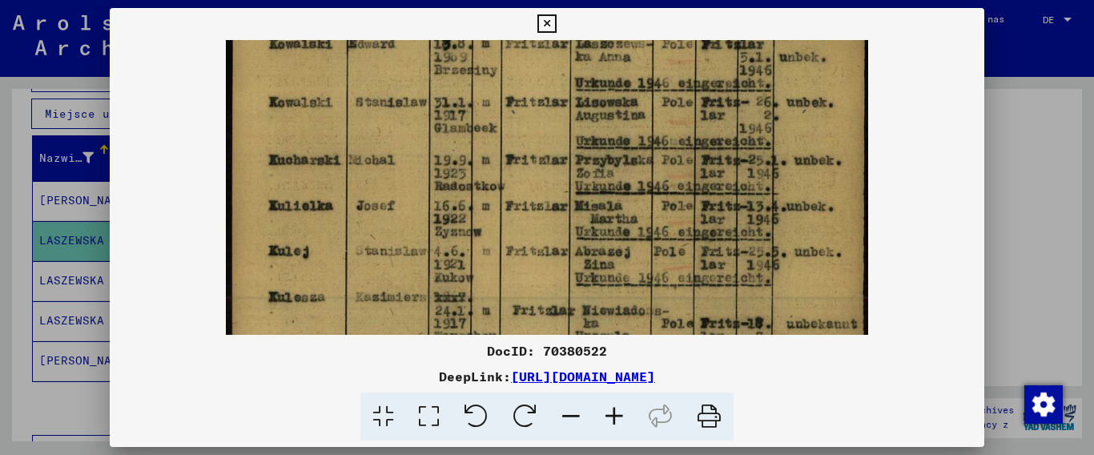
drag, startPoint x: 689, startPoint y: 268, endPoint x: 690, endPoint y: 201, distance: 67.3
click at [690, 201] on img at bounding box center [546, 204] width 641 height 895
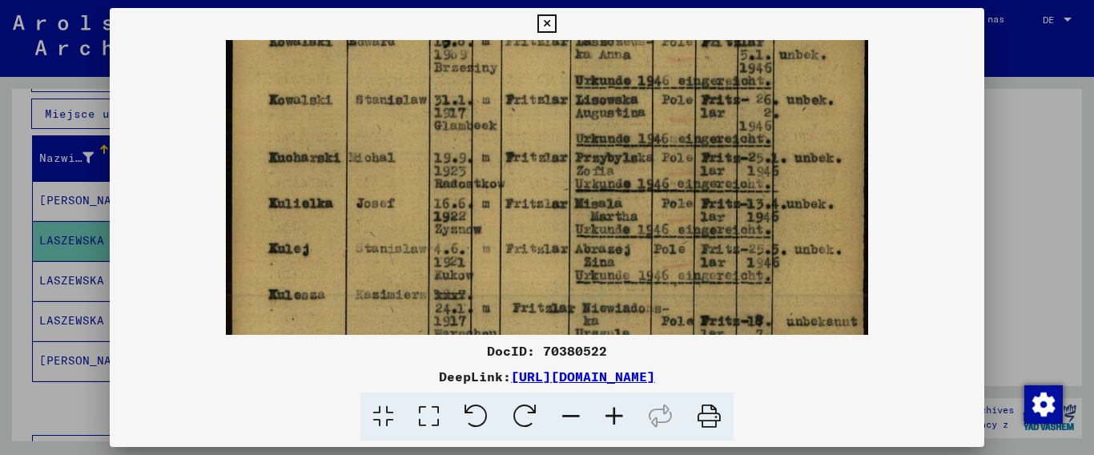
drag, startPoint x: 685, startPoint y: 285, endPoint x: 687, endPoint y: 202, distance: 83.3
click at [687, 202] on img at bounding box center [546, 201] width 641 height 895
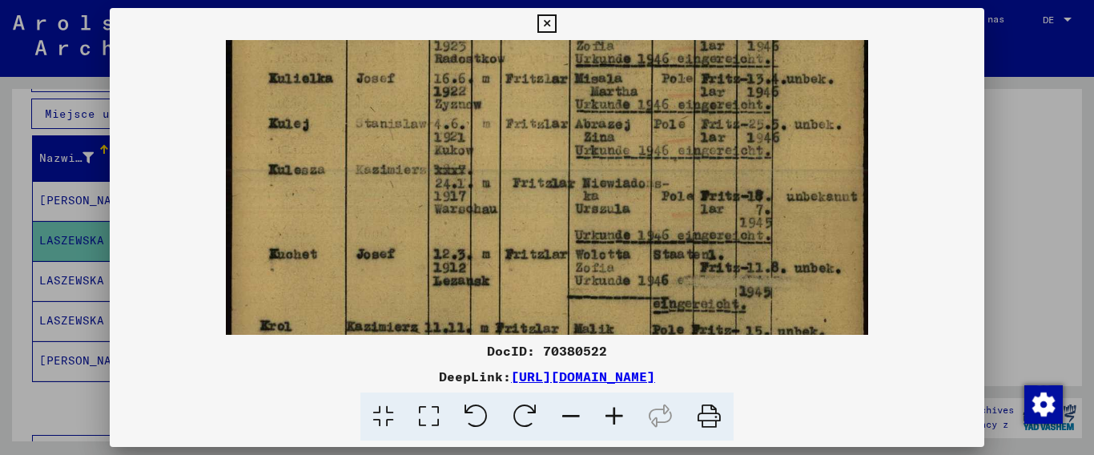
drag, startPoint x: 686, startPoint y: 234, endPoint x: 684, endPoint y: 193, distance: 40.9
click at [684, 193] on img at bounding box center [546, 76] width 641 height 895
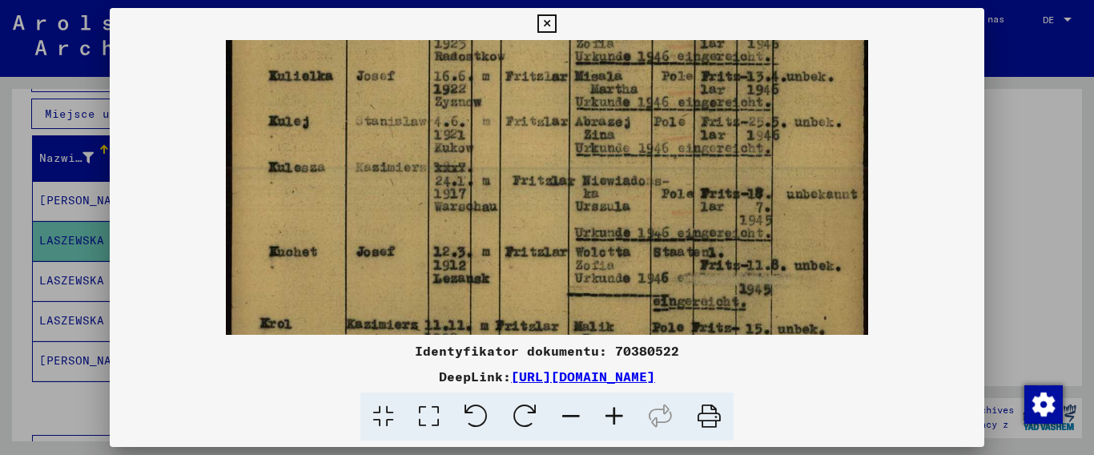
click at [699, 155] on img at bounding box center [546, 74] width 641 height 895
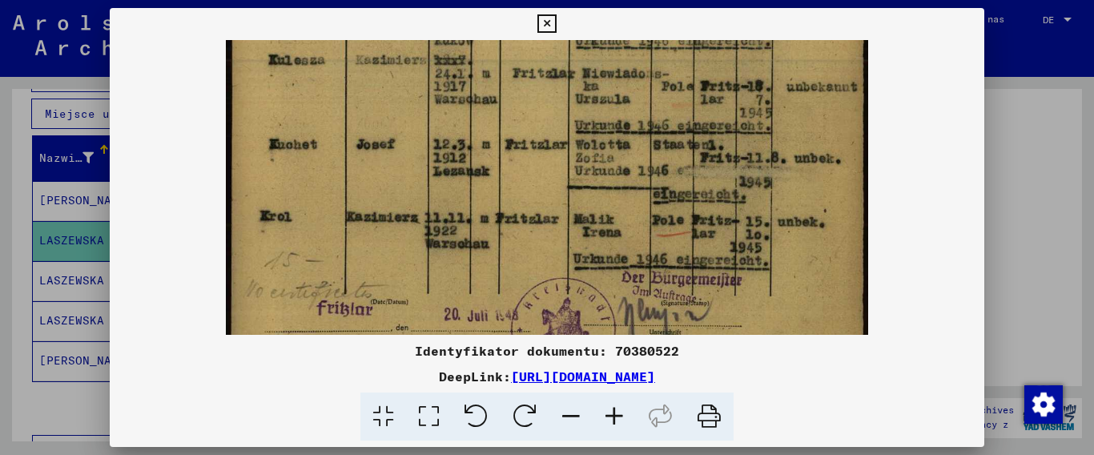
drag, startPoint x: 701, startPoint y: 262, endPoint x: 701, endPoint y: 153, distance: 108.9
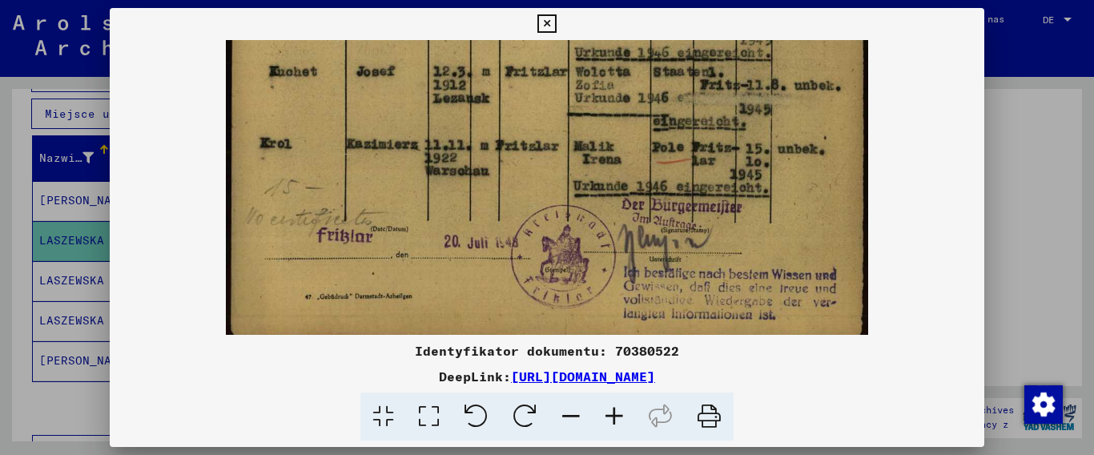
scroll to position [601, 0]
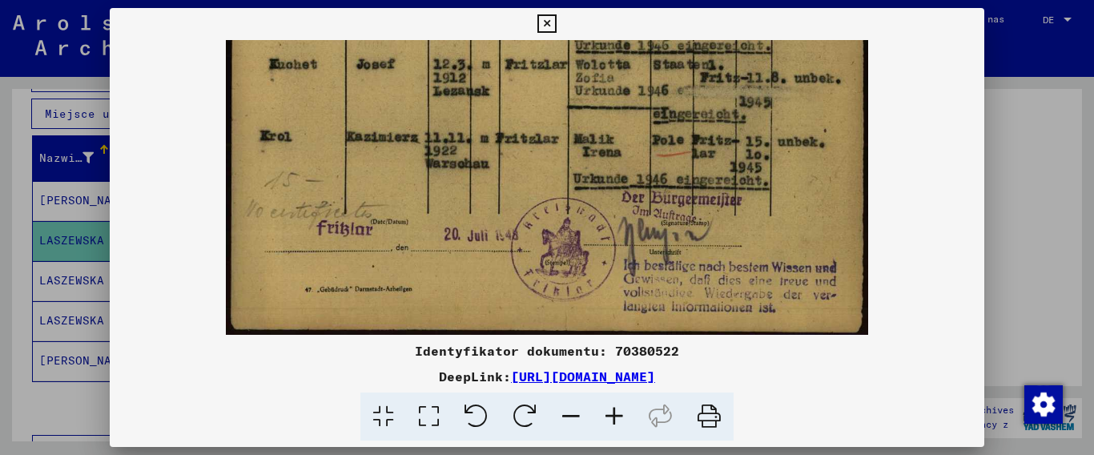
drag, startPoint x: 703, startPoint y: 288, endPoint x: 692, endPoint y: 168, distance: 120.6
click at [556, 22] on icon at bounding box center [546, 23] width 18 height 19
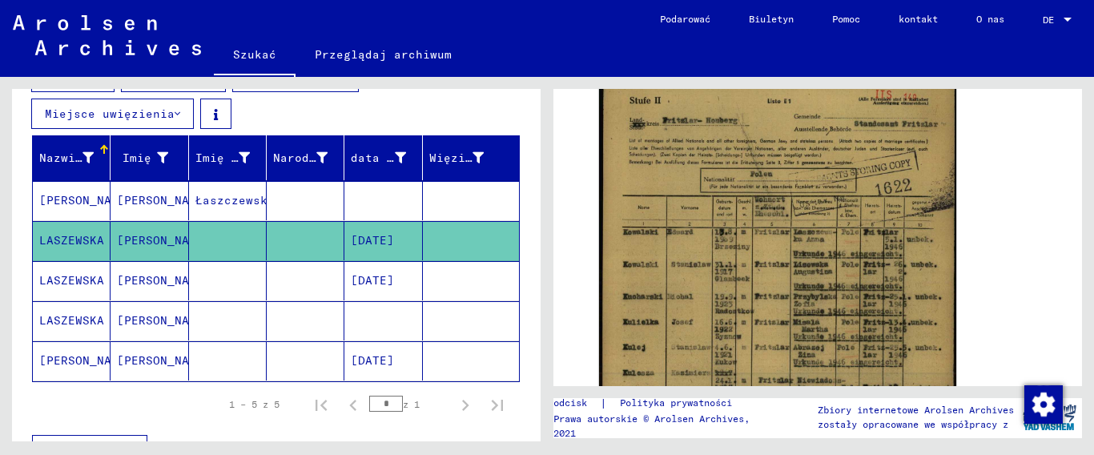
click at [352, 281] on font "[DATE]" at bounding box center [372, 280] width 43 height 14
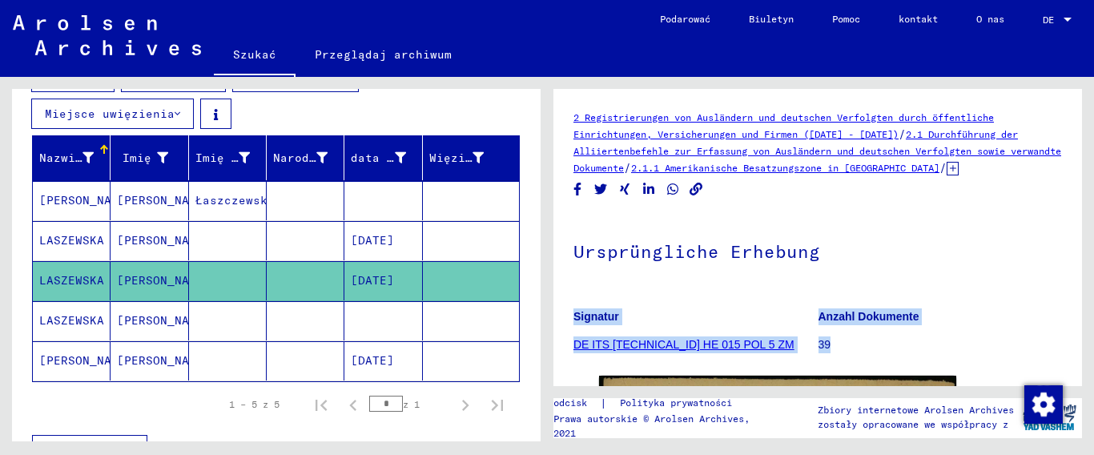
drag, startPoint x: 989, startPoint y: 343, endPoint x: 990, endPoint y: 255, distance: 88.1
click at [990, 255] on div "Ursprüngliche Erhebung Signatur DE ITS [TECHNICAL_ID] HE 015 POL 5 ZM Anzahl Do…" at bounding box center [817, 292] width 488 height 155
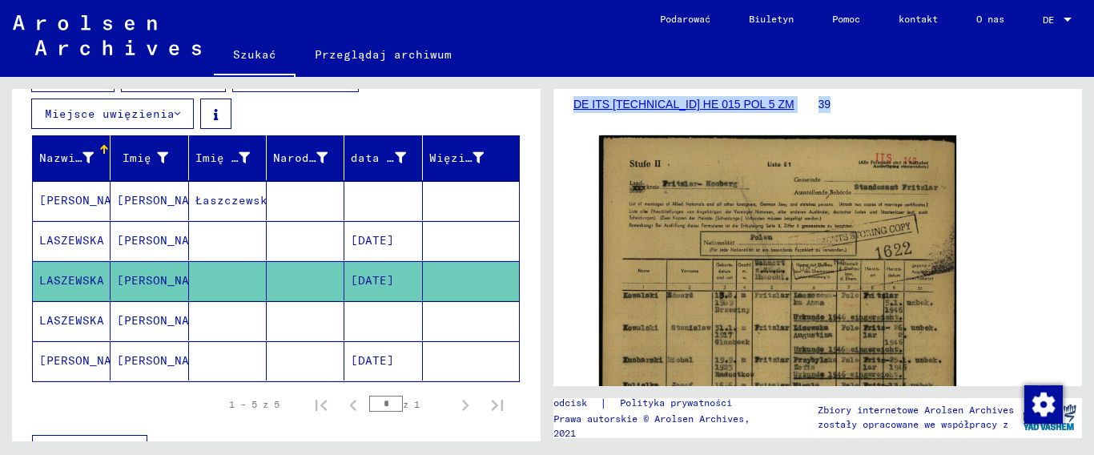
scroll to position [320, 0]
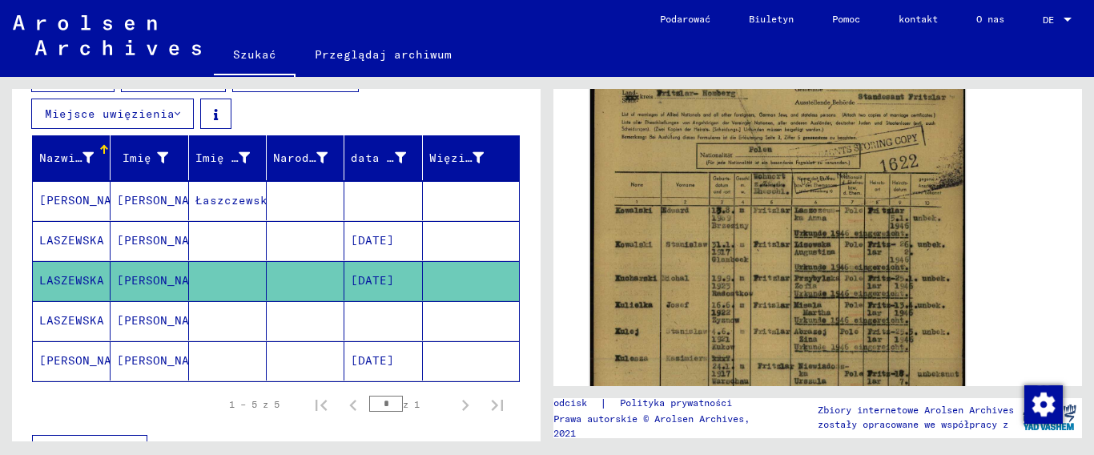
click at [769, 293] on img at bounding box center [777, 303] width 375 height 523
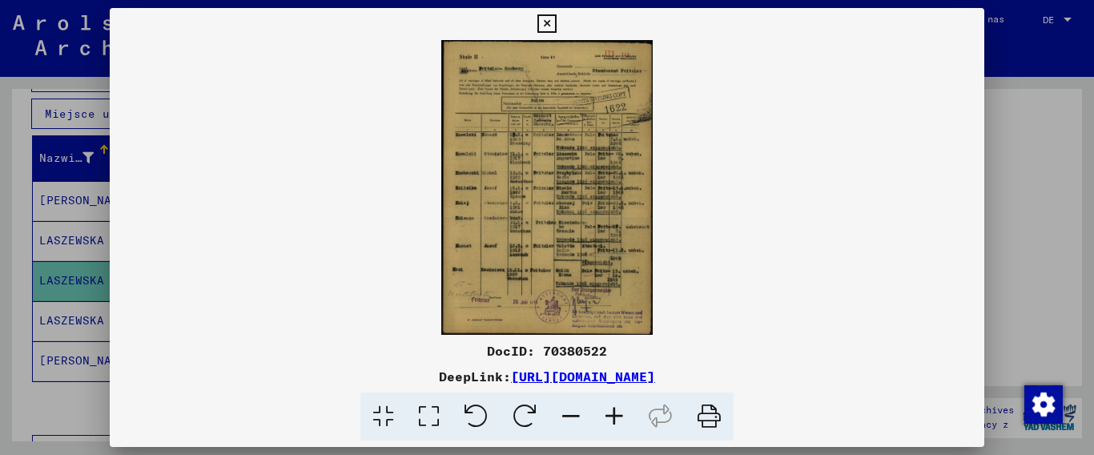
click at [617, 410] on icon at bounding box center [614, 416] width 43 height 49
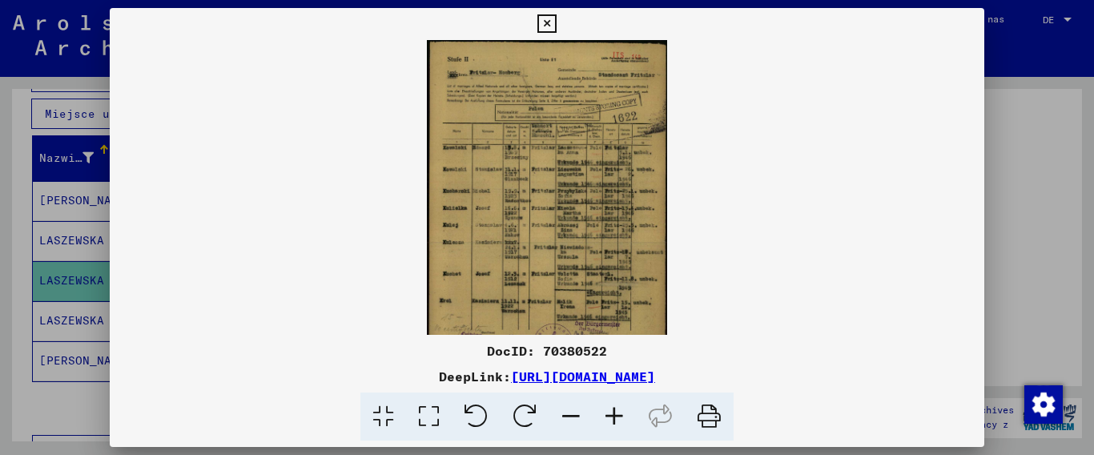
click at [613, 412] on icon at bounding box center [614, 416] width 43 height 49
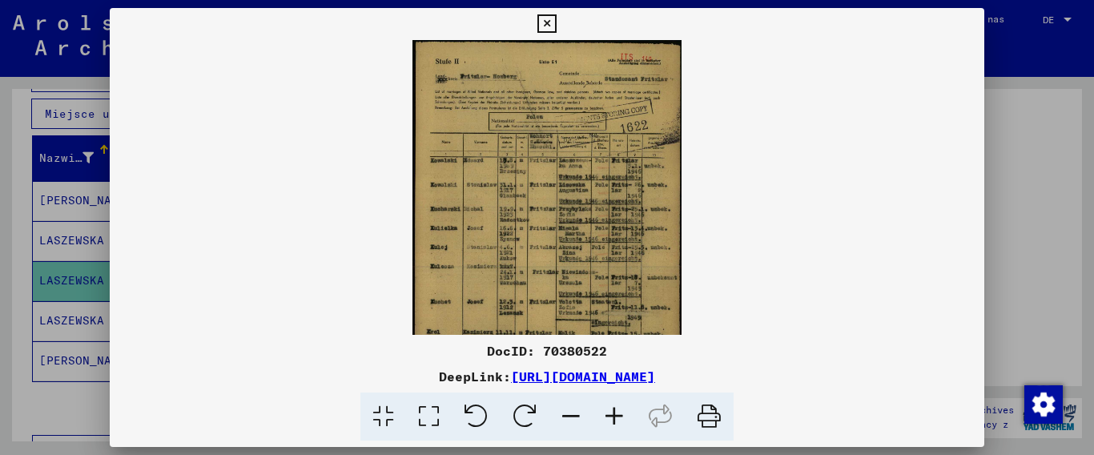
click at [613, 412] on icon at bounding box center [614, 416] width 43 height 49
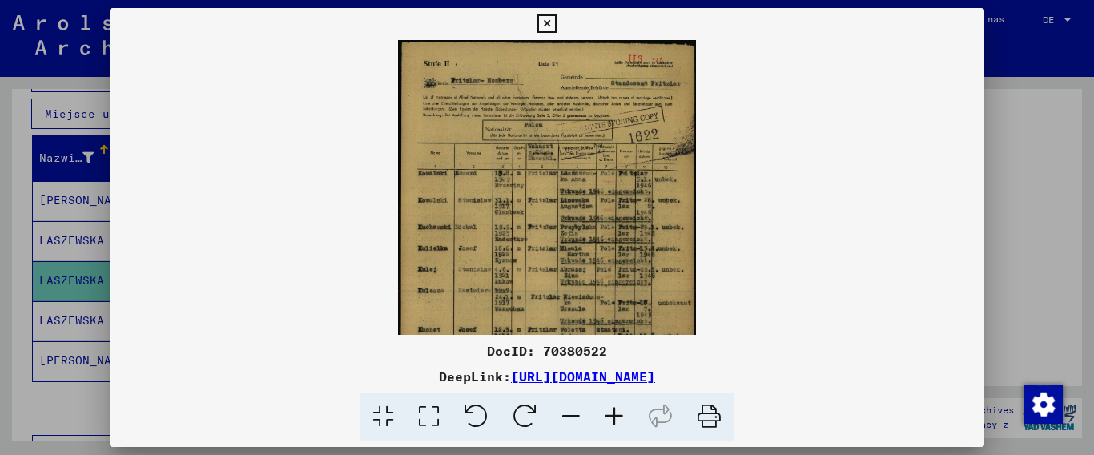
click at [613, 412] on icon at bounding box center [614, 416] width 43 height 49
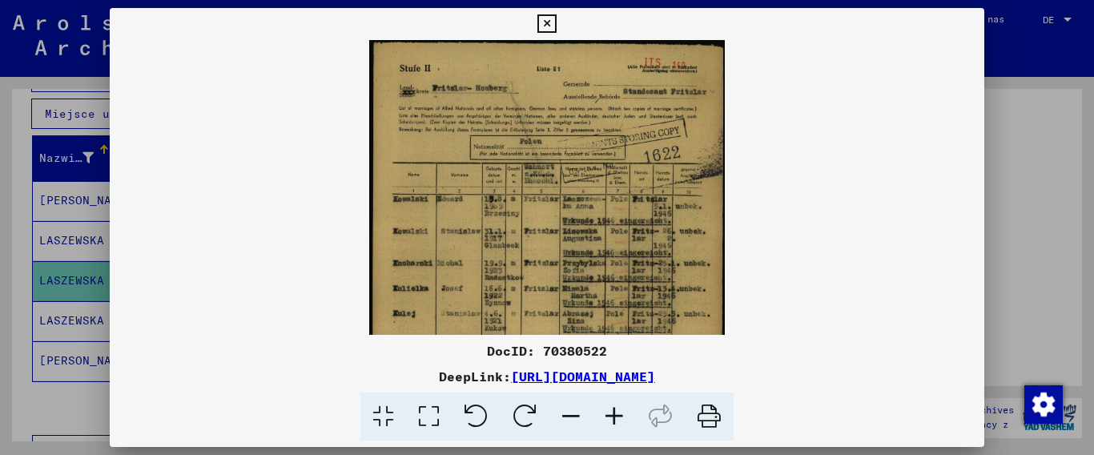
click at [613, 412] on icon at bounding box center [614, 416] width 43 height 49
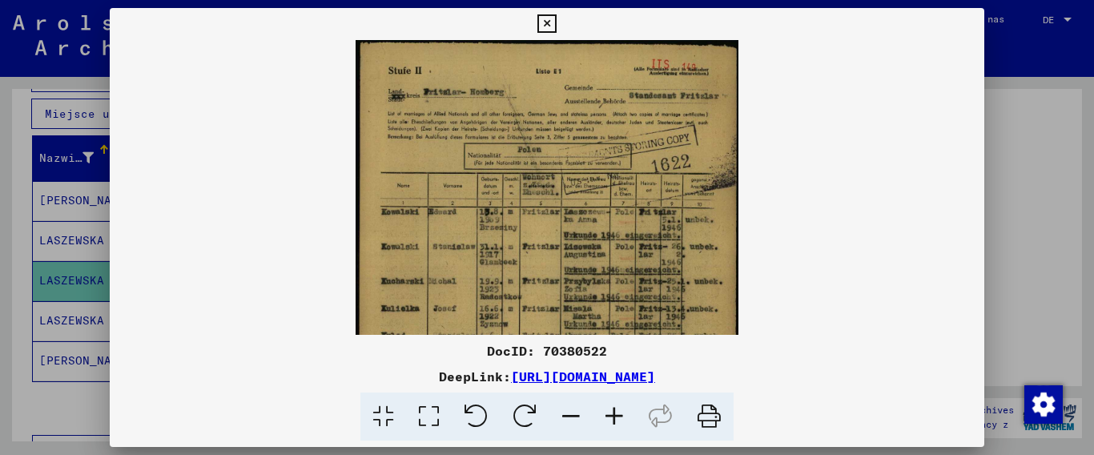
click at [613, 412] on icon at bounding box center [614, 416] width 43 height 49
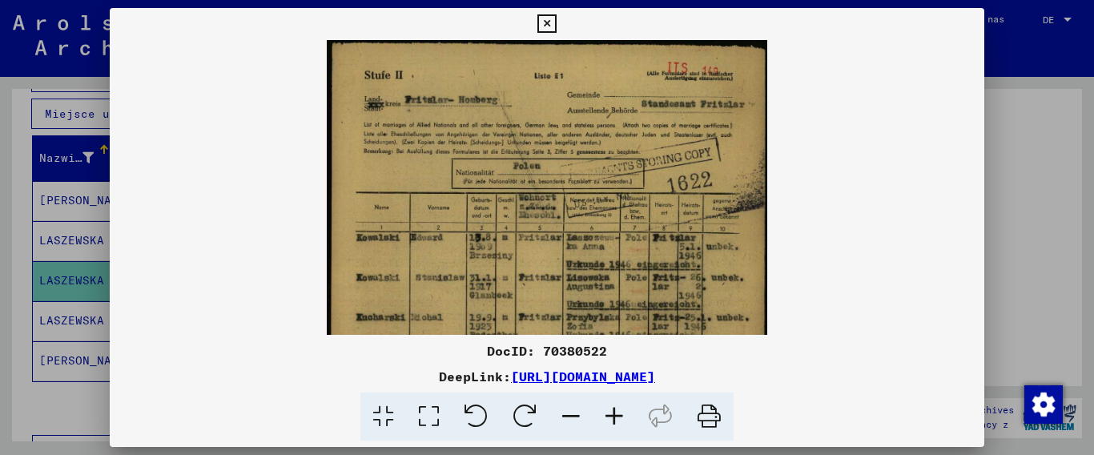
click at [613, 412] on icon at bounding box center [614, 416] width 43 height 49
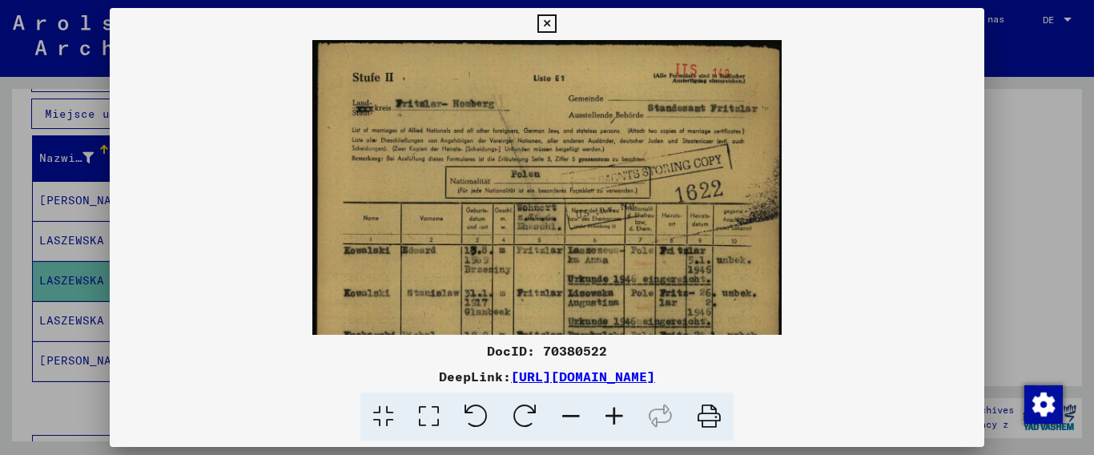
click at [613, 412] on icon at bounding box center [614, 416] width 43 height 49
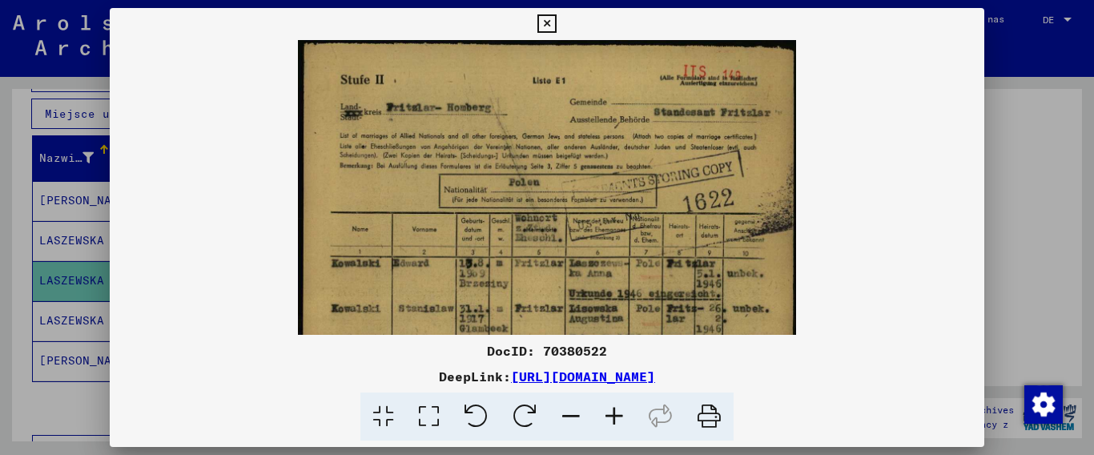
click at [613, 412] on icon at bounding box center [614, 416] width 43 height 49
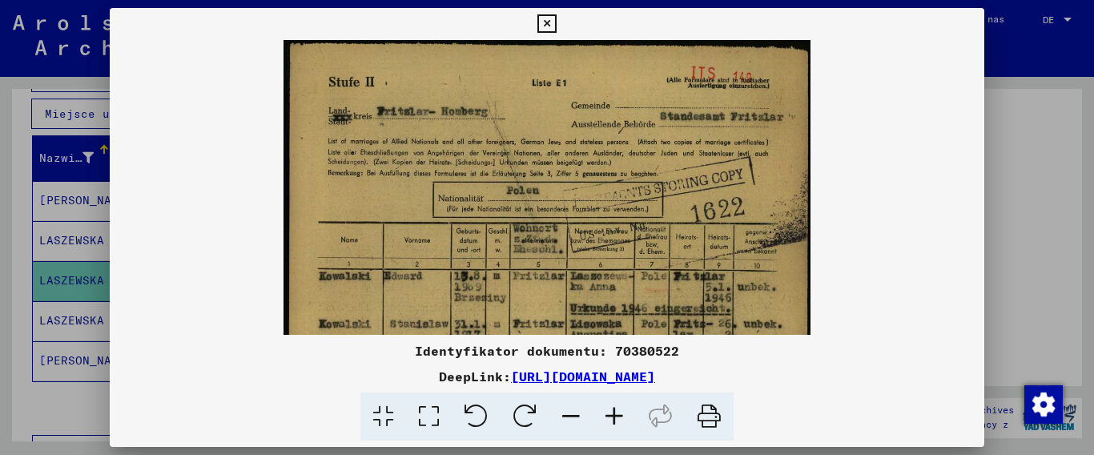
click at [556, 20] on icon at bounding box center [546, 23] width 18 height 19
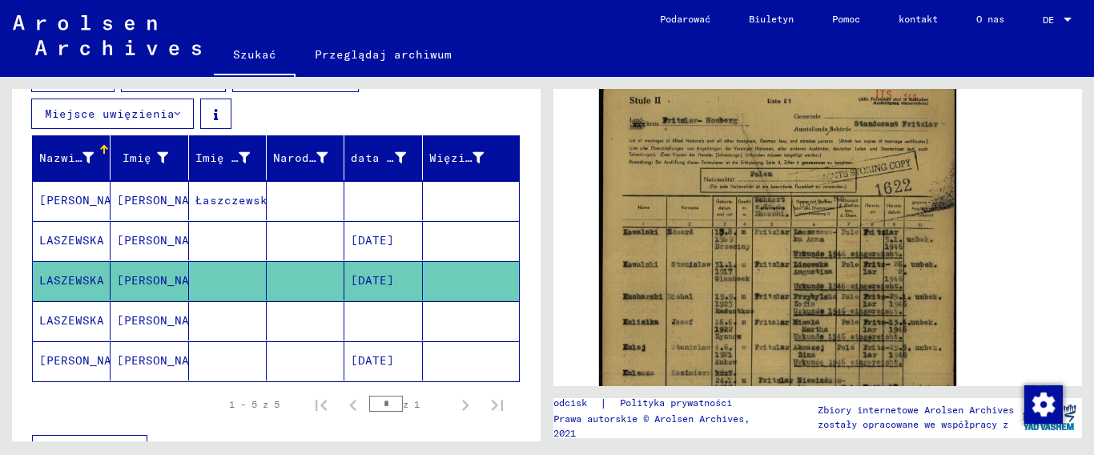
click at [175, 323] on mat-cell "[PERSON_NAME]" at bounding box center [149, 320] width 78 height 39
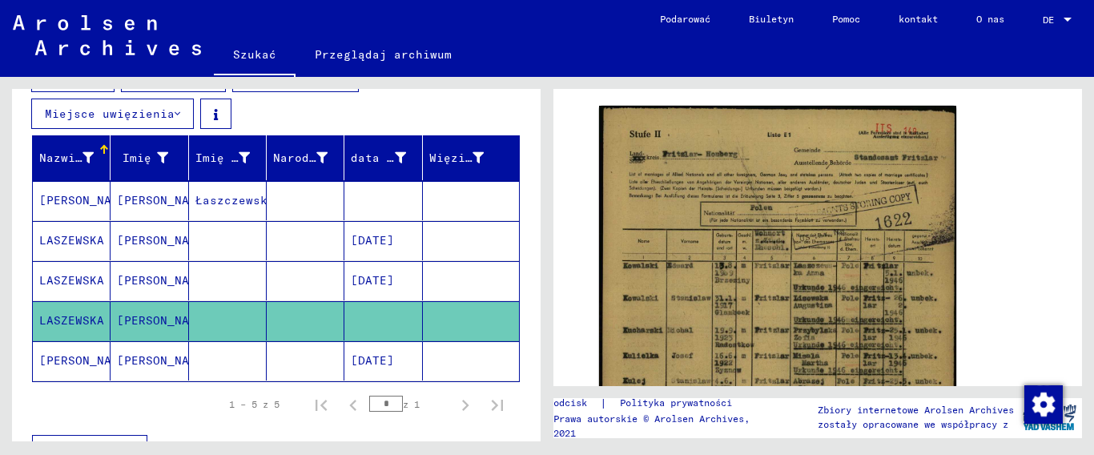
scroll to position [320, 0]
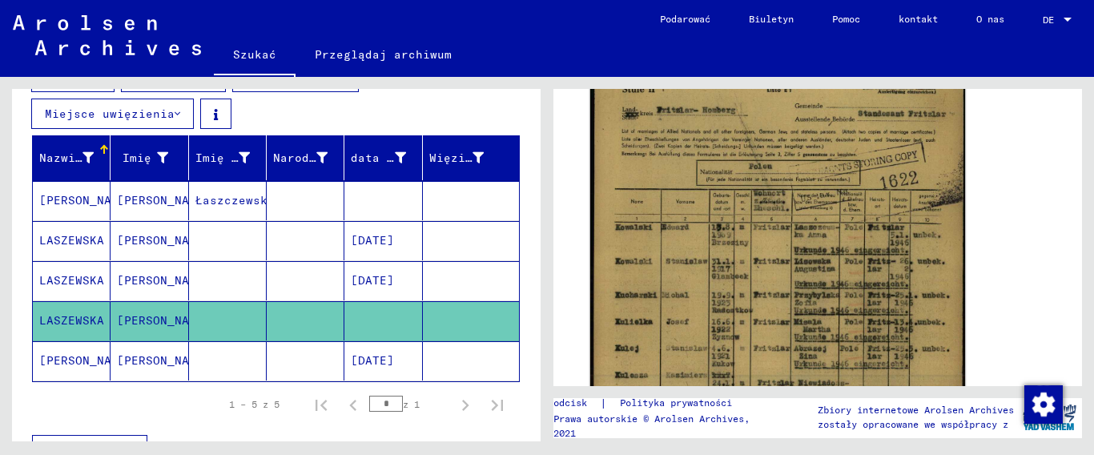
click at [743, 312] on img at bounding box center [777, 320] width 375 height 523
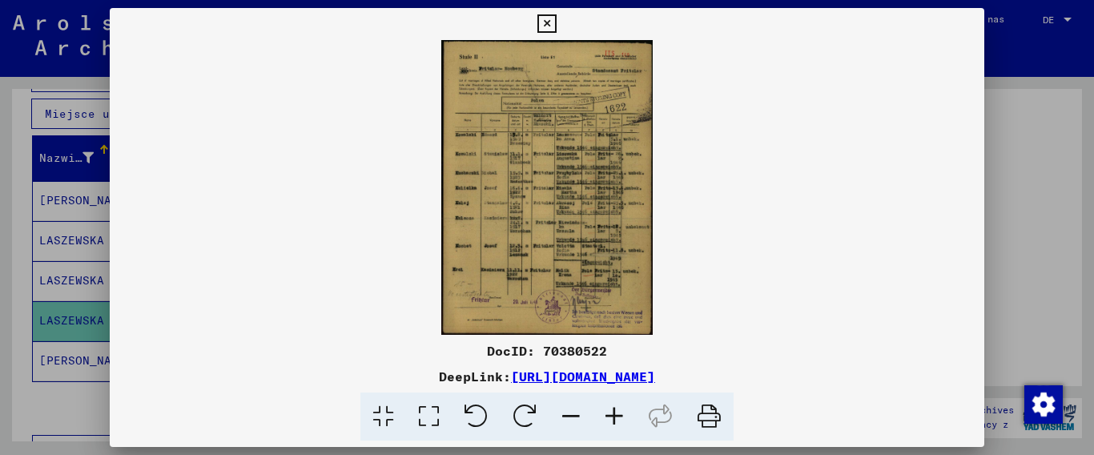
click at [623, 416] on icon at bounding box center [614, 416] width 43 height 49
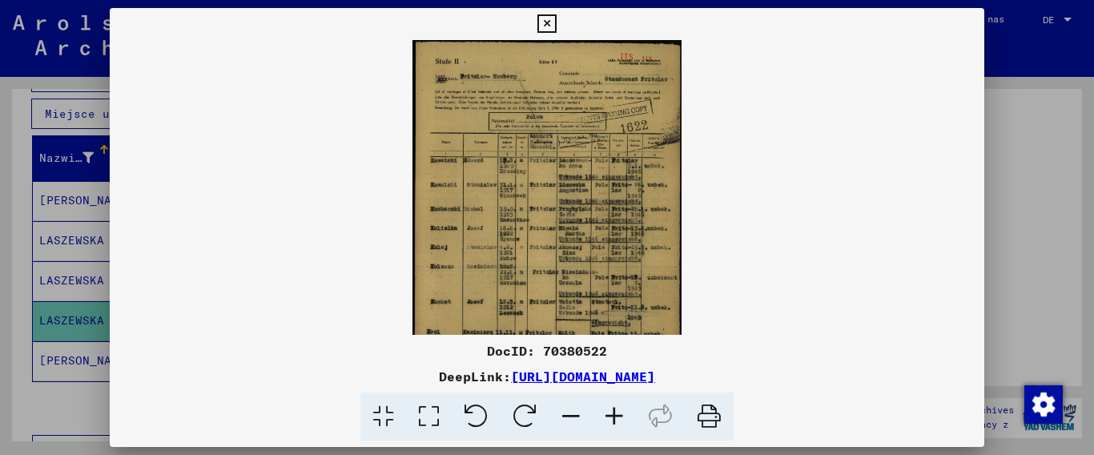
click at [623, 416] on icon at bounding box center [614, 416] width 43 height 49
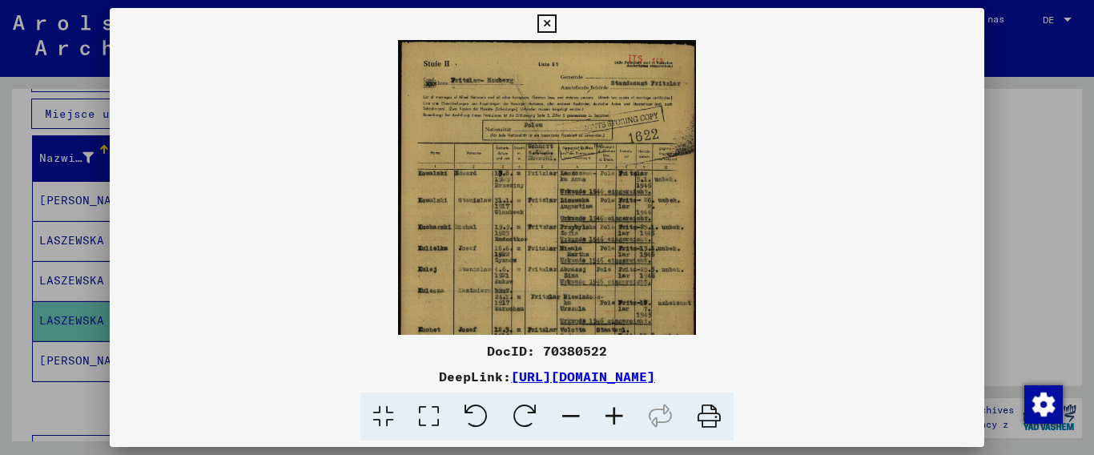
click at [623, 416] on icon at bounding box center [614, 416] width 43 height 49
click at [622, 416] on icon at bounding box center [614, 416] width 43 height 49
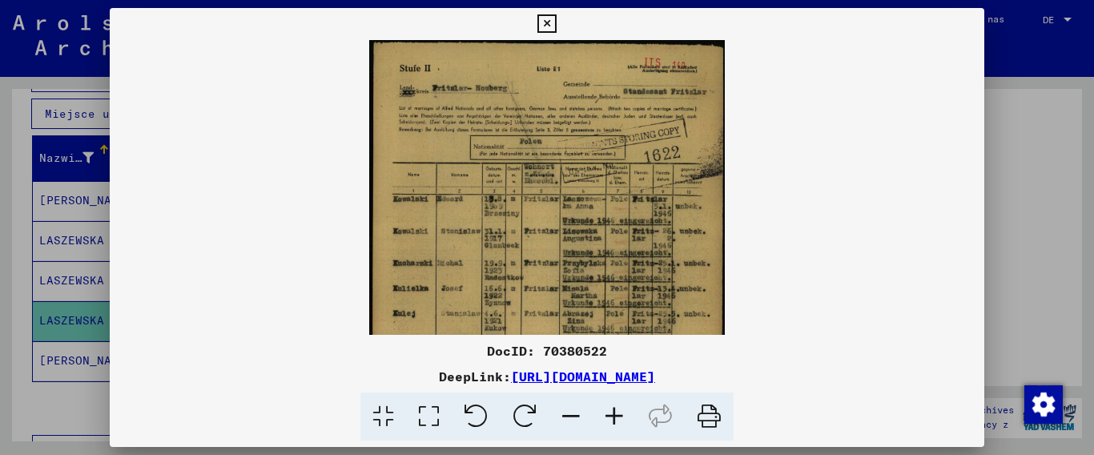
click at [622, 416] on icon at bounding box center [614, 416] width 43 height 49
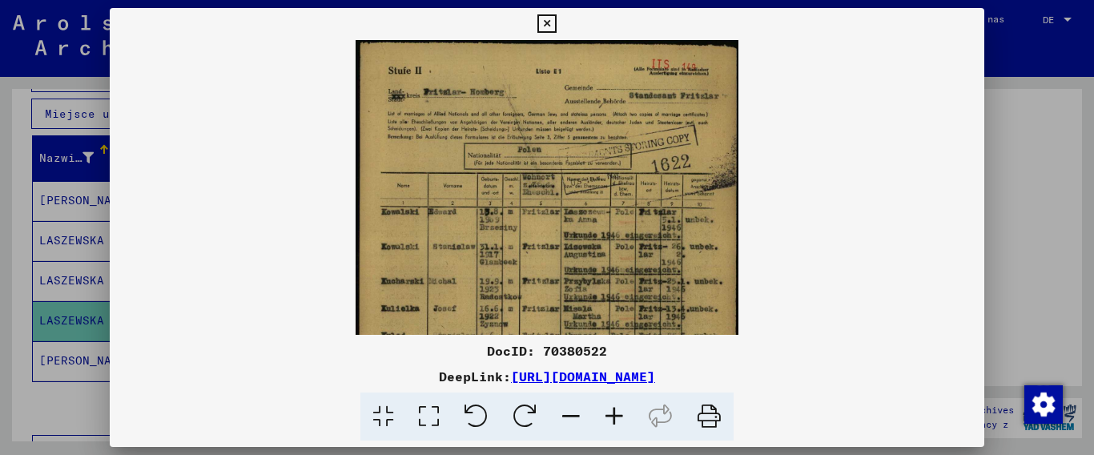
click at [622, 416] on icon at bounding box center [614, 416] width 43 height 49
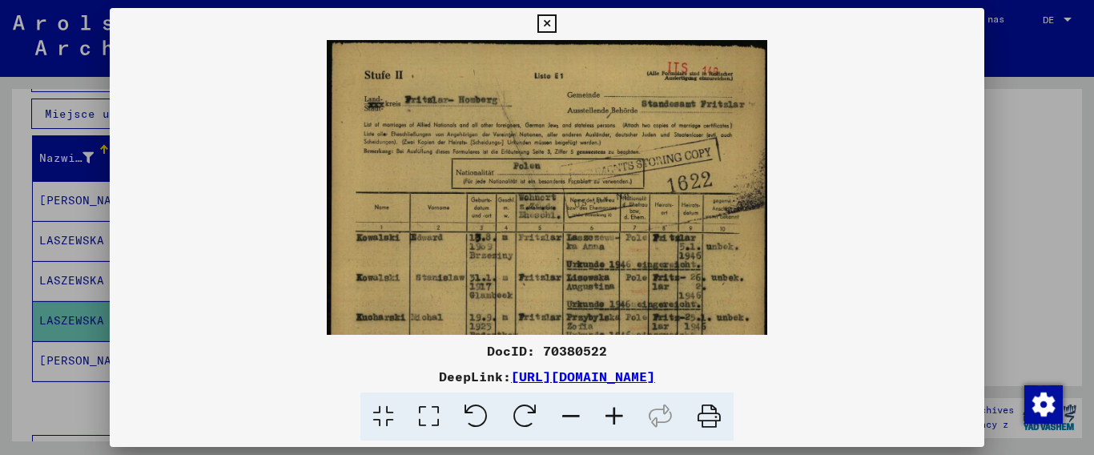
click at [622, 416] on icon at bounding box center [614, 416] width 43 height 49
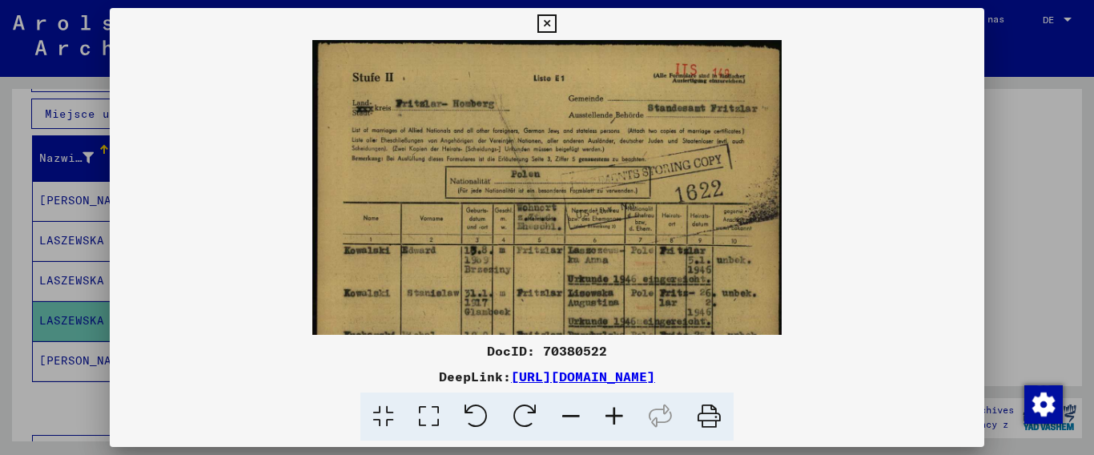
click at [622, 416] on icon at bounding box center [614, 416] width 43 height 49
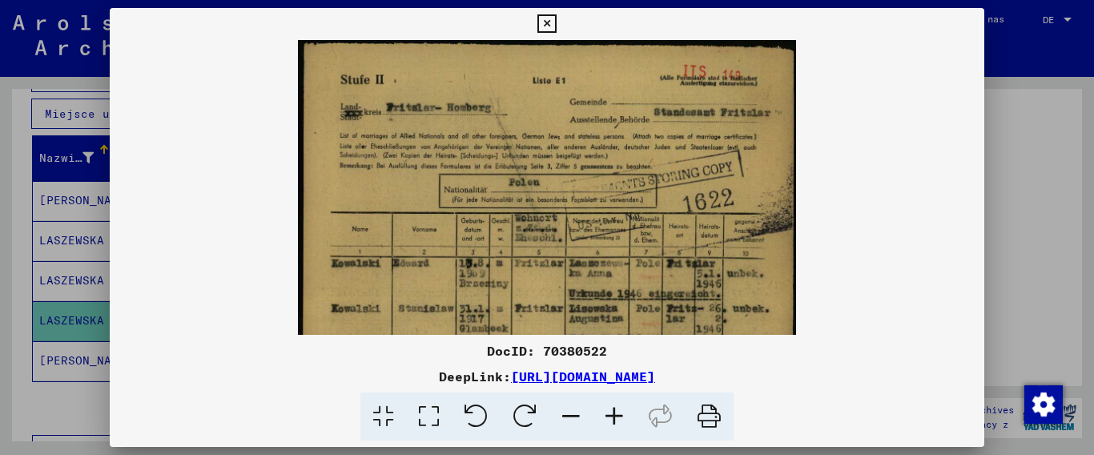
click at [622, 416] on icon at bounding box center [614, 416] width 43 height 49
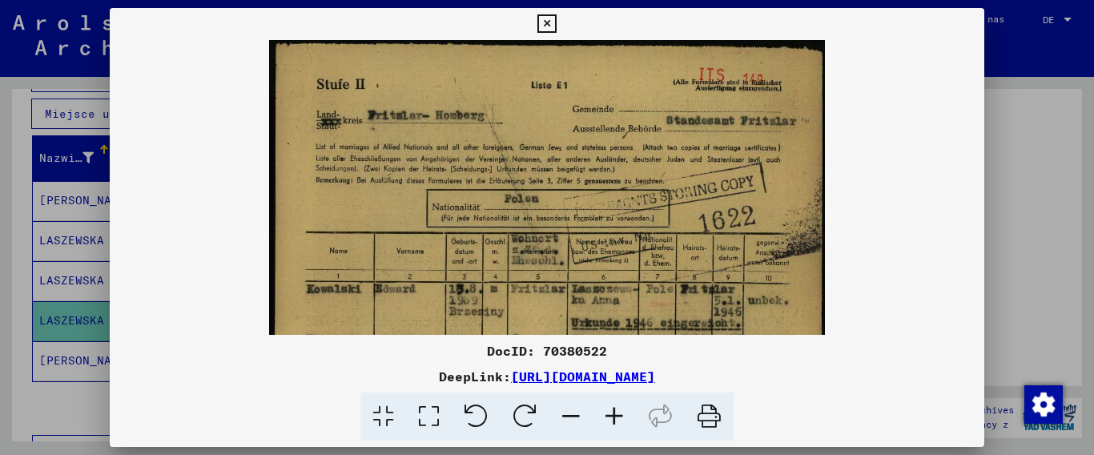
click at [622, 416] on icon at bounding box center [614, 416] width 43 height 49
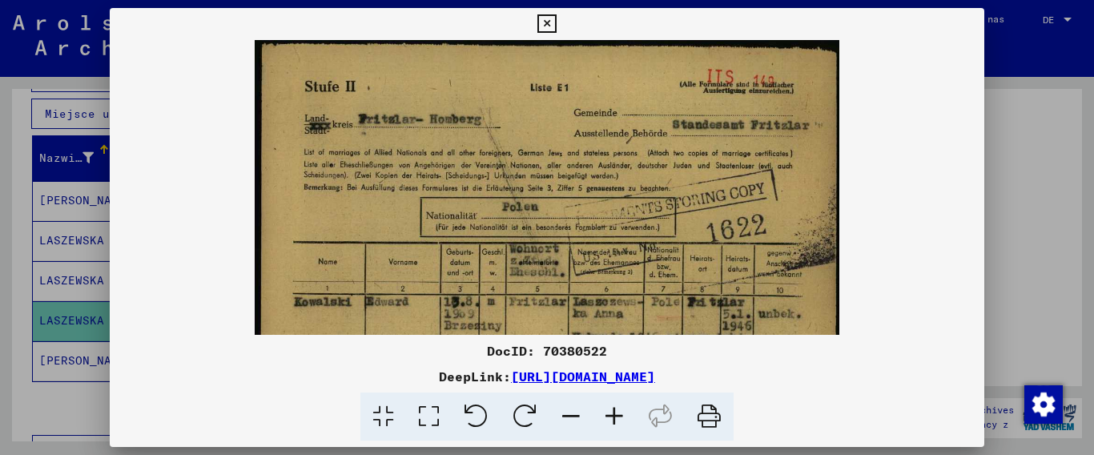
click at [616, 412] on icon at bounding box center [614, 416] width 43 height 49
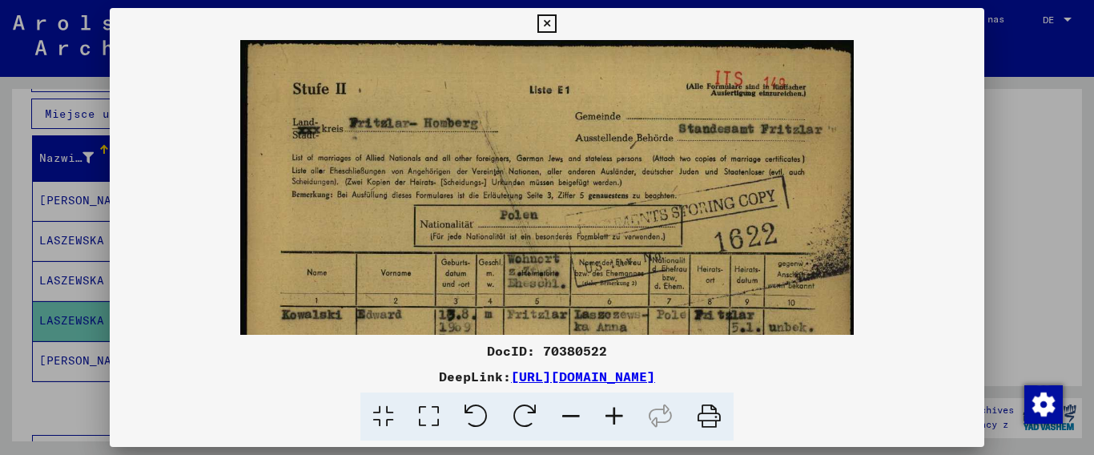
click at [616, 412] on icon at bounding box center [614, 416] width 43 height 49
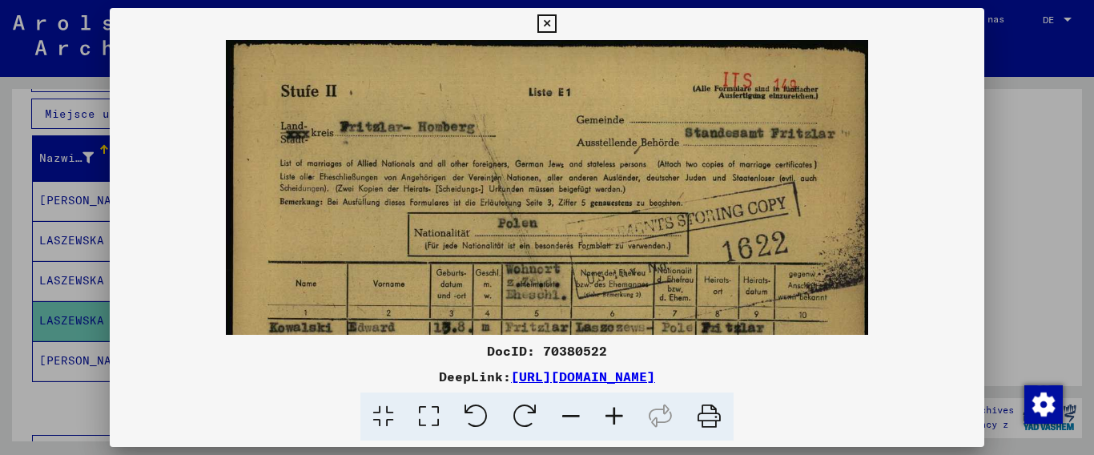
click at [616, 412] on icon at bounding box center [614, 416] width 43 height 49
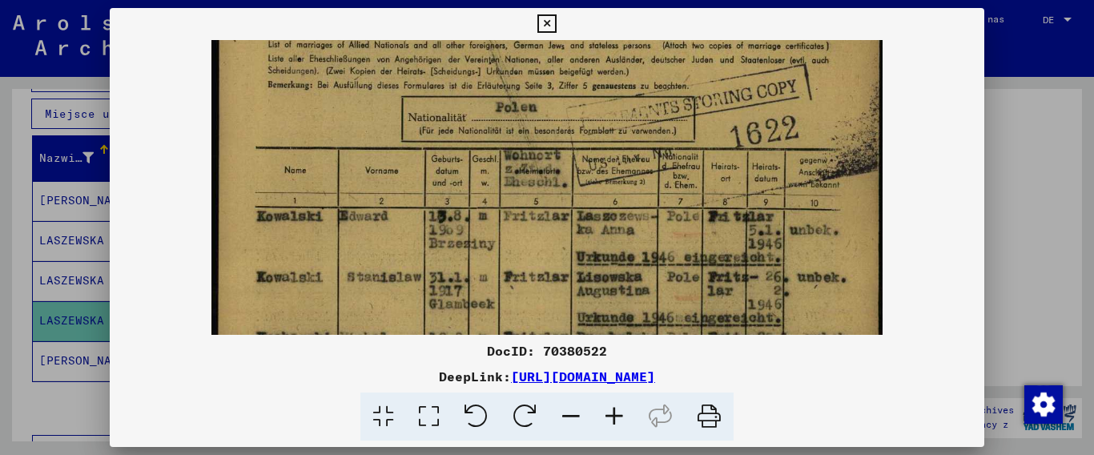
scroll to position [125, 0]
drag, startPoint x: 705, startPoint y: 242, endPoint x: 696, endPoint y: 117, distance: 125.3
click at [696, 117] on img at bounding box center [546, 382] width 670 height 935
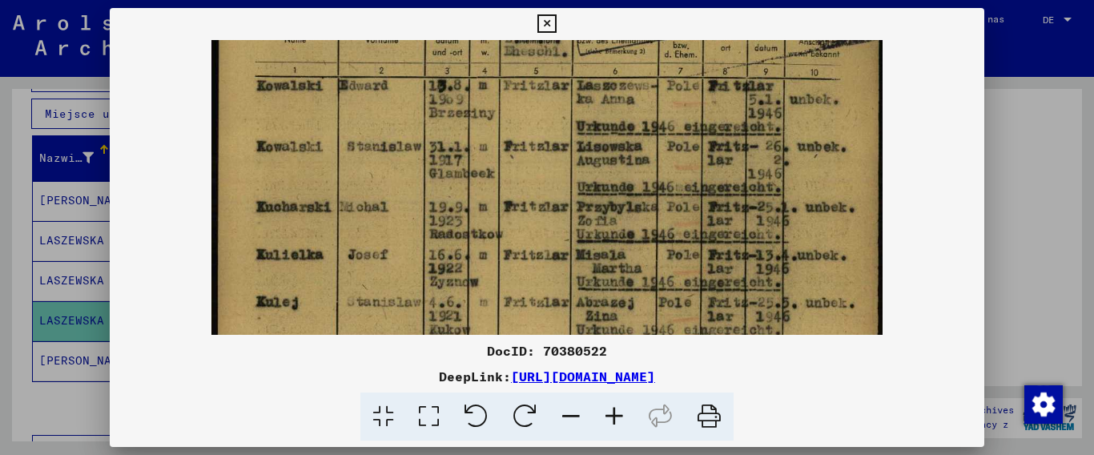
drag, startPoint x: 719, startPoint y: 263, endPoint x: 713, endPoint y: 134, distance: 129.8
click at [713, 134] on img at bounding box center [546, 252] width 670 height 935
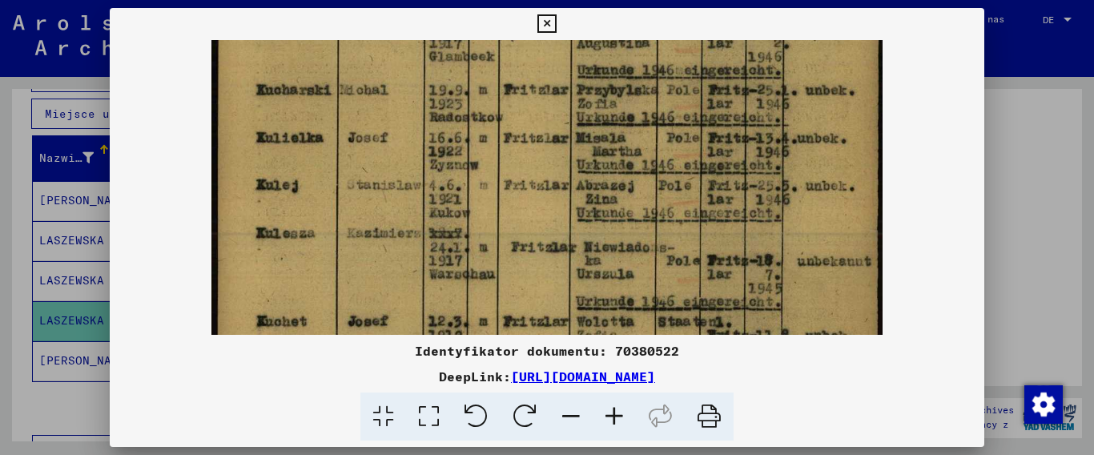
drag, startPoint x: 713, startPoint y: 250, endPoint x: 699, endPoint y: 133, distance: 117.8
click at [699, 133] on img at bounding box center [546, 136] width 670 height 935
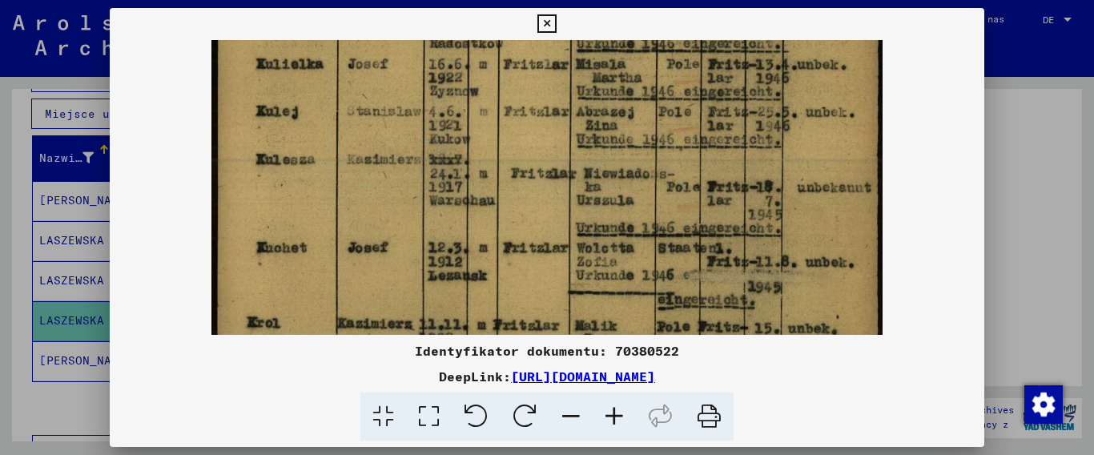
scroll to position [453, 0]
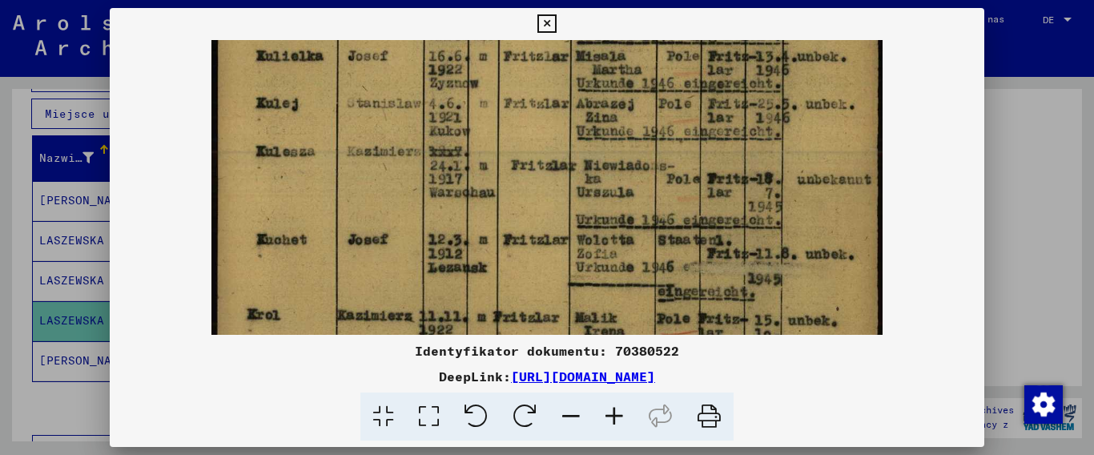
drag, startPoint x: 715, startPoint y: 261, endPoint x: 706, endPoint y: 179, distance: 82.1
click at [706, 179] on img at bounding box center [546, 54] width 670 height 935
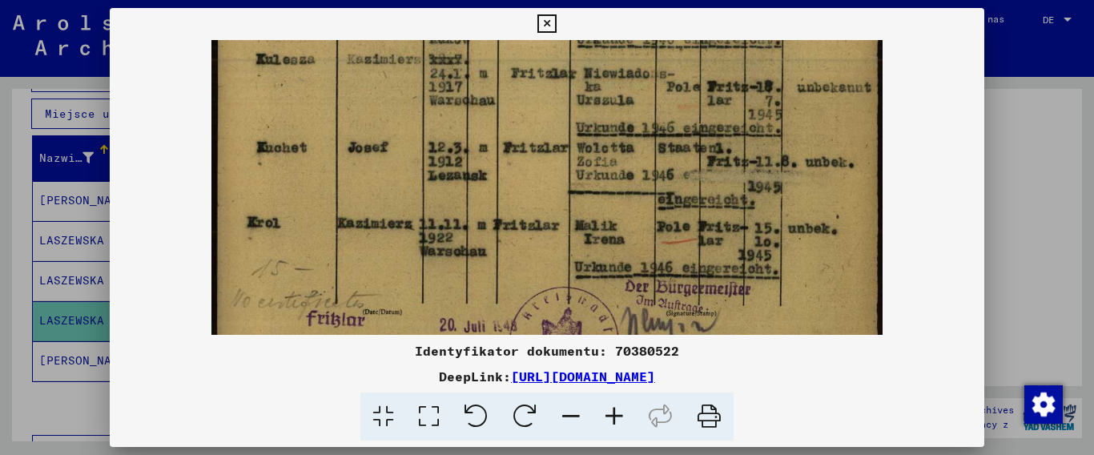
drag, startPoint x: 713, startPoint y: 266, endPoint x: 704, endPoint y: 154, distance: 112.4
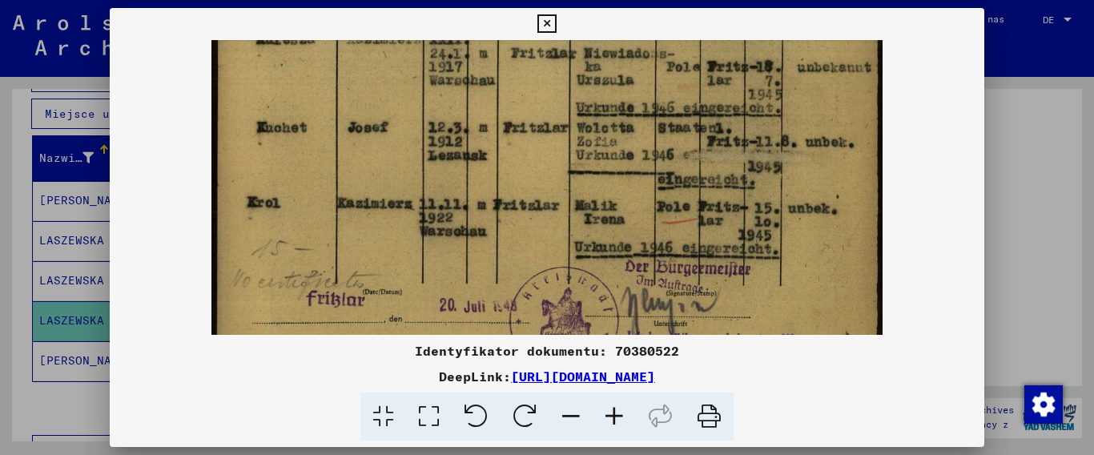
click at [556, 22] on icon at bounding box center [546, 23] width 18 height 19
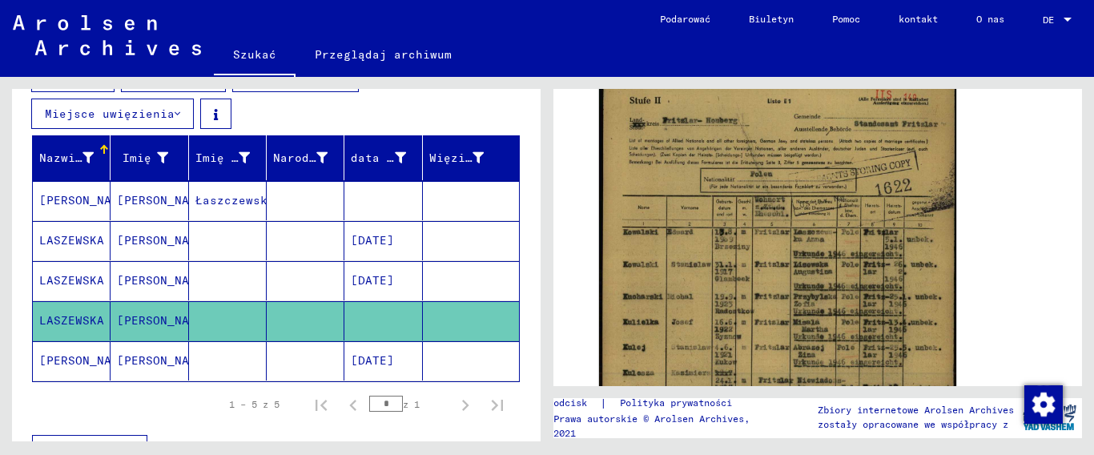
click at [189, 356] on mat-cell at bounding box center [228, 360] width 78 height 39
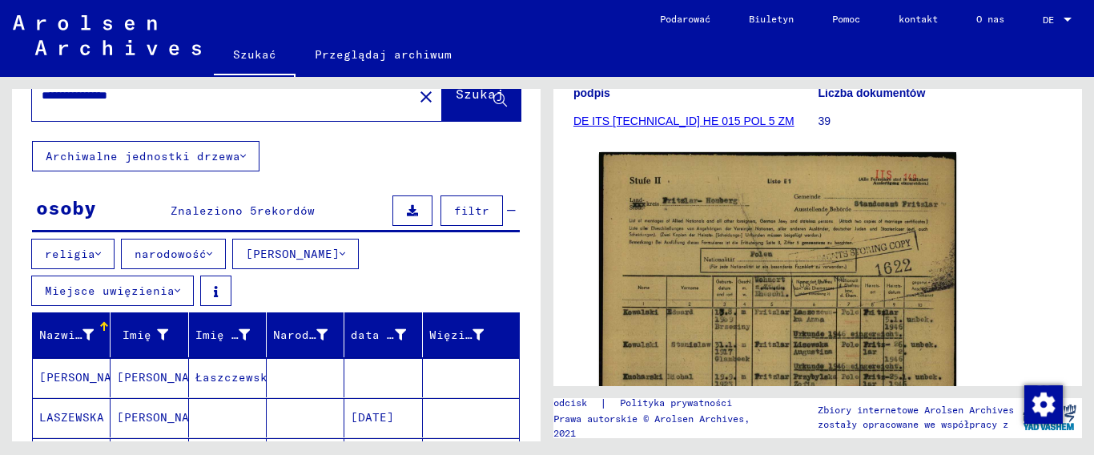
scroll to position [257, 0]
